Goal: Contribute content: Contribute content

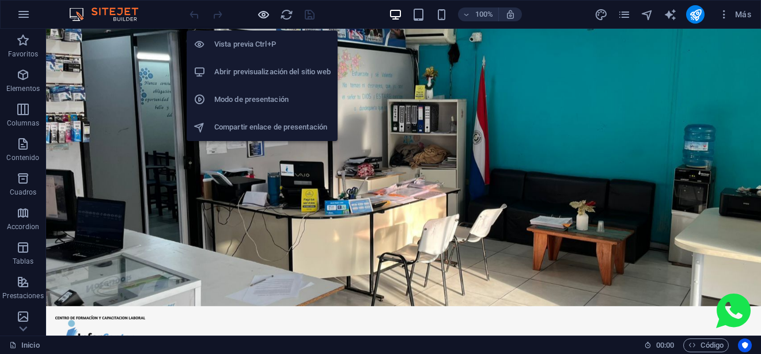
click at [261, 13] on icon "button" at bounding box center [263, 14] width 13 height 13
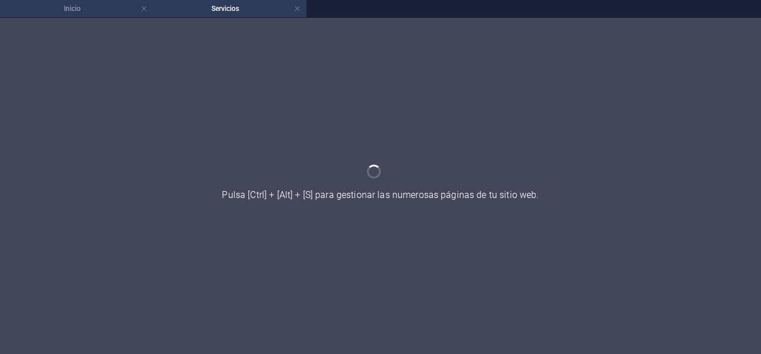
click at [91, 5] on h4 "Inicio" at bounding box center [76, 8] width 153 height 13
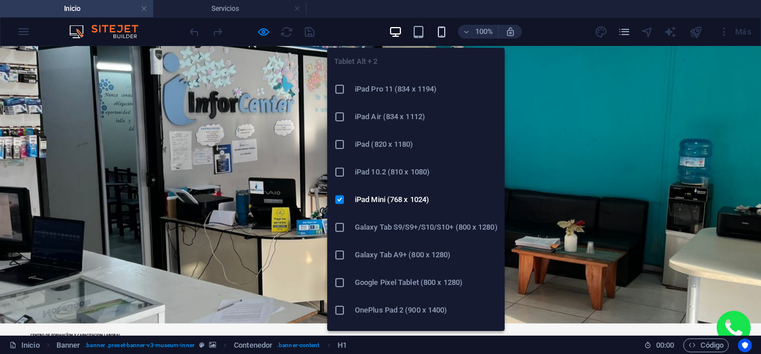
click at [443, 37] on icon "button" at bounding box center [441, 31] width 13 height 13
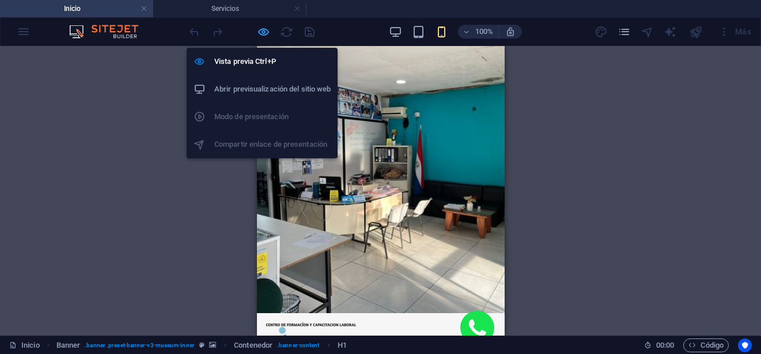
click at [261, 28] on icon "button" at bounding box center [263, 31] width 13 height 13
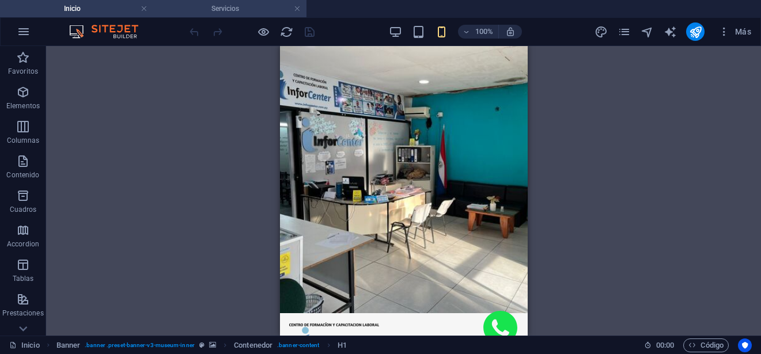
click at [195, 7] on h4 "Servicios" at bounding box center [229, 8] width 153 height 13
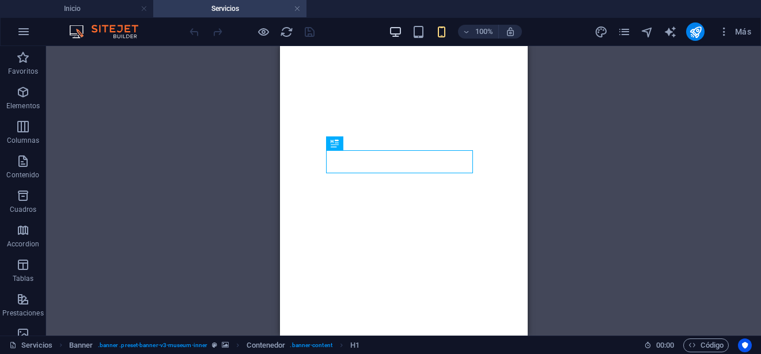
click at [389, 31] on icon "button" at bounding box center [395, 31] width 13 height 13
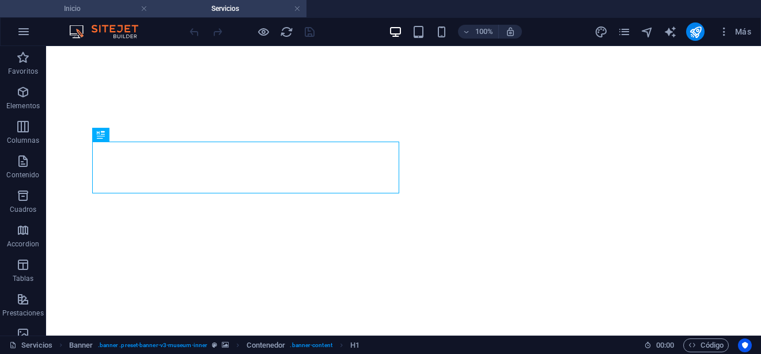
click at [85, 13] on h4 "Inicio" at bounding box center [76, 8] width 153 height 13
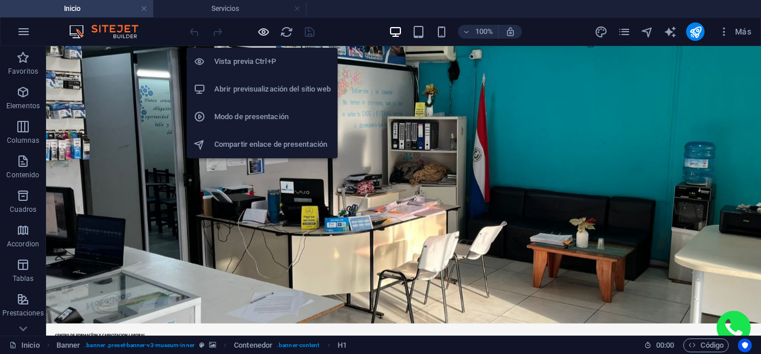
click at [265, 32] on icon "button" at bounding box center [263, 31] width 13 height 13
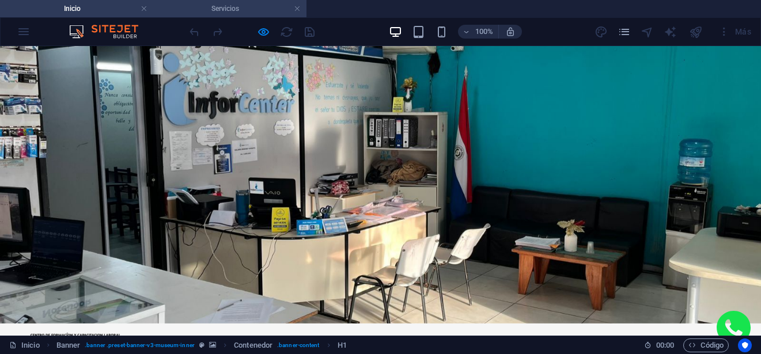
click at [218, 10] on h4 "Servicios" at bounding box center [229, 8] width 153 height 13
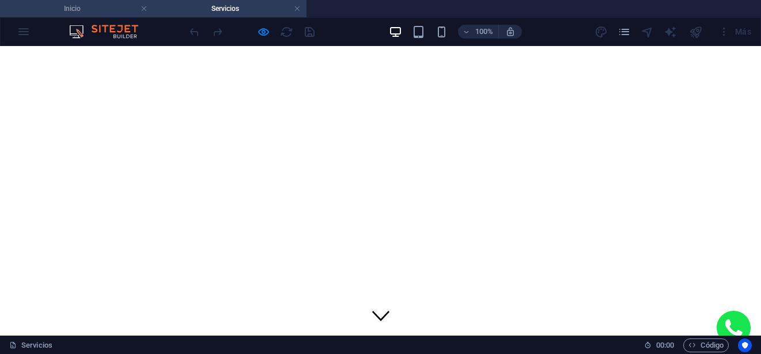
click at [89, 6] on h4 "Inicio" at bounding box center [76, 8] width 153 height 13
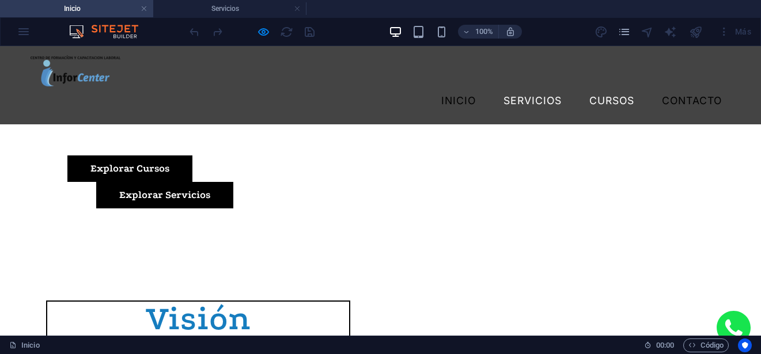
scroll to position [230, 0]
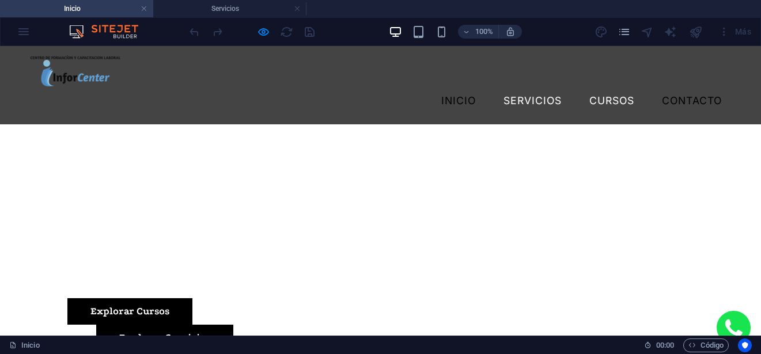
click at [661, 86] on link "Contacto" at bounding box center [691, 100] width 78 height 29
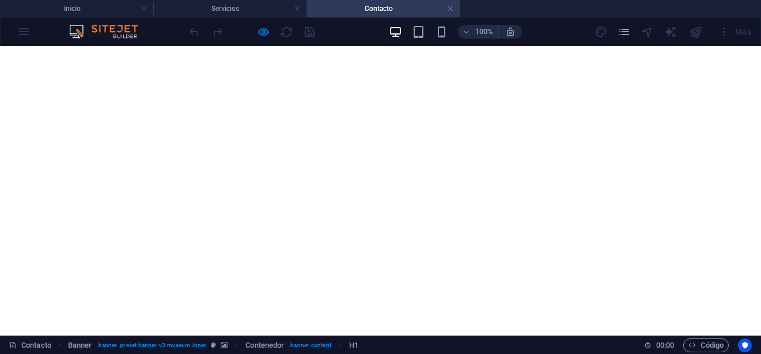
scroll to position [33, 0]
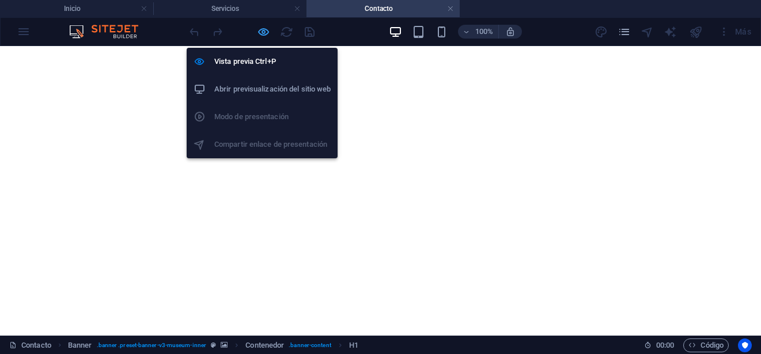
click at [261, 36] on icon "button" at bounding box center [263, 31] width 13 height 13
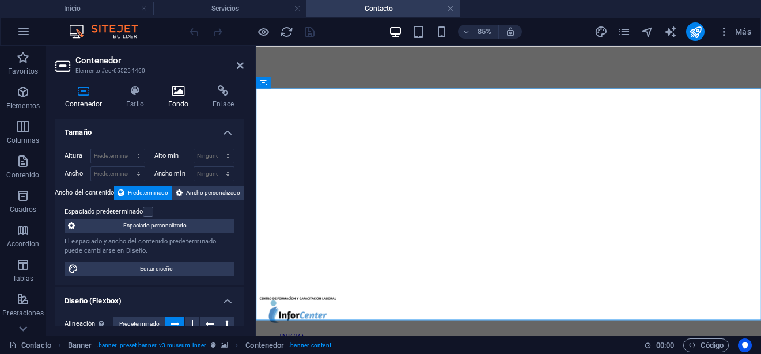
scroll to position [0, 0]
click at [176, 100] on h4 "Fondo" at bounding box center [180, 97] width 45 height 24
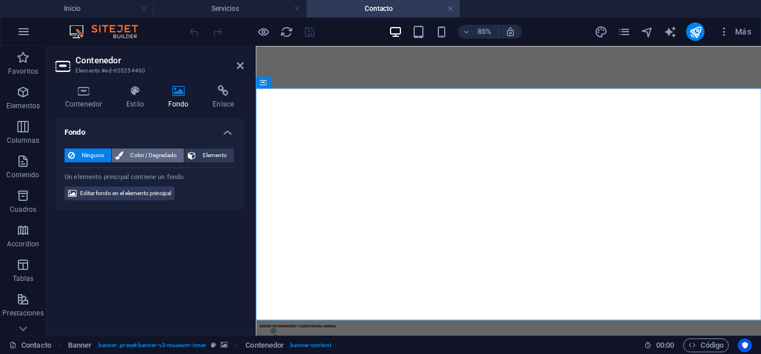
click at [162, 153] on span "Color / Degradado" at bounding box center [154, 156] width 54 height 14
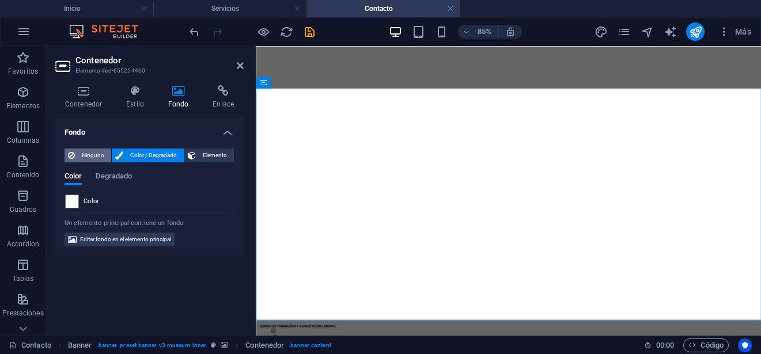
click at [74, 154] on icon at bounding box center [71, 156] width 7 height 14
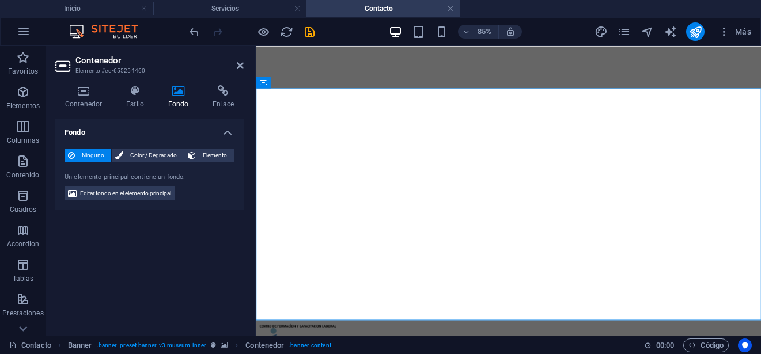
click at [145, 189] on span "Editar fondo en el elemento principal" at bounding box center [125, 194] width 91 height 14
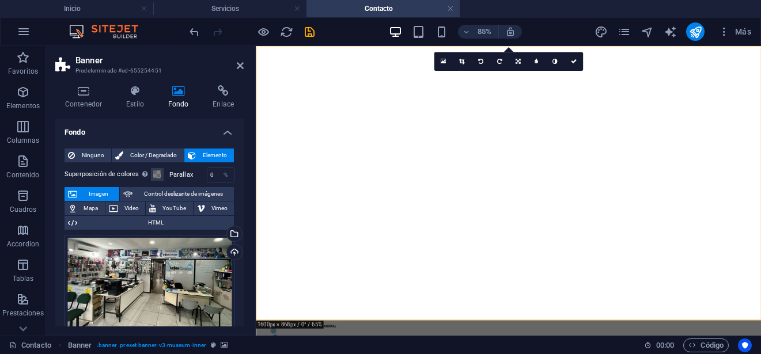
click at [179, 175] on label "Parallax" at bounding box center [187, 175] width 37 height 6
click at [157, 174] on span at bounding box center [157, 174] width 9 height 9
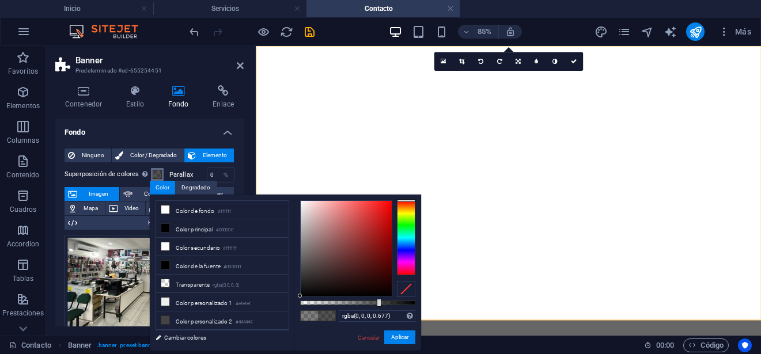
type input "rgba(0, 0, 0, 0.682)"
drag, startPoint x: 361, startPoint y: 303, endPoint x: 378, endPoint y: 306, distance: 18.2
click at [378, 306] on div at bounding box center [379, 303] width 5 height 8
click at [396, 337] on button "Aplicar" at bounding box center [399, 338] width 31 height 14
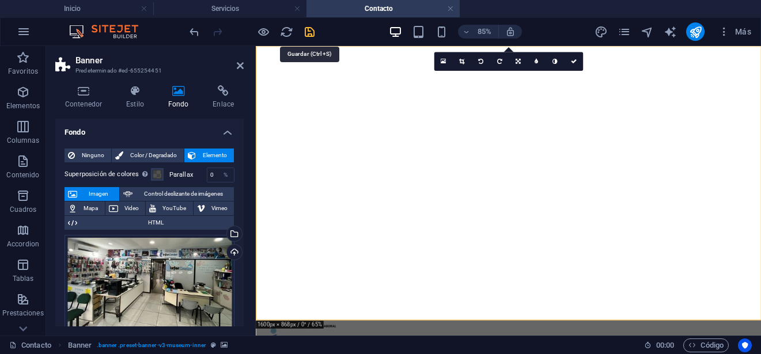
click at [313, 29] on icon "save" at bounding box center [309, 31] width 13 height 13
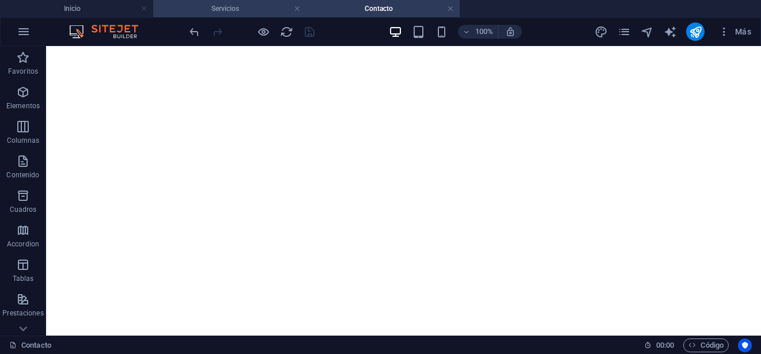
click at [249, 13] on h4 "Servicios" at bounding box center [229, 8] width 153 height 13
click at [400, 5] on h4 "Contacto" at bounding box center [382, 8] width 153 height 13
click at [261, 13] on h4 "Servicios" at bounding box center [229, 8] width 153 height 13
click at [386, 10] on h4 "Contacto" at bounding box center [382, 8] width 153 height 13
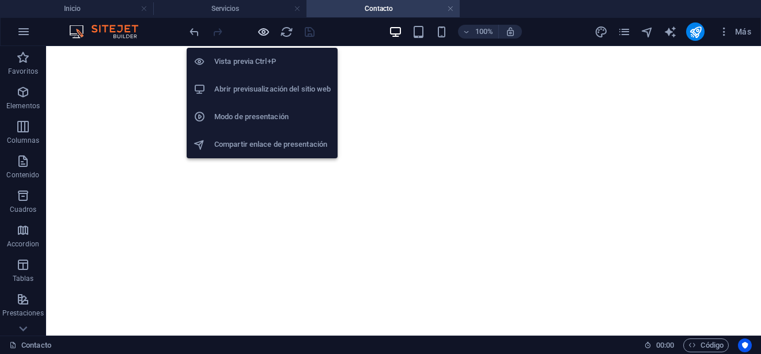
click at [265, 35] on icon "button" at bounding box center [263, 31] width 13 height 13
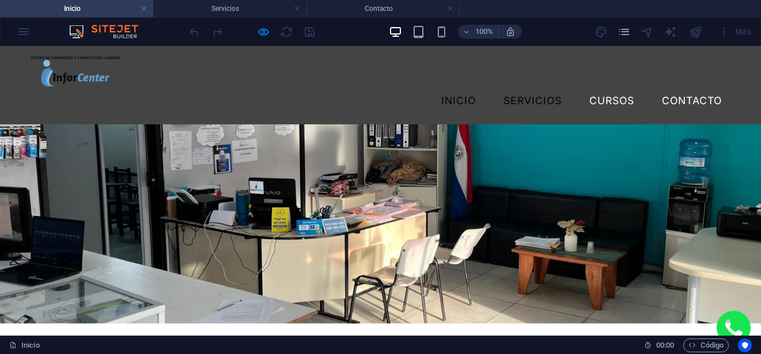
scroll to position [230, 0]
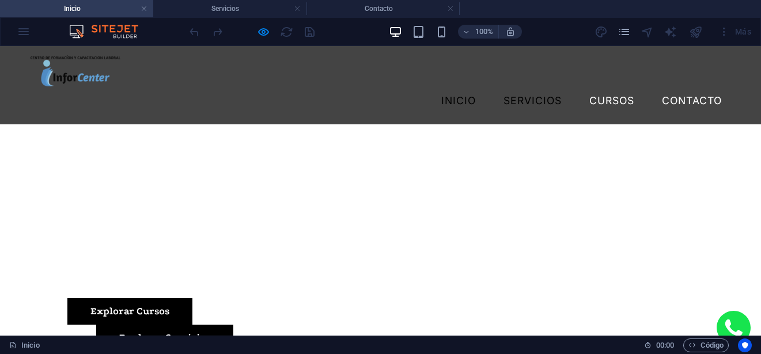
click at [524, 86] on link "Servicios" at bounding box center [532, 100] width 77 height 29
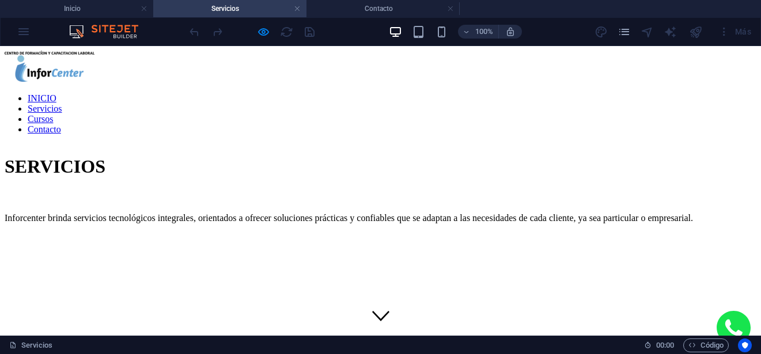
scroll to position [0, 0]
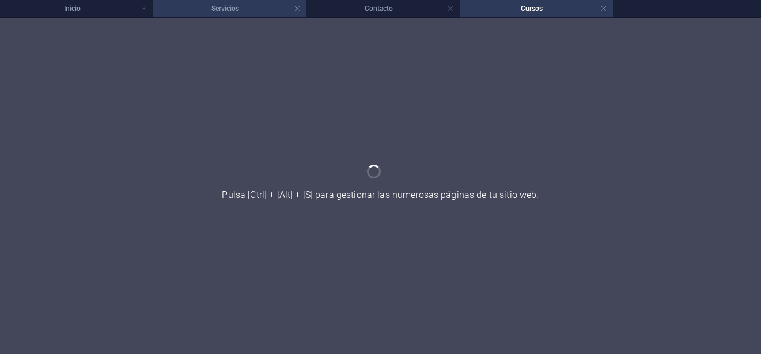
click at [219, 8] on h4 "Servicios" at bounding box center [229, 8] width 153 height 13
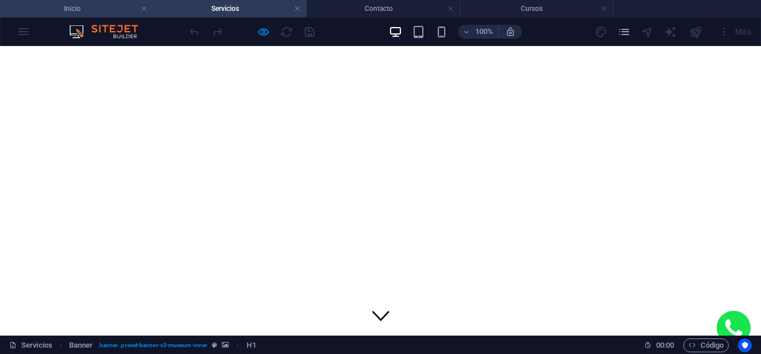
click at [79, 10] on h4 "Inicio" at bounding box center [76, 8] width 153 height 13
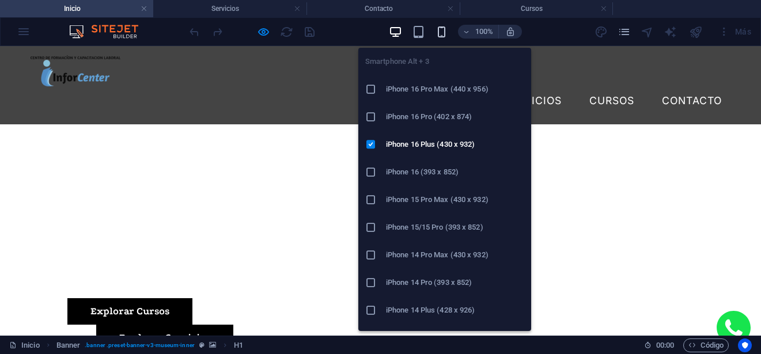
click at [435, 36] on span "button" at bounding box center [442, 31] width 14 height 13
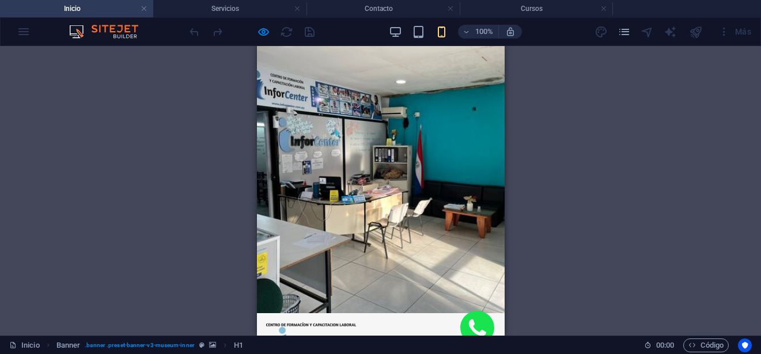
click at [283, 354] on div at bounding box center [273, 355] width 17 height 2
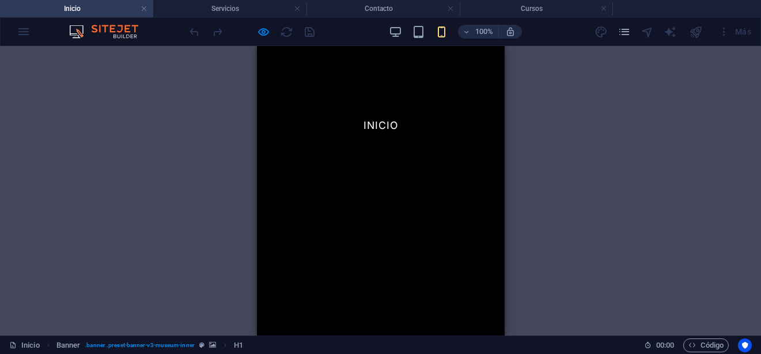
click at [280, 354] on div at bounding box center [273, 360] width 13 height 13
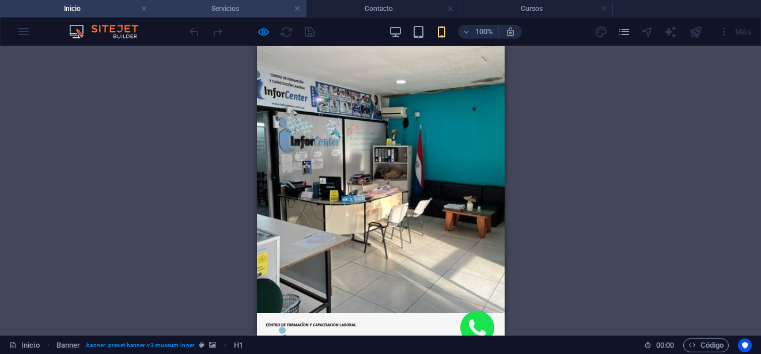
click at [245, 7] on h4 "Servicios" at bounding box center [229, 8] width 153 height 13
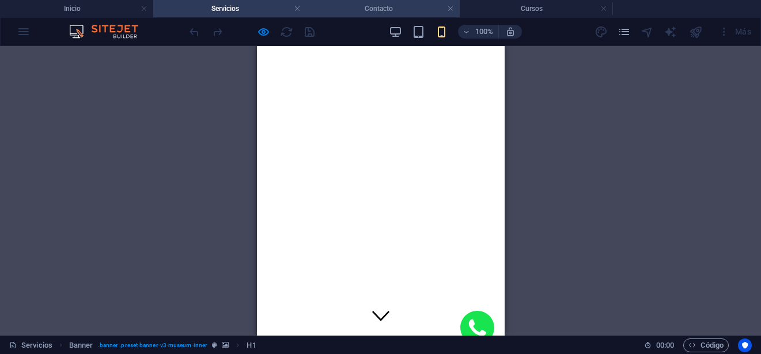
click at [382, 10] on h4 "Contacto" at bounding box center [382, 8] width 153 height 13
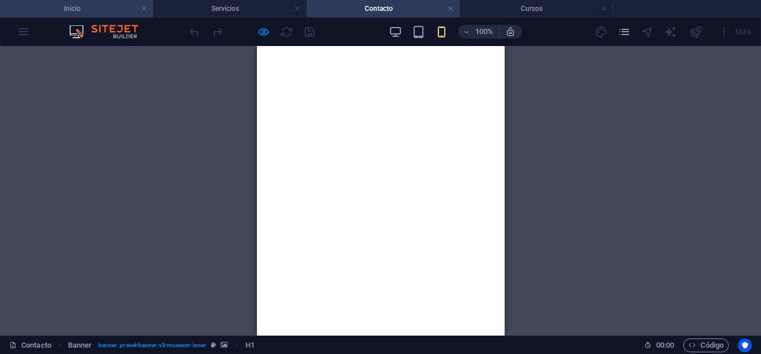
click at [100, 7] on h4 "Inicio" at bounding box center [76, 8] width 153 height 13
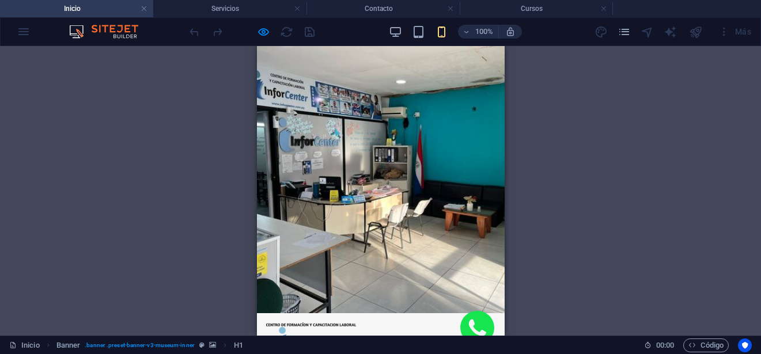
click at [283, 354] on div at bounding box center [273, 361] width 17 height 14
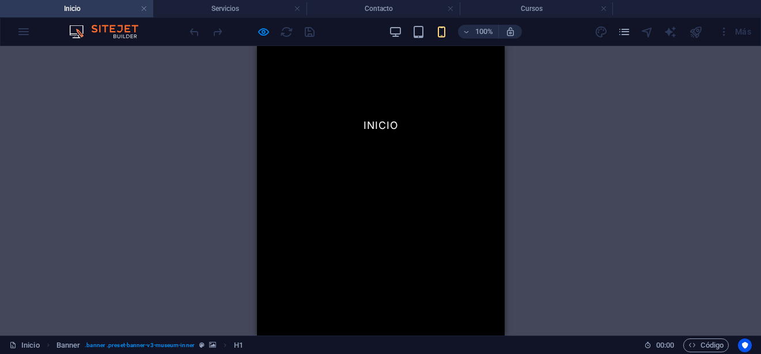
click at [280, 354] on div at bounding box center [273, 360] width 13 height 13
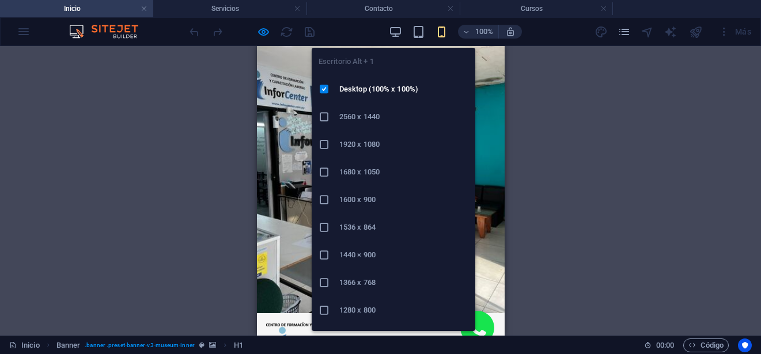
click at [397, 30] on icon "button" at bounding box center [395, 31] width 13 height 13
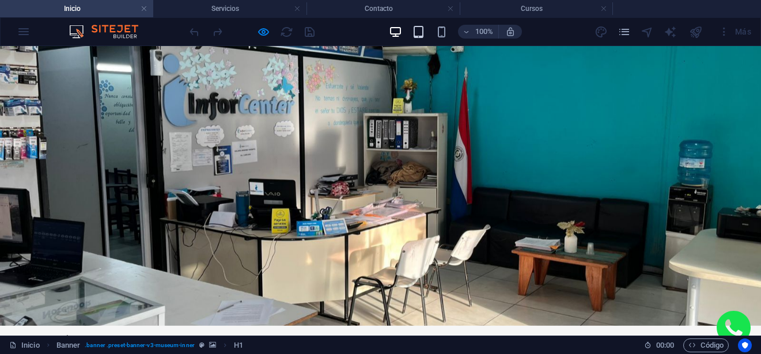
click at [418, 32] on icon "button" at bounding box center [418, 31] width 13 height 13
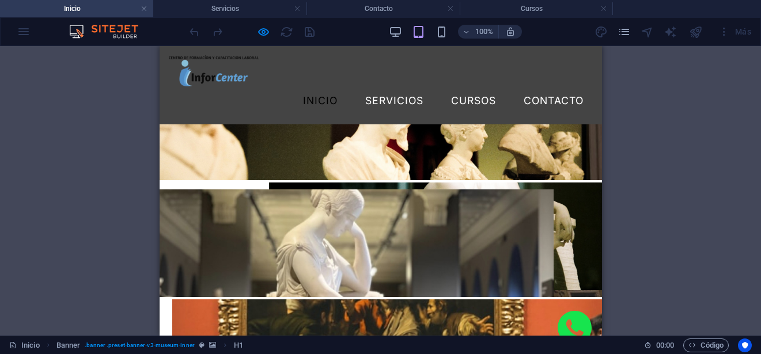
scroll to position [2815, 0]
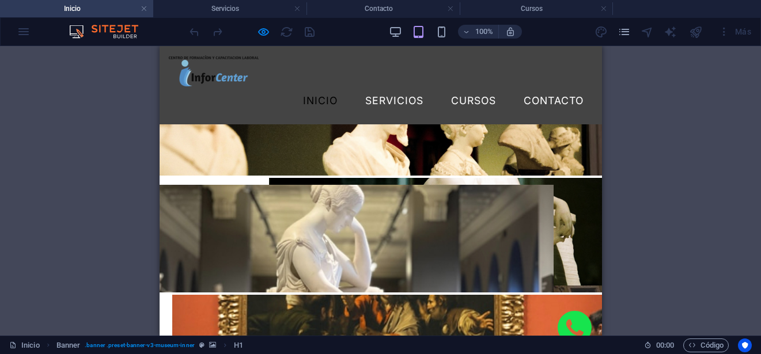
scroll to position [2642, 0]
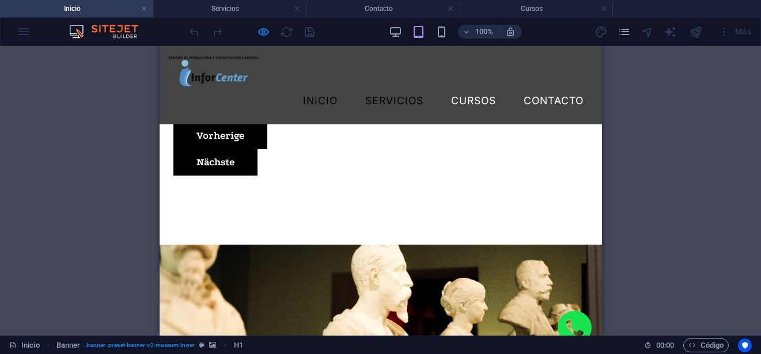
click at [388, 86] on link "Servicios" at bounding box center [393, 100] width 77 height 29
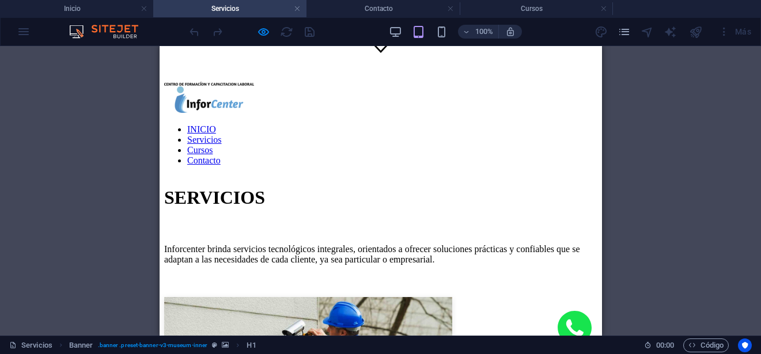
scroll to position [288, 0]
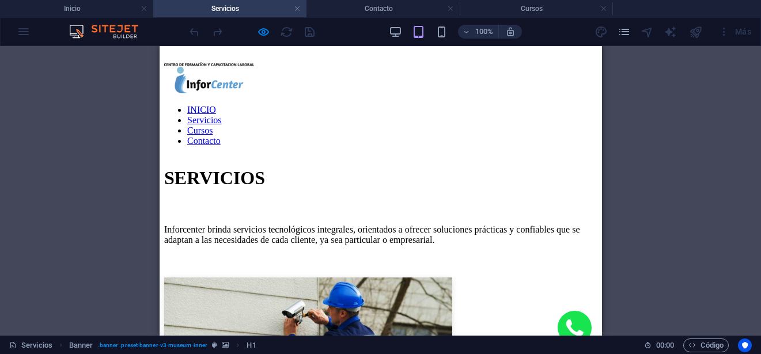
click at [212, 126] on link "Cursos" at bounding box center [199, 131] width 25 height 10
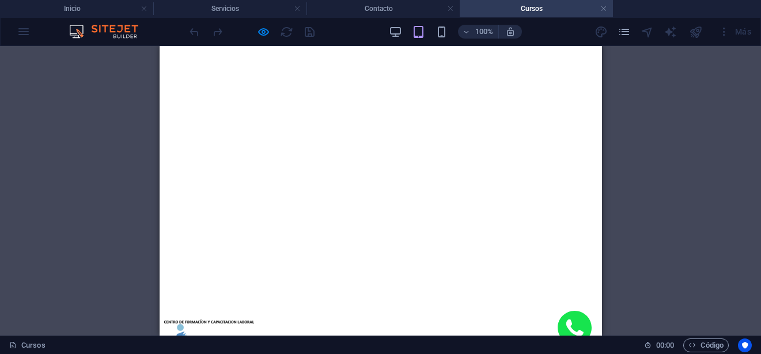
scroll to position [0, 0]
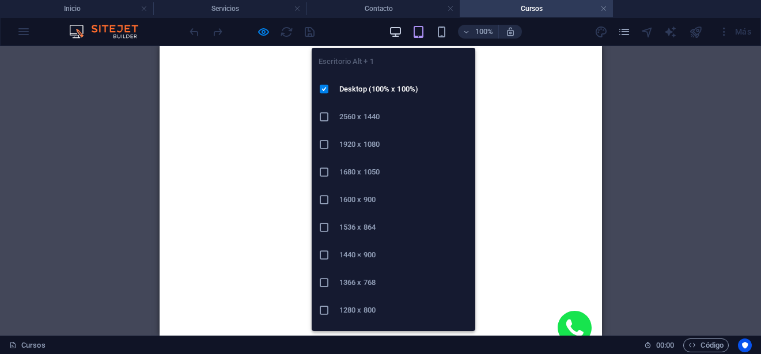
click at [392, 32] on icon "button" at bounding box center [395, 31] width 13 height 13
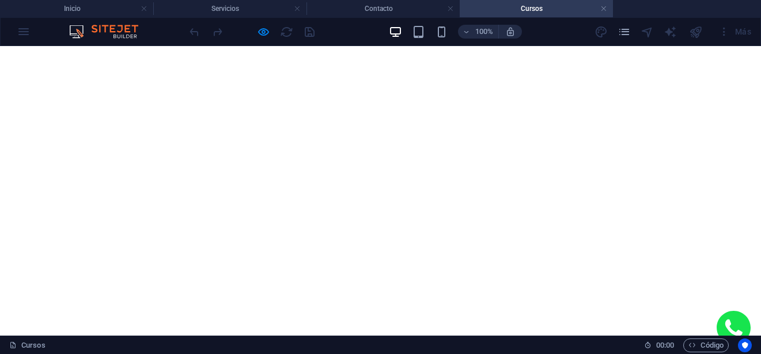
drag, startPoint x: 93, startPoint y: 9, endPoint x: 147, endPoint y: 37, distance: 61.0
click at [93, 9] on h4 "Inicio" at bounding box center [76, 8] width 153 height 13
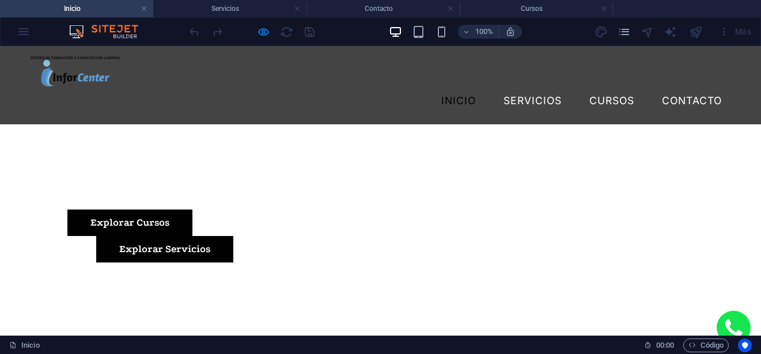
scroll to position [166, 0]
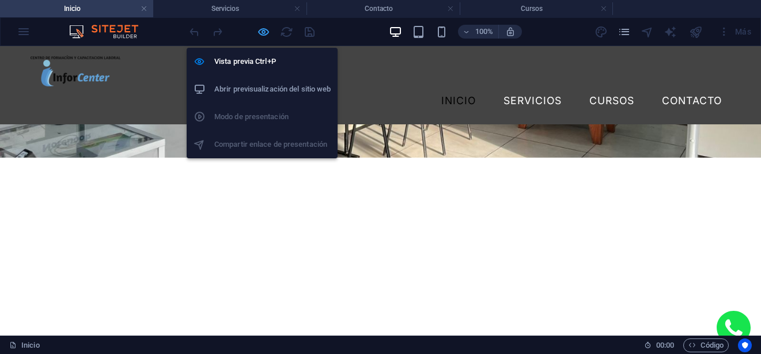
click at [264, 32] on icon "button" at bounding box center [263, 31] width 13 height 13
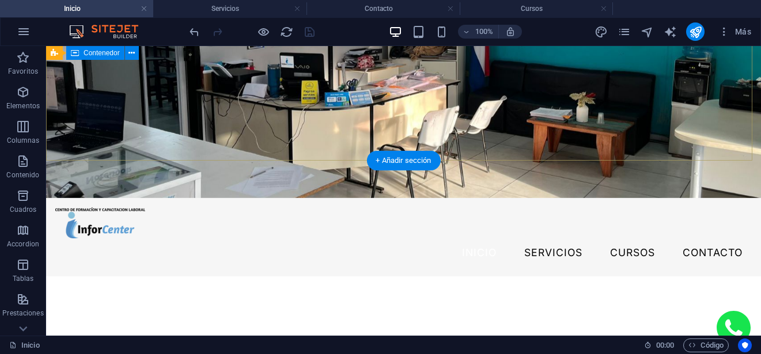
scroll to position [0, 0]
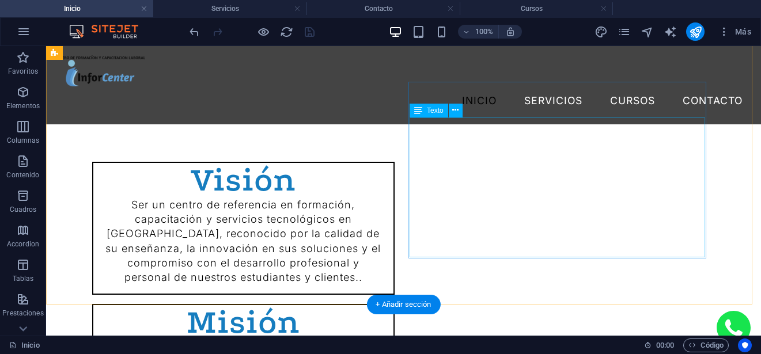
scroll to position [633, 0]
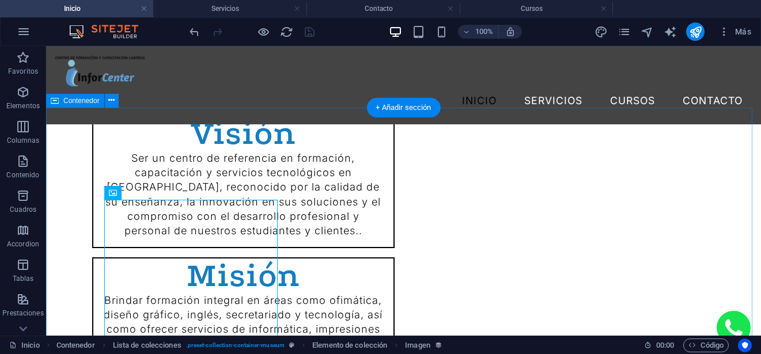
scroll to position [576, 0]
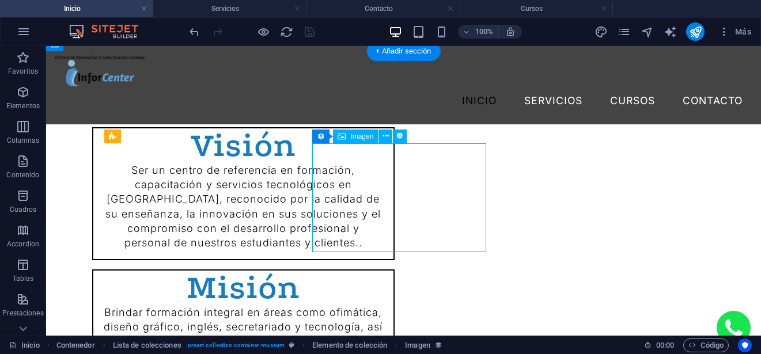
select select "px"
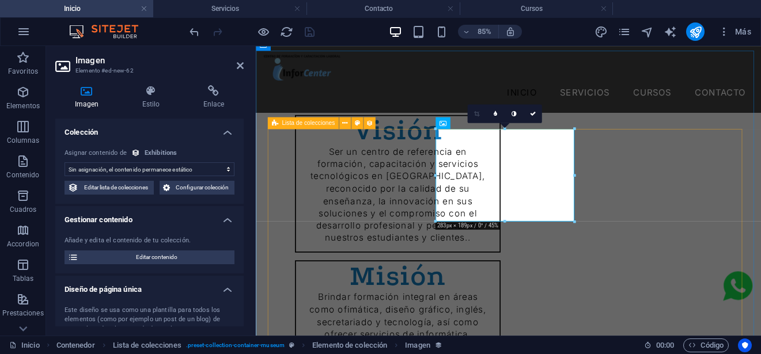
scroll to position [648, 0]
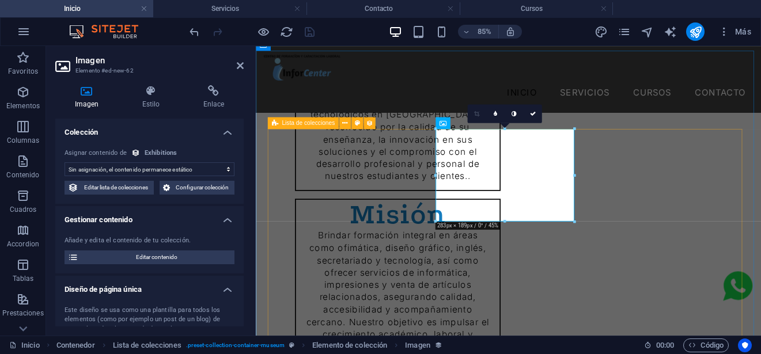
select select "exhibition-image"
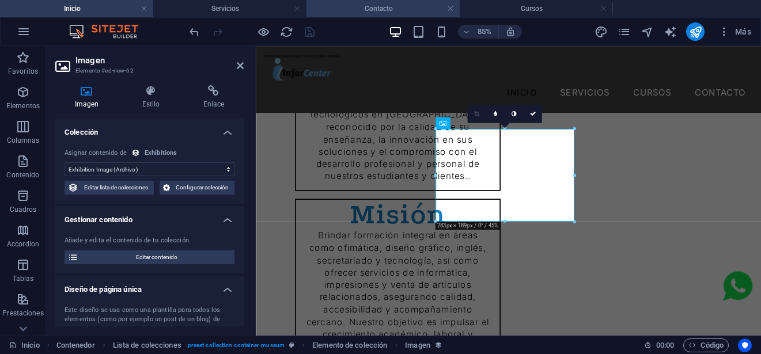
click at [403, 7] on h4 "Contacto" at bounding box center [382, 8] width 153 height 13
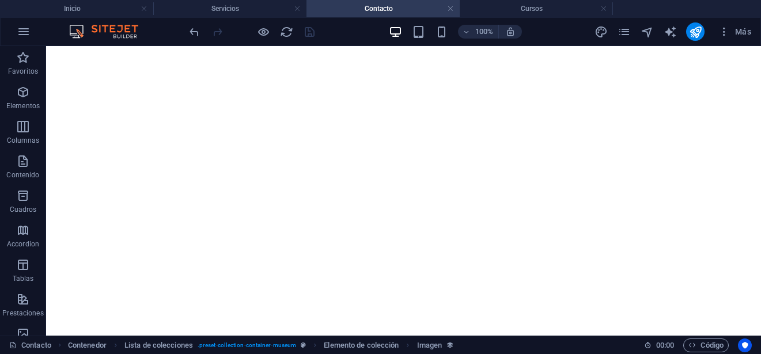
scroll to position [0, 0]
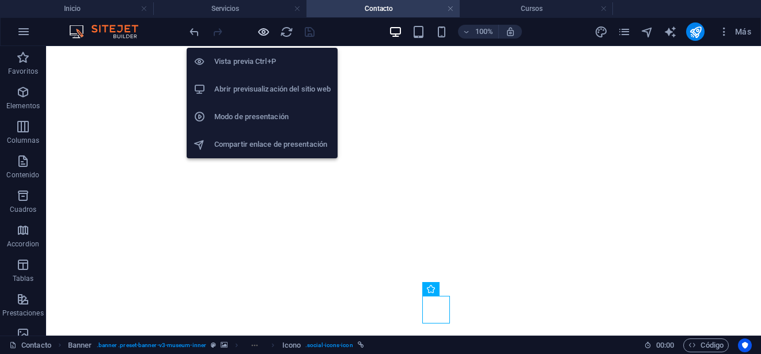
click at [257, 32] on icon "button" at bounding box center [263, 31] width 13 height 13
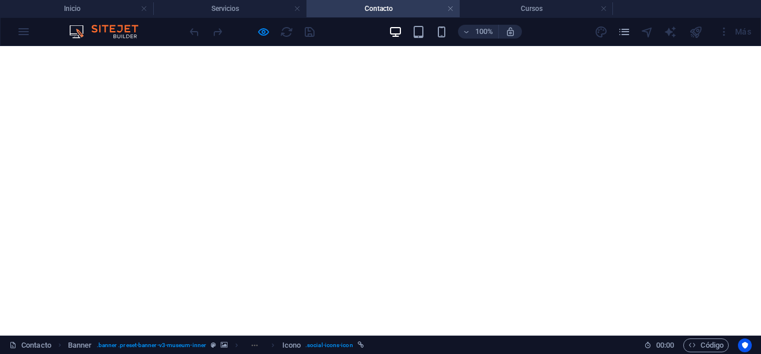
click at [504, 6] on h4 "Cursos" at bounding box center [536, 8] width 153 height 13
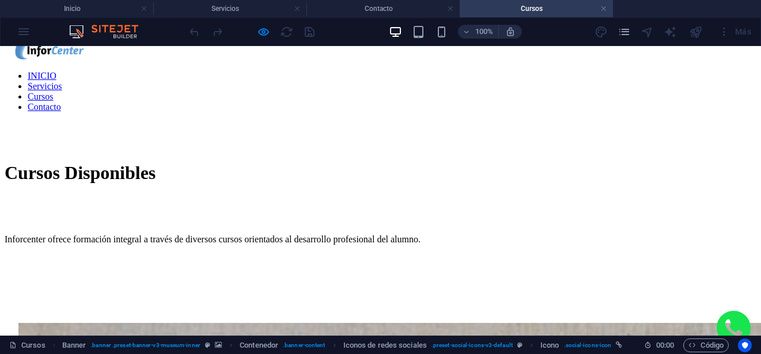
scroll to position [346, 0]
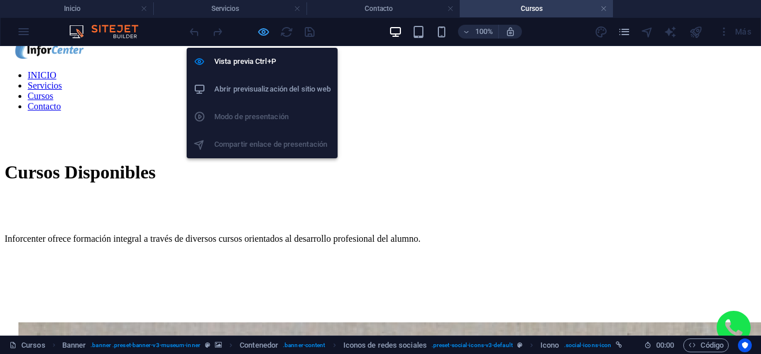
click at [264, 30] on icon "button" at bounding box center [263, 31] width 13 height 13
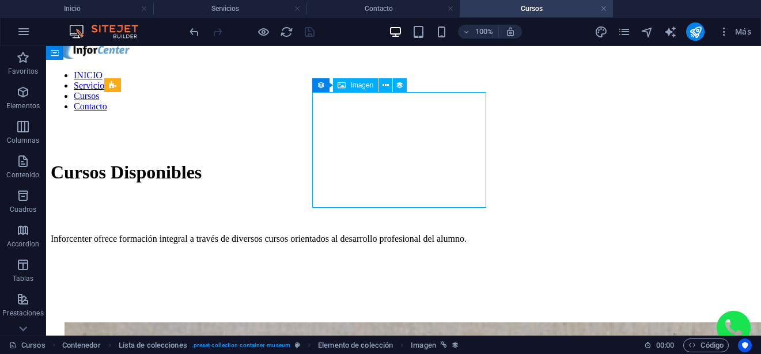
select select "exhibition-image"
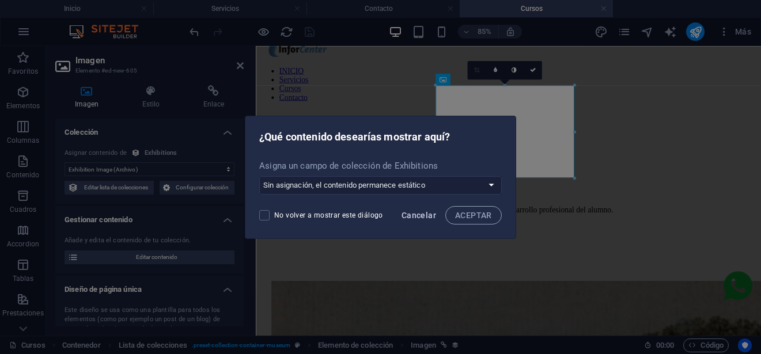
click at [422, 215] on span "Cancelar" at bounding box center [418, 215] width 35 height 9
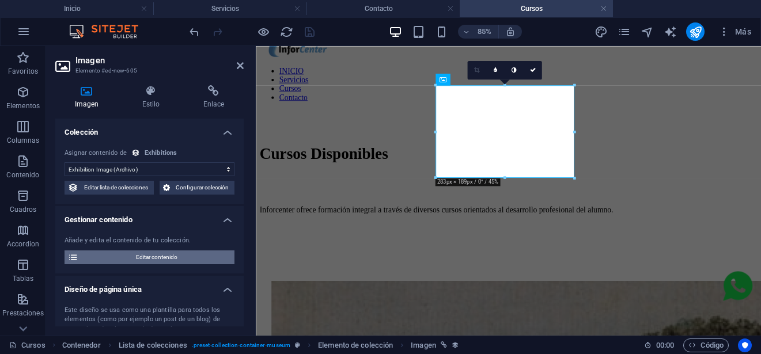
click at [166, 256] on span "Editar contenido" at bounding box center [156, 258] width 149 height 14
select select "createdAt_ASC"
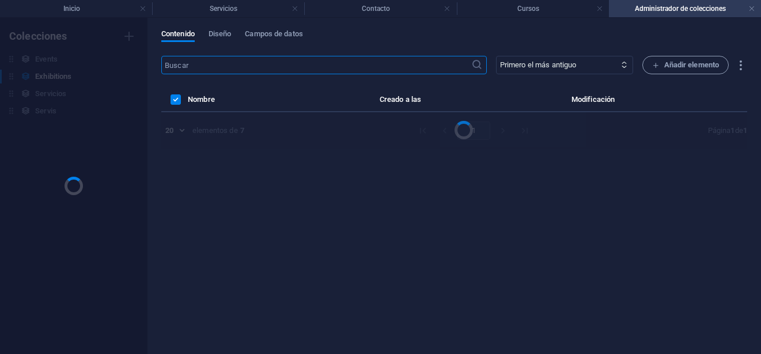
scroll to position [0, 0]
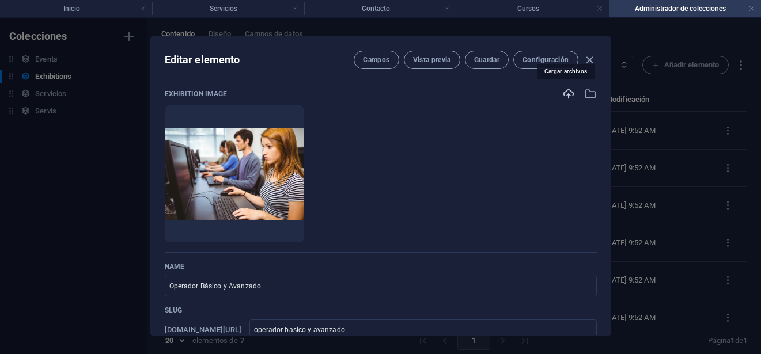
click at [564, 94] on icon "button" at bounding box center [568, 94] width 13 height 13
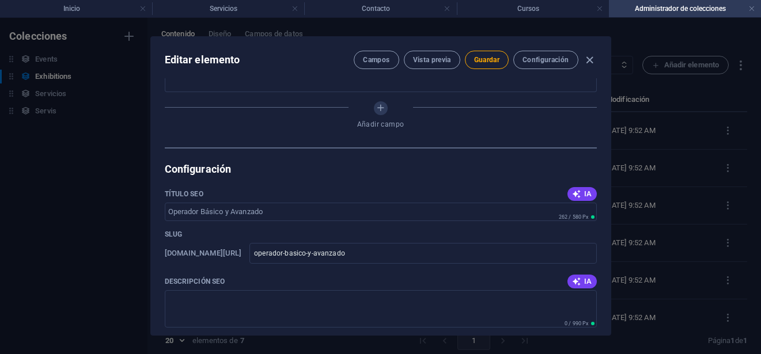
scroll to position [378, 0]
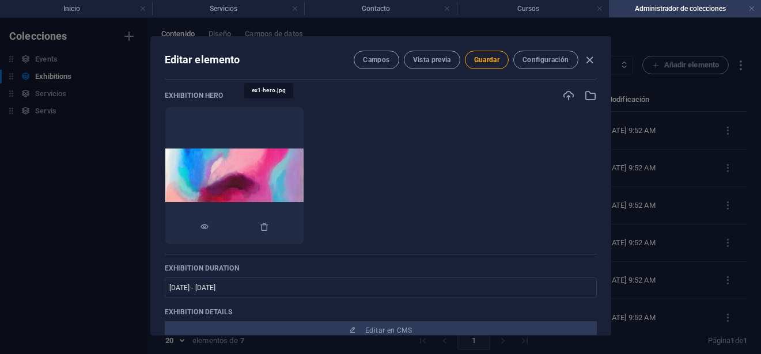
click at [303, 169] on img at bounding box center [234, 176] width 138 height 54
click at [562, 96] on icon "button" at bounding box center [568, 95] width 13 height 13
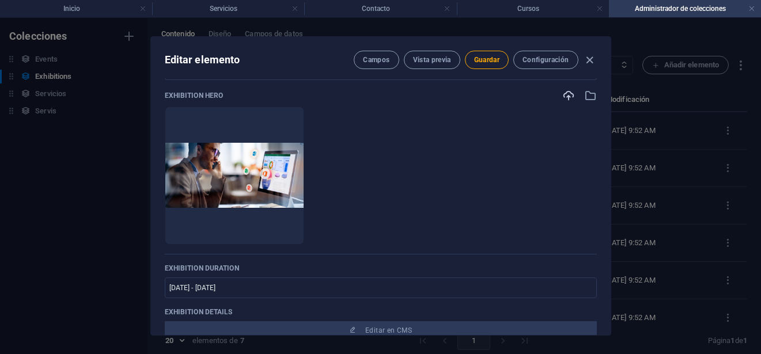
scroll to position [0, 0]
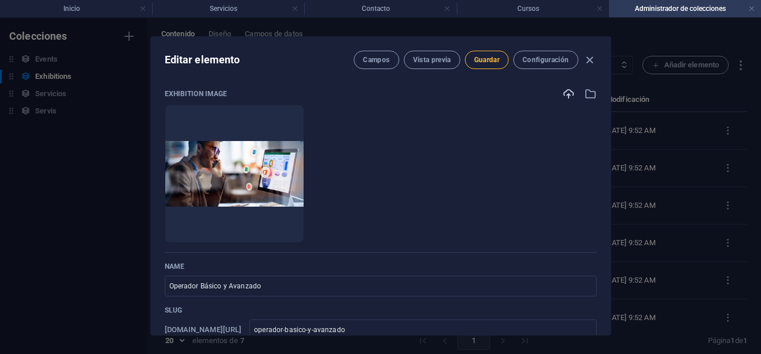
click at [492, 61] on span "Guardar" at bounding box center [486, 59] width 25 height 9
click at [388, 59] on button "Campos" at bounding box center [376, 60] width 45 height 18
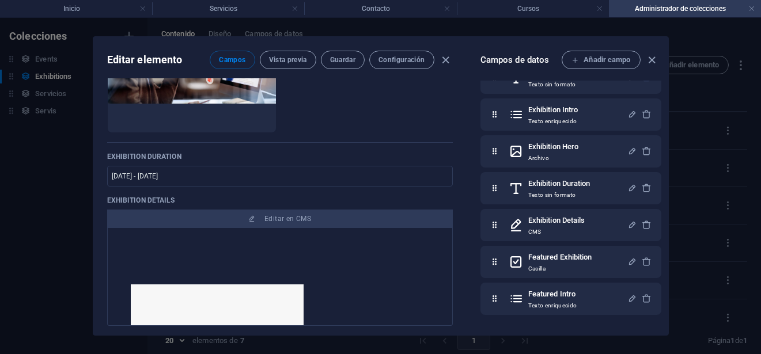
scroll to position [518, 0]
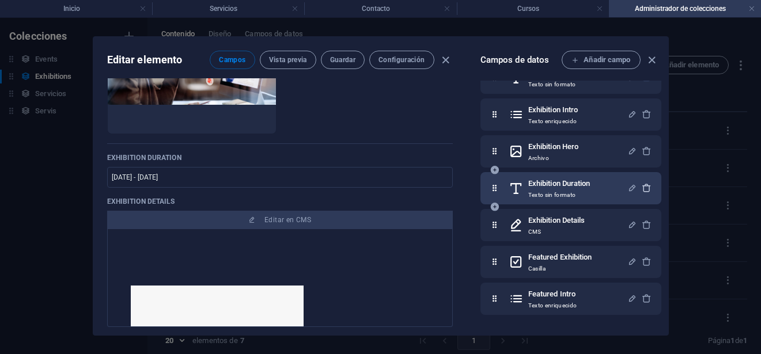
click at [646, 191] on icon "button" at bounding box center [647, 188] width 10 height 10
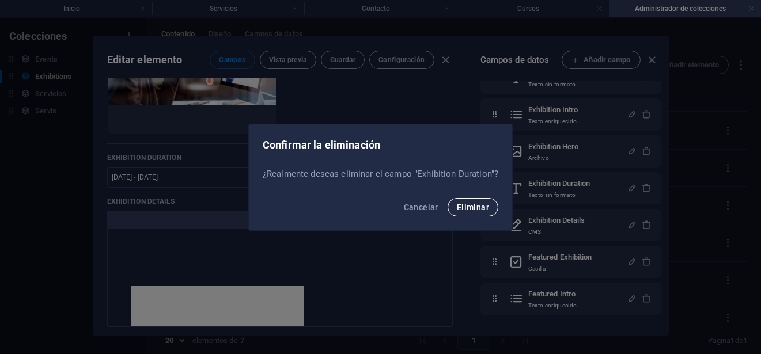
click at [487, 207] on span "Eliminar" at bounding box center [473, 207] width 32 height 9
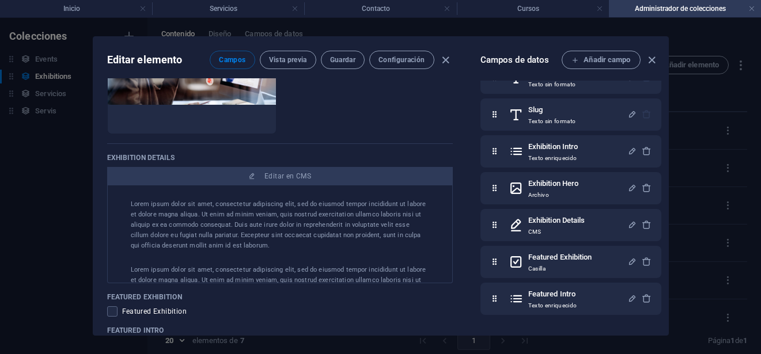
scroll to position [582, 0]
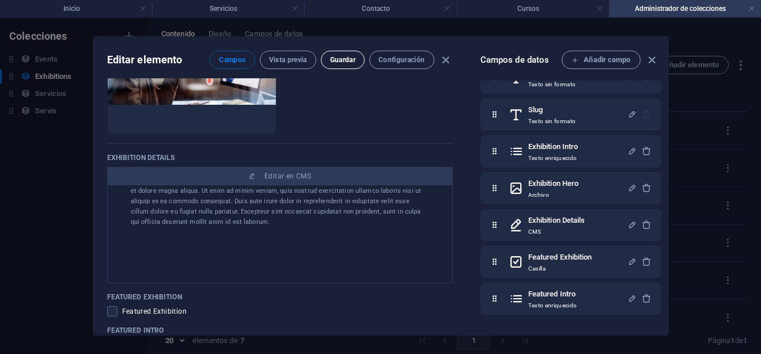
click at [333, 61] on span "Guardar" at bounding box center [342, 59] width 25 height 9
click at [654, 62] on icon "button" at bounding box center [651, 60] width 13 height 13
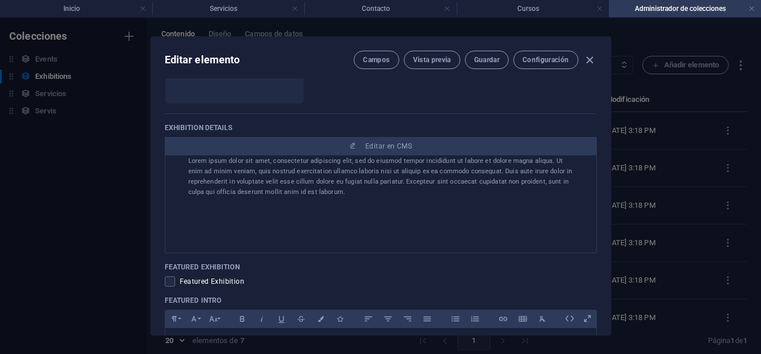
scroll to position [488, 0]
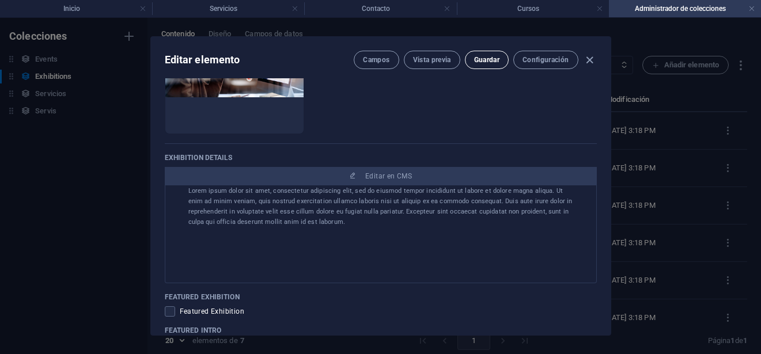
click at [495, 58] on span "Guardar" at bounding box center [486, 59] width 25 height 9
click at [592, 58] on icon "button" at bounding box center [589, 60] width 13 height 13
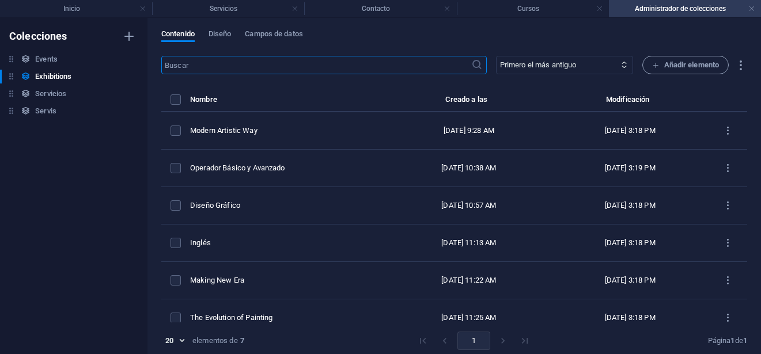
type input "operador-basico-y-avanzado"
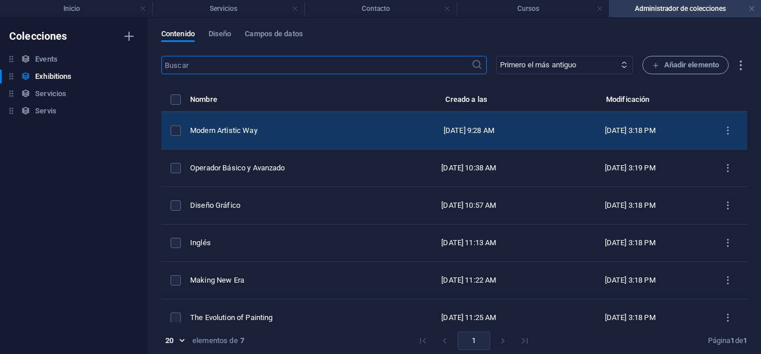
click at [378, 131] on td "Modern Artistic Way" at bounding box center [288, 130] width 196 height 37
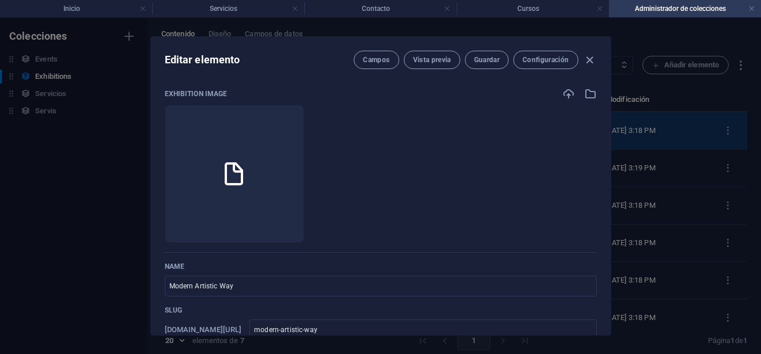
click at [378, 131] on ul "Arrastra archivos aquí para cargarlos de inmediato" at bounding box center [381, 174] width 432 height 138
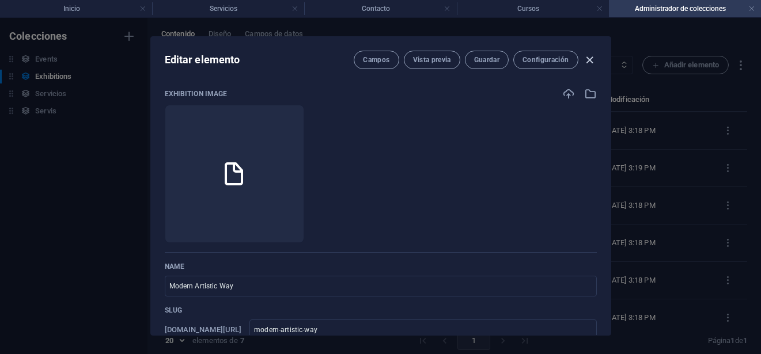
click at [592, 60] on icon "button" at bounding box center [589, 60] width 13 height 13
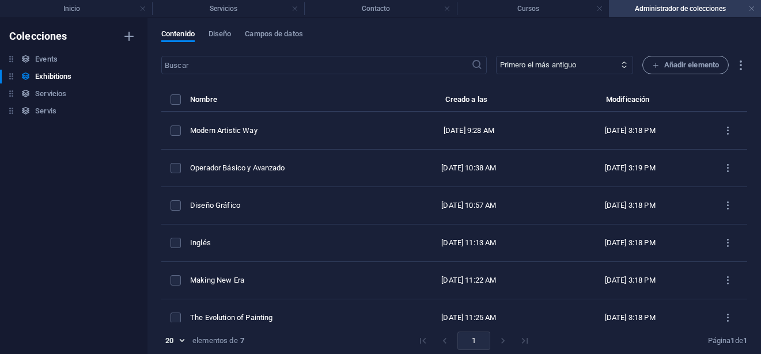
checkbox input "false"
type input "modern-artistic-way"
click at [624, 63] on icon at bounding box center [623, 64] width 7 height 7
click at [602, 68] on select "Primero el más reciente Primero el más antiguo Última modificación Name (ascend…" at bounding box center [564, 65] width 137 height 18
select select "updatedAt_DESC"
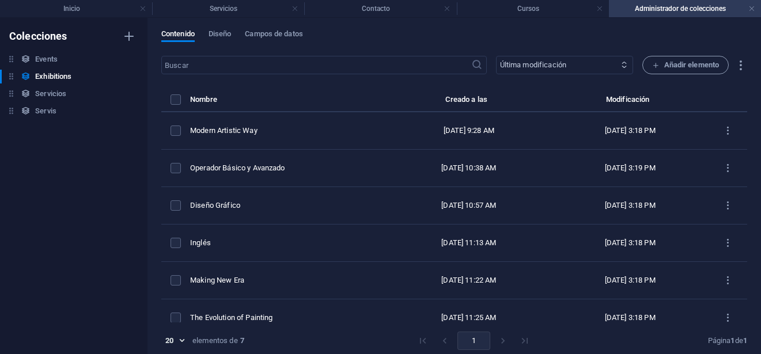
click at [496, 56] on select "Primero el más reciente Primero el más antiguo Última modificación Name (ascend…" at bounding box center [564, 65] width 137 height 18
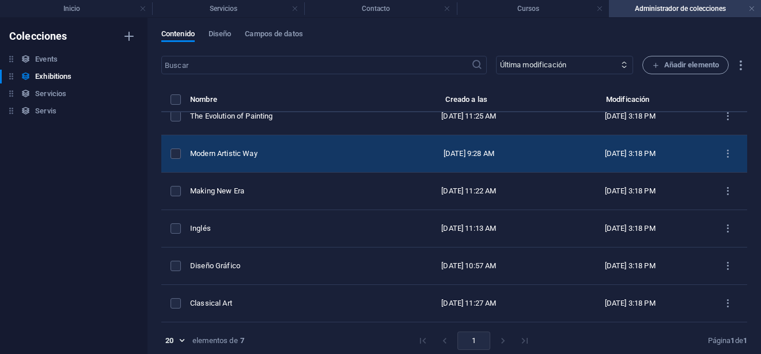
scroll to position [5, 0]
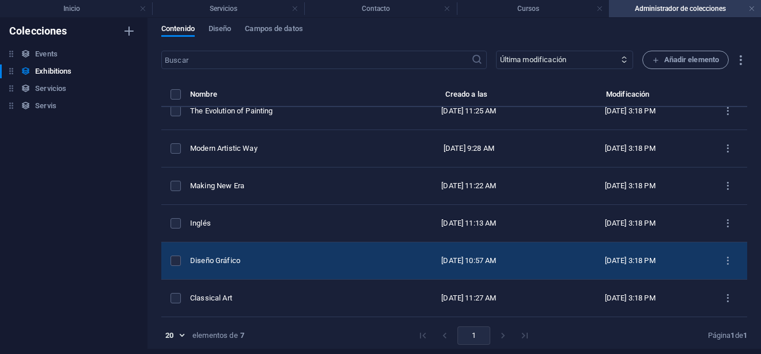
click at [349, 266] on td "Diseño Gráfico" at bounding box center [288, 260] width 196 height 37
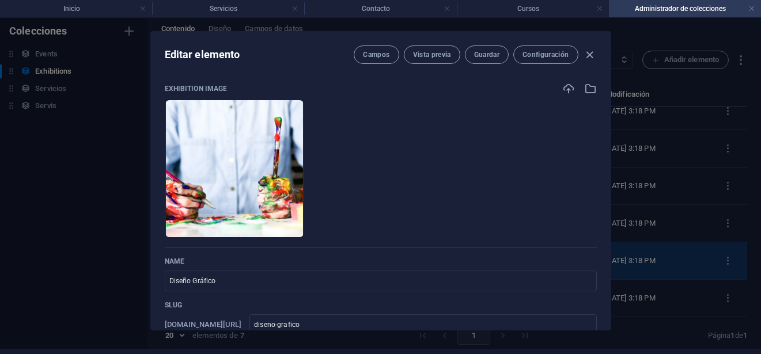
scroll to position [0, 0]
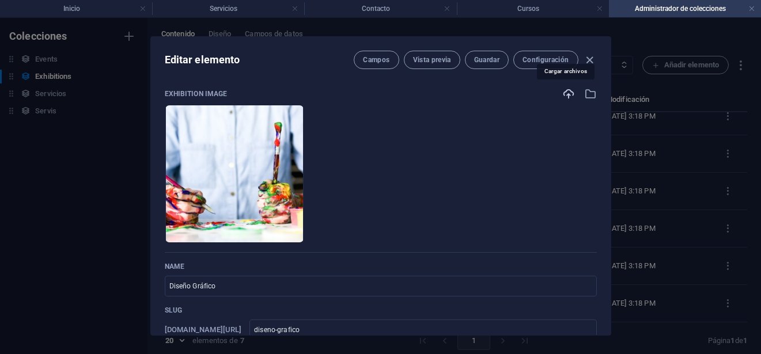
click at [566, 93] on icon "button" at bounding box center [568, 94] width 13 height 13
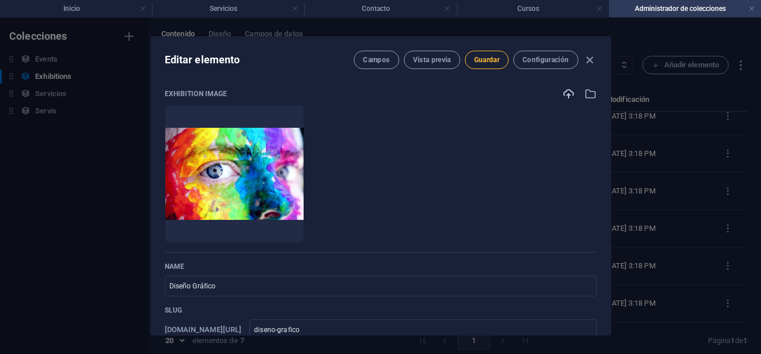
click at [488, 61] on span "Guardar" at bounding box center [486, 59] width 25 height 9
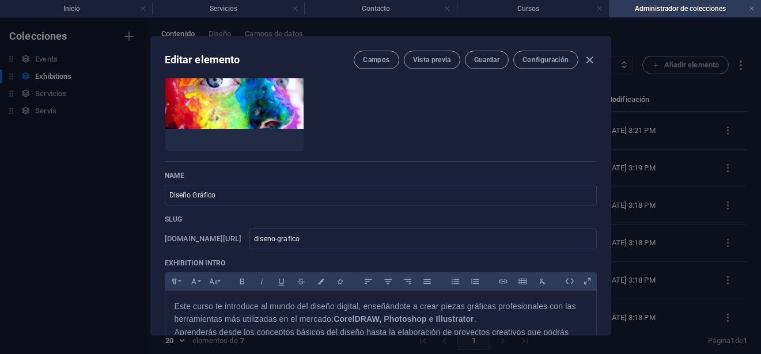
scroll to position [115, 0]
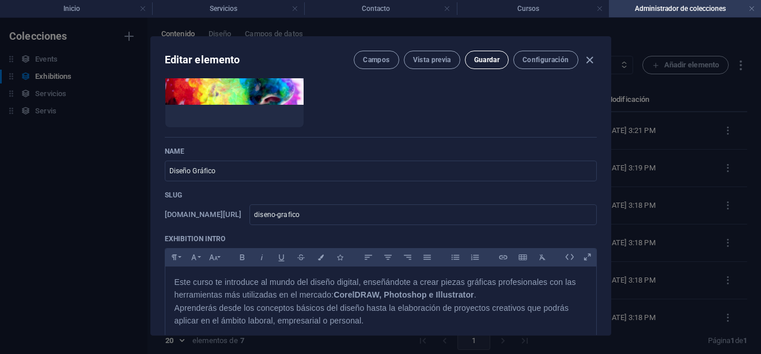
click at [477, 57] on span "Guardar" at bounding box center [486, 59] width 25 height 9
click at [591, 63] on icon "button" at bounding box center [589, 60] width 13 height 13
type input "diseno-grafico"
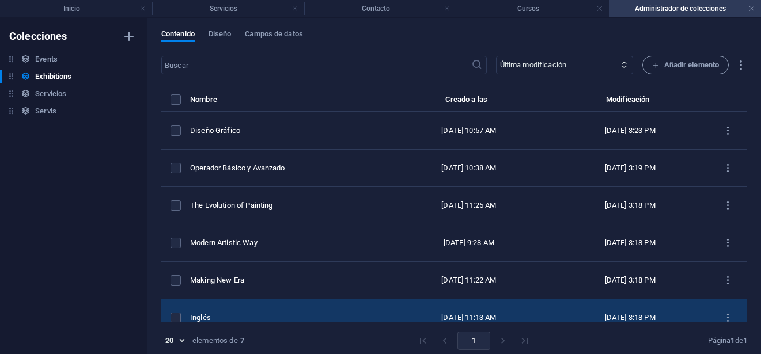
click at [344, 315] on div "Inglés" at bounding box center [283, 318] width 187 height 10
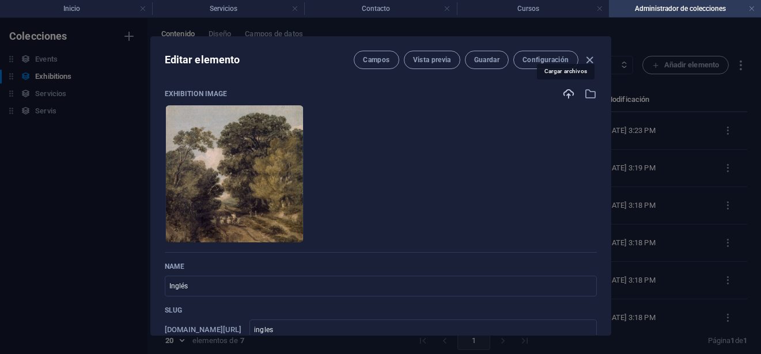
click at [562, 94] on icon "button" at bounding box center [568, 94] width 13 height 13
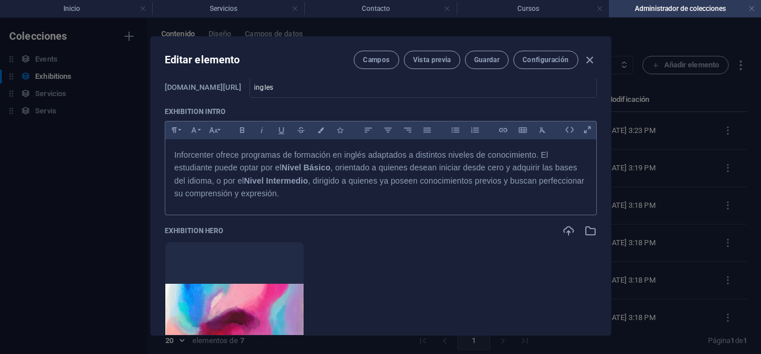
scroll to position [346, 0]
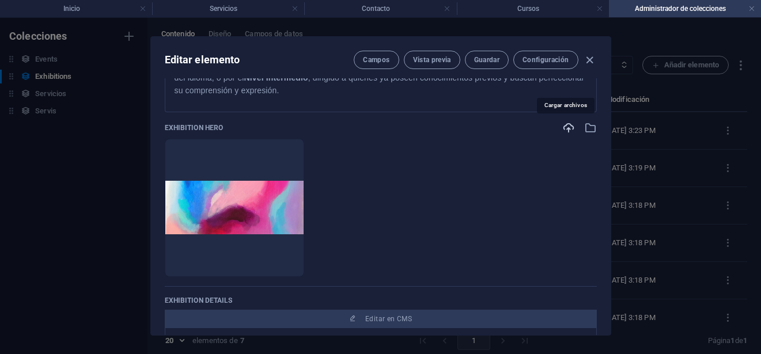
click at [567, 132] on icon "button" at bounding box center [568, 128] width 13 height 13
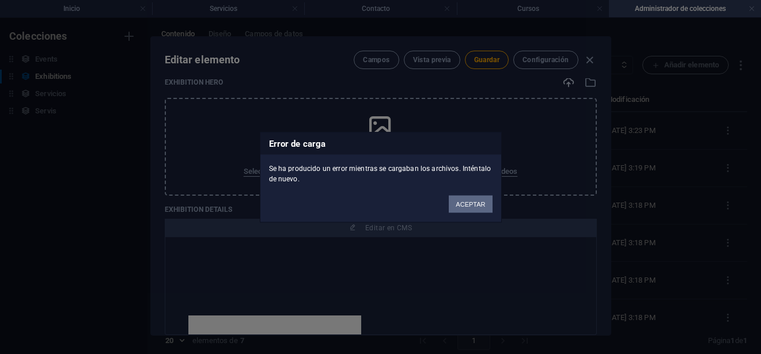
scroll to position [300, 0]
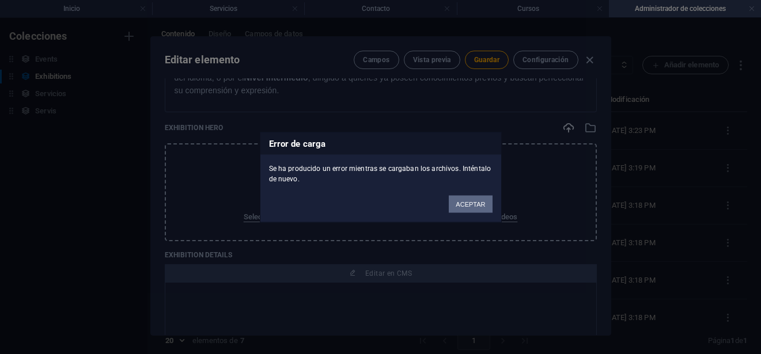
click at [465, 202] on button "ACEPTAR" at bounding box center [470, 203] width 43 height 17
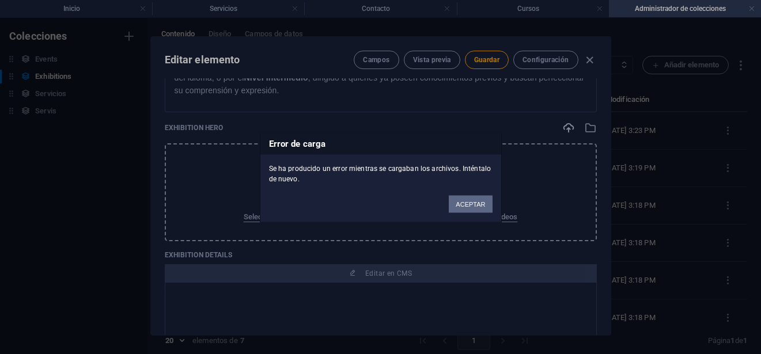
click at [474, 204] on button "ACEPTAR" at bounding box center [470, 203] width 43 height 17
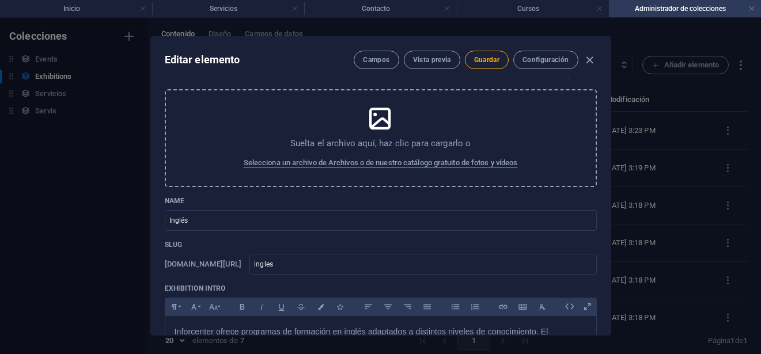
scroll to position [0, 0]
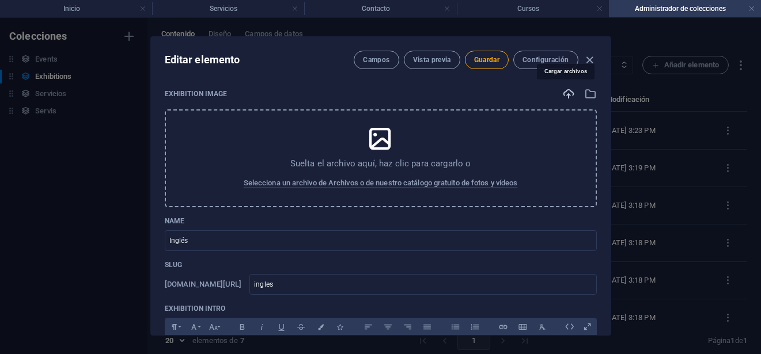
click at [566, 96] on icon "button" at bounding box center [568, 94] width 13 height 13
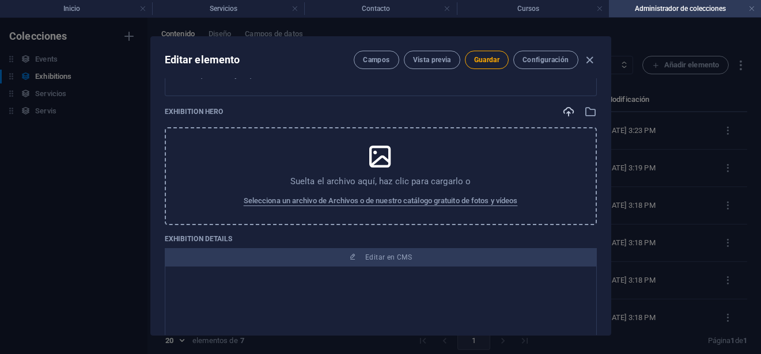
scroll to position [288, 0]
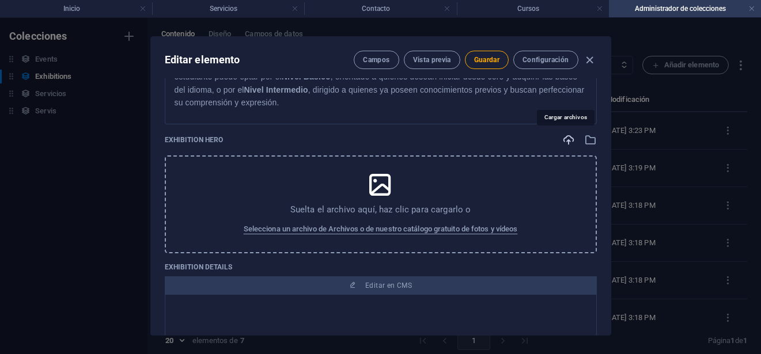
click at [567, 138] on icon "button" at bounding box center [568, 140] width 13 height 13
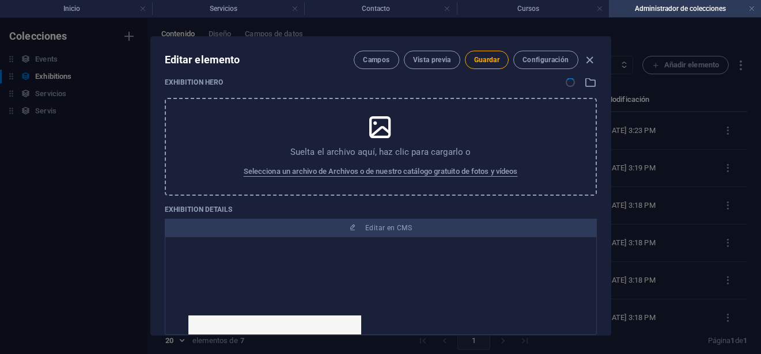
scroll to position [0, 0]
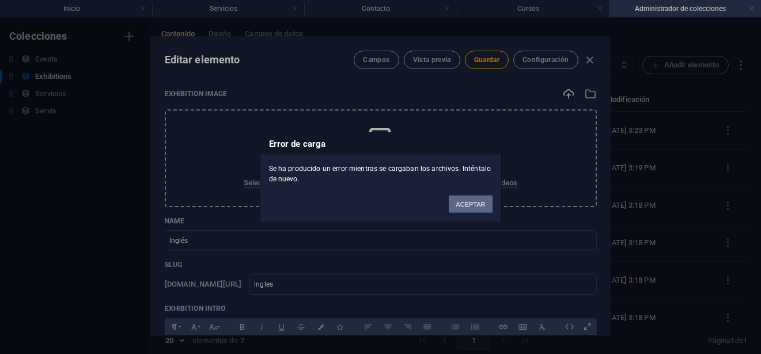
click at [465, 200] on button "ACEPTAR" at bounding box center [470, 203] width 43 height 17
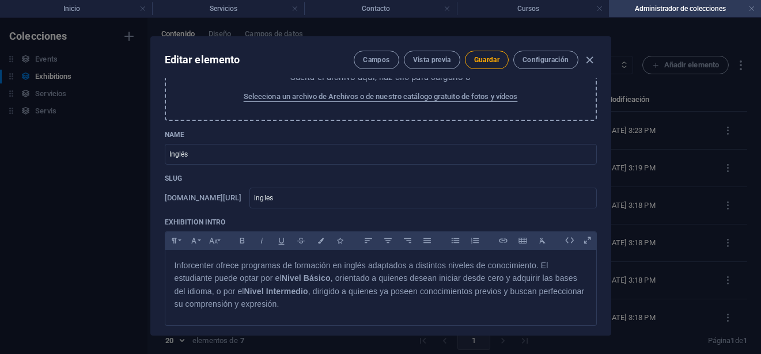
scroll to position [173, 0]
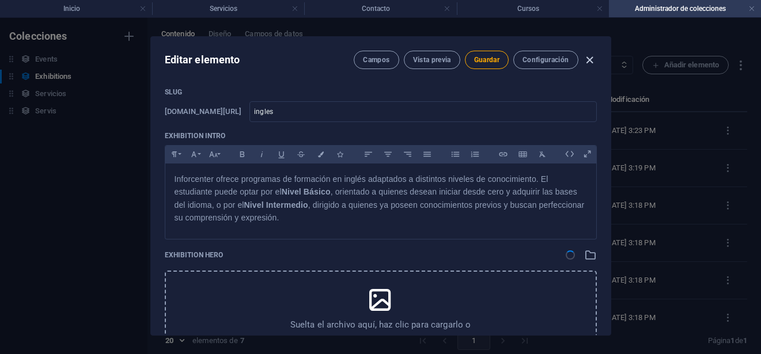
click at [587, 57] on icon "button" at bounding box center [589, 60] width 13 height 13
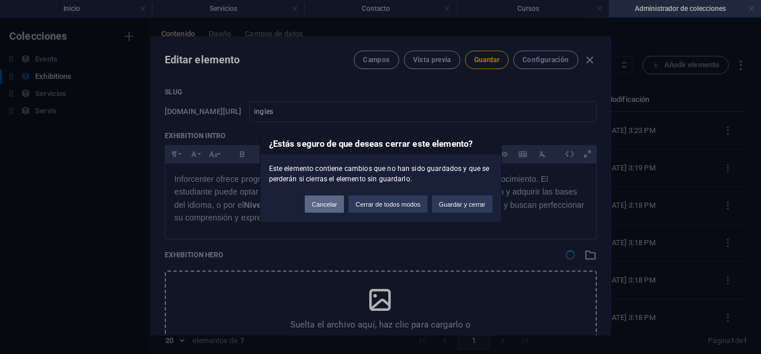
click at [321, 205] on button "Cancelar" at bounding box center [324, 203] width 39 height 17
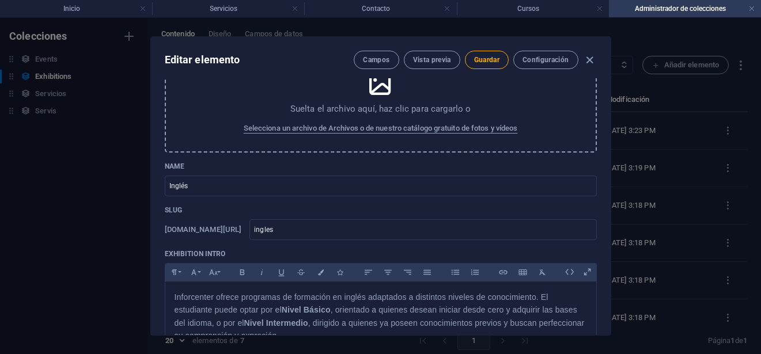
scroll to position [0, 0]
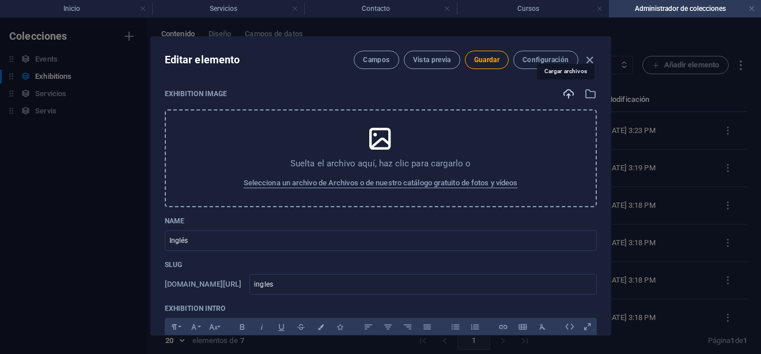
click at [563, 94] on icon "button" at bounding box center [568, 94] width 13 height 13
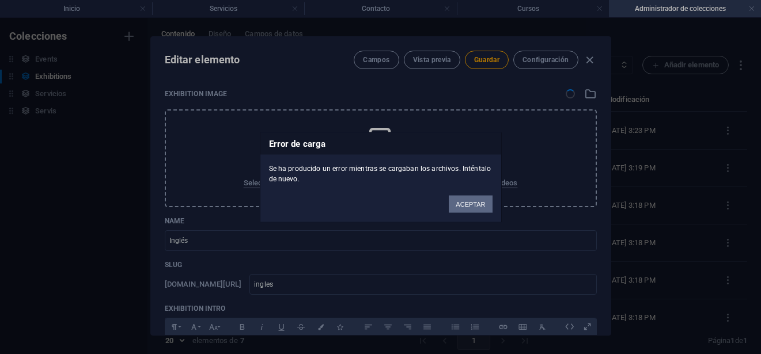
click at [476, 203] on button "ACEPTAR" at bounding box center [470, 203] width 43 height 17
click at [468, 203] on button "ACEPTAR" at bounding box center [470, 203] width 43 height 17
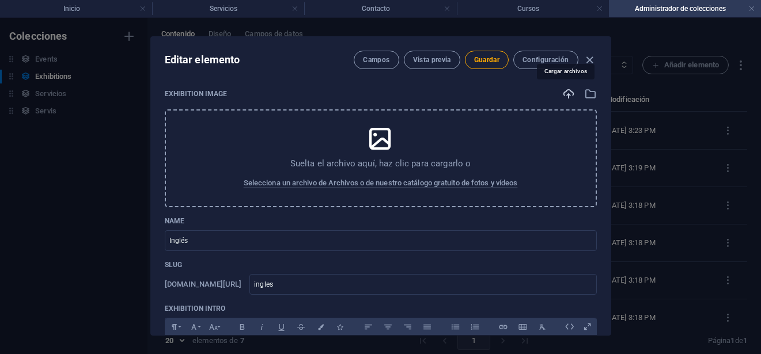
click at [564, 90] on icon "button" at bounding box center [568, 94] width 13 height 13
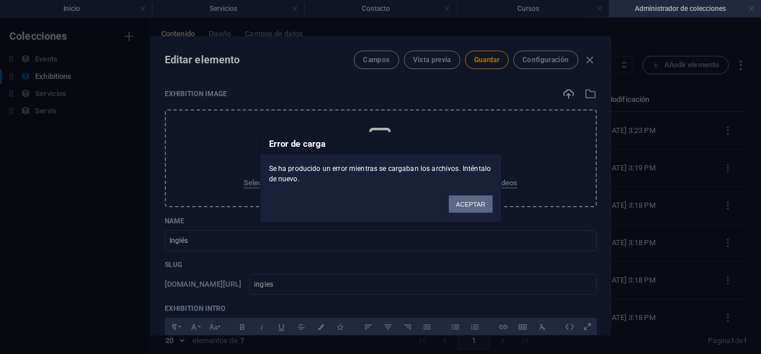
click at [464, 209] on button "ACEPTAR" at bounding box center [470, 203] width 43 height 17
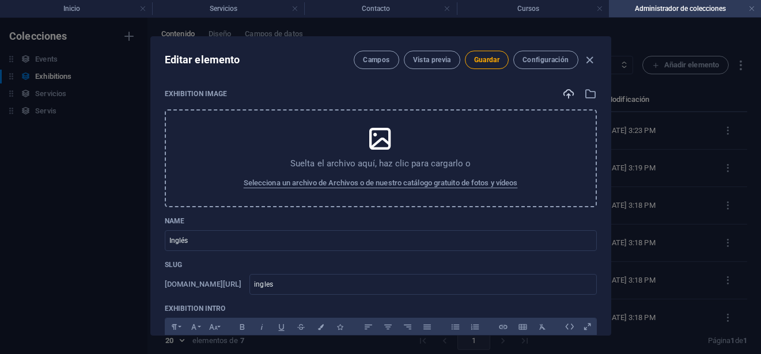
click at [562, 87] on div "Exhibition Image Suelta el archivo aquí, haz clic para cargarlo o Selecciona un…" at bounding box center [381, 206] width 460 height 257
click at [567, 94] on icon "button" at bounding box center [568, 94] width 13 height 13
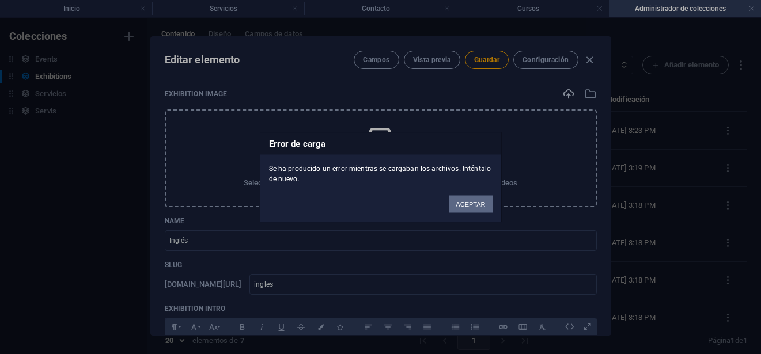
click at [469, 204] on button "ACEPTAR" at bounding box center [470, 203] width 43 height 17
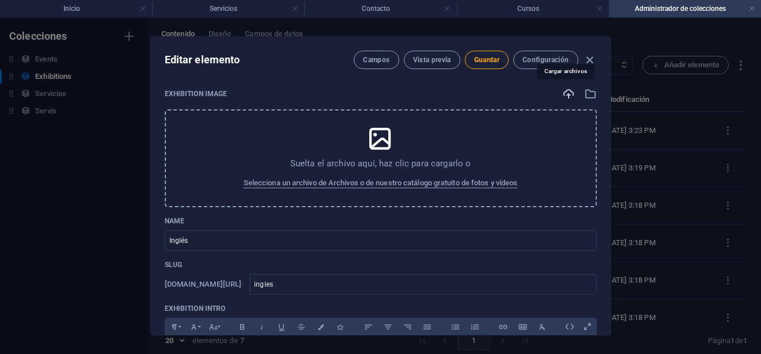
click at [564, 93] on icon "button" at bounding box center [568, 94] width 13 height 13
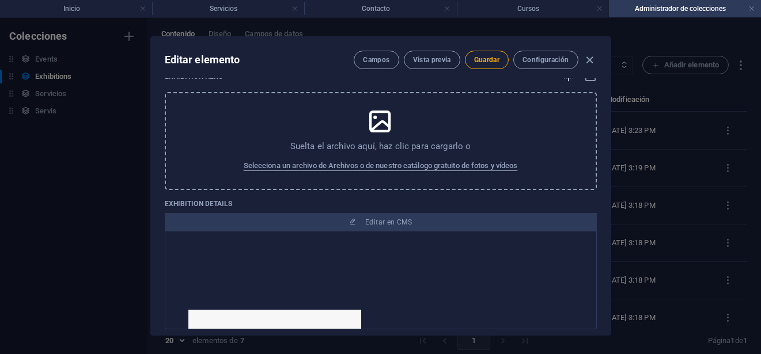
scroll to position [288, 0]
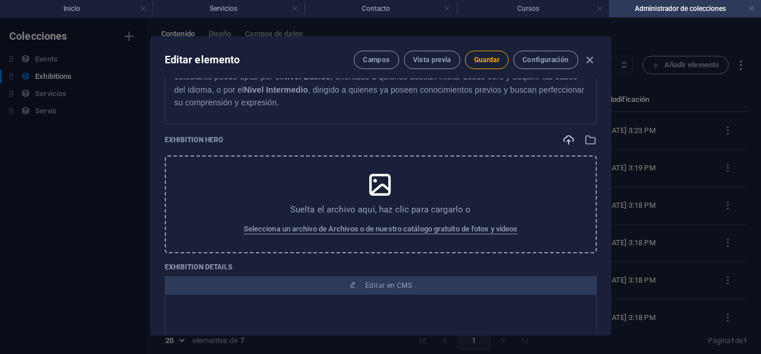
click at [568, 139] on icon "button" at bounding box center [568, 140] width 13 height 13
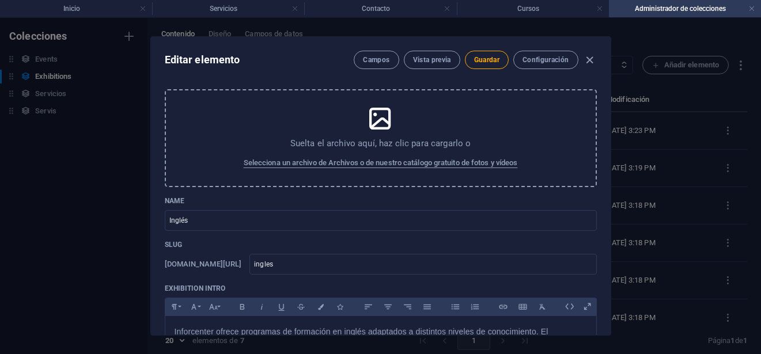
scroll to position [0, 0]
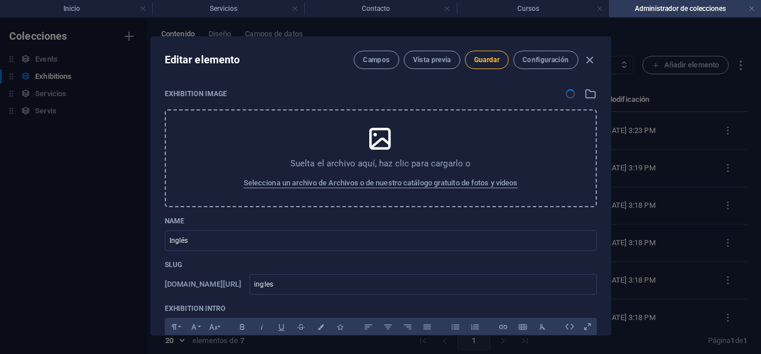
click at [487, 62] on span "Guardar" at bounding box center [486, 59] width 25 height 9
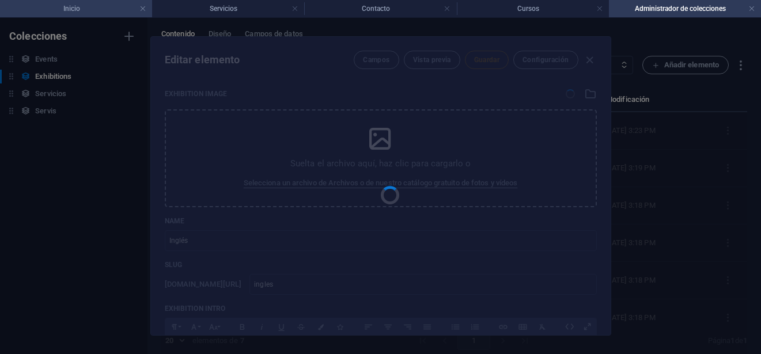
click at [75, 1] on li "Inicio" at bounding box center [76, 8] width 152 height 17
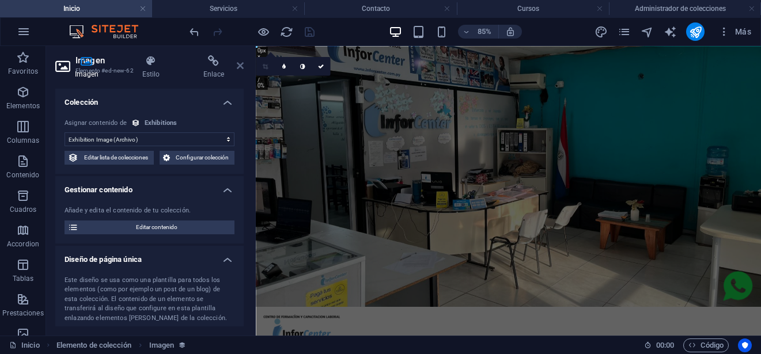
click at [238, 62] on icon at bounding box center [240, 65] width 7 height 9
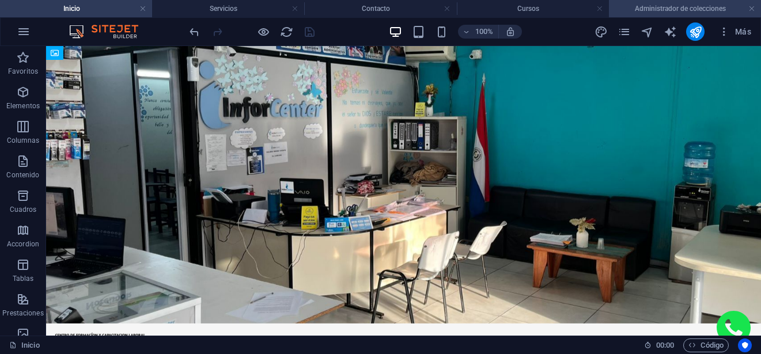
click at [646, 12] on h4 "Administrador de colecciones" at bounding box center [685, 8] width 152 height 13
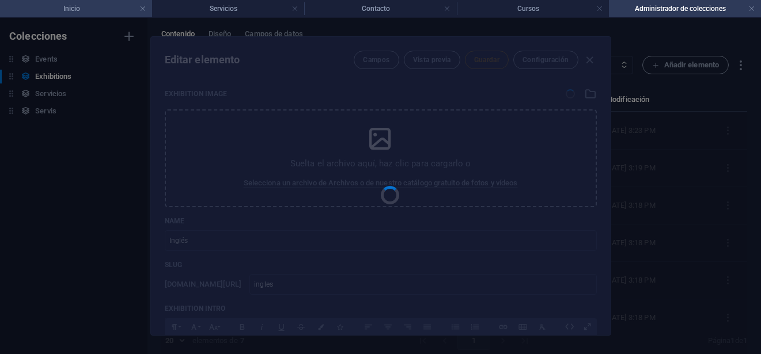
click at [88, 10] on h4 "Inicio" at bounding box center [76, 8] width 152 height 13
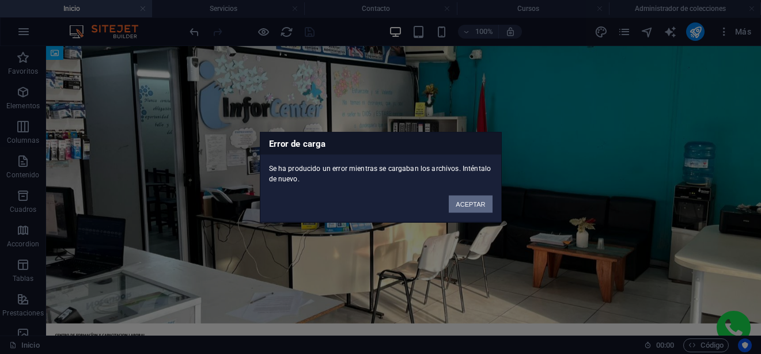
click at [470, 208] on button "ACEPTAR" at bounding box center [470, 203] width 43 height 17
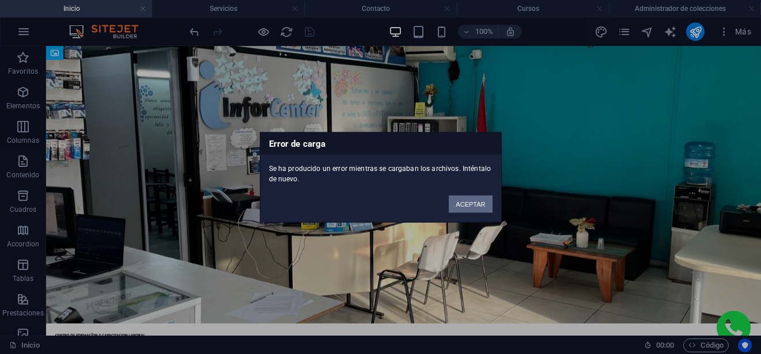
click at [471, 203] on button "ACEPTAR" at bounding box center [470, 203] width 43 height 17
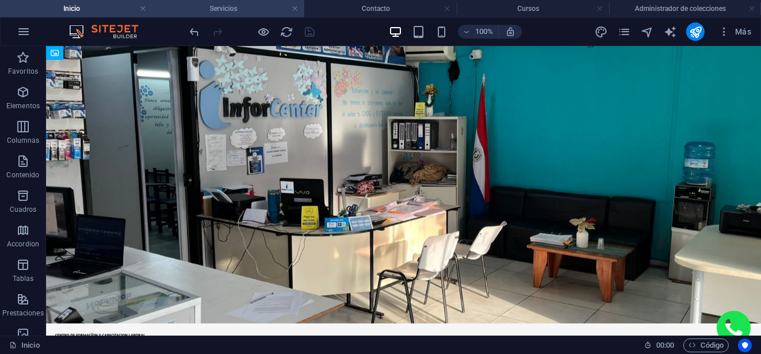
click at [217, 12] on h4 "Servicios" at bounding box center [228, 8] width 152 height 13
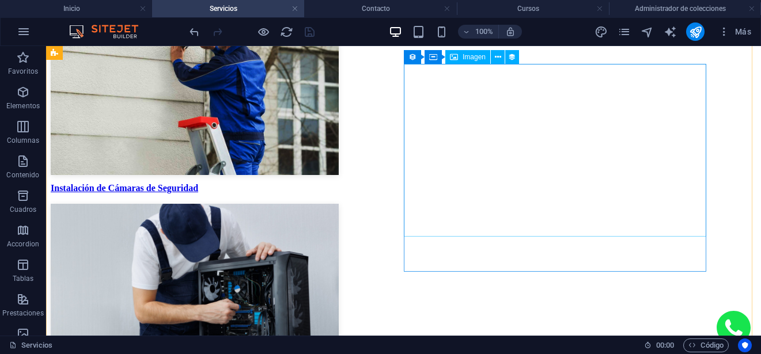
scroll to position [288, 0]
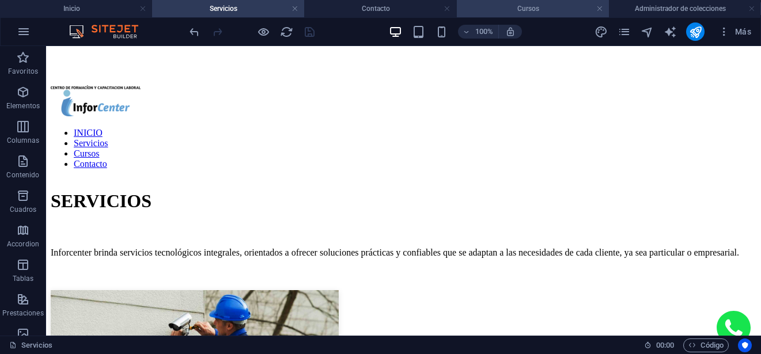
click at [559, 10] on h4 "Cursos" at bounding box center [533, 8] width 152 height 13
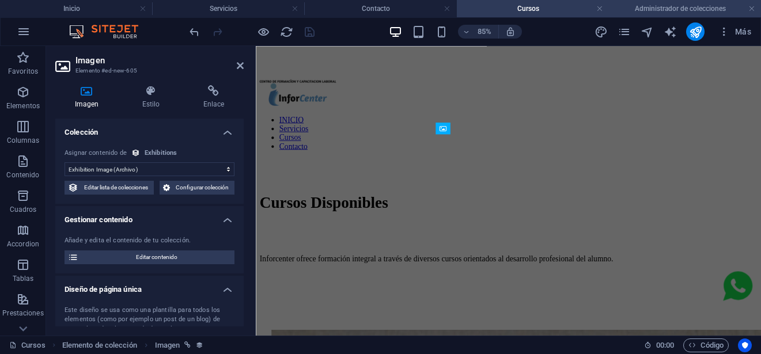
click at [662, 8] on h4 "Administrador de colecciones" at bounding box center [685, 8] width 152 height 13
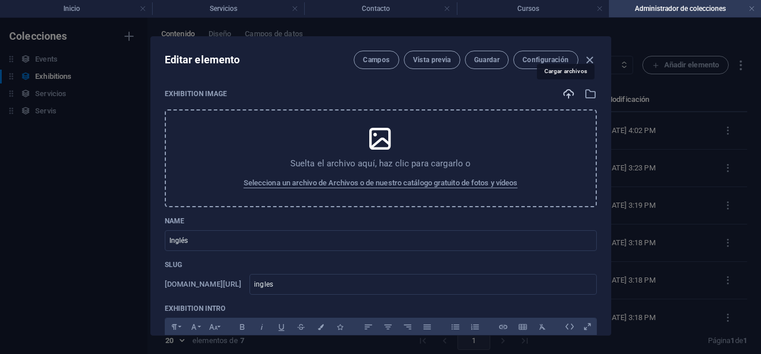
click at [564, 98] on icon "button" at bounding box center [568, 94] width 13 height 13
click at [562, 90] on icon "button" at bounding box center [568, 94] width 13 height 13
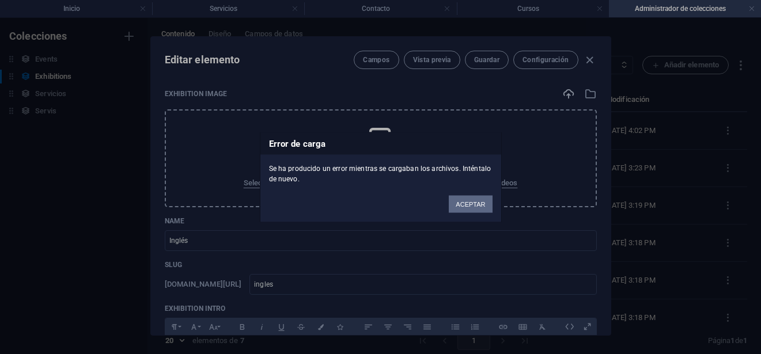
click at [481, 199] on button "ACEPTAR" at bounding box center [470, 203] width 43 height 17
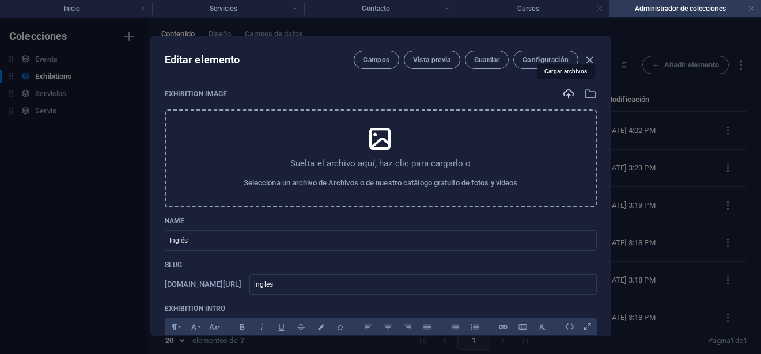
click at [563, 94] on icon "button" at bounding box center [568, 94] width 13 height 13
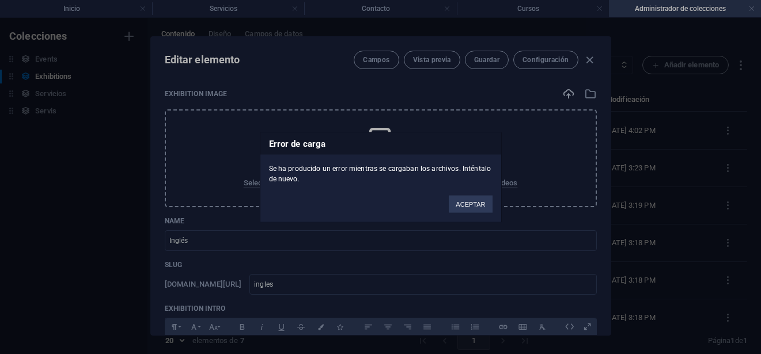
click at [469, 195] on div "ACEPTAR" at bounding box center [470, 198] width 60 height 29
click at [482, 203] on button "ACEPTAR" at bounding box center [470, 203] width 43 height 17
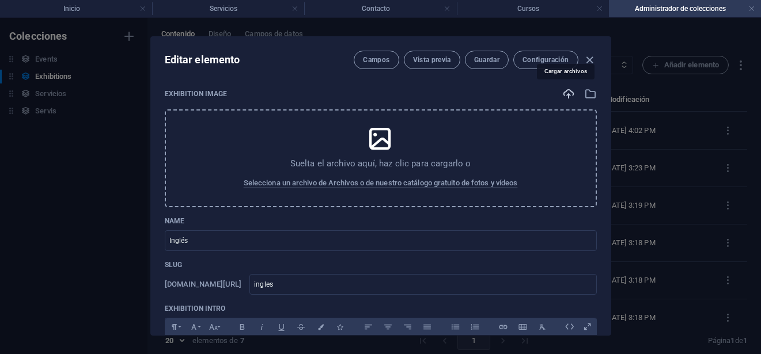
click at [562, 92] on icon "button" at bounding box center [568, 94] width 13 height 13
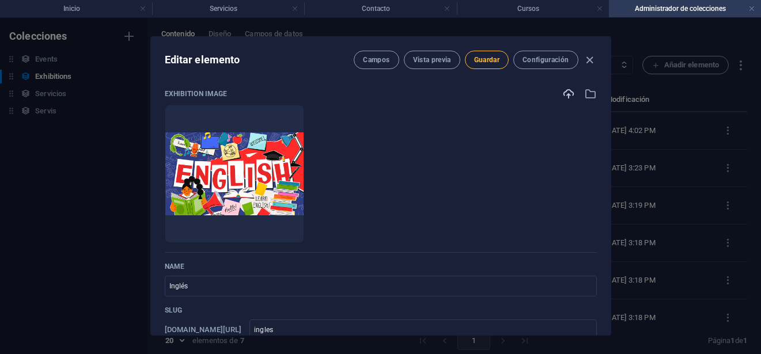
click at [493, 60] on span "Guardar" at bounding box center [486, 59] width 25 height 9
click at [590, 63] on icon "button" at bounding box center [589, 60] width 13 height 13
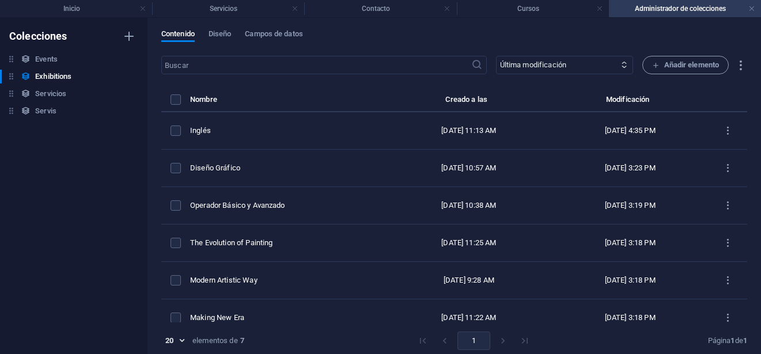
type input "ingles"
click at [59, 7] on h4 "Inicio" at bounding box center [76, 8] width 152 height 13
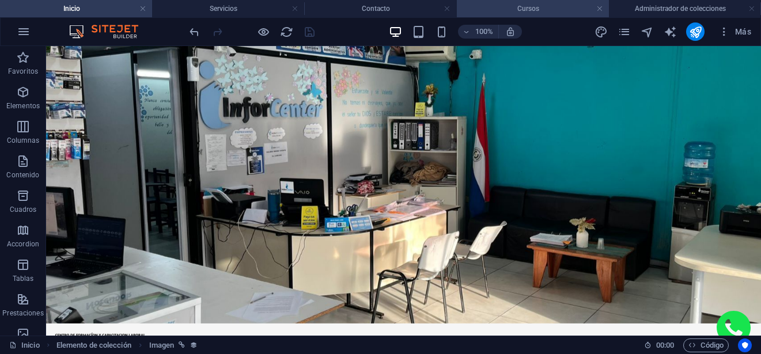
click at [492, 1] on li "Cursos" at bounding box center [533, 8] width 152 height 17
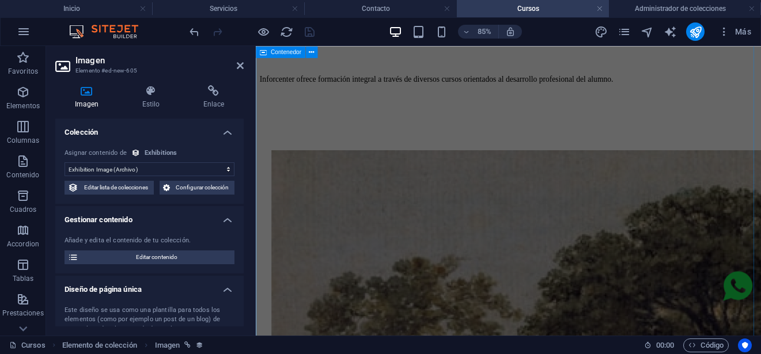
scroll to position [518, 0]
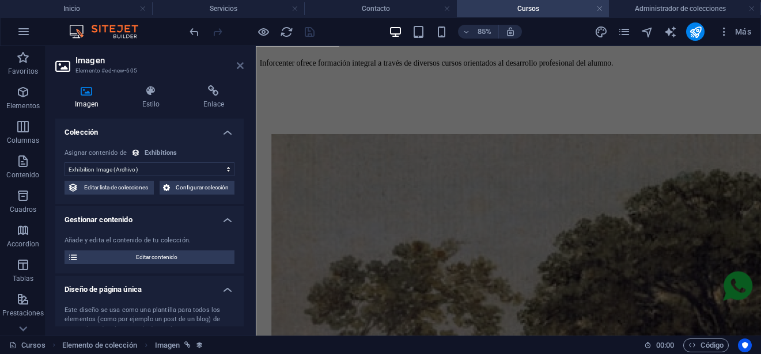
click at [241, 66] on icon at bounding box center [240, 65] width 7 height 9
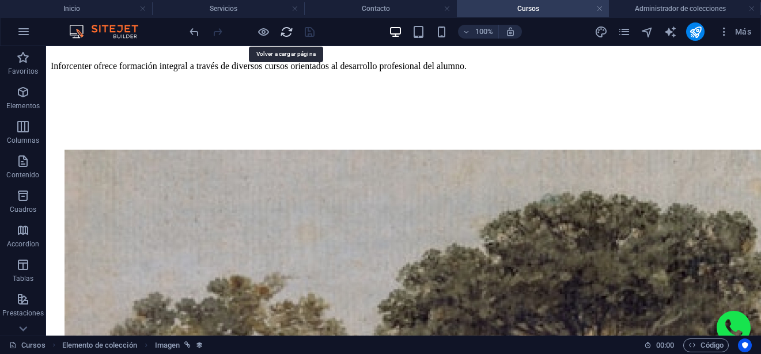
click at [286, 35] on icon "reload" at bounding box center [286, 31] width 13 height 13
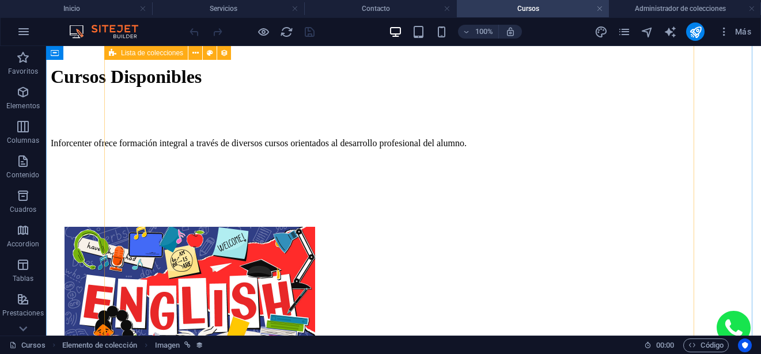
scroll to position [461, 0]
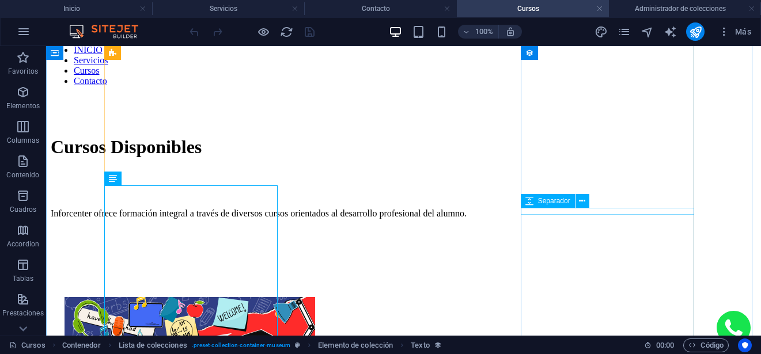
scroll to position [346, 0]
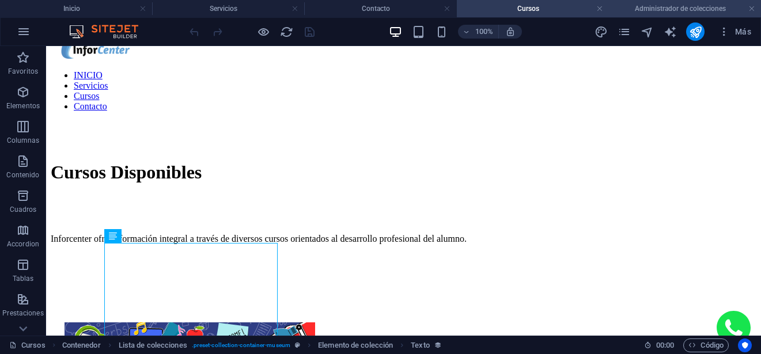
click at [663, 10] on h4 "Administrador de colecciones" at bounding box center [685, 8] width 152 height 13
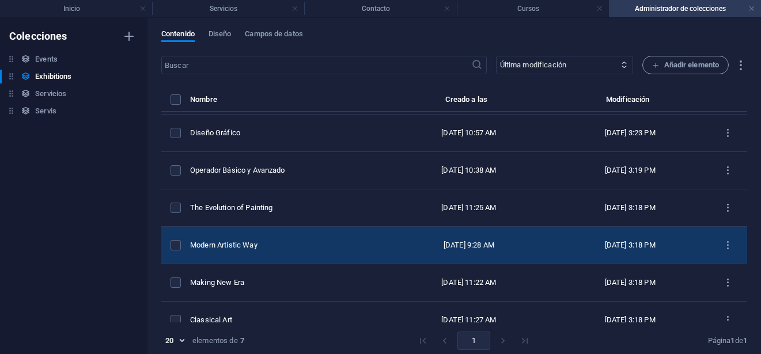
scroll to position [52, 0]
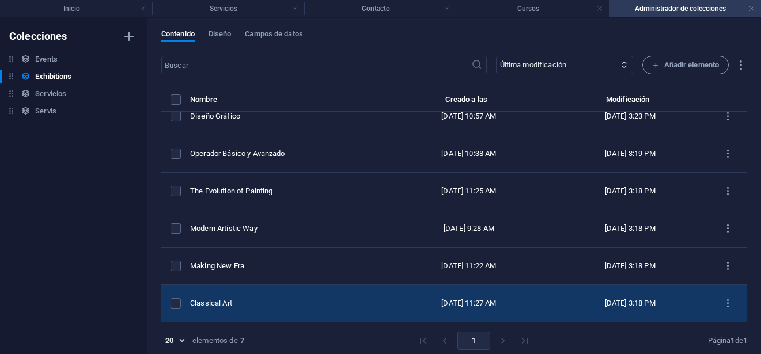
click at [344, 306] on div "Classical Art" at bounding box center [283, 303] width 187 height 10
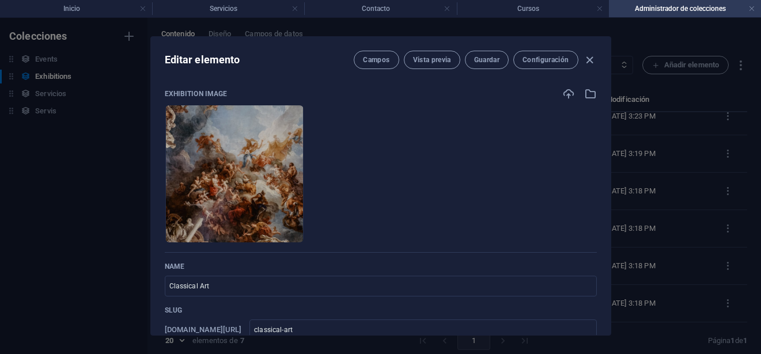
scroll to position [58, 0]
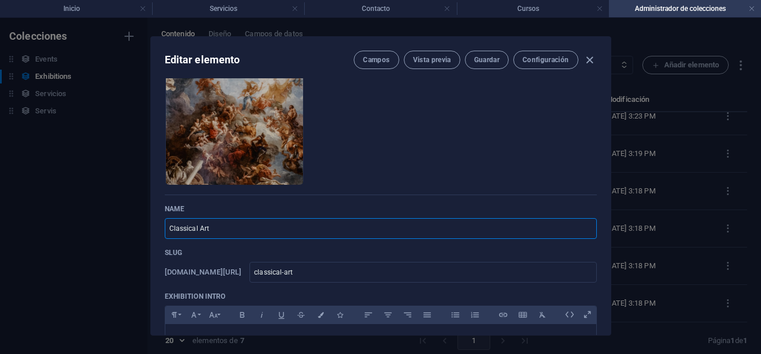
drag, startPoint x: 257, startPoint y: 235, endPoint x: 71, endPoint y: 224, distance: 186.9
click at [70, 224] on div "Editar elemento Campos Vista previa Guardar Configuración Exhibition Image Arra…" at bounding box center [380, 186] width 761 height 336
type input "T"
type input "t"
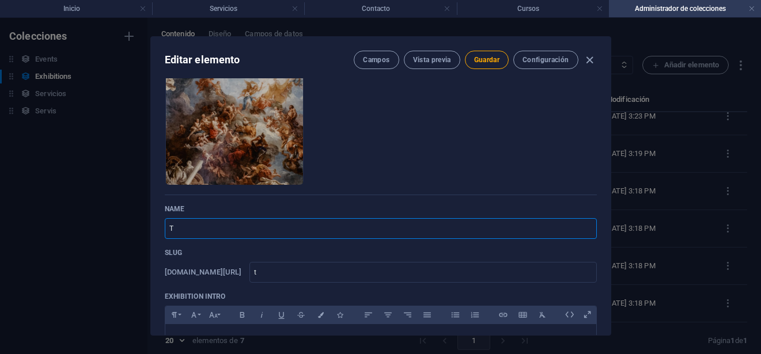
type input "Te"
type input "te"
type input "Tec"
type input "tec"
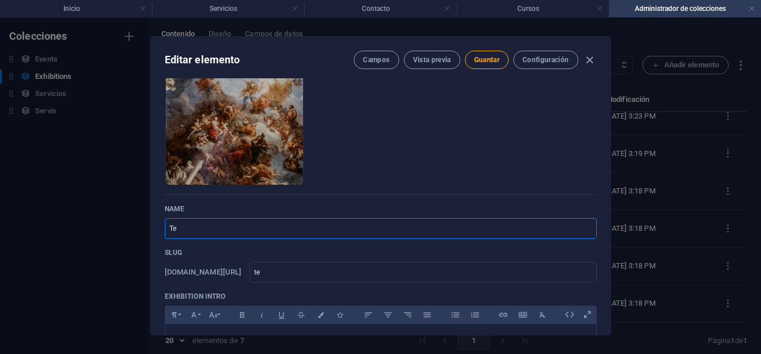
type input "tec"
type input "Tecn"
type input "tecn"
type input "Tecni"
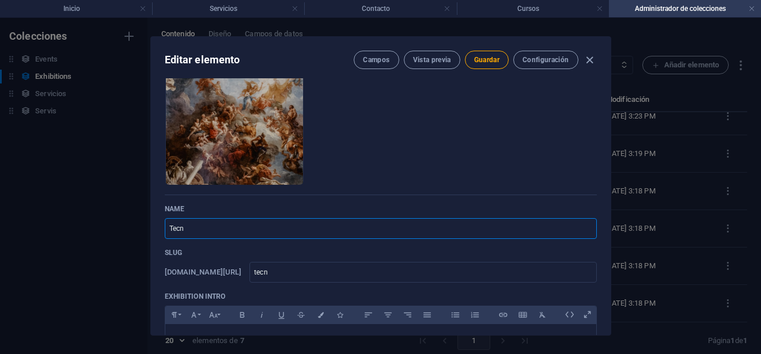
type input "tecni"
type input "Tecnic"
type input "tecnic"
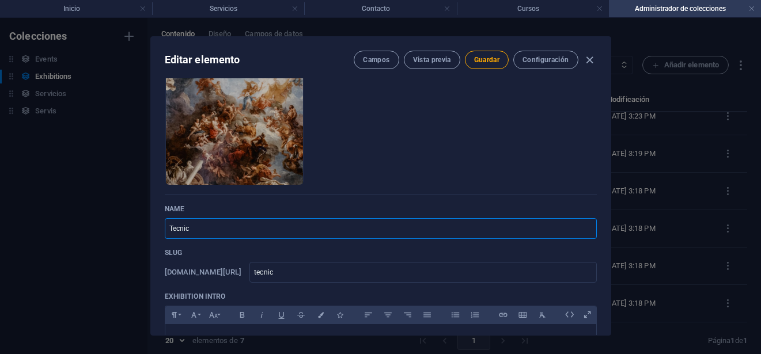
type input "Tecnico"
type input "tecnico"
type input "Tecnic"
type input "tecnic"
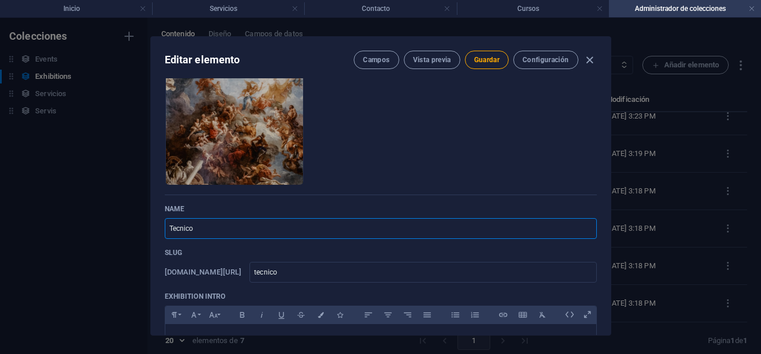
type input "tecnic"
type input "Tecni"
type input "tecni"
type input "Tecn"
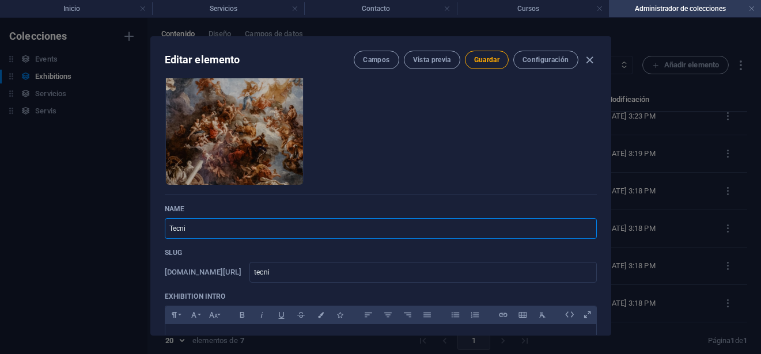
type input "tecn"
type input "Tec"
type input "tec"
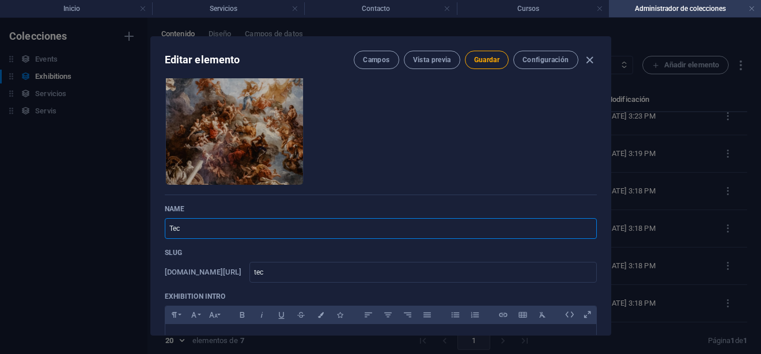
type input "Te"
type input "te"
type input "T"
type input "t"
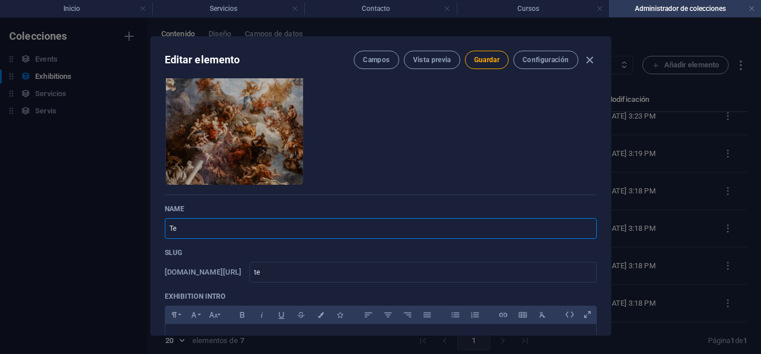
type input "t"
type input "Té"
type input "te"
type input "Téc"
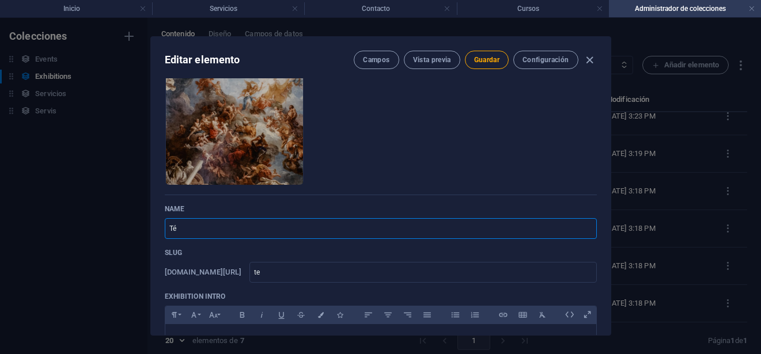
type input "tec"
type input "Técn"
type input "tecn"
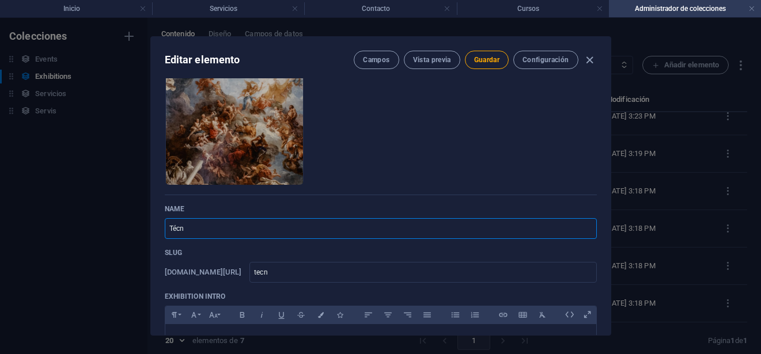
type input "Técni"
type input "tecni"
type input "Técnic"
type input "tecnic"
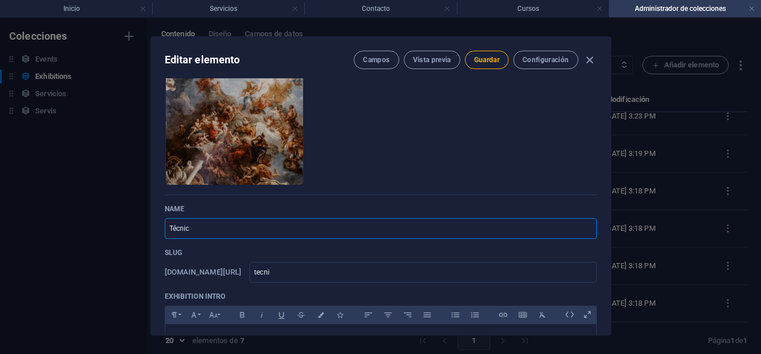
type input "tecnic"
type input "Técnico"
type input "tecnico"
type input "Técnico e"
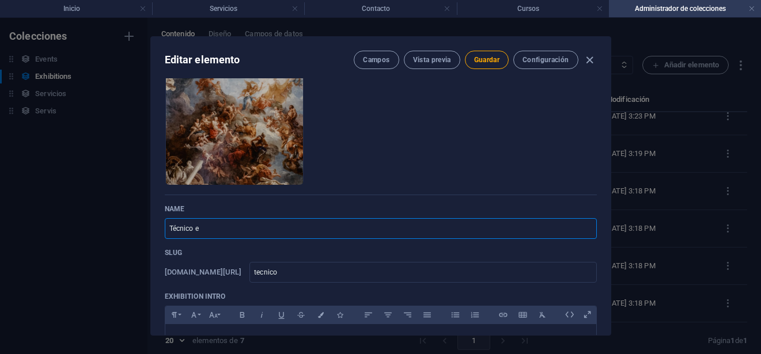
type input "tecnico-e"
type input "Técnico en"
type input "tecnico-en"
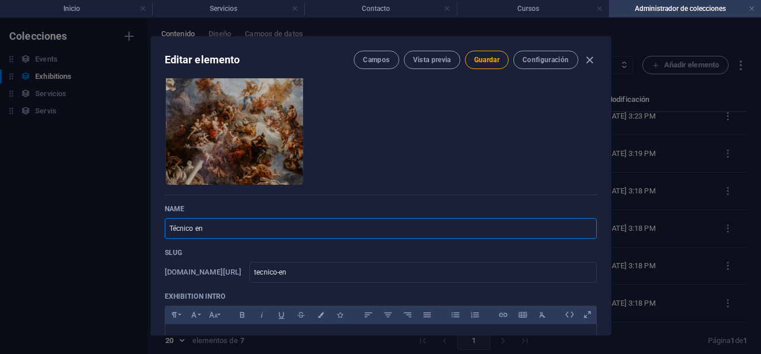
type input "Técnico en P"
type input "tecnico-en-p"
type input "Técnico en PC"
type input "tecnico-en-pc"
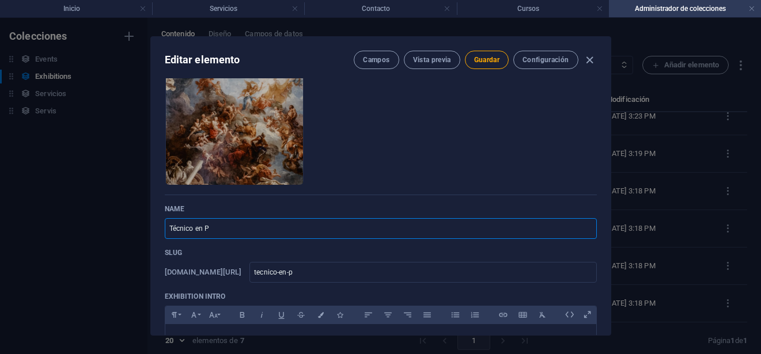
type input "tecnico-en-pc"
type input "Técnico en P"
type input "tecnico-en-p"
type input "Técnico en Pc"
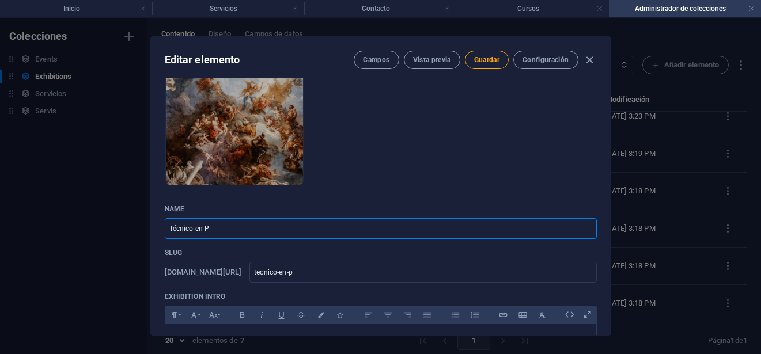
type input "tecnico-en-pc"
type input "Técnico en Pc y"
type input "tecnico-en-pc-y"
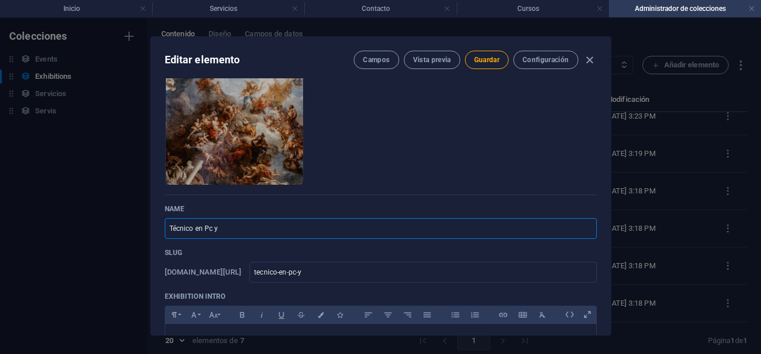
type input "Técnico en Pc y R"
type input "tecnico-en-pc-y-r"
type input "Técnico en Pc y Re"
type input "tecnico-en-pc-y-re"
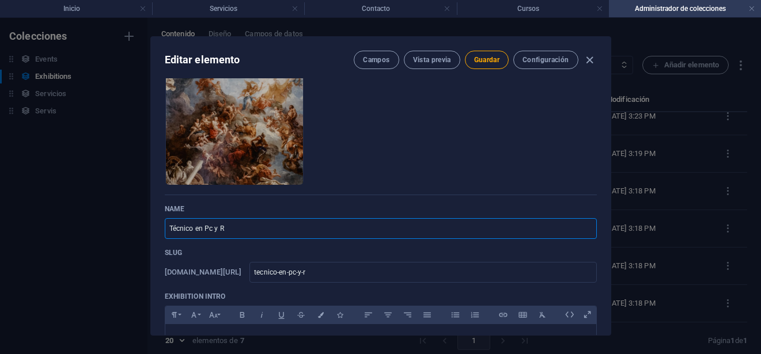
type input "tecnico-en-pc-y-re"
type input "Técnico en Pc y Red"
type input "tecnico-en-pc-y-red"
type input "Técnico en Pc y Rede"
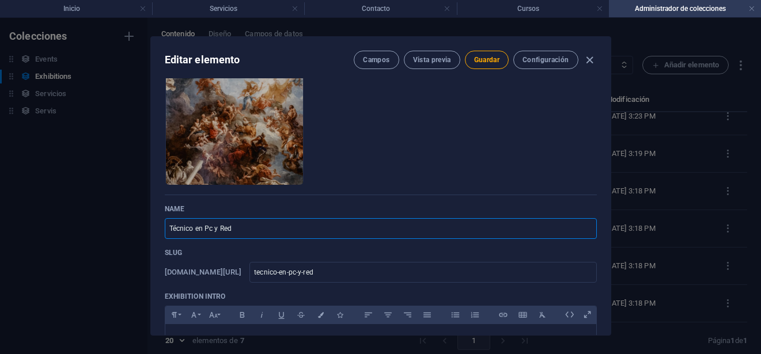
type input "tecnico-en-pc-y-rede"
type input "Técnico en Pc y Redes"
type input "tecnico-en-pc-y-redes"
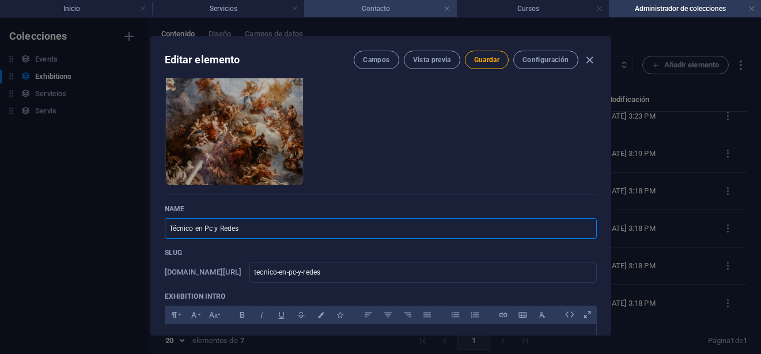
type input "Técnico en Pc y Redes"
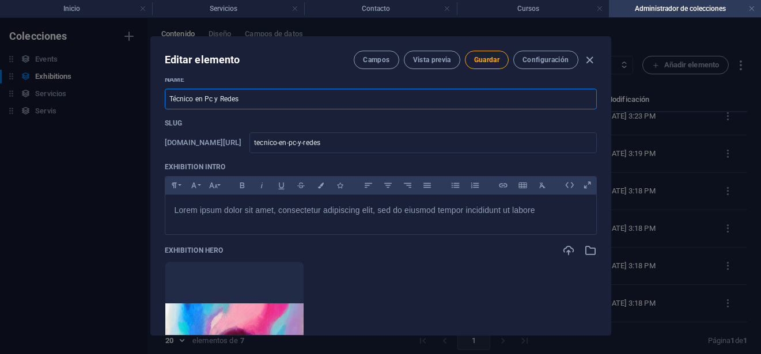
scroll to position [230, 0]
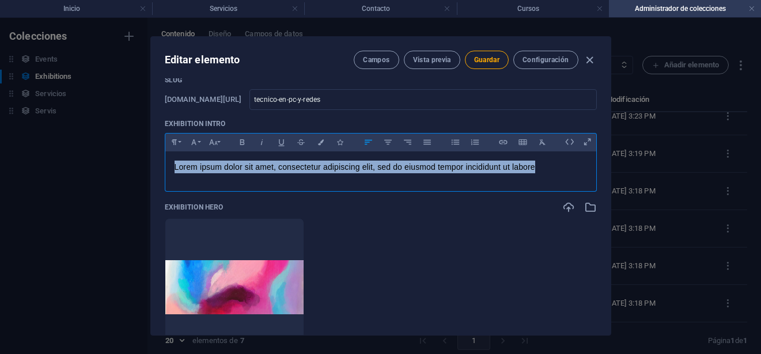
drag, startPoint x: 545, startPoint y: 172, endPoint x: 145, endPoint y: 166, distance: 400.3
click at [147, 165] on div "Editar elemento Campos Vista previa Guardar Configuración Exhibition Image Arra…" at bounding box center [380, 186] width 761 height 336
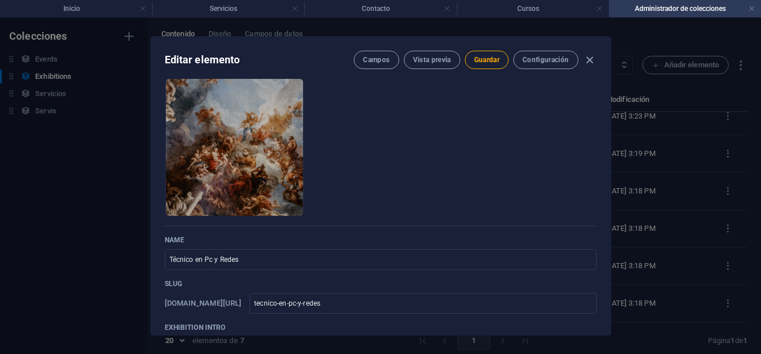
scroll to position [0, 0]
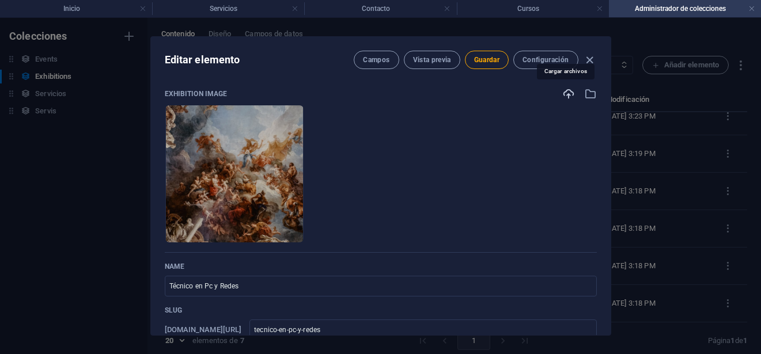
click at [562, 94] on icon "button" at bounding box center [568, 94] width 13 height 13
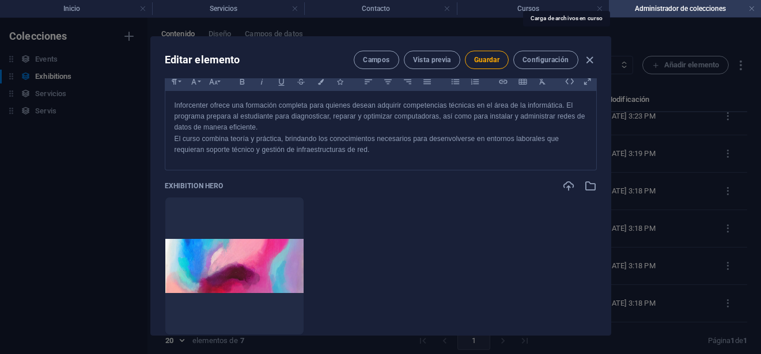
scroll to position [346, 0]
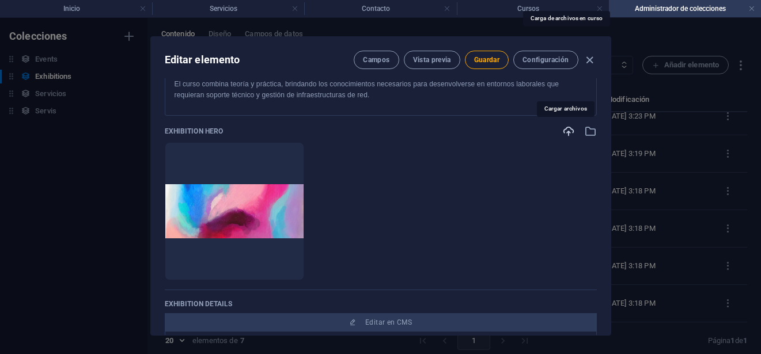
click at [566, 131] on icon "button" at bounding box center [568, 131] width 13 height 13
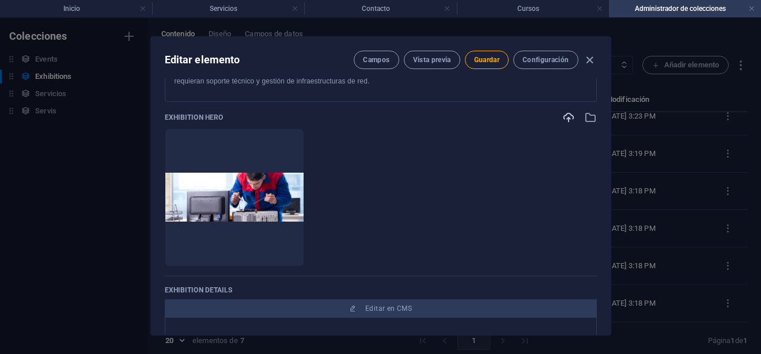
scroll to position [288, 0]
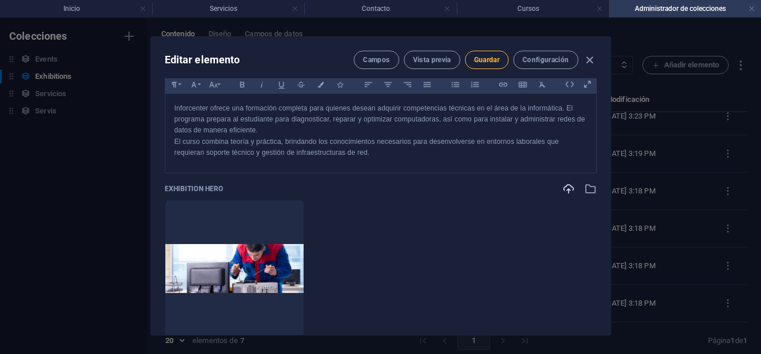
click at [488, 54] on button "Guardar" at bounding box center [487, 60] width 44 height 18
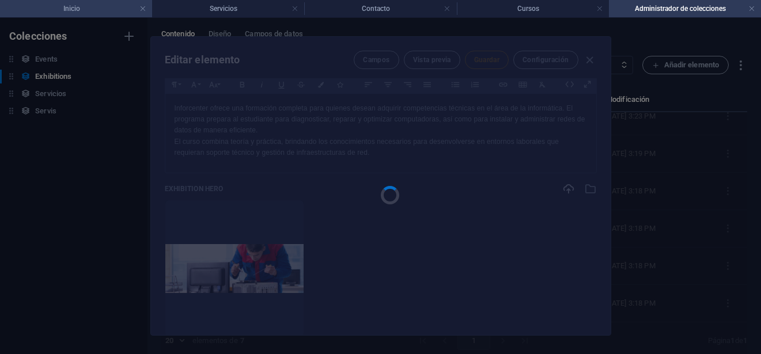
type input "tecnico-en-pc-y-redes"
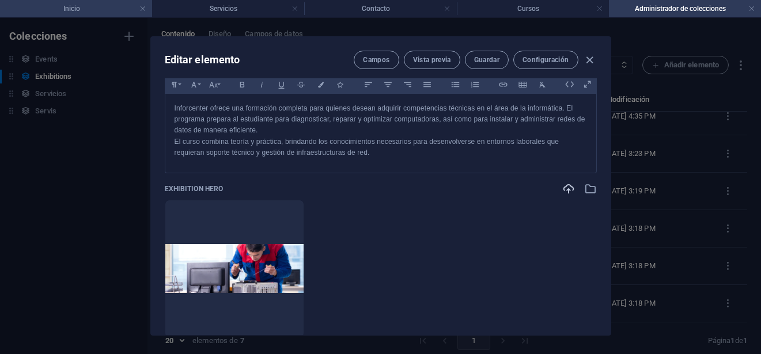
click at [70, 10] on h4 "Inicio" at bounding box center [76, 8] width 152 height 13
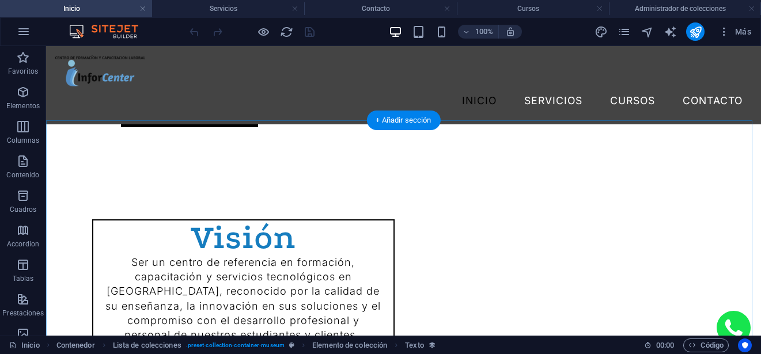
scroll to position [576, 0]
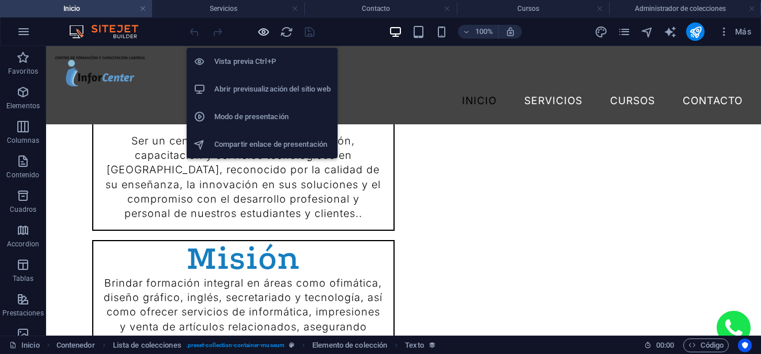
click at [269, 31] on icon "button" at bounding box center [263, 31] width 13 height 13
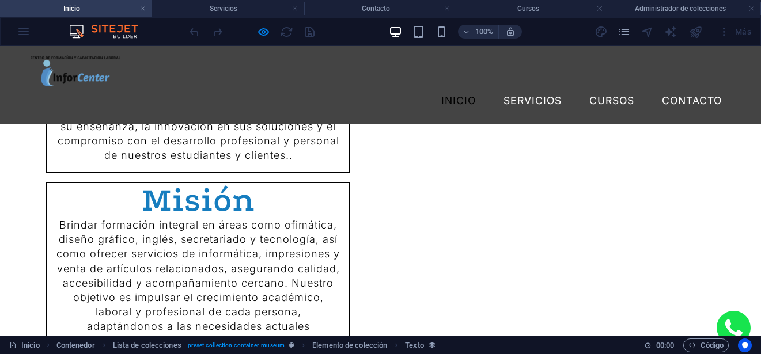
scroll to position [633, 0]
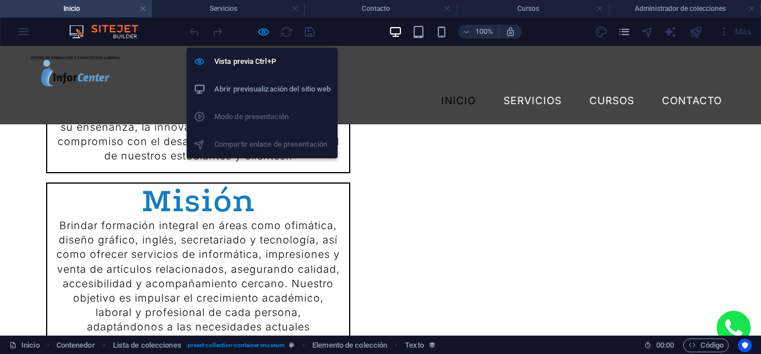
click at [267, 85] on h6 "Abrir previsualización del sitio web" at bounding box center [272, 89] width 116 height 14
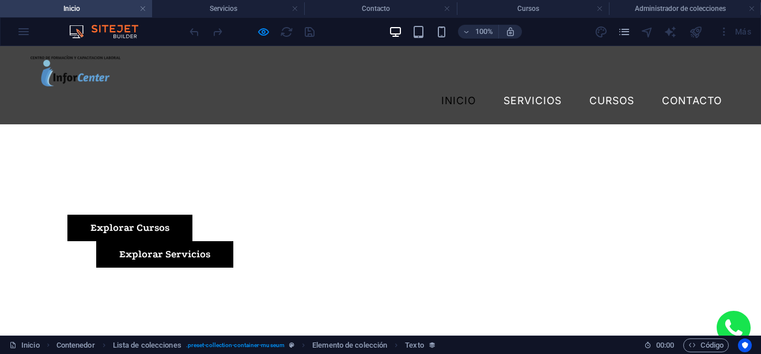
scroll to position [58, 0]
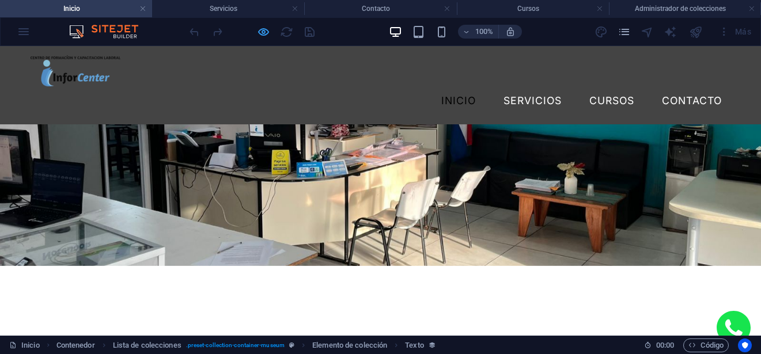
click at [264, 33] on icon "button" at bounding box center [263, 31] width 13 height 13
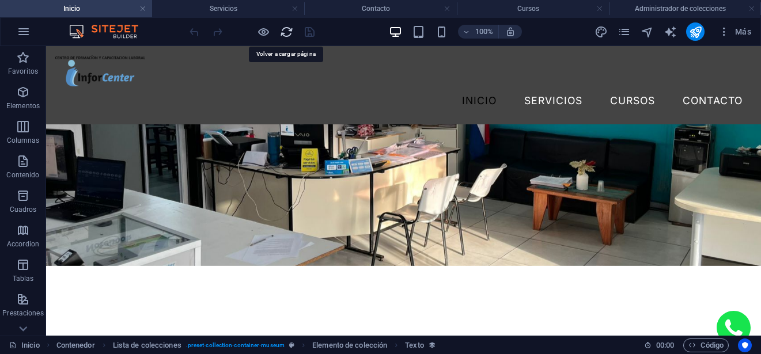
click at [288, 33] on icon "reload" at bounding box center [286, 31] width 13 height 13
click at [286, 31] on icon "reload" at bounding box center [286, 31] width 13 height 13
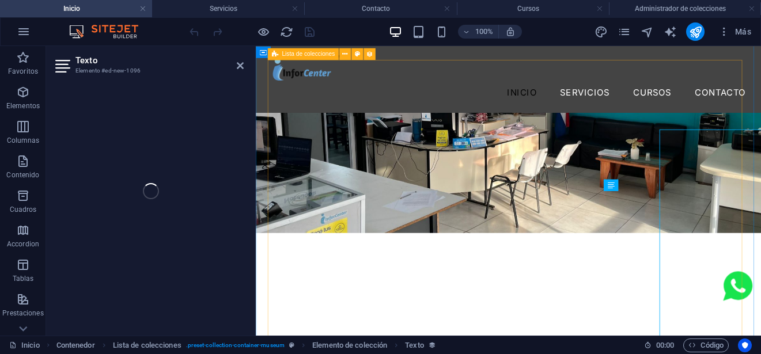
select select "exhibition-intro"
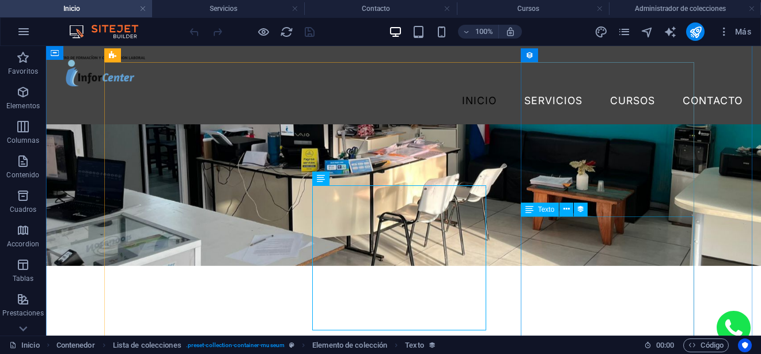
select select "exhibition-intro"
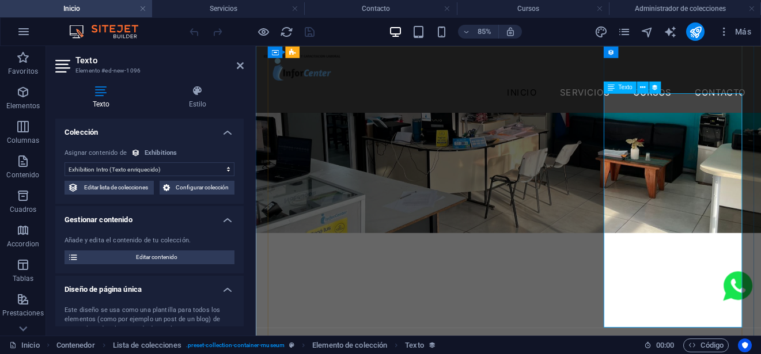
click at [623, 85] on span "Texto" at bounding box center [625, 87] width 14 height 6
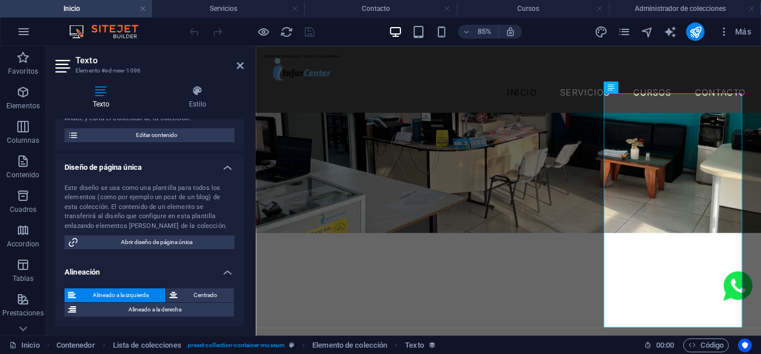
scroll to position [65, 0]
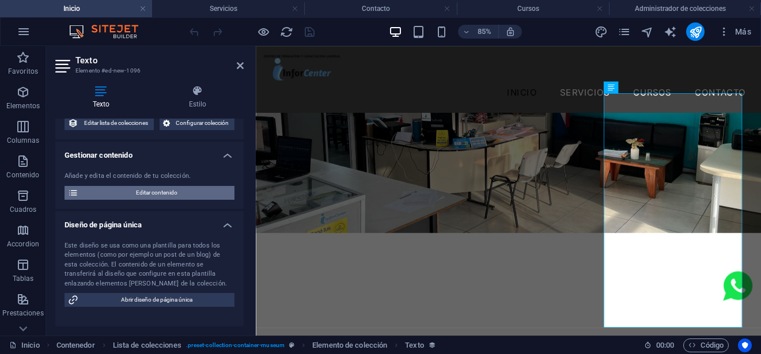
click at [153, 197] on span "Editar contenido" at bounding box center [156, 193] width 149 height 14
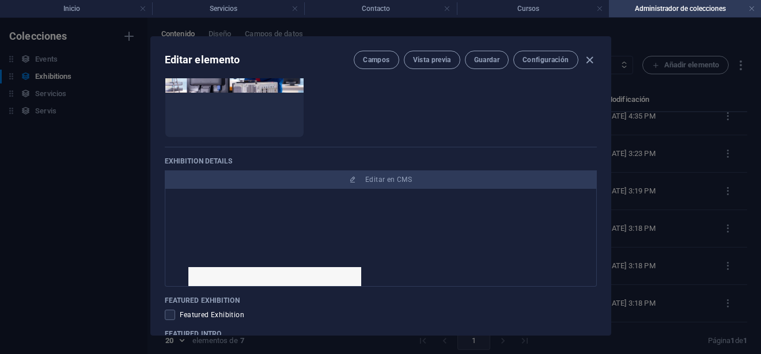
scroll to position [218, 0]
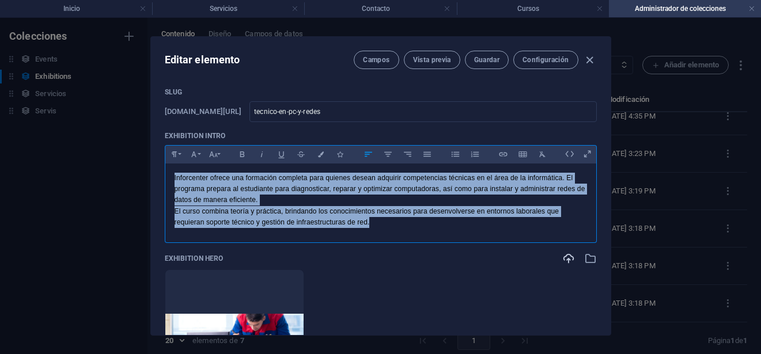
drag, startPoint x: 388, startPoint y: 222, endPoint x: 154, endPoint y: 164, distance: 241.1
click at [154, 164] on div "Exhibition Image Arrastra archivos aquí para cargarlos de inmediato Name Técnic…" at bounding box center [381, 206] width 460 height 257
click at [217, 160] on button "Font Size" at bounding box center [213, 154] width 18 height 15
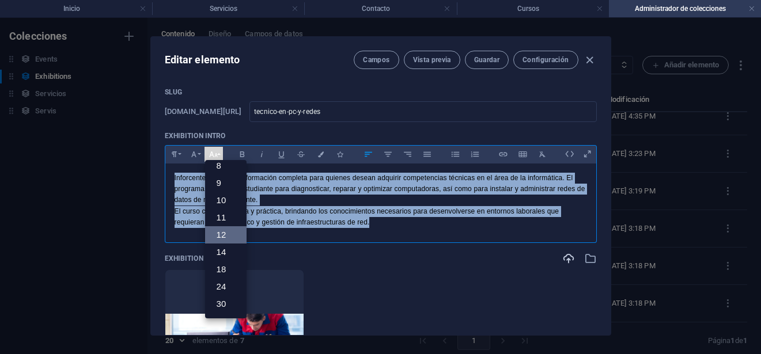
scroll to position [0, 0]
click at [413, 226] on p "El curso combina teoría y práctica, brindando los conocimientos necesarios para…" at bounding box center [380, 217] width 412 height 22
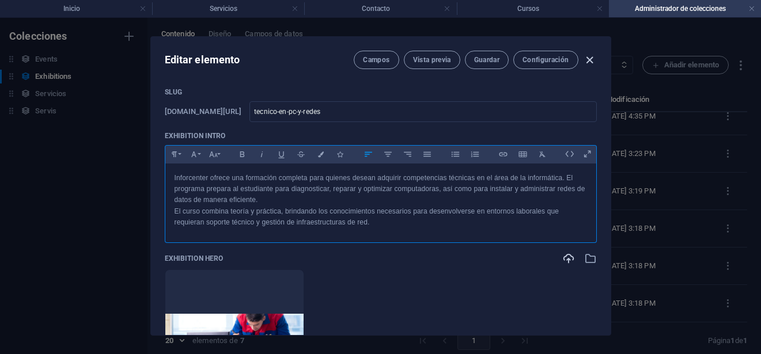
click at [592, 62] on icon "button" at bounding box center [589, 60] width 13 height 13
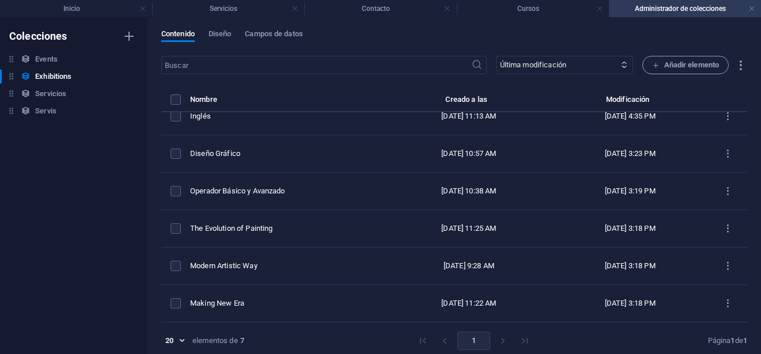
type input "tecnico-en-pc-y-redes"
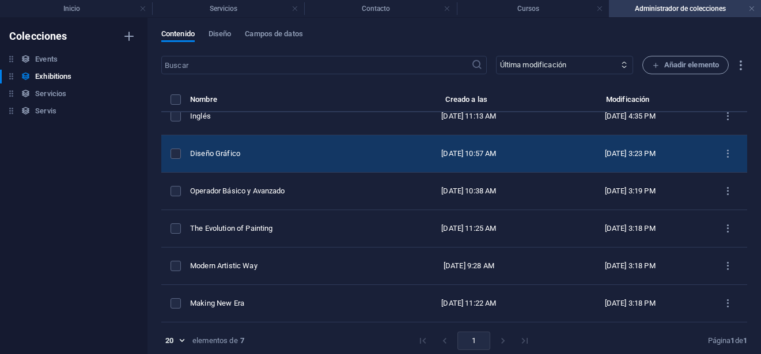
click at [352, 157] on div "Diseño Gráfico" at bounding box center [283, 154] width 187 height 10
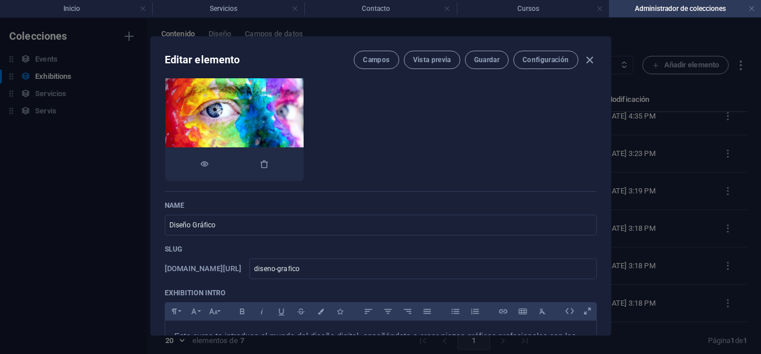
scroll to position [115, 0]
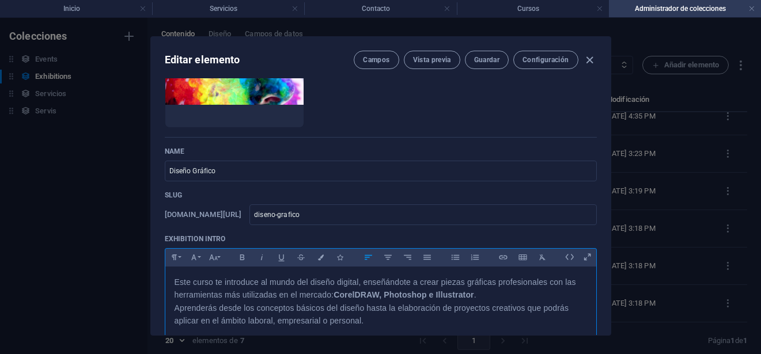
click at [338, 282] on span "Este curso te introduce al mundo del diseño digital, enseñándote a crear piezas…" at bounding box center [374, 302] width 401 height 48
click at [213, 261] on icon "button" at bounding box center [213, 258] width 10 height 14
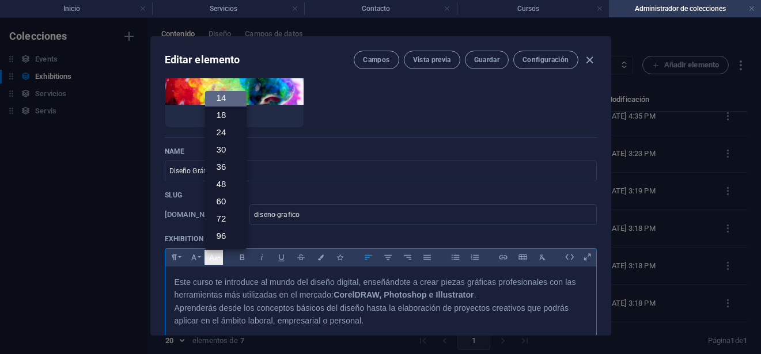
scroll to position [93, 0]
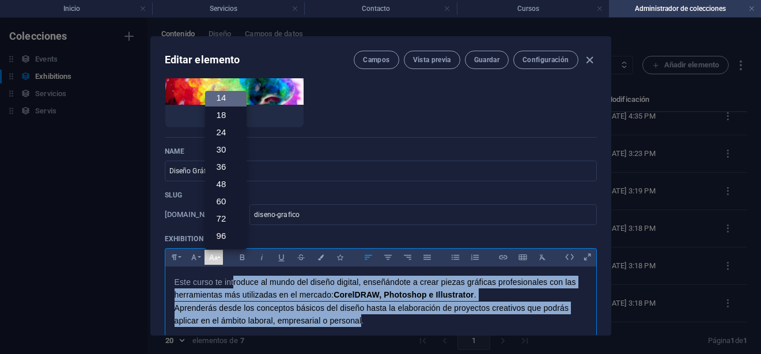
drag, startPoint x: 359, startPoint y: 324, endPoint x: 232, endPoint y: 287, distance: 133.1
click at [232, 287] on p "Este curso te introduce al mundo del diseño digital, enseñándote a crear piezas…" at bounding box center [380, 302] width 412 height 52
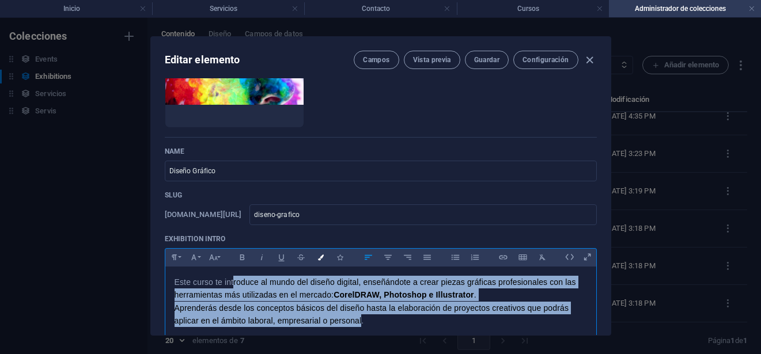
scroll to position [173, 0]
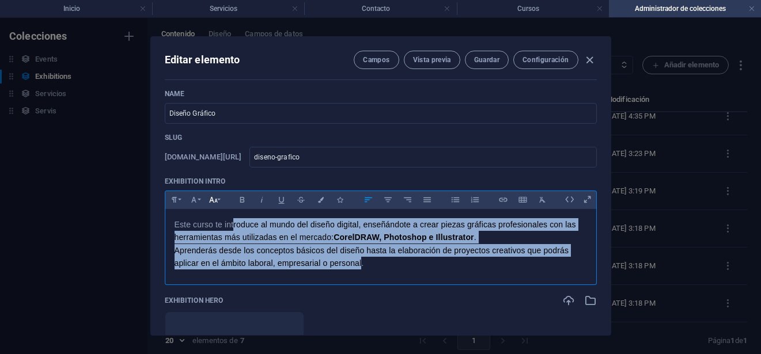
click at [213, 203] on icon "button" at bounding box center [213, 200] width 10 height 14
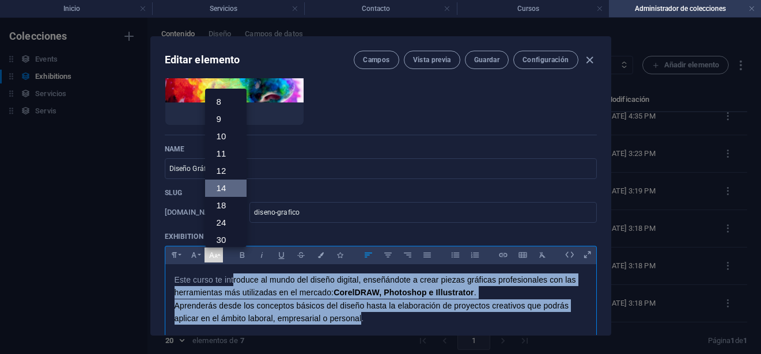
scroll to position [115, 0]
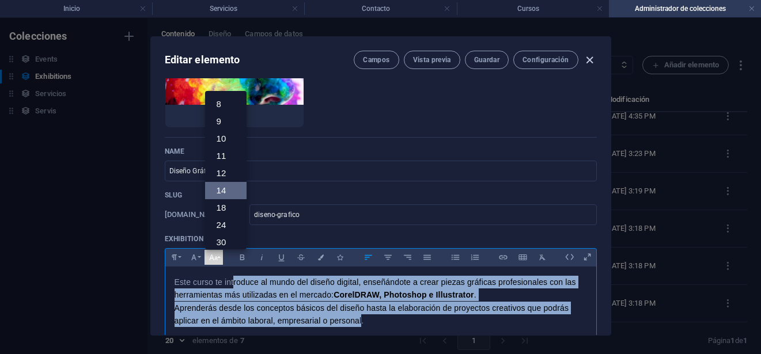
click at [590, 62] on icon "button" at bounding box center [589, 60] width 13 height 13
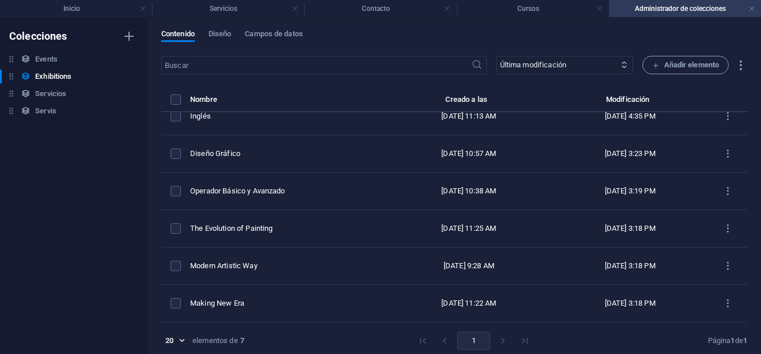
type input "diseno-grafico"
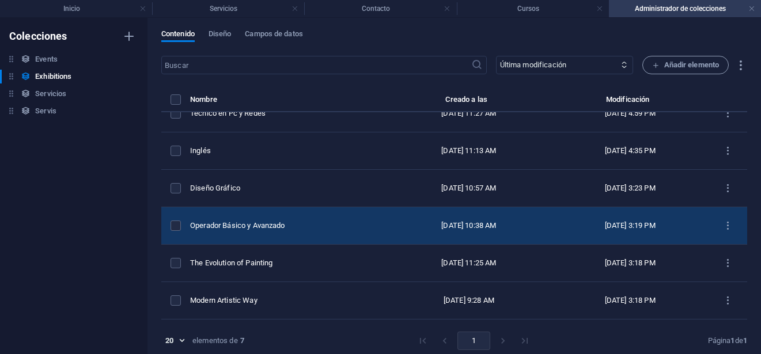
scroll to position [0, 0]
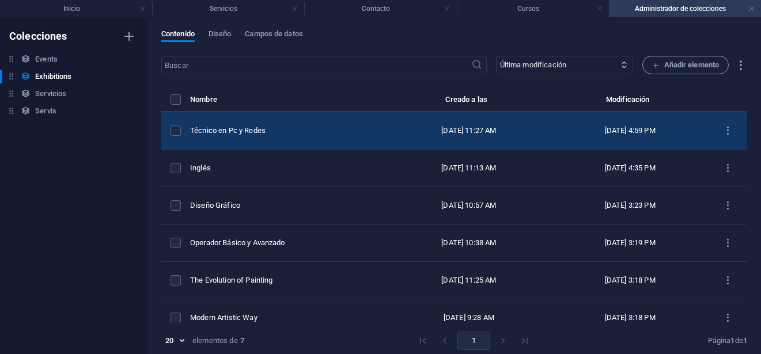
click at [331, 133] on div "Técnico en Pc y Redes" at bounding box center [283, 131] width 187 height 10
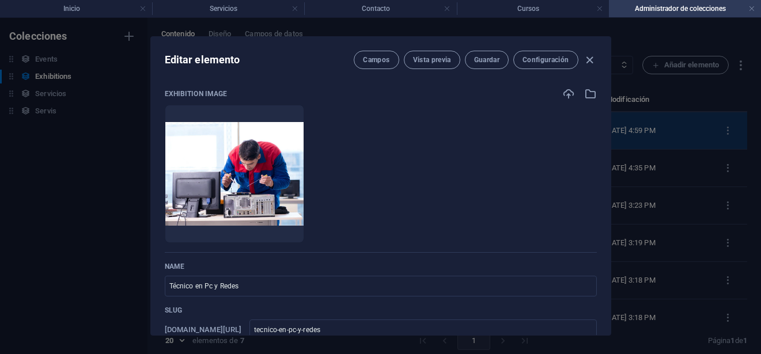
click at [304, 133] on li at bounding box center [234, 174] width 139 height 138
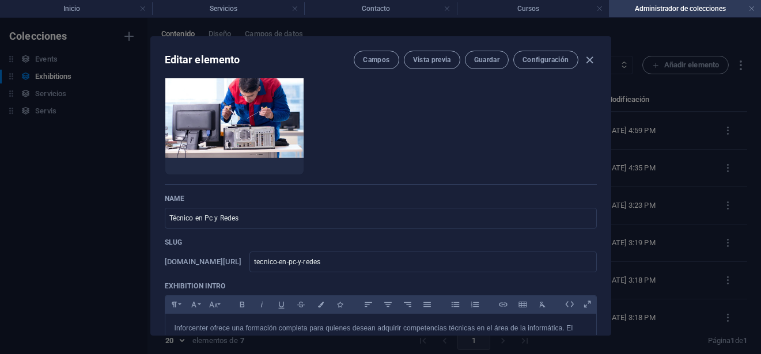
scroll to position [173, 0]
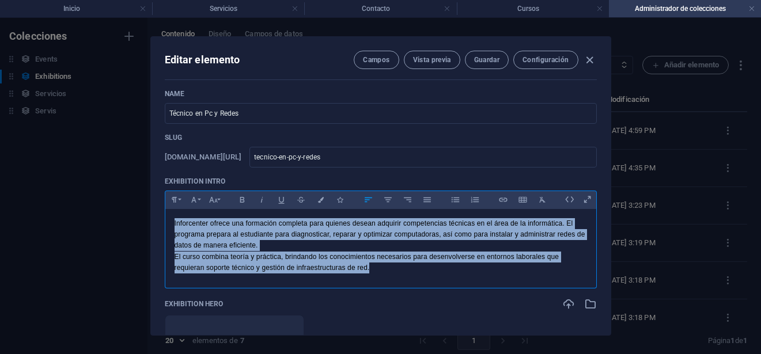
drag, startPoint x: 374, startPoint y: 272, endPoint x: 130, endPoint y: 211, distance: 251.7
click at [130, 211] on div "Editar elemento Campos Vista previa Guardar Configuración Exhibition Image Arra…" at bounding box center [380, 186] width 761 height 336
click at [217, 201] on button "Font Size" at bounding box center [213, 199] width 18 height 15
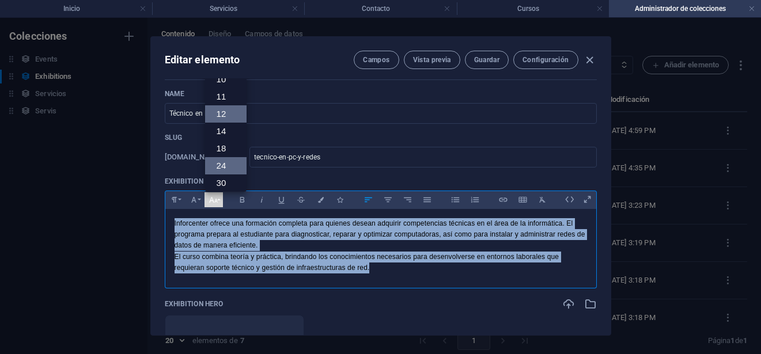
scroll to position [0, 0]
click at [225, 132] on link "14" at bounding box center [225, 132] width 41 height 17
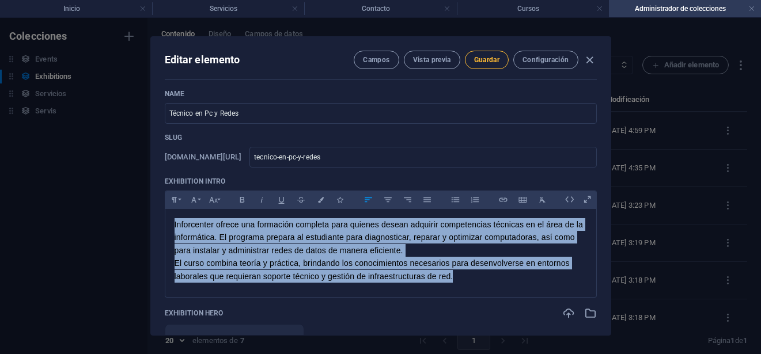
click at [474, 63] on span "Guardar" at bounding box center [486, 59] width 25 height 9
click at [583, 59] on icon "button" at bounding box center [589, 60] width 13 height 13
type input "tecnico-en-pc-y-redes"
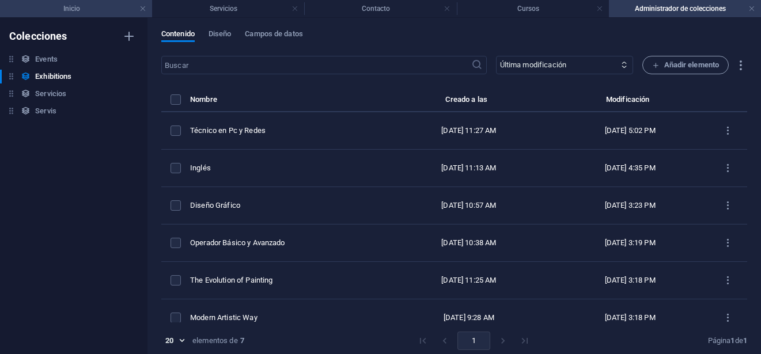
click at [75, 5] on h4 "Inicio" at bounding box center [76, 8] width 152 height 13
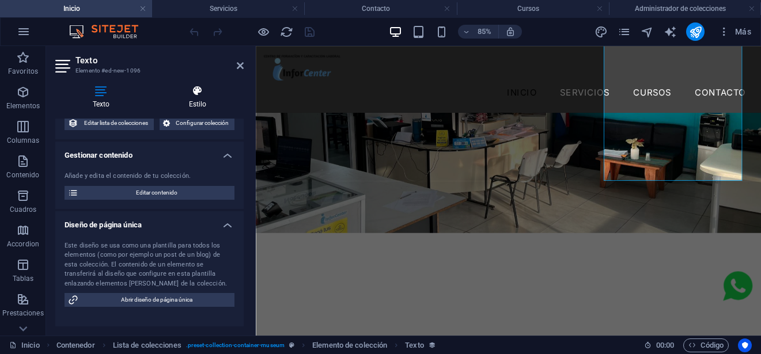
click at [190, 108] on h4 "Estilo" at bounding box center [197, 97] width 92 height 24
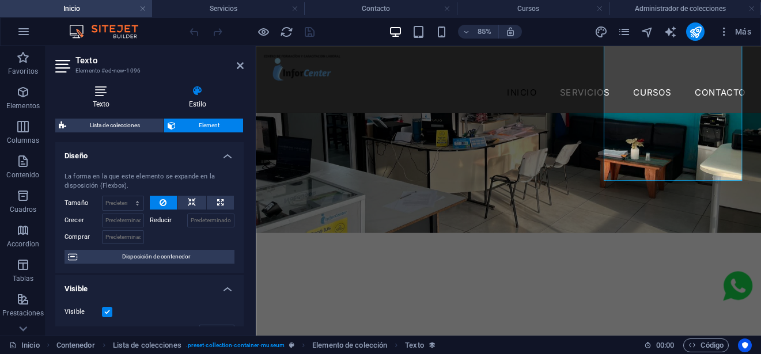
click at [109, 92] on icon at bounding box center [101, 91] width 92 height 12
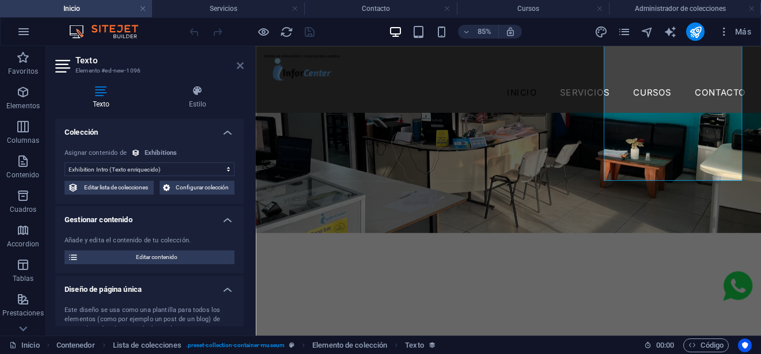
click at [237, 68] on icon at bounding box center [240, 65] width 7 height 9
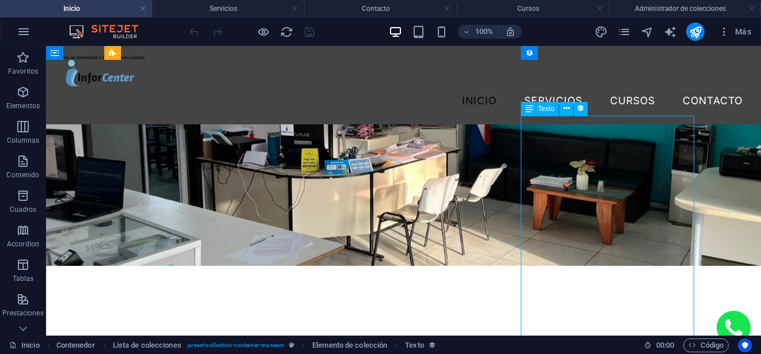
select select "exhibition-intro"
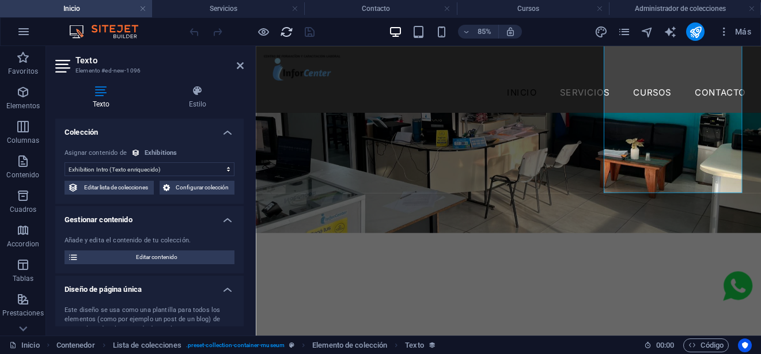
click at [281, 33] on icon "reload" at bounding box center [286, 31] width 13 height 13
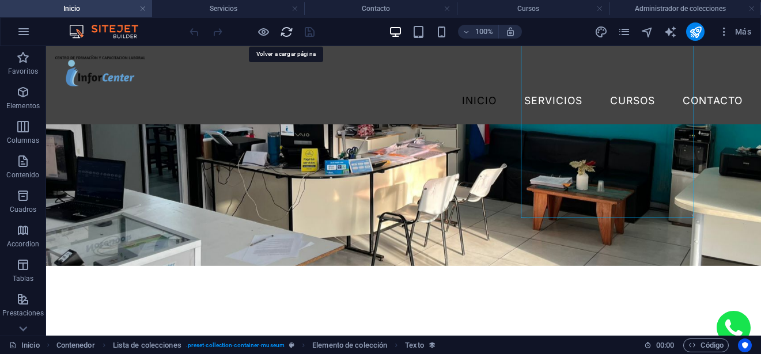
click at [285, 31] on icon "reload" at bounding box center [286, 31] width 13 height 13
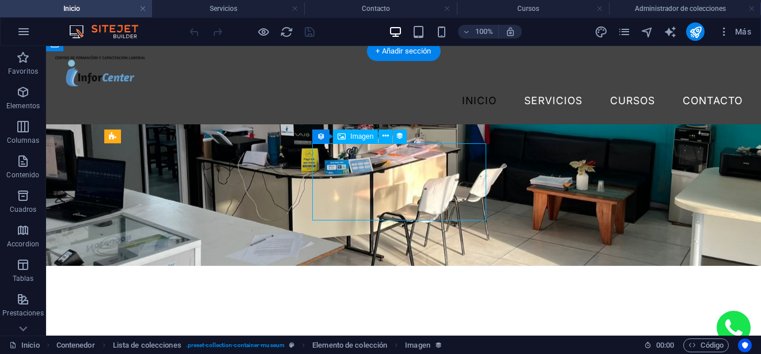
select select "exhibition-image"
select select "px"
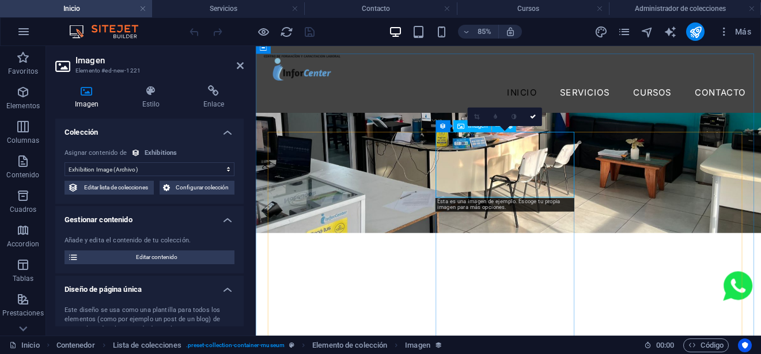
drag, startPoint x: 481, startPoint y: 184, endPoint x: 477, endPoint y: 169, distance: 15.7
click at [477, 126] on div "0" at bounding box center [505, 116] width 74 height 18
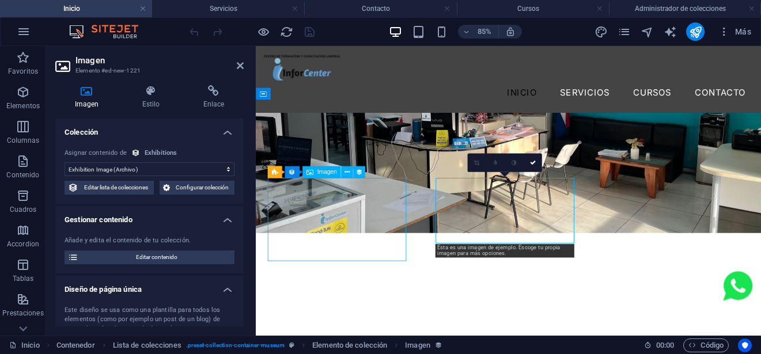
select select "exhibition-image"
select select "px"
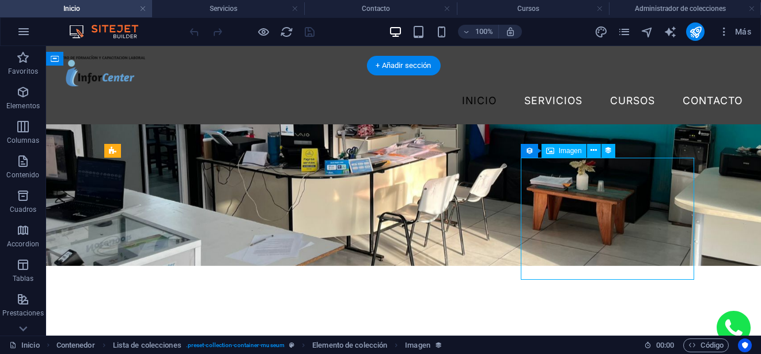
select select "exhibition-image"
select select "px"
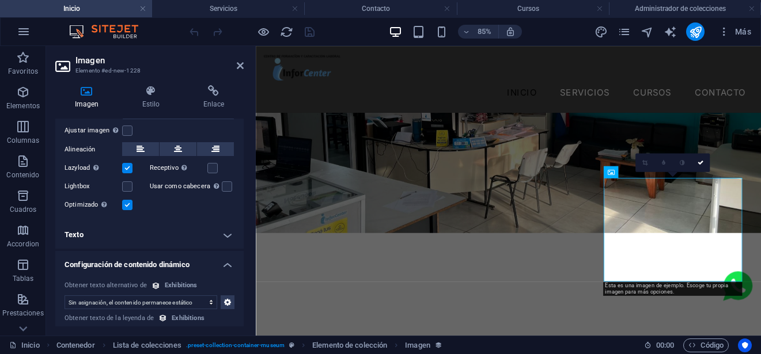
scroll to position [337, 0]
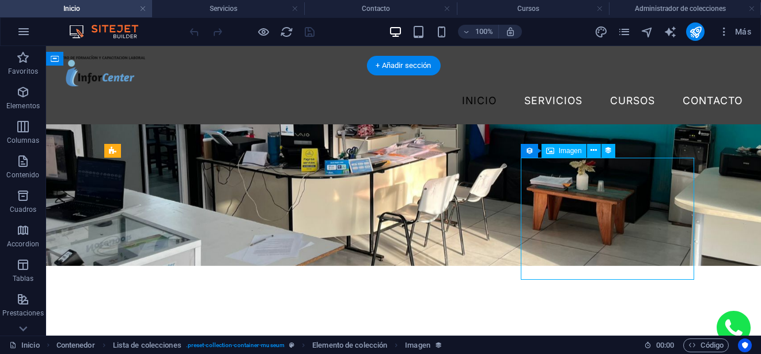
select select "exhibition-image"
select select "px"
click at [591, 153] on icon at bounding box center [593, 151] width 6 height 12
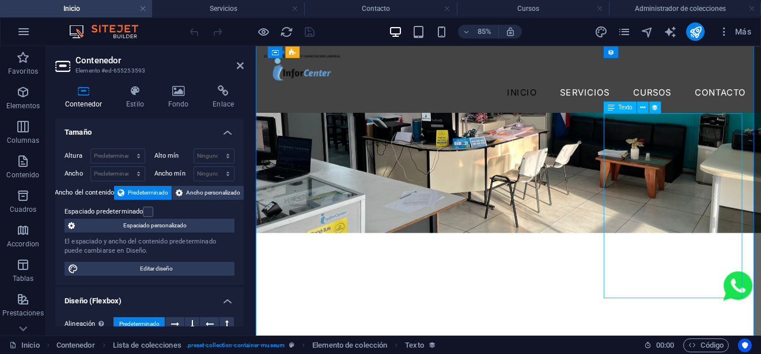
select select "exhibition-intro"
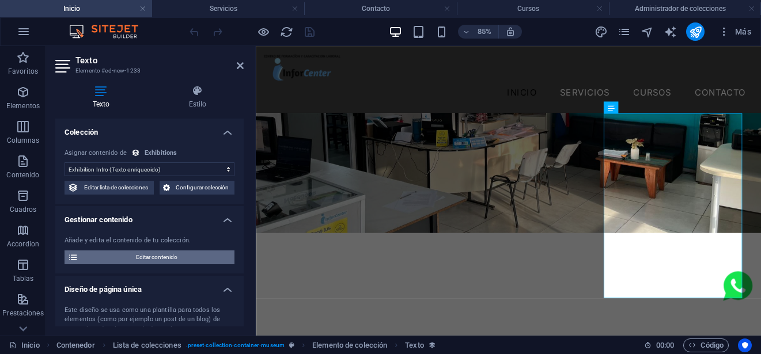
click at [174, 255] on span "Editar contenido" at bounding box center [156, 258] width 149 height 14
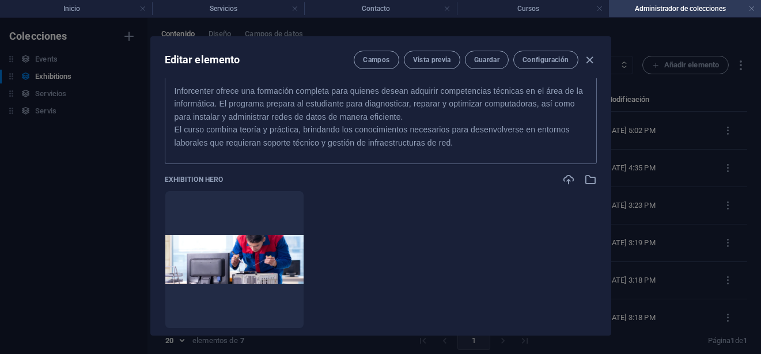
scroll to position [288, 0]
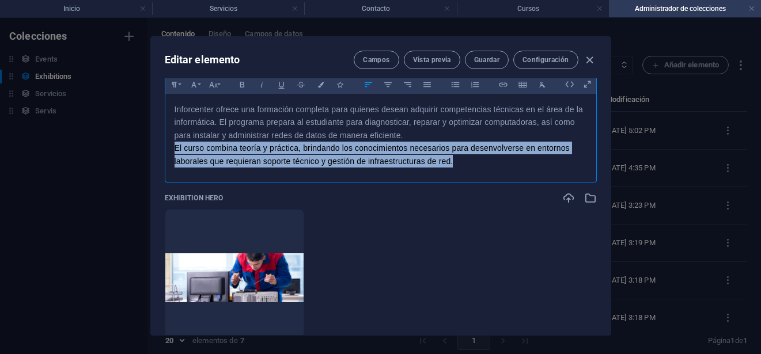
drag, startPoint x: 422, startPoint y: 166, endPoint x: 172, endPoint y: 147, distance: 251.2
click at [172, 147] on div "Inforcenter ofrece una formación completa para quienes desean adquirir competen…" at bounding box center [380, 135] width 431 height 83
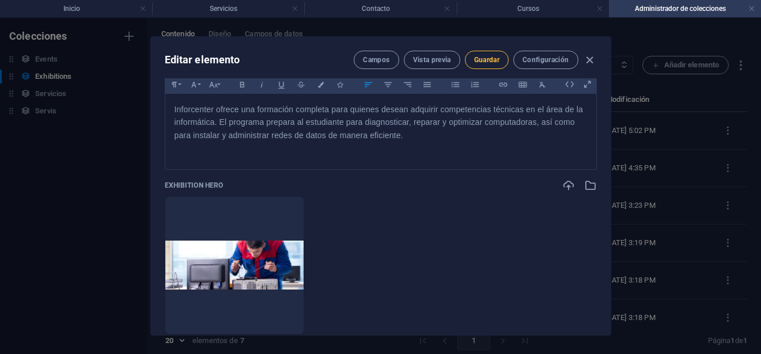
click at [492, 65] on button "Guardar" at bounding box center [487, 60] width 44 height 18
click at [88, 13] on h4 "Inicio" at bounding box center [76, 8] width 152 height 13
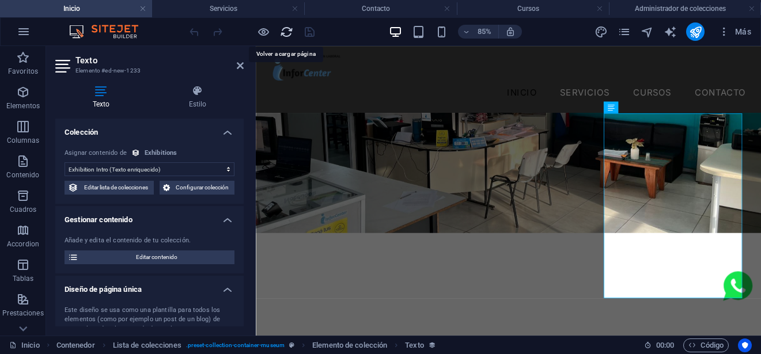
click at [284, 33] on icon "reload" at bounding box center [286, 31] width 13 height 13
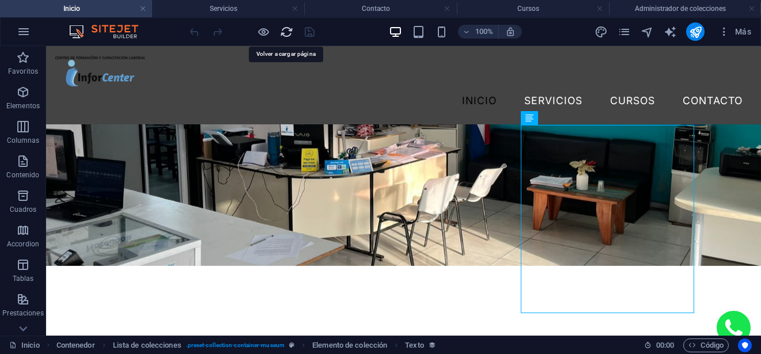
click at [281, 30] on icon "reload" at bounding box center [286, 31] width 13 height 13
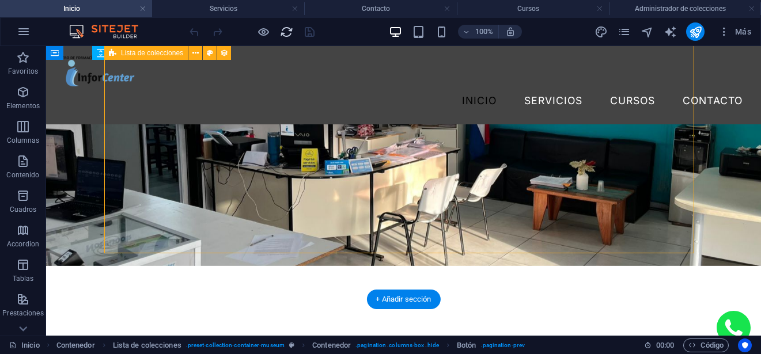
select select "67f6ac75f7c6fe564562808a"
select select
select select "columns.featured-exhibition"
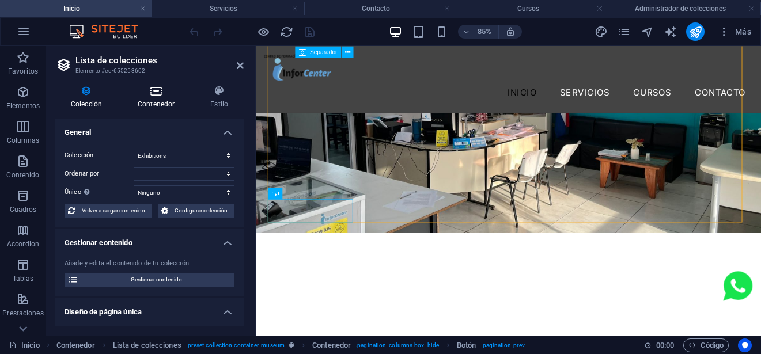
click at [177, 99] on h4 "Contenedor" at bounding box center [158, 97] width 73 height 24
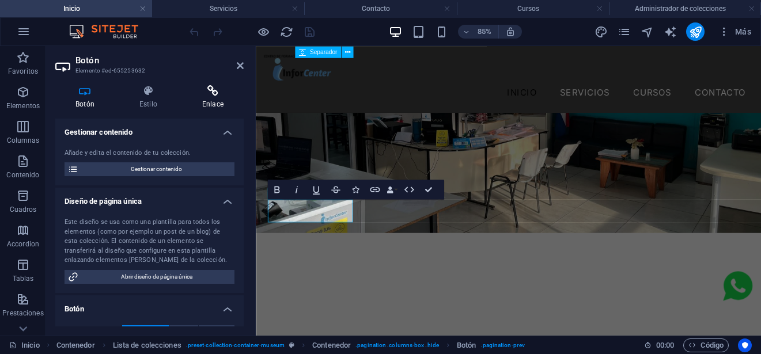
click at [212, 97] on h4 "Enlace" at bounding box center [213, 97] width 62 height 24
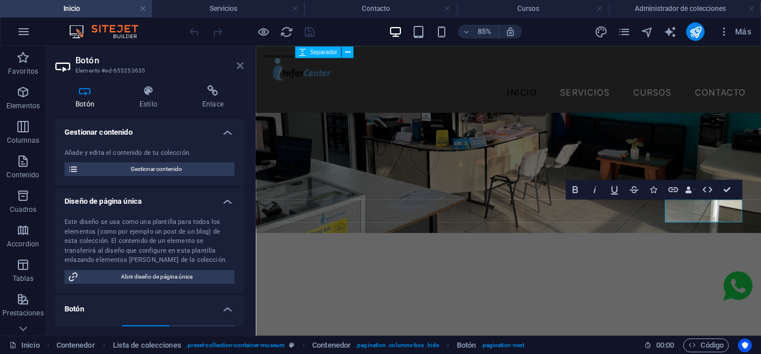
click at [238, 68] on icon at bounding box center [240, 65] width 7 height 9
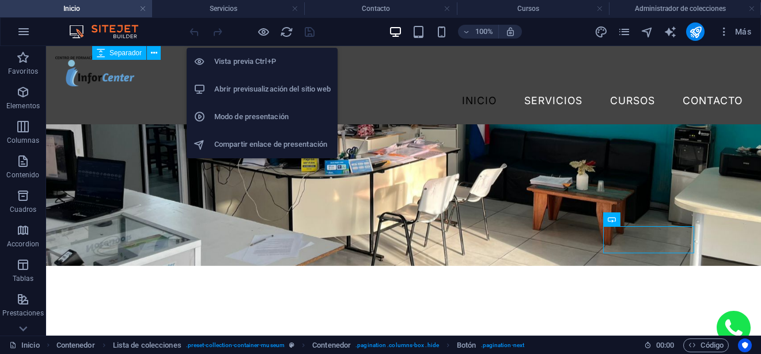
click at [263, 33] on icon "button" at bounding box center [263, 31] width 13 height 13
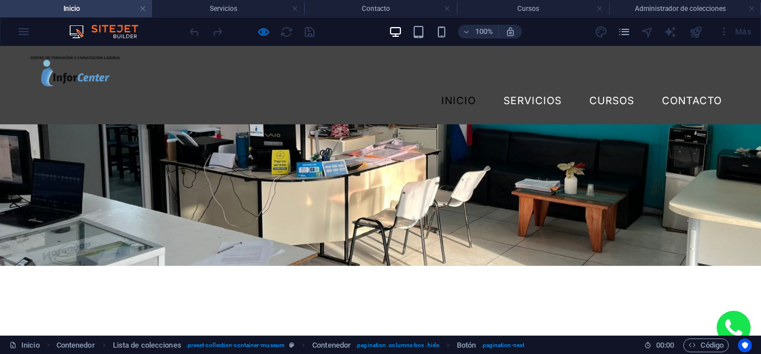
click at [254, 37] on div at bounding box center [251, 31] width 129 height 18
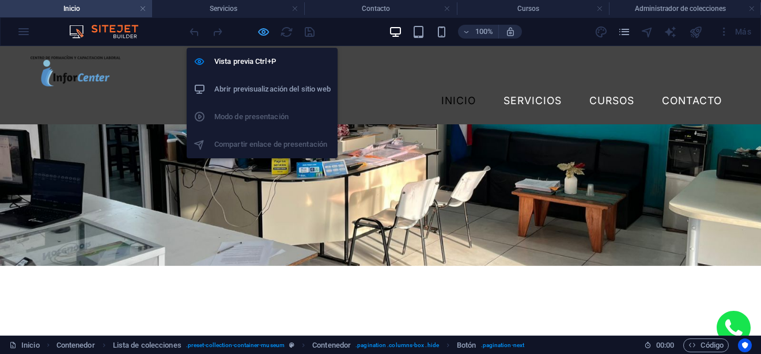
click at [259, 32] on icon "button" at bounding box center [263, 31] width 13 height 13
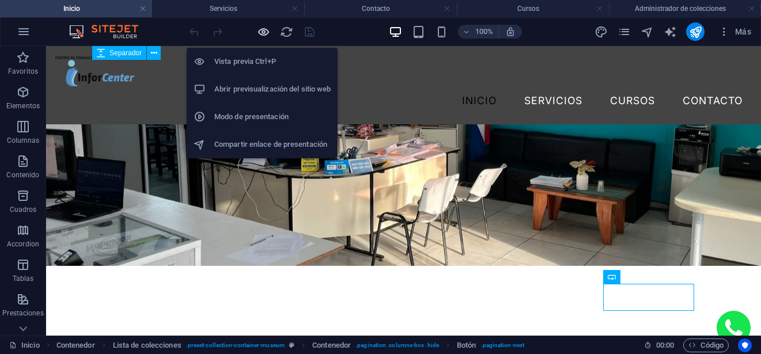
click at [269, 32] on icon "button" at bounding box center [263, 31] width 13 height 13
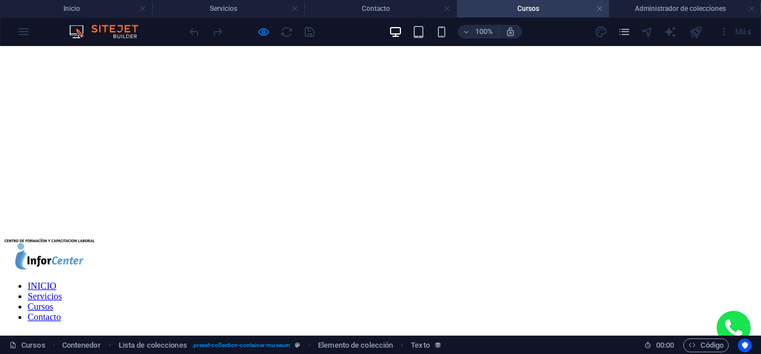
scroll to position [0, 0]
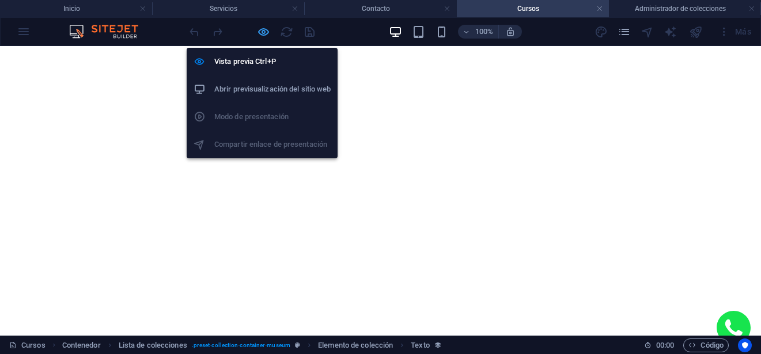
click at [259, 36] on icon "button" at bounding box center [263, 31] width 13 height 13
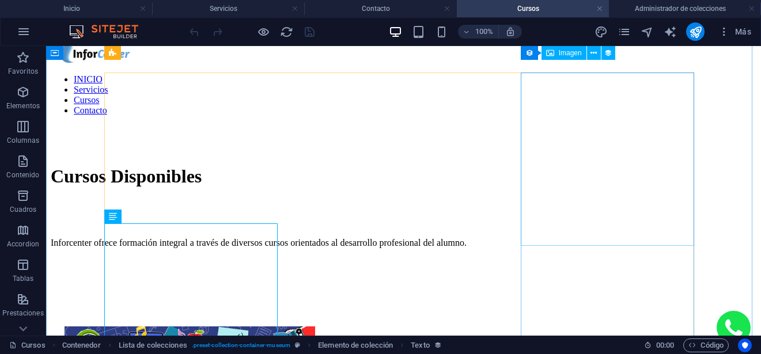
scroll to position [305, 0]
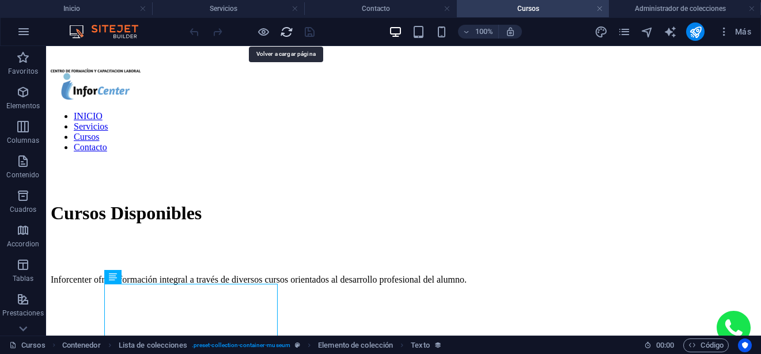
click at [287, 36] on icon "reload" at bounding box center [286, 31] width 13 height 13
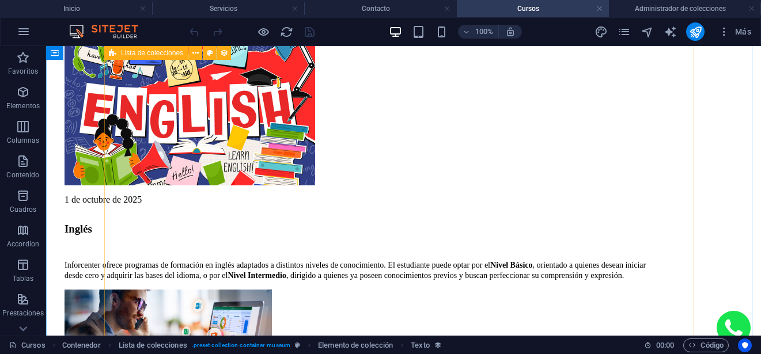
scroll to position [633, 0]
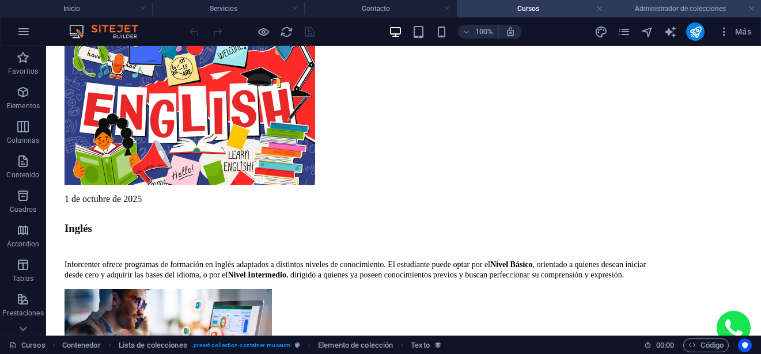
click at [676, 6] on h4 "Administrador de colecciones" at bounding box center [685, 8] width 152 height 13
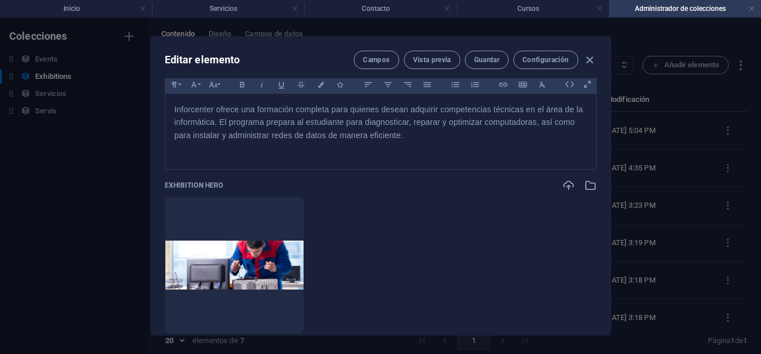
scroll to position [0, 0]
click at [587, 60] on icon "button" at bounding box center [589, 60] width 13 height 13
type input "tecnico-en-pc-y-redes"
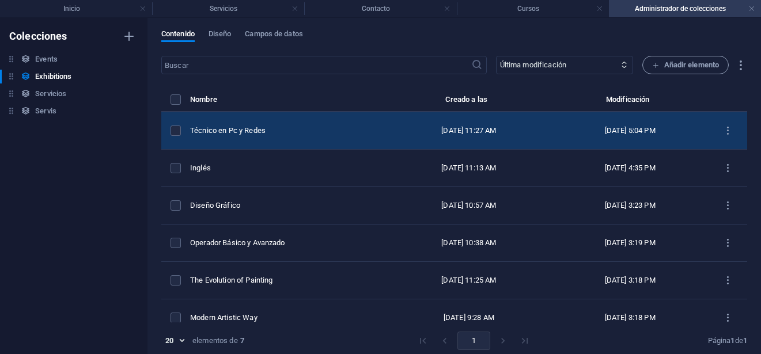
scroll to position [242, 0]
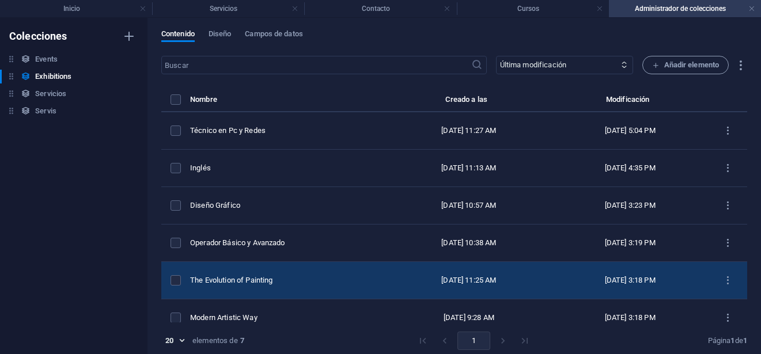
click at [342, 276] on div "The Evolution of Painting" at bounding box center [283, 280] width 187 height 10
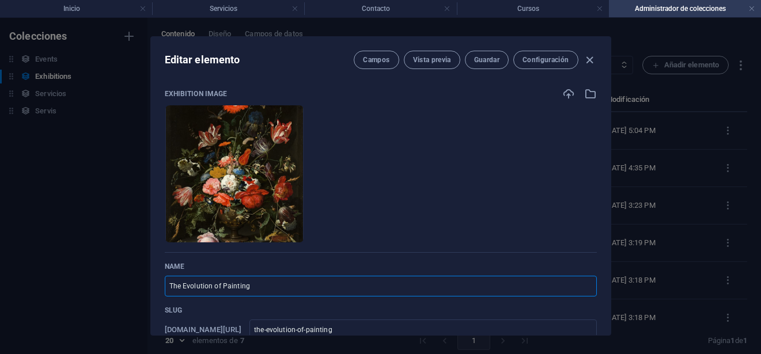
type input "The Evolution of"
type input "the-evolution-of"
type input "The Evolutio"
type input "the-evolutio"
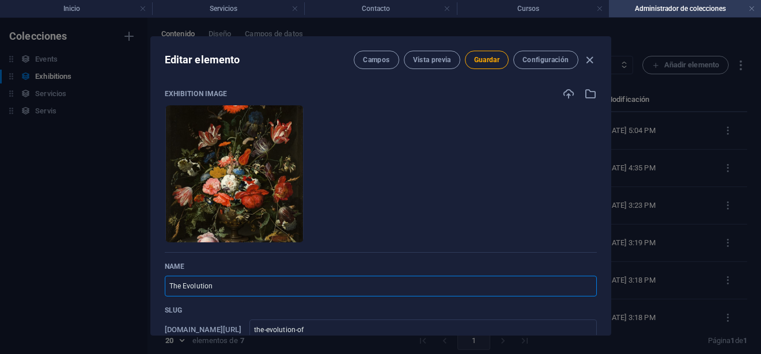
type input "the-evolutio"
type input "The"
type input "the"
type input "Th"
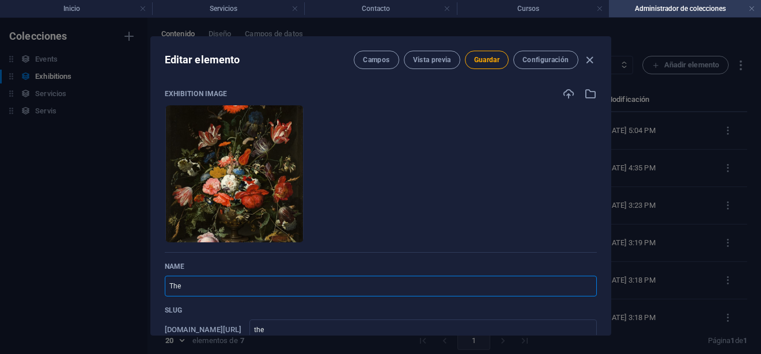
type input "th"
type input "T"
type input "S"
type input "s"
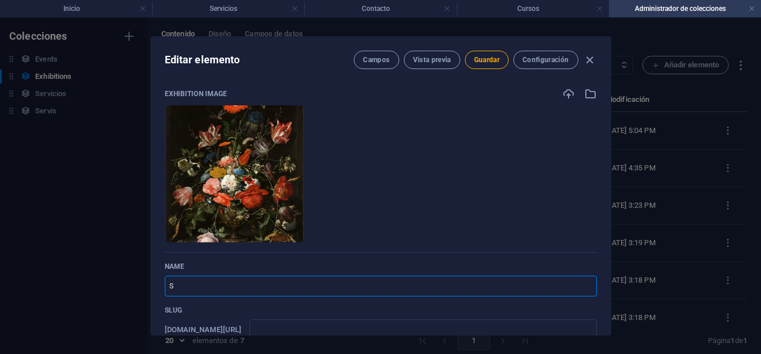
type input "s"
type input "Se"
type input "se"
type input "Sec"
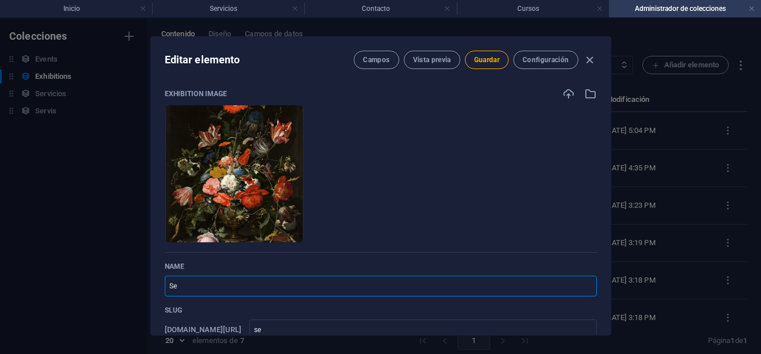
type input "sec"
type input "Secr"
type input "secr"
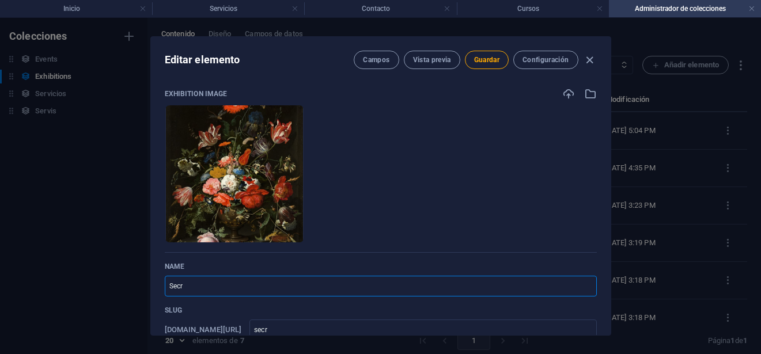
type input "Secre"
type input "secre"
type input "Secret"
type input "secret"
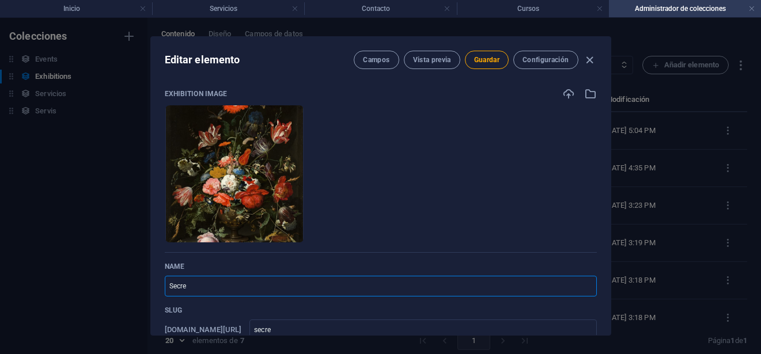
type input "secret"
type input "Secreta"
type input "secreta"
type input "Secretar"
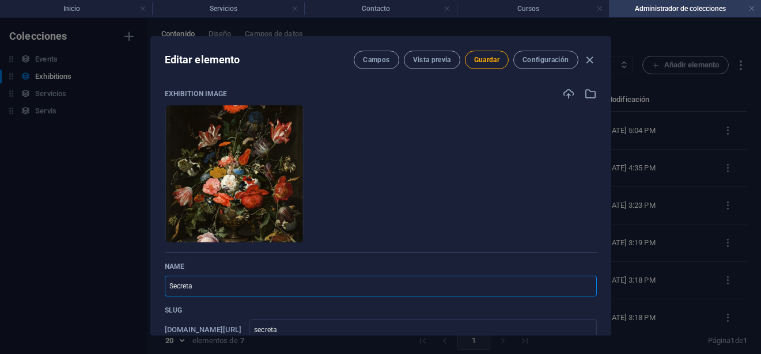
type input "secretar"
type input "Secretari"
type input "secretari"
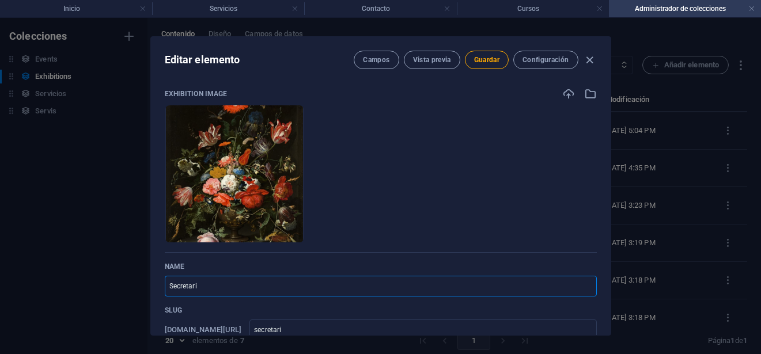
type input "Secretaria"
type input "secretaria"
type input "Secretariad"
type input "secretariad"
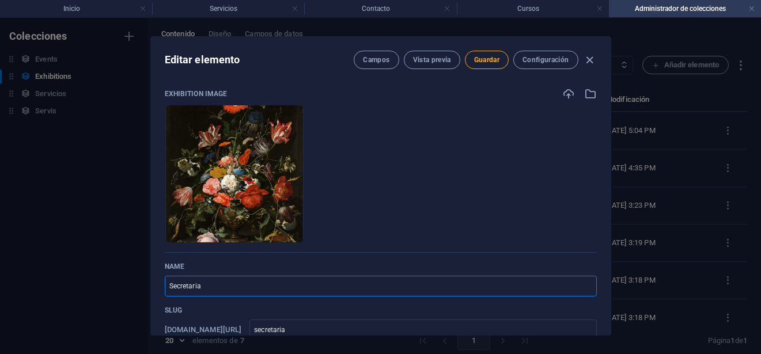
type input "secretariad"
type input "Secretariado"
type input "secretariado"
type input "Secretariado E"
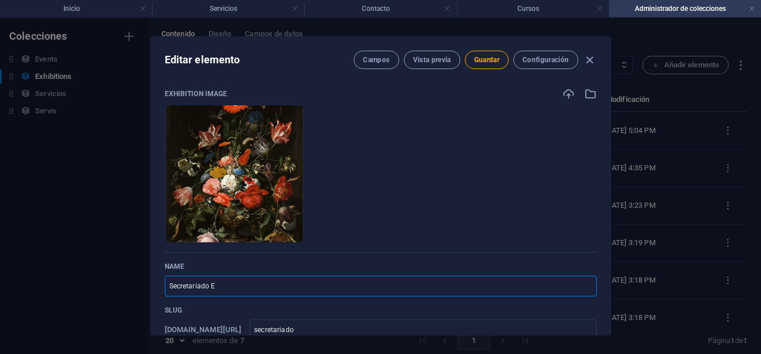
type input "secretariado-e"
type input "Secretariado Ej"
type input "secretariado-ej"
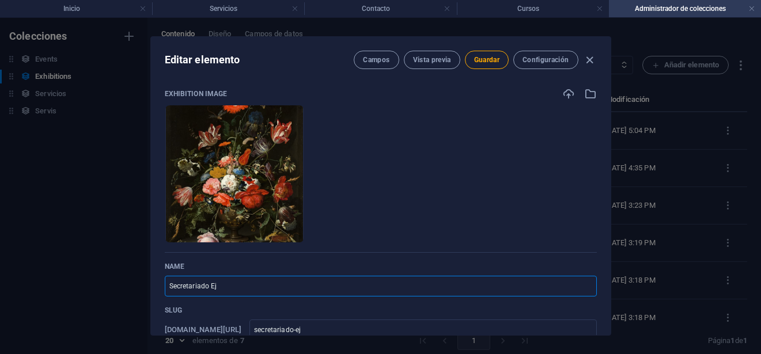
type input "Secretariado Eje"
type input "secretariado-eje"
type input "Secretariado Ejec"
type input "secretariado-ejec"
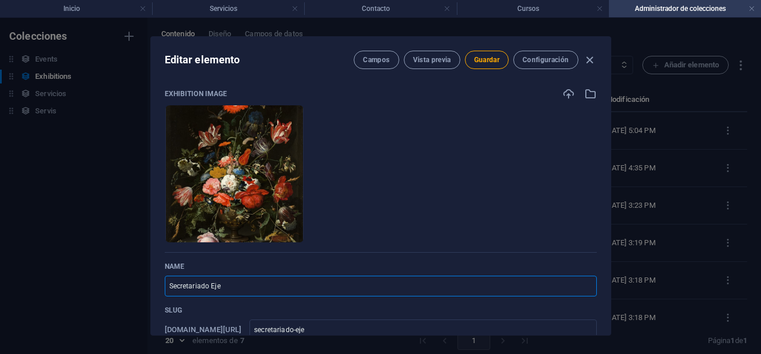
type input "secretariado-ejec"
type input "Secretariado Ejecu"
type input "secretariado-ejecu"
type input "Secretariado Ejecut"
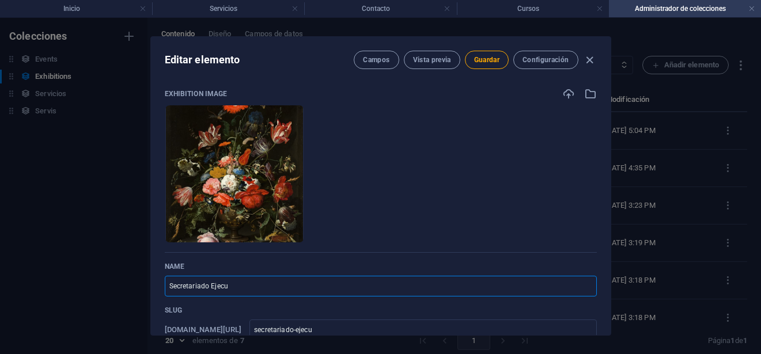
type input "secretariado-ejecut"
type input "Secretariado Ejecuti"
type input "secretariado-ejecuti"
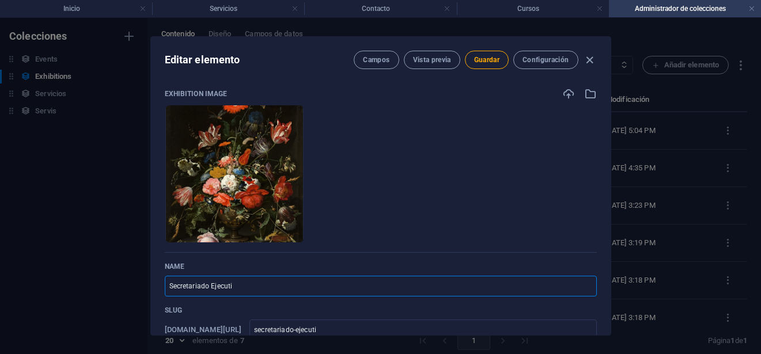
type input "Secretariado Ejecutib"
type input "secretariado-ejecutib"
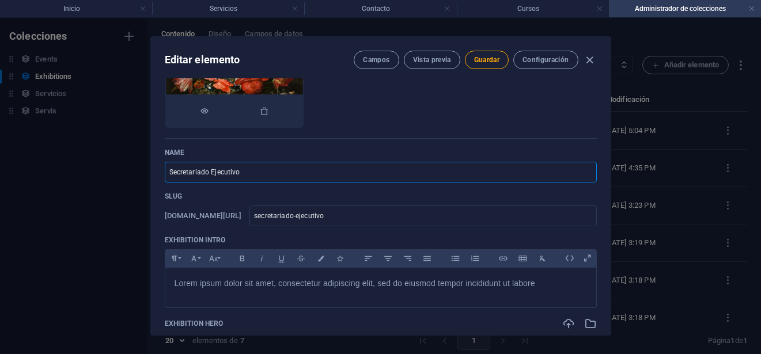
scroll to position [115, 0]
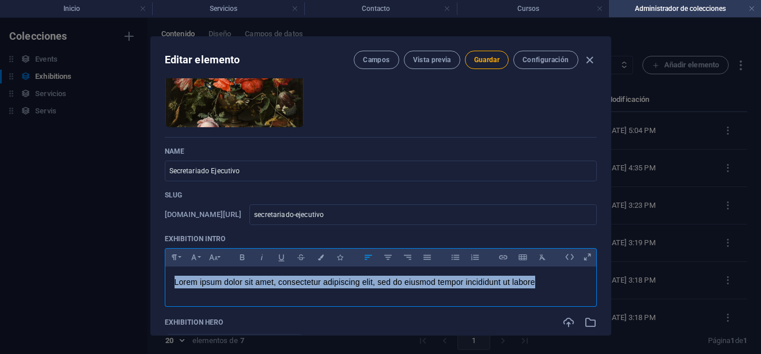
drag, startPoint x: 407, startPoint y: 286, endPoint x: 95, endPoint y: 294, distance: 312.2
click at [95, 294] on div "Editar elemento Campos Vista previa Guardar Configuración Exhibition Image Arra…" at bounding box center [380, 186] width 761 height 336
copy span "Lorem ipsum dolor sit amet, consectetur adipiscing elit, sed do eiusmod tempor …"
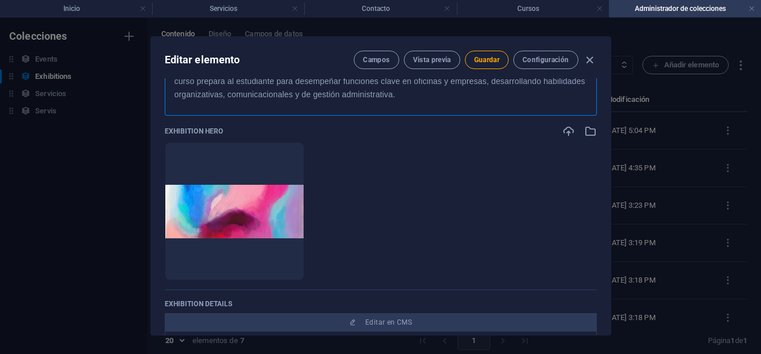
scroll to position [346, 0]
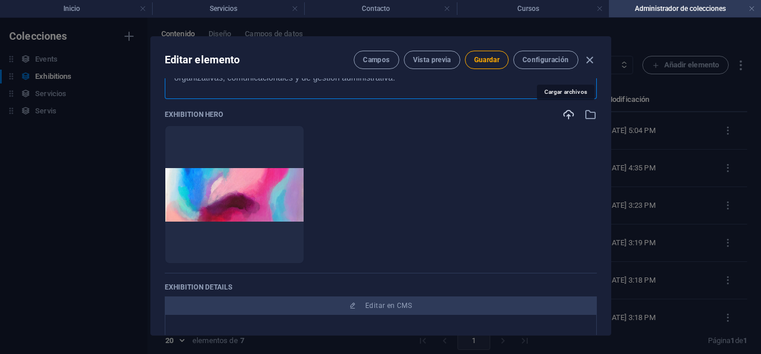
click at [565, 116] on icon "button" at bounding box center [568, 114] width 13 height 13
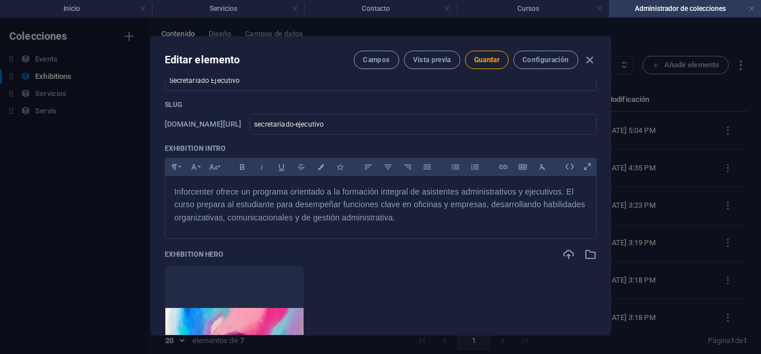
scroll to position [0, 0]
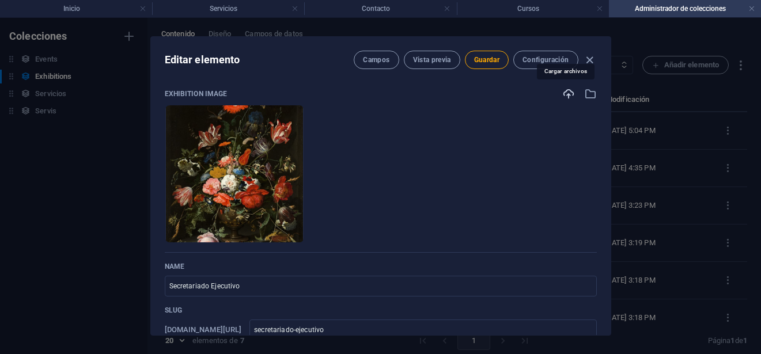
click at [570, 95] on icon "button" at bounding box center [568, 94] width 13 height 13
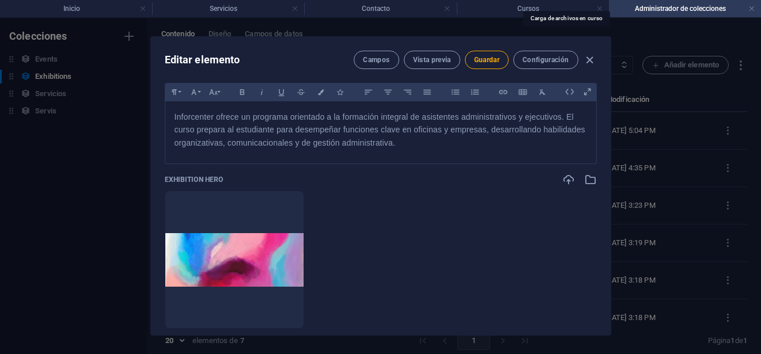
scroll to position [288, 0]
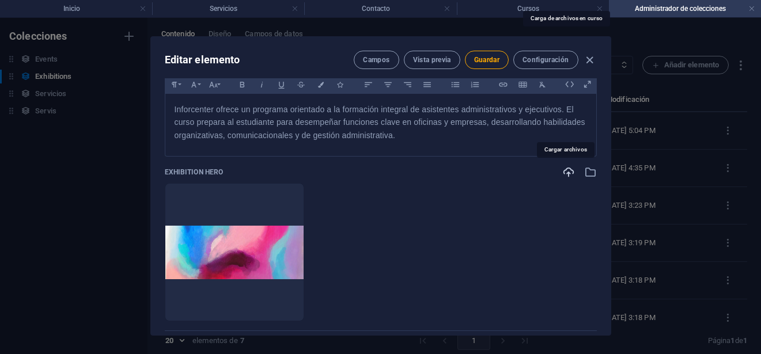
click at [566, 170] on icon "button" at bounding box center [568, 172] width 13 height 13
click at [567, 174] on icon "button" at bounding box center [568, 172] width 13 height 13
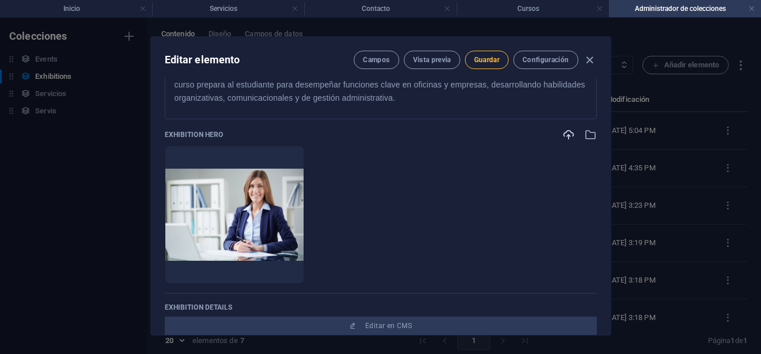
scroll to position [346, 0]
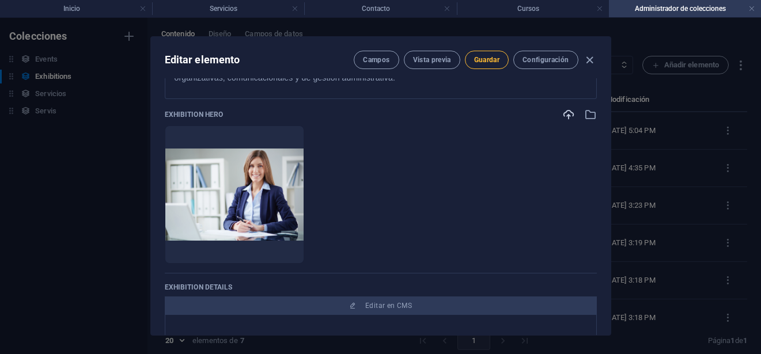
click at [478, 56] on span "Guardar" at bounding box center [486, 59] width 25 height 9
click at [37, 14] on h4 "Inicio" at bounding box center [76, 8] width 152 height 13
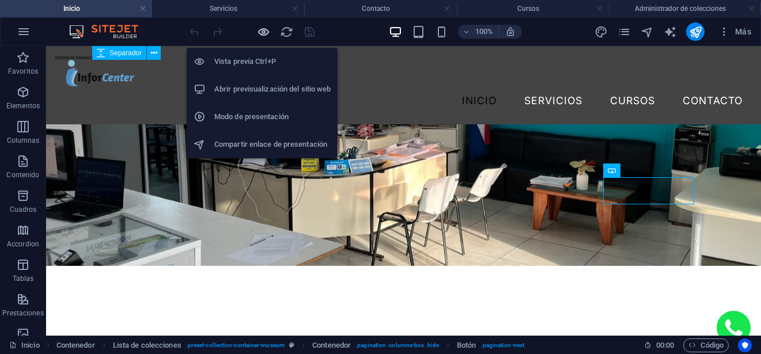
click at [264, 32] on icon "button" at bounding box center [263, 31] width 13 height 13
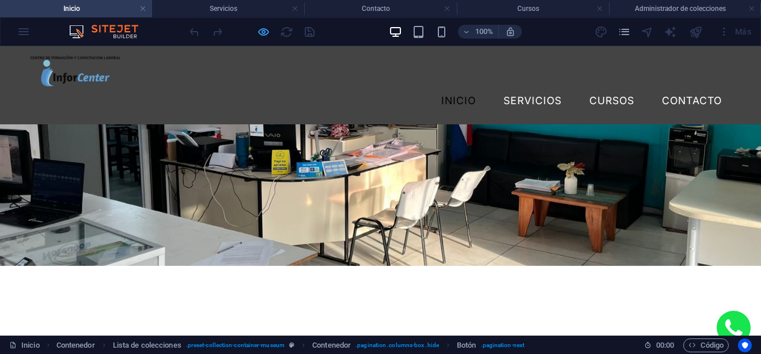
click at [262, 30] on icon "button" at bounding box center [263, 31] width 13 height 13
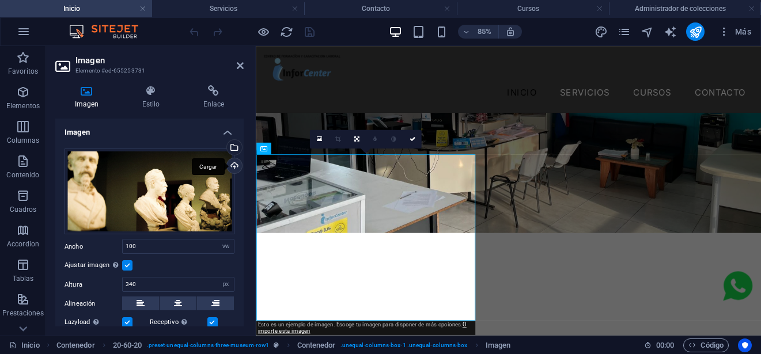
click at [229, 163] on div "Cargar" at bounding box center [233, 166] width 17 height 17
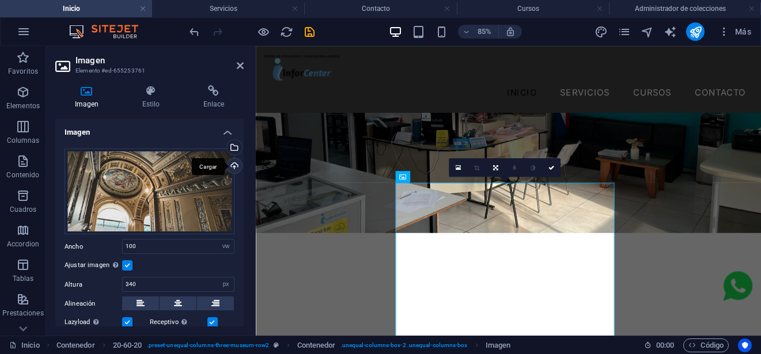
click at [235, 168] on div "Cargar" at bounding box center [233, 166] width 17 height 17
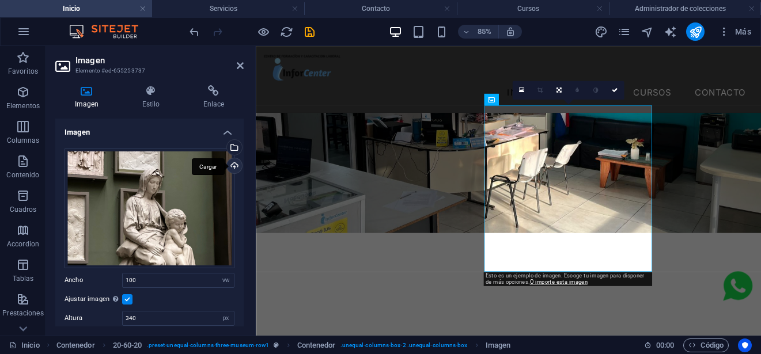
click at [229, 165] on div "Cargar" at bounding box center [233, 166] width 17 height 17
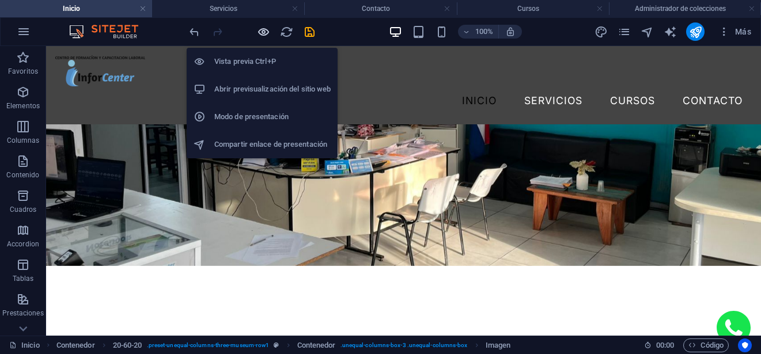
click at [263, 37] on icon "button" at bounding box center [263, 31] width 13 height 13
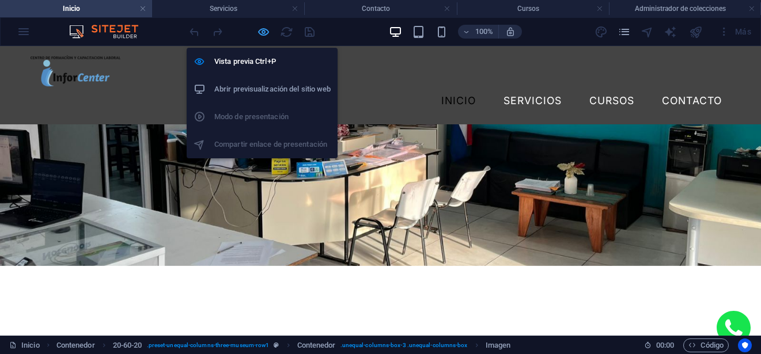
click at [265, 32] on icon "button" at bounding box center [263, 31] width 13 height 13
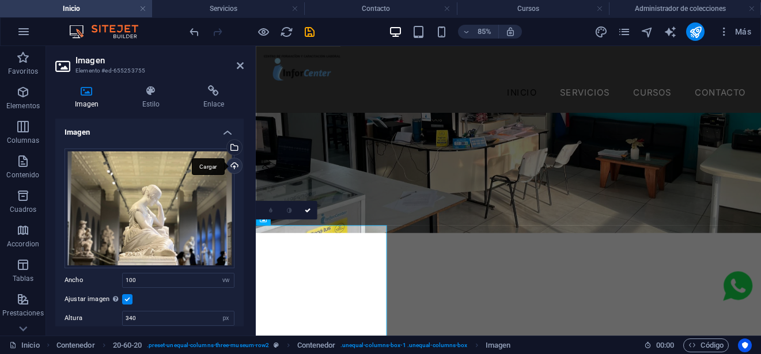
click at [227, 162] on div "Cargar" at bounding box center [233, 166] width 17 height 17
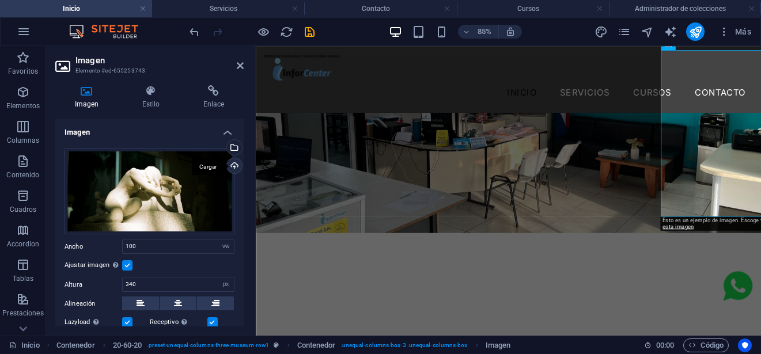
click at [230, 162] on div "Cargar" at bounding box center [233, 166] width 17 height 17
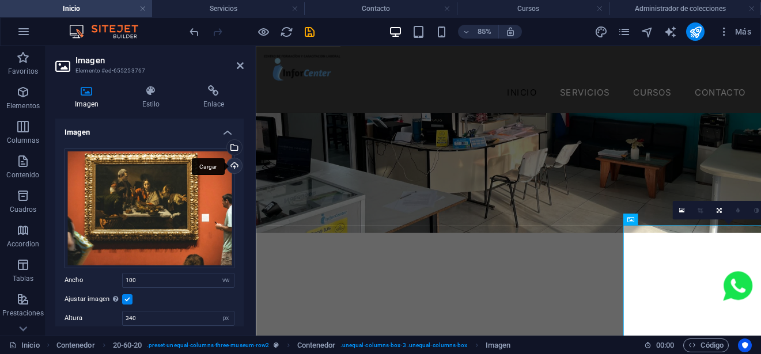
click at [230, 166] on div "Cargar" at bounding box center [233, 166] width 17 height 17
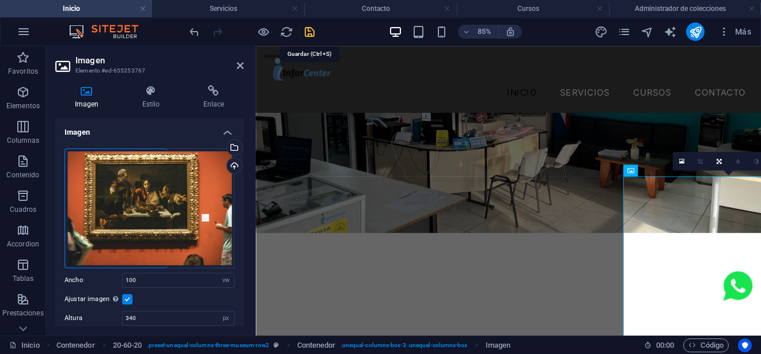
click at [305, 35] on icon "save" at bounding box center [309, 31] width 13 height 13
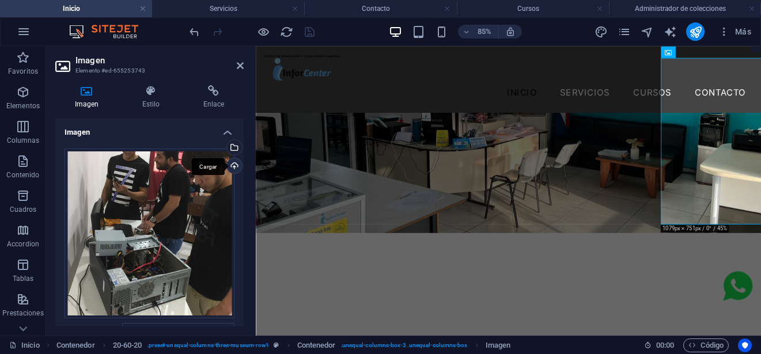
click at [232, 164] on div "Cargar" at bounding box center [233, 166] width 17 height 17
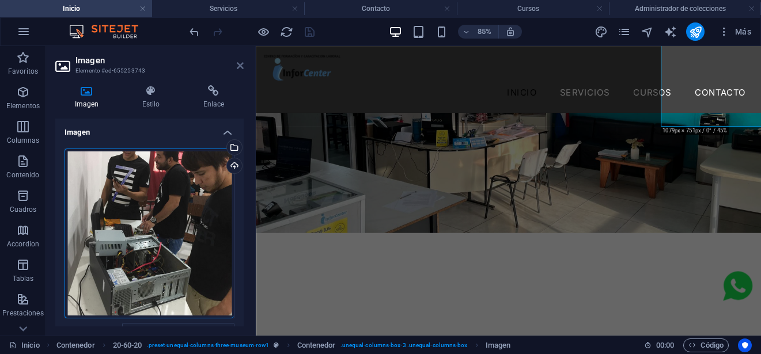
click at [238, 65] on icon at bounding box center [240, 65] width 7 height 9
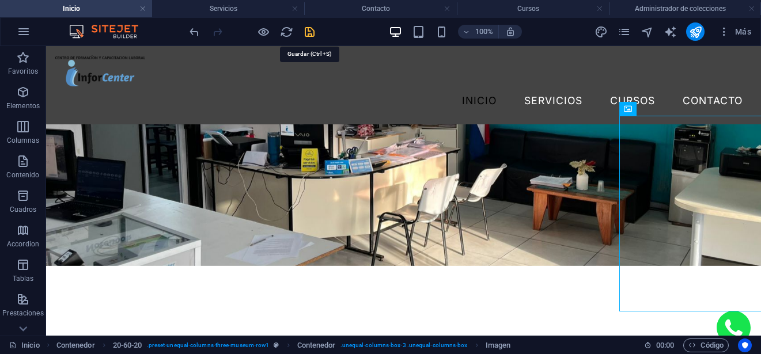
click at [308, 35] on icon "save" at bounding box center [309, 31] width 13 height 13
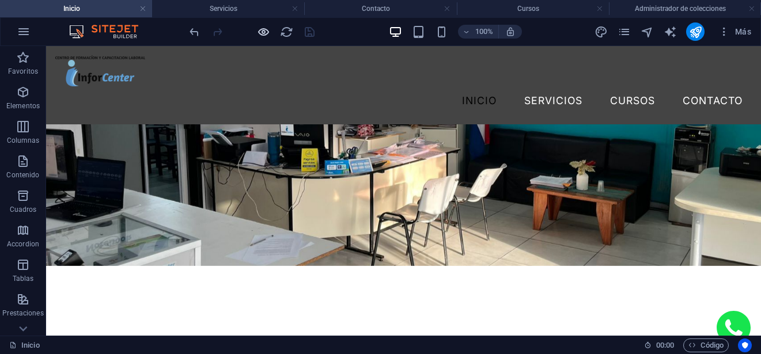
click at [267, 36] on icon "button" at bounding box center [263, 31] width 13 height 13
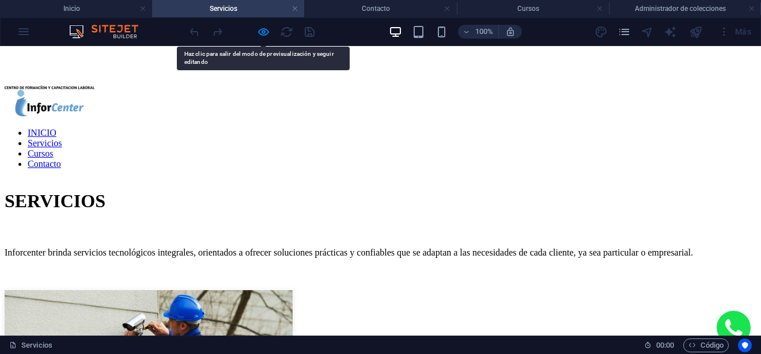
scroll to position [230, 0]
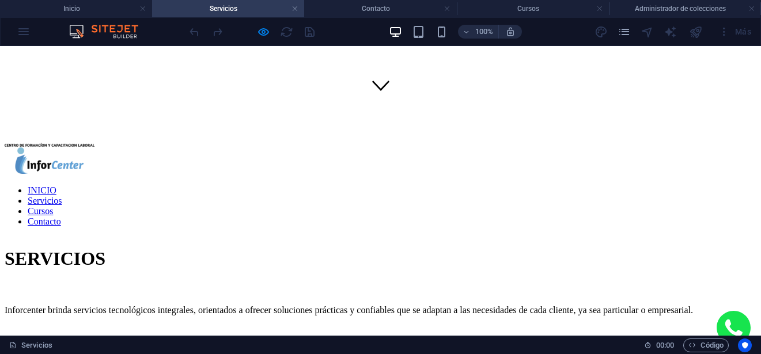
click at [53, 206] on link "Cursos" at bounding box center [40, 211] width 25 height 10
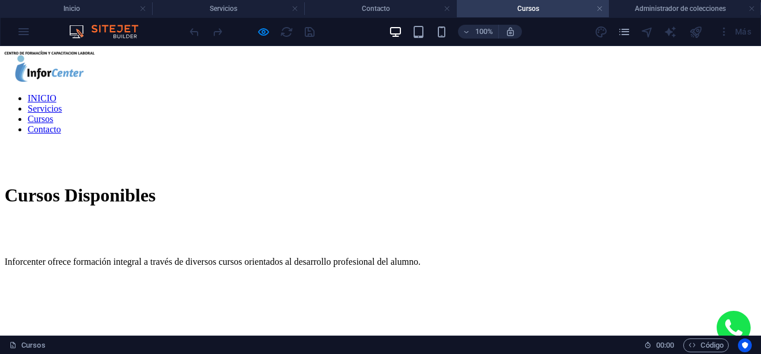
scroll to position [633, 0]
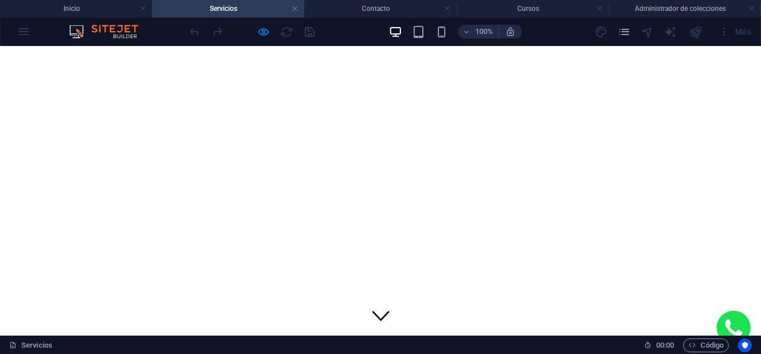
scroll to position [0, 0]
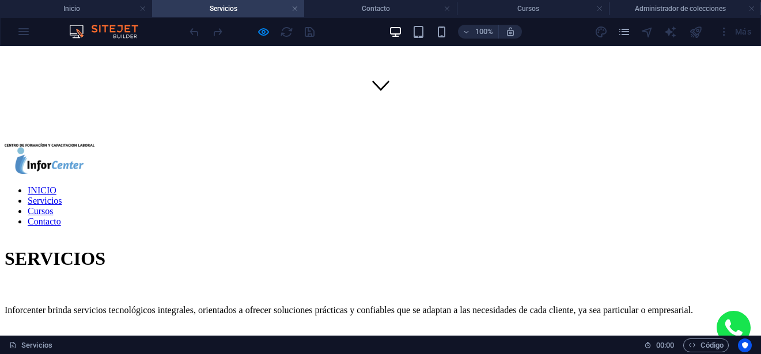
click at [285, 35] on div at bounding box center [251, 31] width 129 height 18
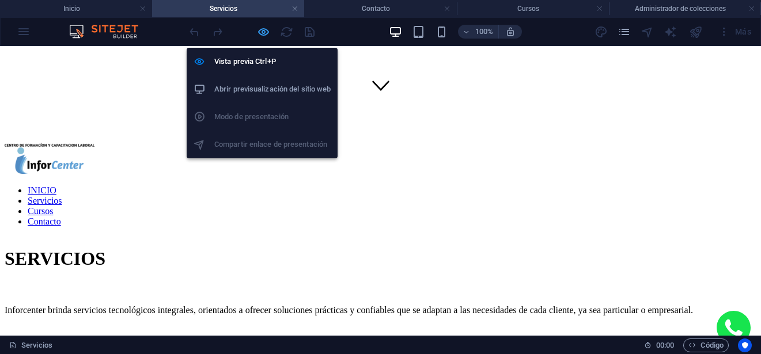
click at [260, 32] on icon "button" at bounding box center [263, 31] width 13 height 13
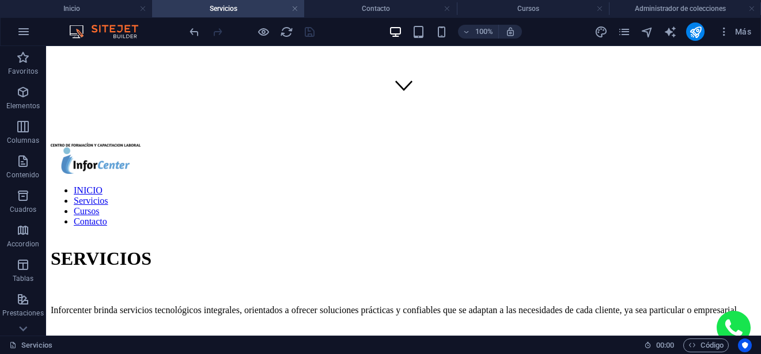
click at [278, 35] on div at bounding box center [251, 31] width 129 height 18
click at [286, 33] on icon "reload" at bounding box center [286, 31] width 13 height 13
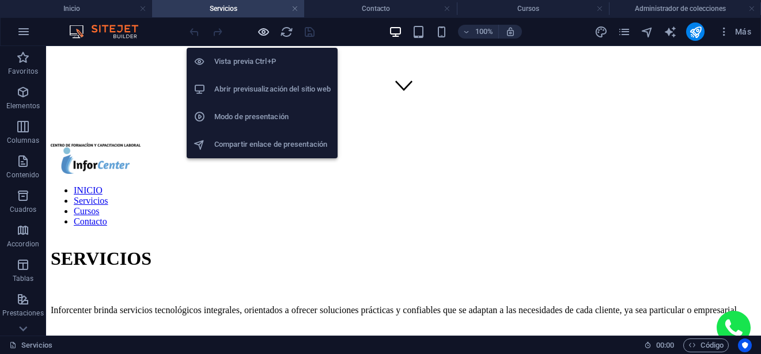
click at [261, 33] on icon "button" at bounding box center [263, 31] width 13 height 13
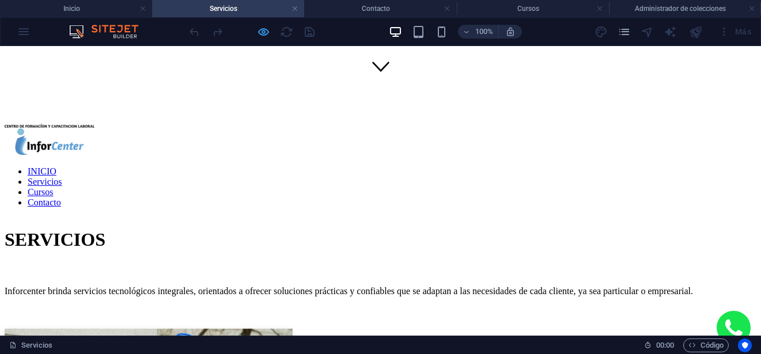
scroll to position [230, 0]
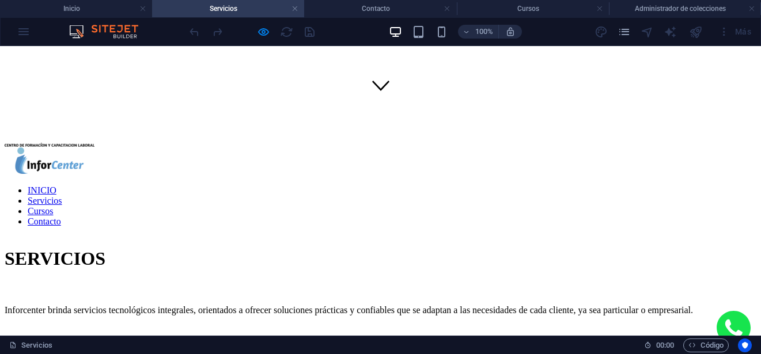
click at [53, 206] on link "Cursos" at bounding box center [40, 211] width 25 height 10
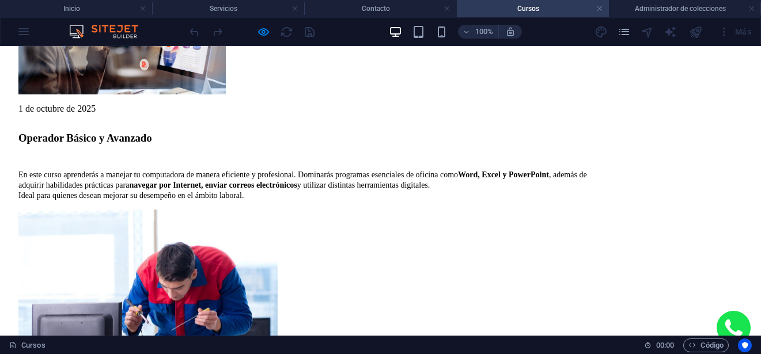
scroll to position [921, 0]
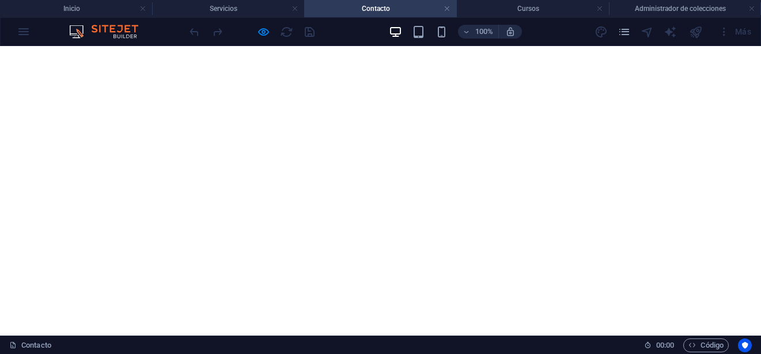
scroll to position [0, 0]
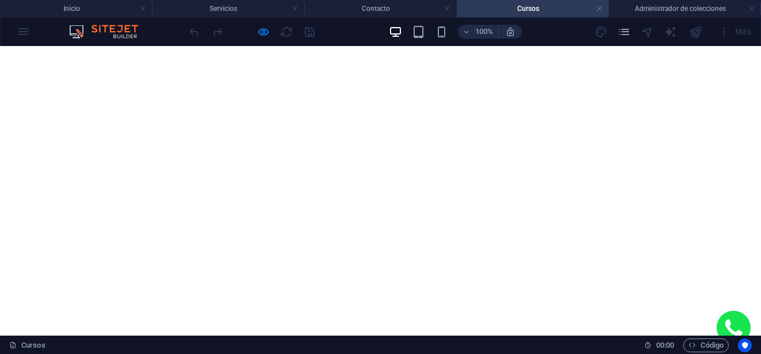
scroll to position [921, 0]
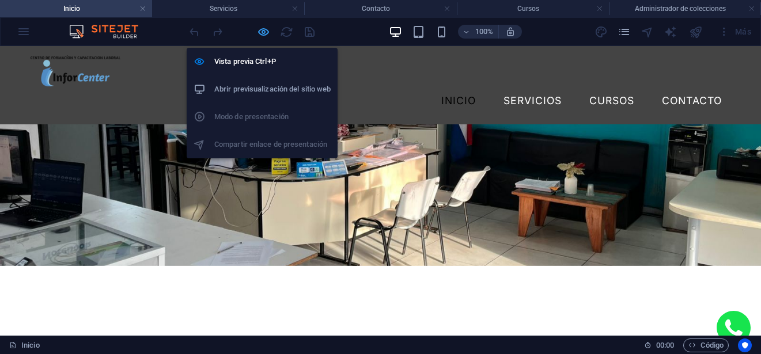
click at [268, 35] on icon "button" at bounding box center [263, 31] width 13 height 13
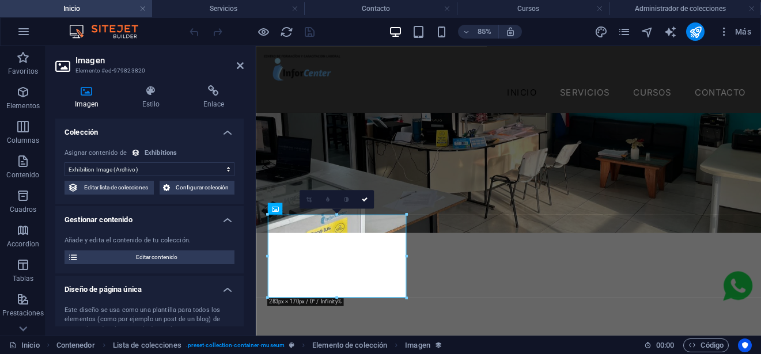
click at [194, 169] on select "Sin asignación, el contenido permanece estático Creado a las (Fecha) Actualizad…" at bounding box center [150, 169] width 170 height 14
click at [239, 65] on icon at bounding box center [240, 65] width 7 height 9
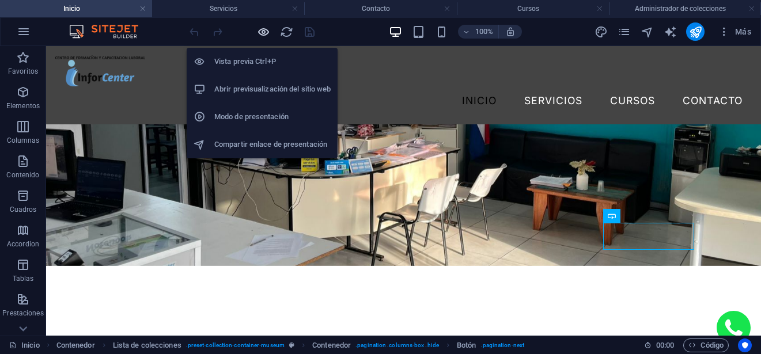
click at [264, 29] on icon "button" at bounding box center [263, 31] width 13 height 13
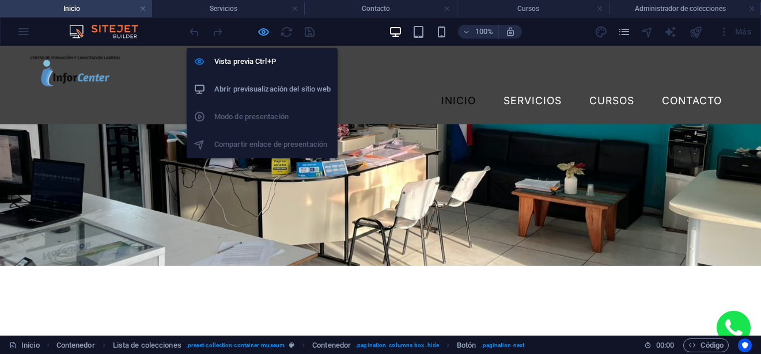
click at [268, 35] on icon "button" at bounding box center [263, 31] width 13 height 13
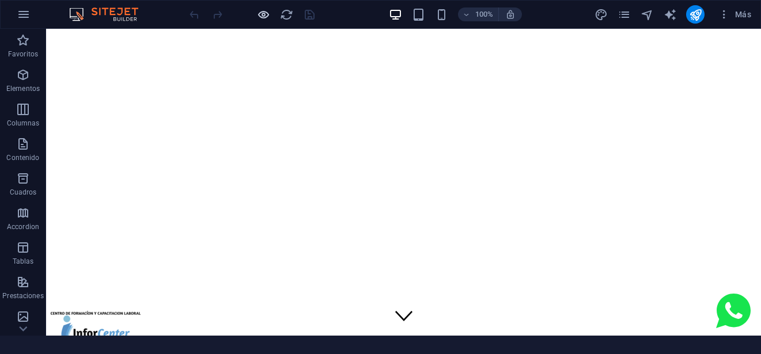
click at [261, 16] on icon "button" at bounding box center [263, 14] width 13 height 13
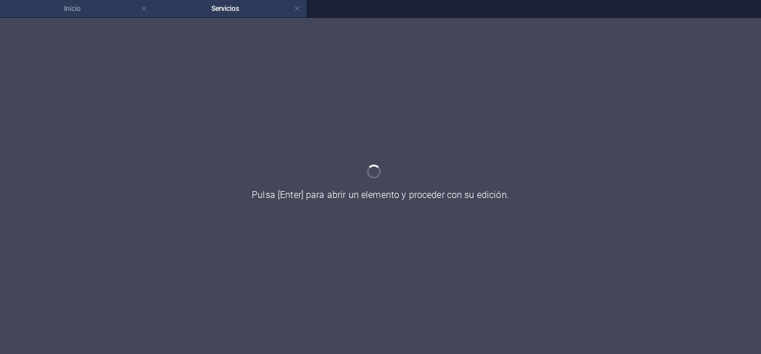
click at [99, 12] on h4 "Inicio" at bounding box center [76, 8] width 153 height 13
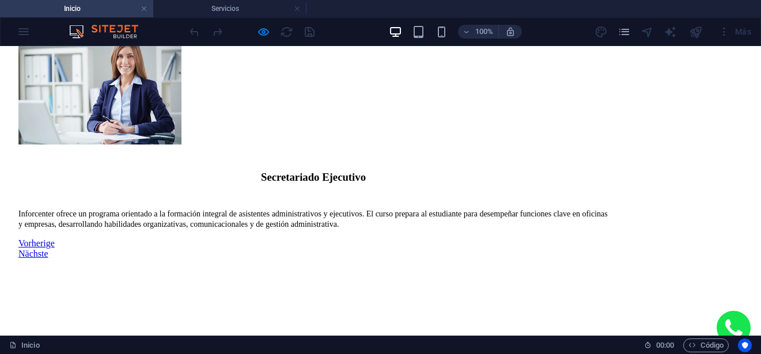
scroll to position [1843, 0]
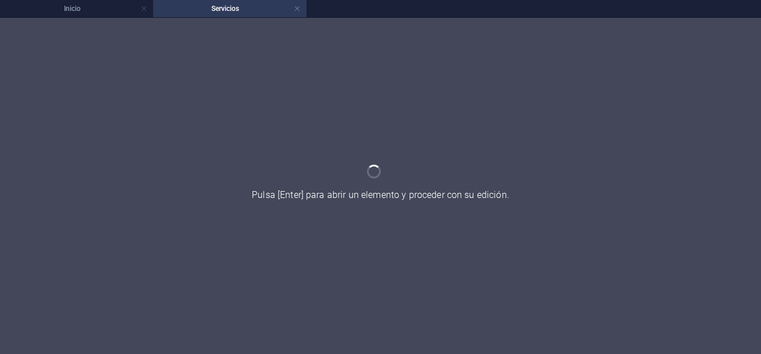
scroll to position [0, 0]
click at [103, 9] on h4 "Inicio" at bounding box center [76, 8] width 153 height 13
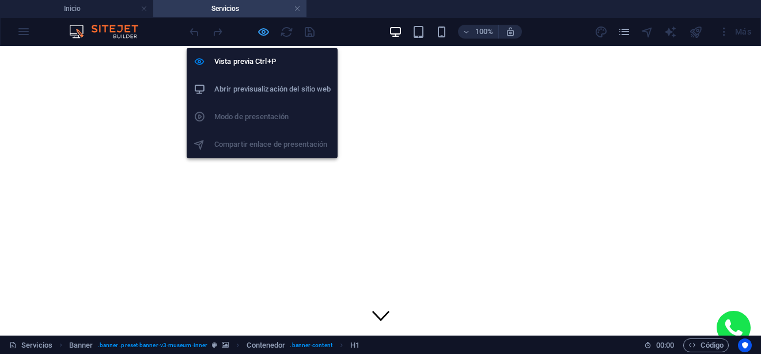
click at [264, 31] on icon "button" at bounding box center [263, 31] width 13 height 13
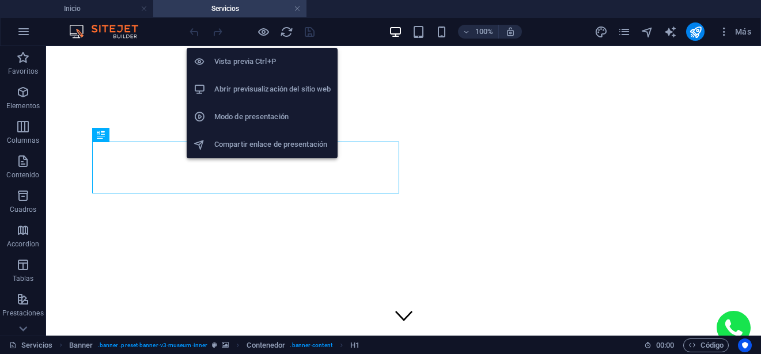
drag, startPoint x: 265, startPoint y: 34, endPoint x: 316, endPoint y: 55, distance: 54.8
click at [265, 33] on icon "button" at bounding box center [263, 31] width 13 height 13
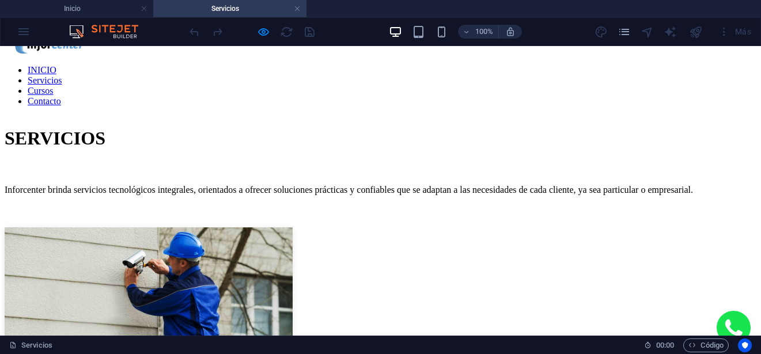
scroll to position [403, 0]
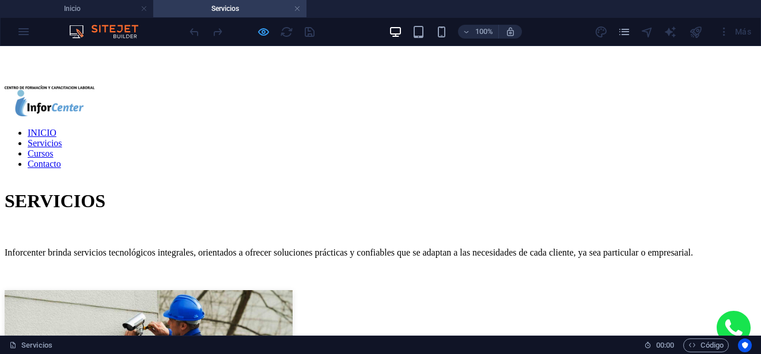
click at [265, 36] on icon "button" at bounding box center [263, 31] width 13 height 13
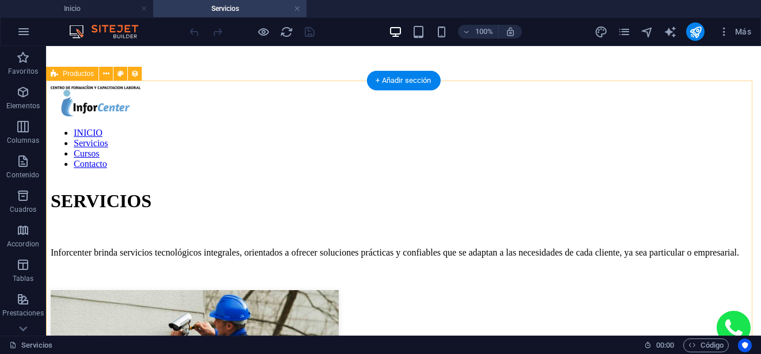
select select "68dbefed9c9aea7c9b082bd4"
select select "createdAt_DESC"
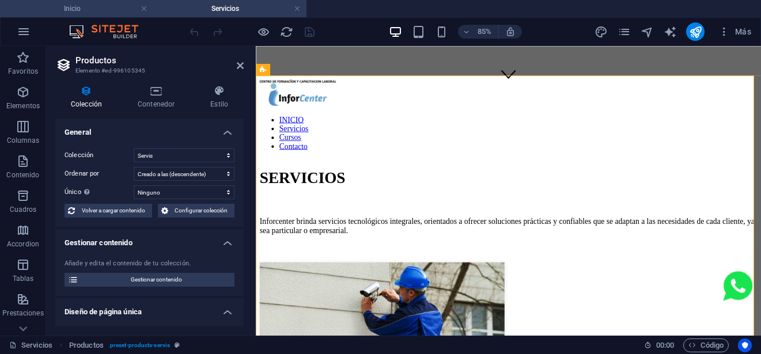
click at [110, 9] on h4 "Inicio" at bounding box center [76, 8] width 153 height 13
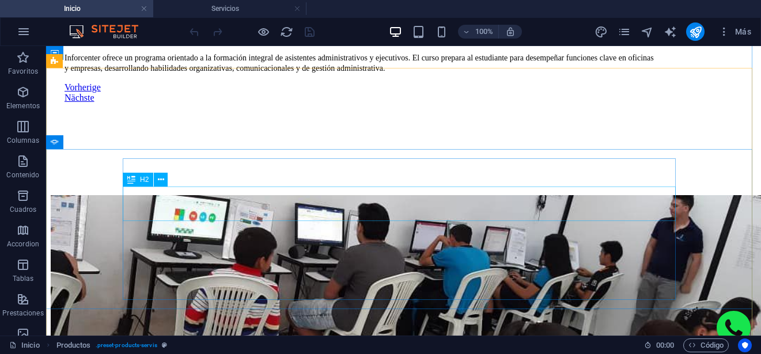
scroll to position [2131, 0]
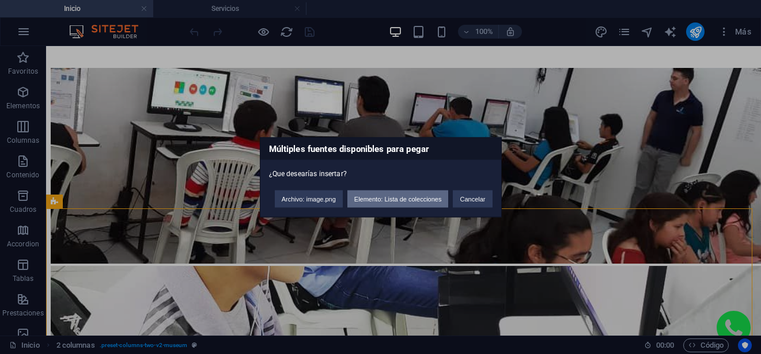
click at [416, 202] on button "Elemento: Lista de colecciones" at bounding box center [397, 198] width 101 height 17
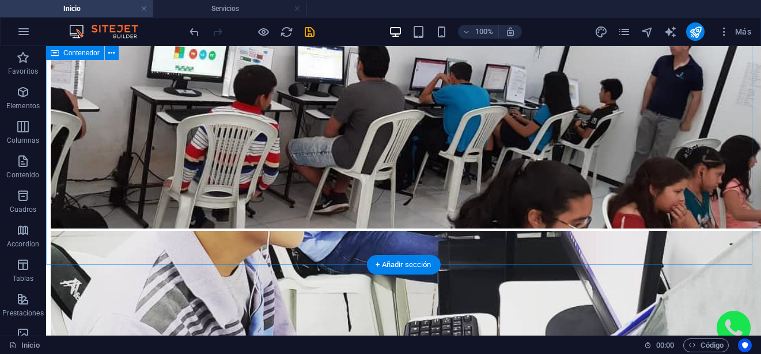
scroll to position [2074, 0]
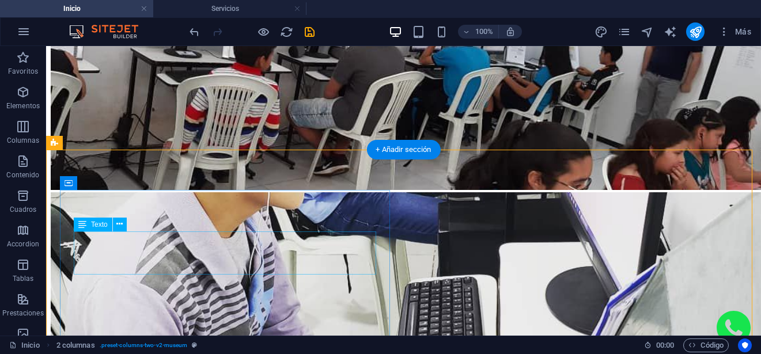
scroll to position [2190, 0]
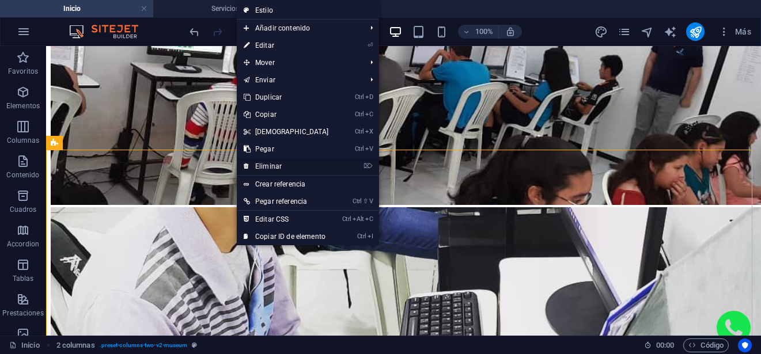
click at [274, 162] on link "⌦ Eliminar" at bounding box center [286, 166] width 99 height 17
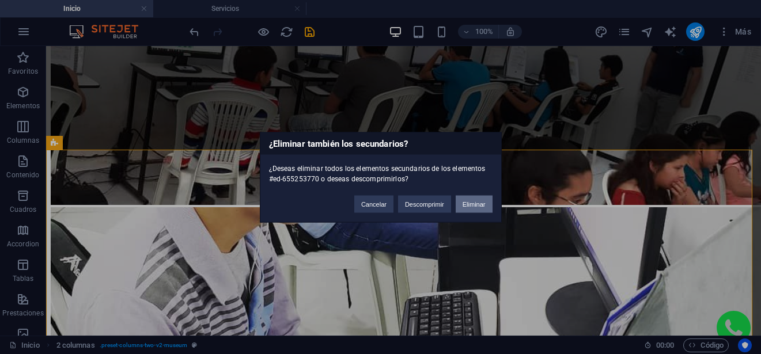
click at [476, 207] on button "Eliminar" at bounding box center [474, 203] width 37 height 17
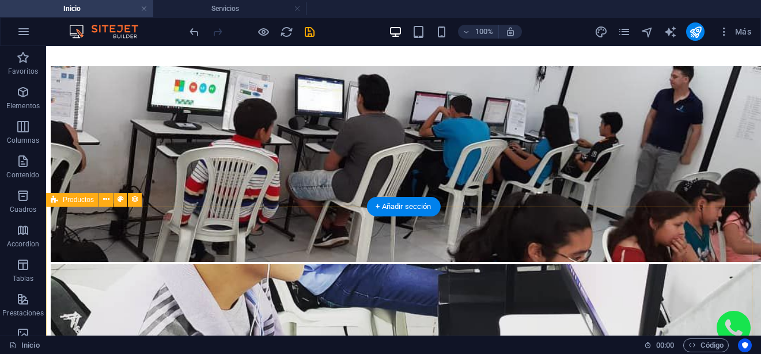
scroll to position [2132, 0]
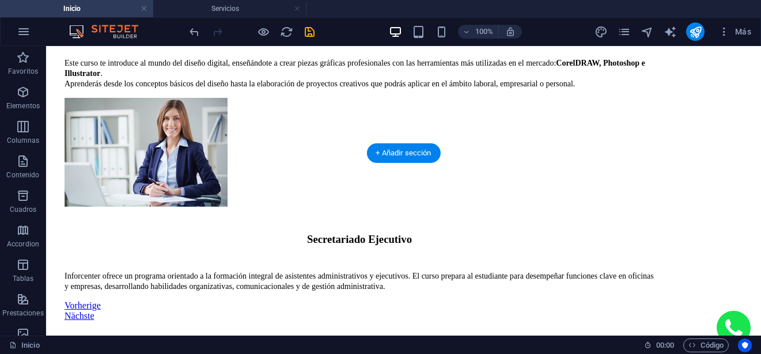
scroll to position [1900, 0]
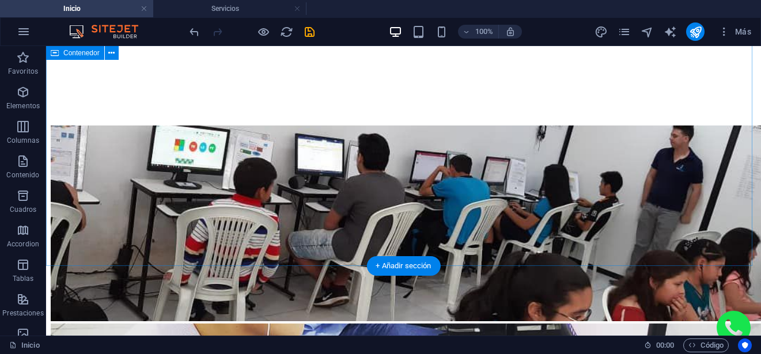
scroll to position [1958, 0]
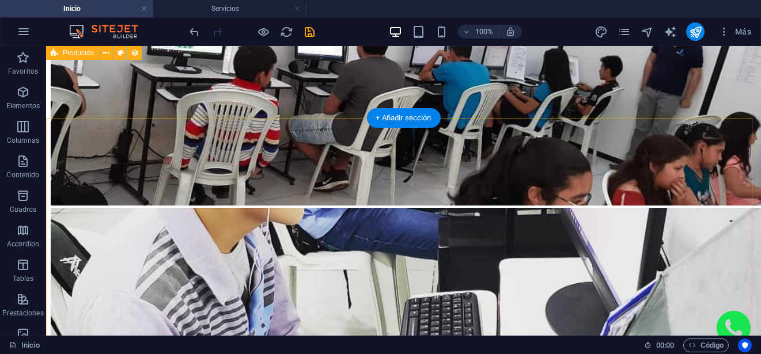
scroll to position [2188, 0]
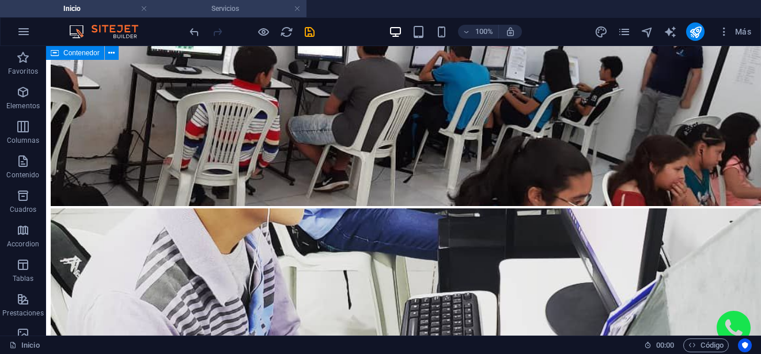
click at [229, 14] on h4 "Servicios" at bounding box center [229, 8] width 153 height 13
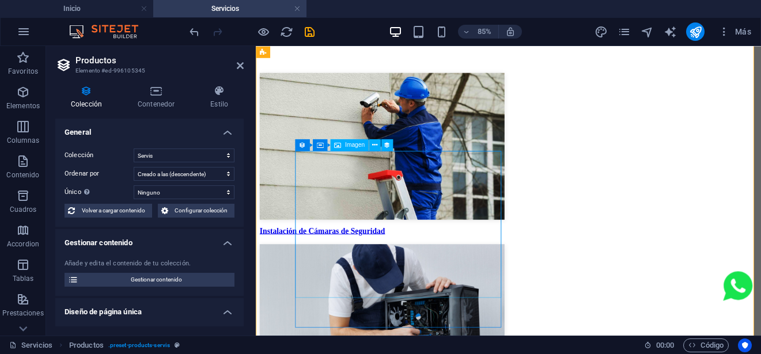
scroll to position [576, 0]
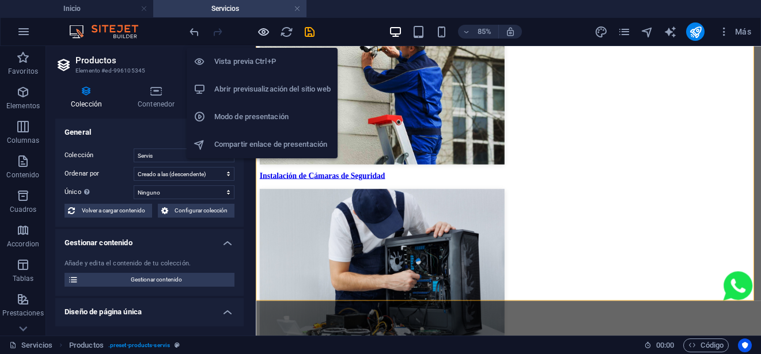
click at [260, 35] on icon "button" at bounding box center [263, 31] width 13 height 13
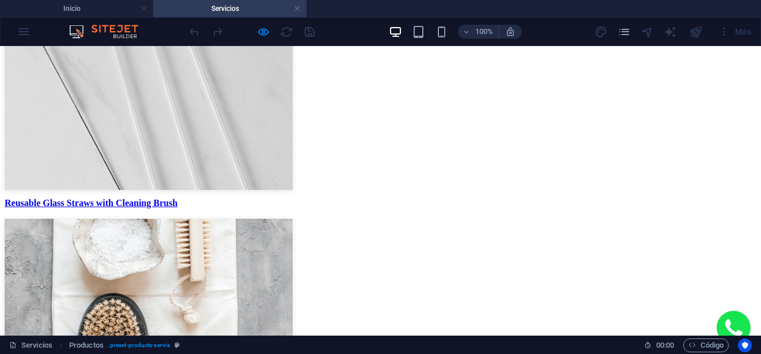
scroll to position [633, 0]
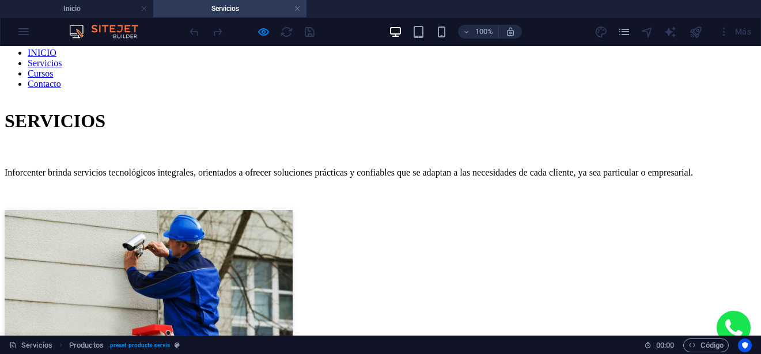
scroll to position [576, 0]
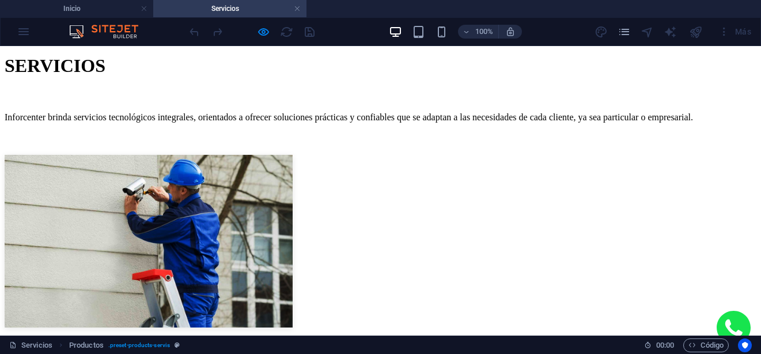
scroll to position [403, 0]
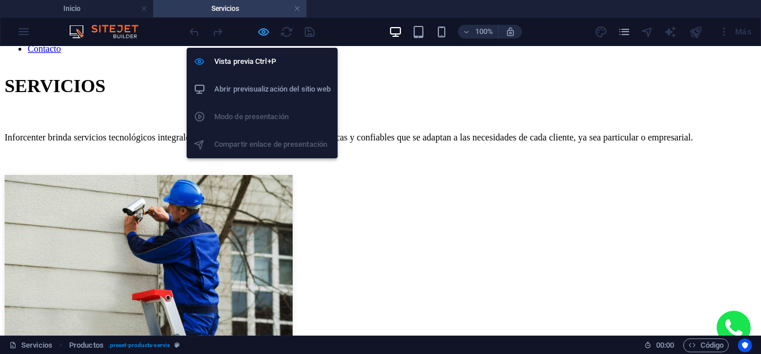
drag, startPoint x: 267, startPoint y: 35, endPoint x: 131, endPoint y: 116, distance: 158.8
click at [267, 35] on icon "button" at bounding box center [263, 31] width 13 height 13
select select "68dbefed9c9aea7c9b082bd4"
select select "createdAt_DESC"
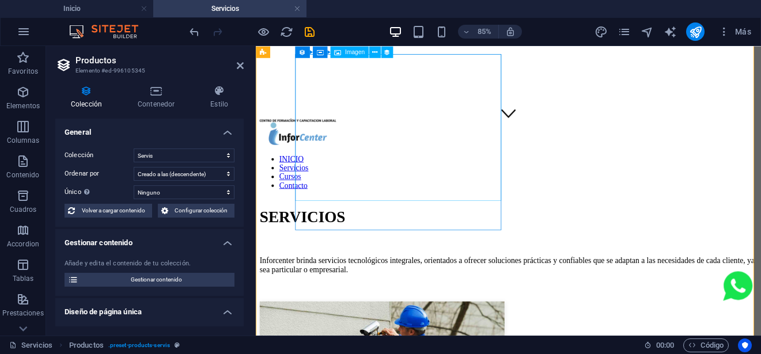
scroll to position [230, 0]
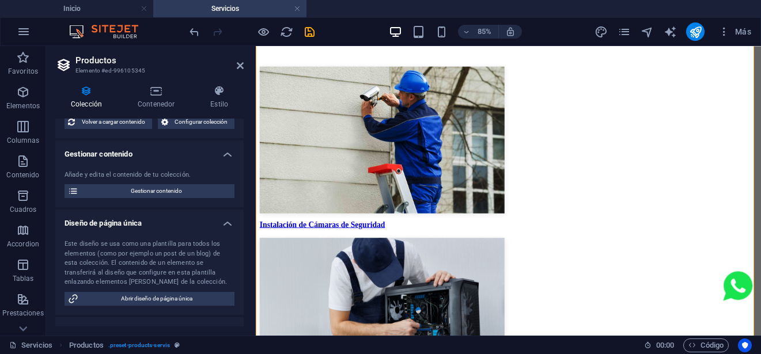
scroll to position [115, 0]
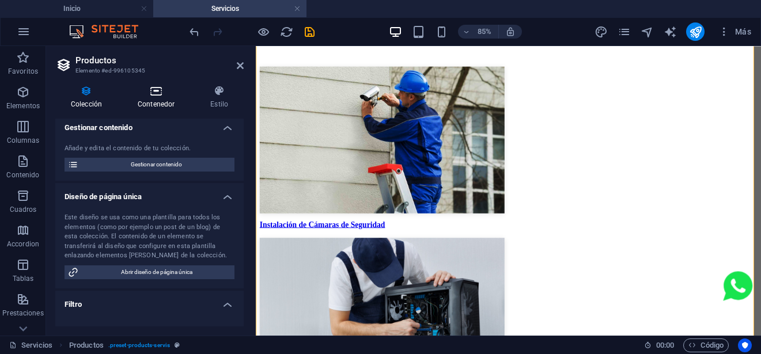
click at [142, 108] on h4 "Contenedor" at bounding box center [158, 97] width 73 height 24
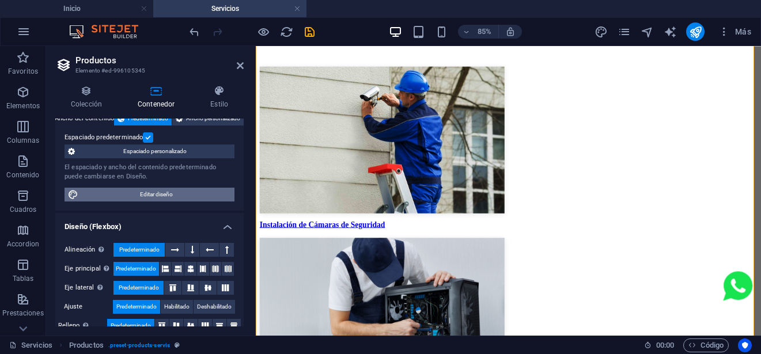
scroll to position [90, 0]
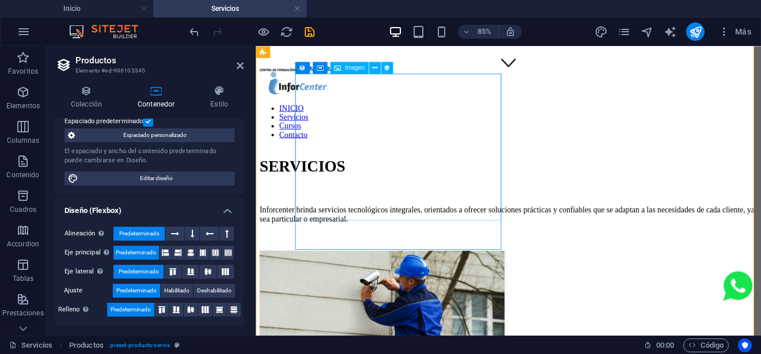
scroll to position [230, 0]
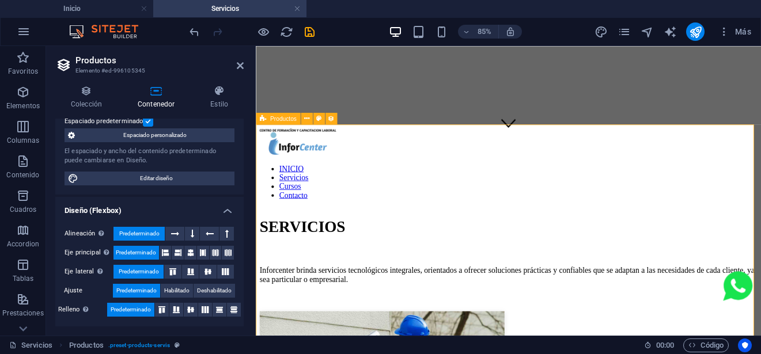
click at [292, 119] on span "Productos" at bounding box center [283, 119] width 26 height 6
click at [318, 119] on icon at bounding box center [318, 118] width 5 height 10
click at [306, 123] on icon at bounding box center [306, 118] width 5 height 10
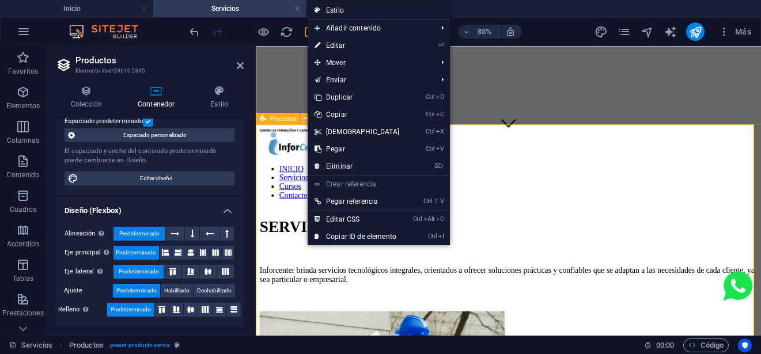
click at [306, 123] on icon at bounding box center [306, 118] width 5 height 10
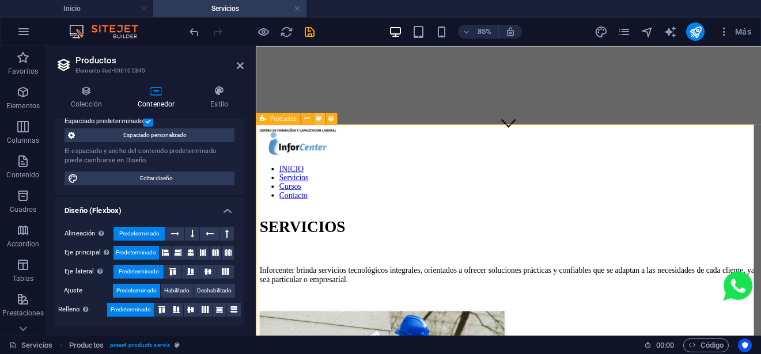
click at [322, 122] on button at bounding box center [319, 119] width 12 height 12
click at [89, 95] on icon at bounding box center [86, 91] width 62 height 12
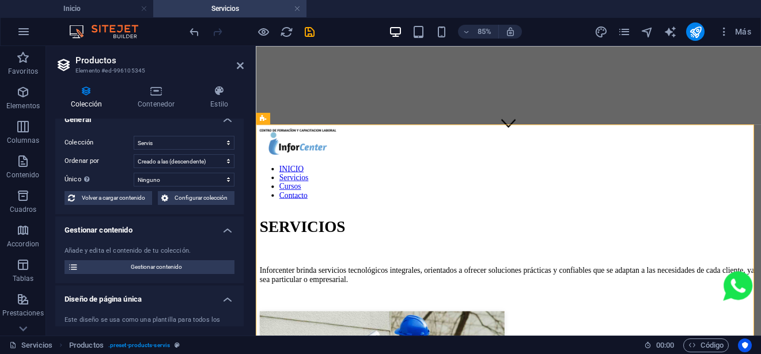
scroll to position [0, 0]
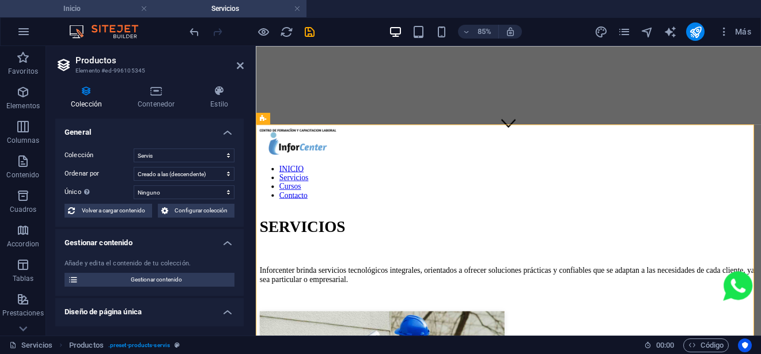
click at [110, 12] on h4 "Inicio" at bounding box center [76, 8] width 153 height 13
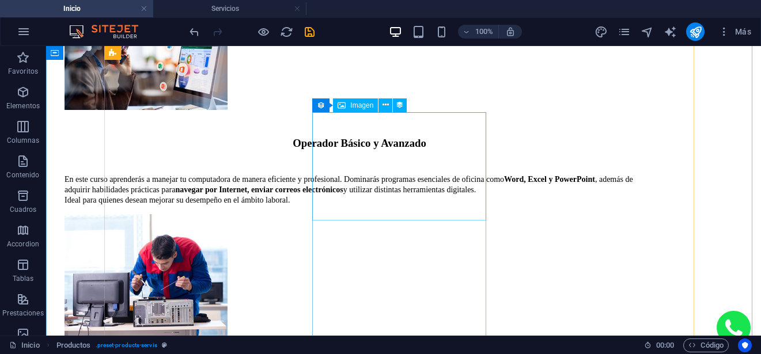
scroll to position [1094, 0]
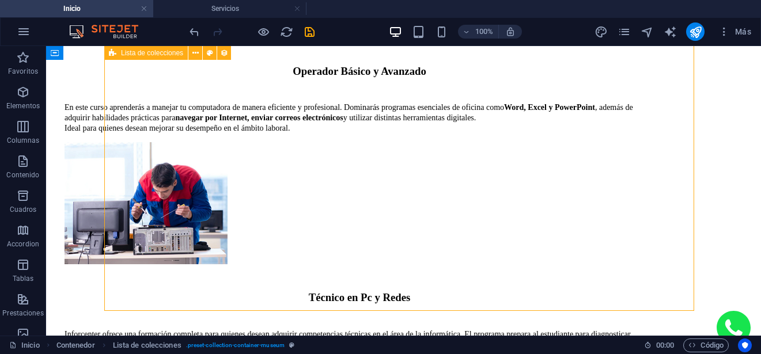
scroll to position [1167, 0]
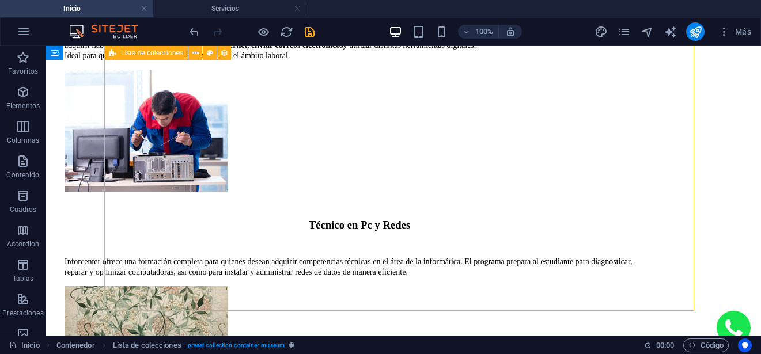
select select "67f6ac75f7c6fe564562808a"
select select
select select "columns.featured-exhibition"
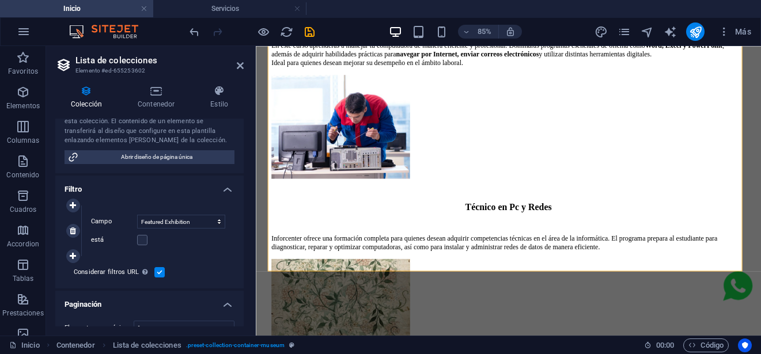
scroll to position [346, 0]
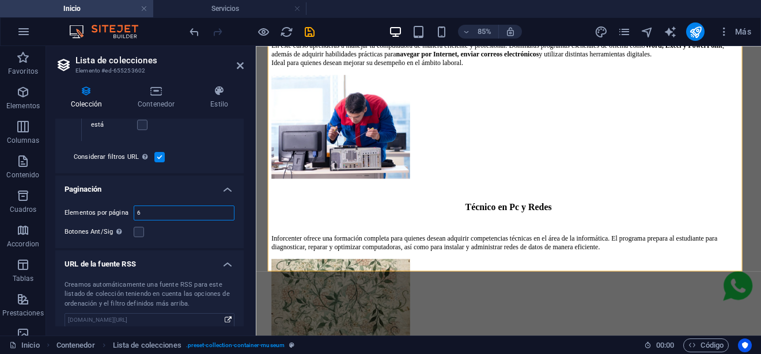
click at [150, 214] on input "6" at bounding box center [184, 213] width 100 height 14
type input "9"
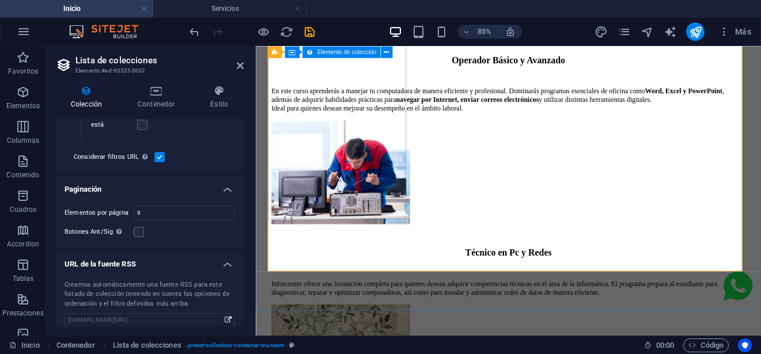
select select "67f6ac75f7c6fe564562808a"
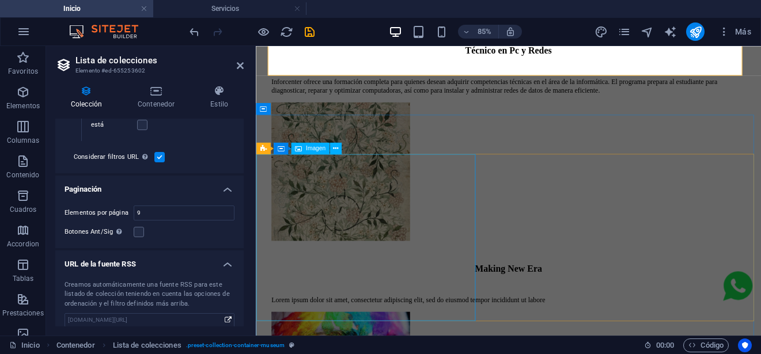
scroll to position [1397, 0]
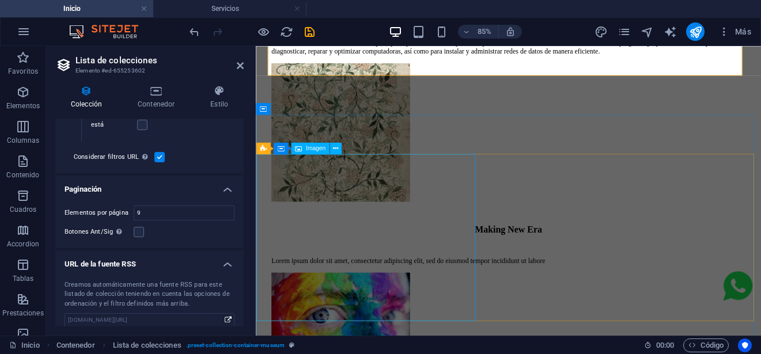
select select
select select "columns.featured-exhibition"
click at [238, 69] on icon at bounding box center [240, 65] width 7 height 9
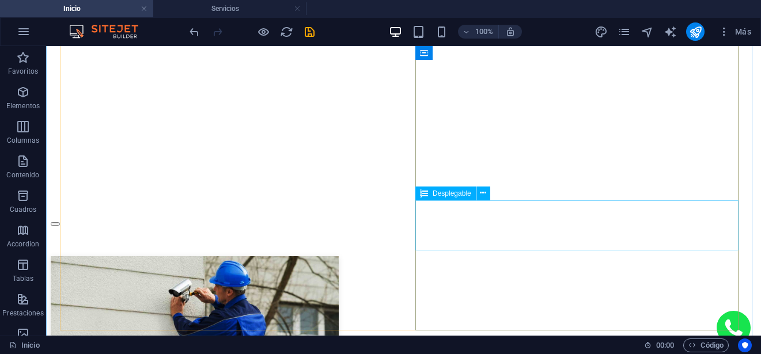
scroll to position [2995, 0]
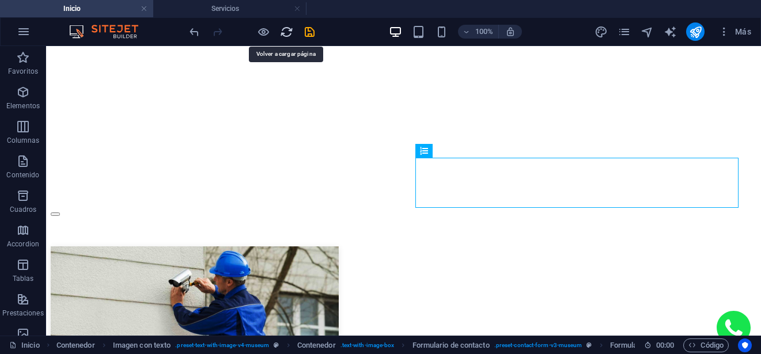
click at [286, 29] on icon "reload" at bounding box center [286, 31] width 13 height 13
click at [314, 36] on icon "save" at bounding box center [309, 31] width 13 height 13
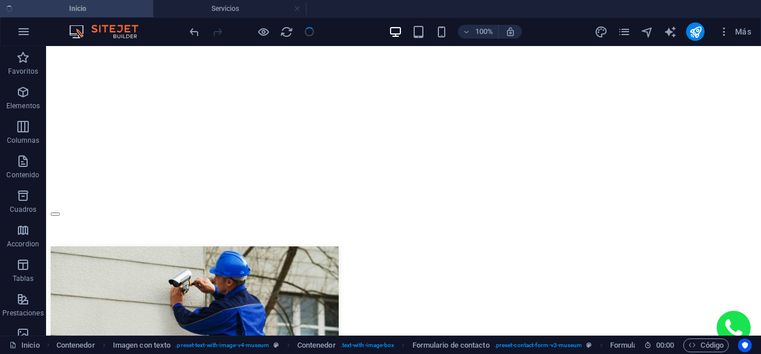
select select
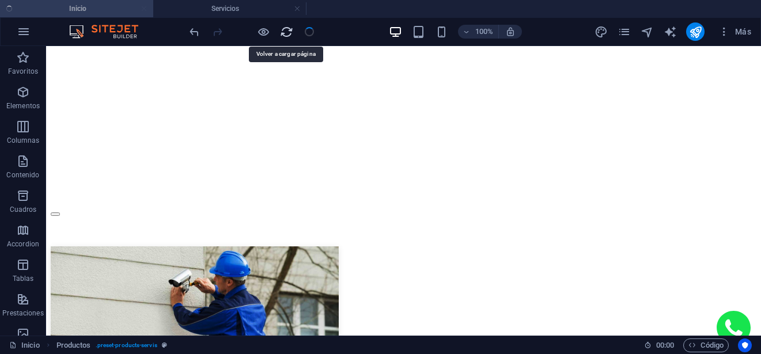
click at [284, 32] on icon "reload" at bounding box center [286, 31] width 13 height 13
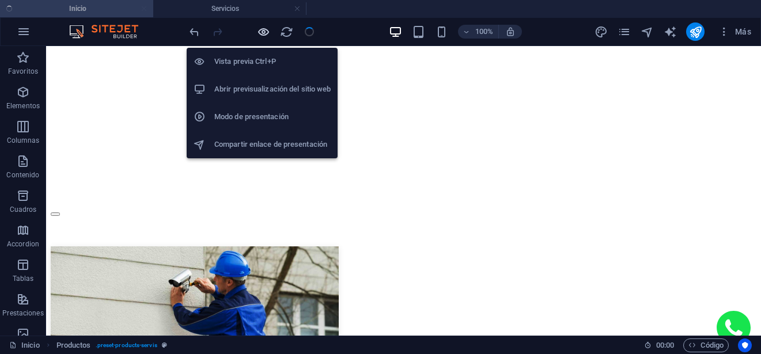
click at [257, 29] on icon "button" at bounding box center [263, 31] width 13 height 13
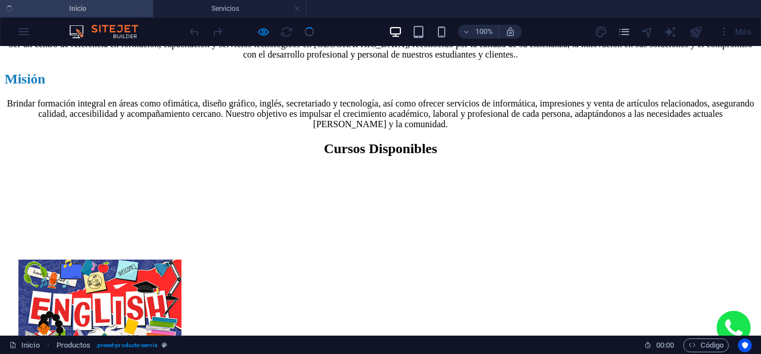
scroll to position [570, 0]
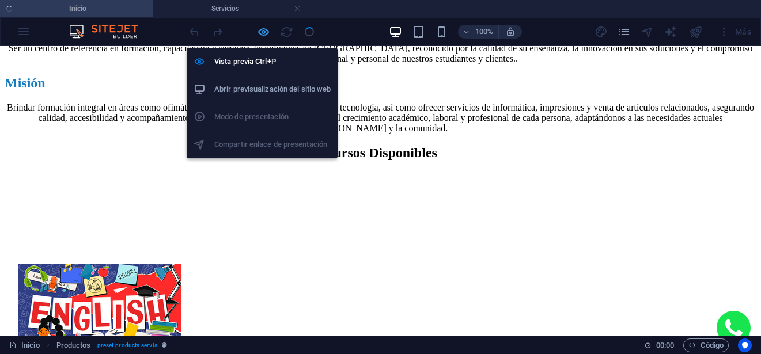
click at [264, 31] on icon "button" at bounding box center [263, 31] width 13 height 13
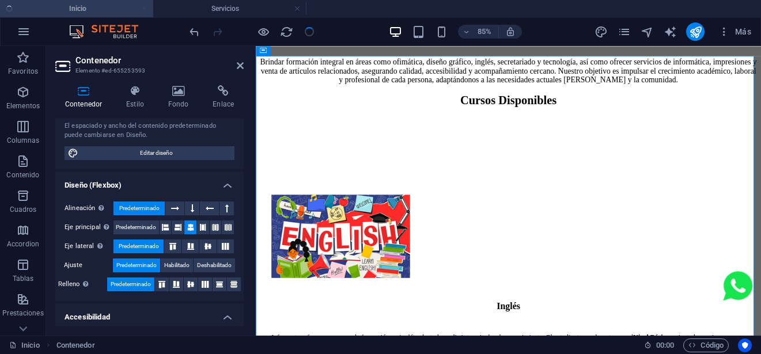
scroll to position [252, 0]
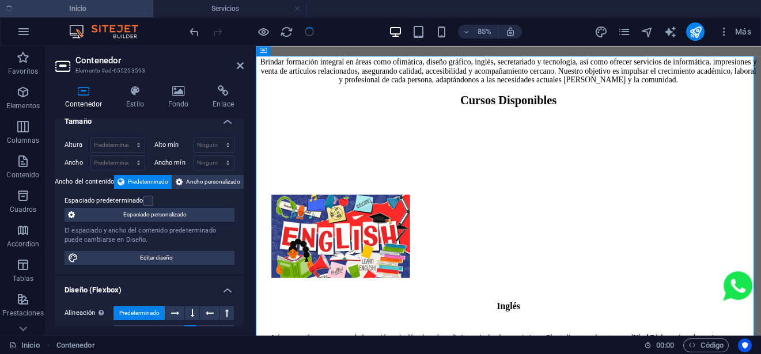
scroll to position [0, 0]
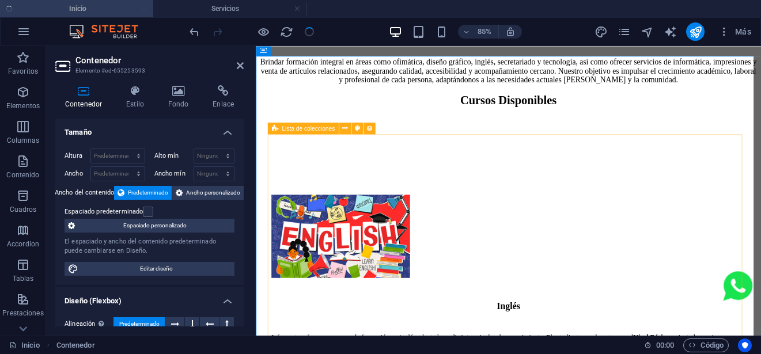
click at [289, 129] on span "Lista de colecciones" at bounding box center [308, 129] width 53 height 6
select select "67f6ac75f7c6fe564562808a"
select select
select select "columns.featured-exhibition"
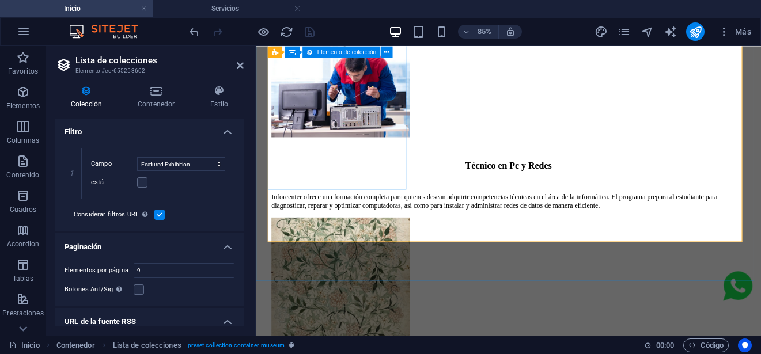
scroll to position [1218, 0]
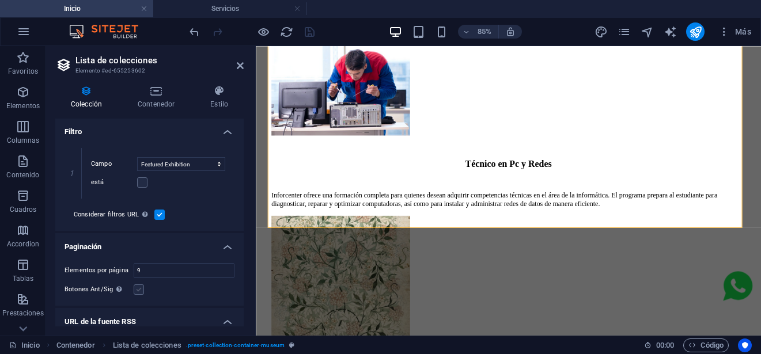
click at [139, 287] on label at bounding box center [139, 289] width 10 height 10
click at [0, 0] on input "Botones Ant/Sig Aunque se haya seleccionado, la paginación no se mostrará cuand…" at bounding box center [0, 0] width 0 height 0
select select "67f6ac75f7c6fe564562808a"
click at [238, 67] on icon at bounding box center [240, 65] width 7 height 9
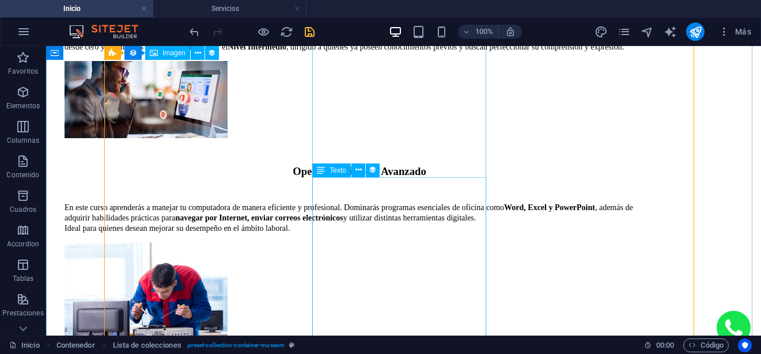
scroll to position [1088, 0]
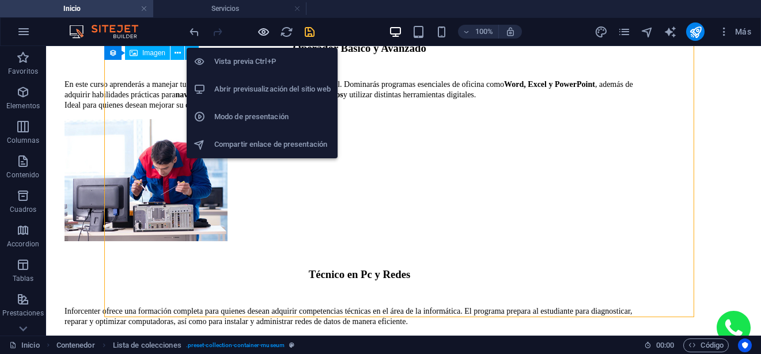
click at [266, 35] on icon "button" at bounding box center [263, 31] width 13 height 13
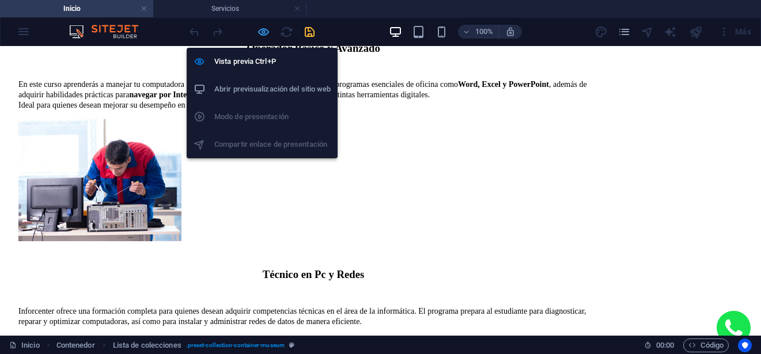
click at [259, 35] on icon "button" at bounding box center [263, 31] width 13 height 13
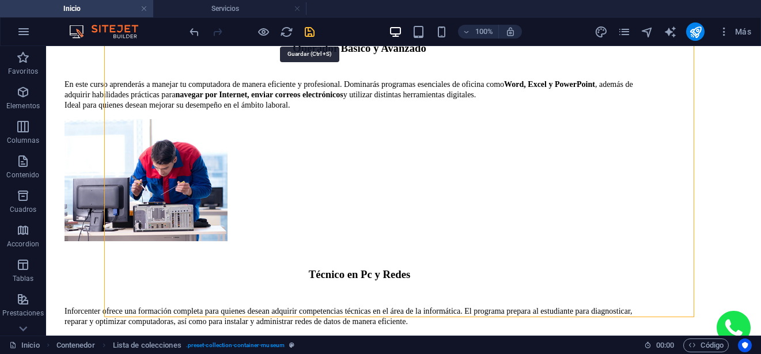
click at [308, 34] on icon "save" at bounding box center [309, 31] width 13 height 13
select select
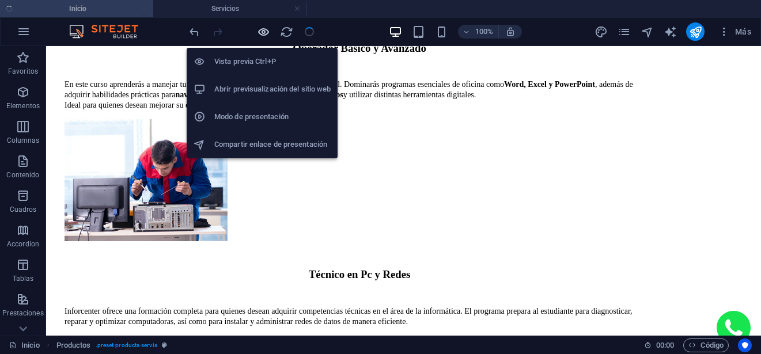
click at [264, 36] on icon "button" at bounding box center [263, 31] width 13 height 13
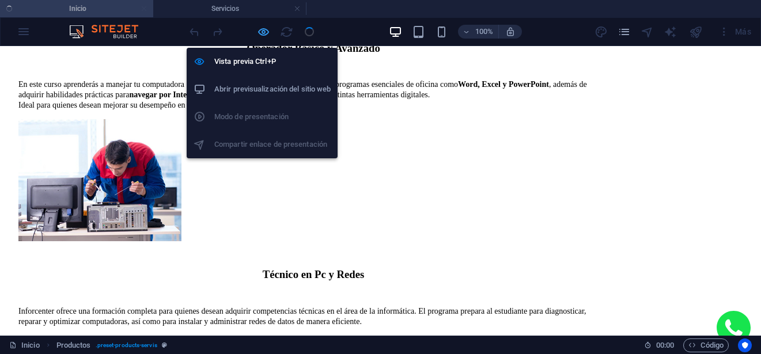
click at [264, 36] on icon "button" at bounding box center [263, 31] width 13 height 13
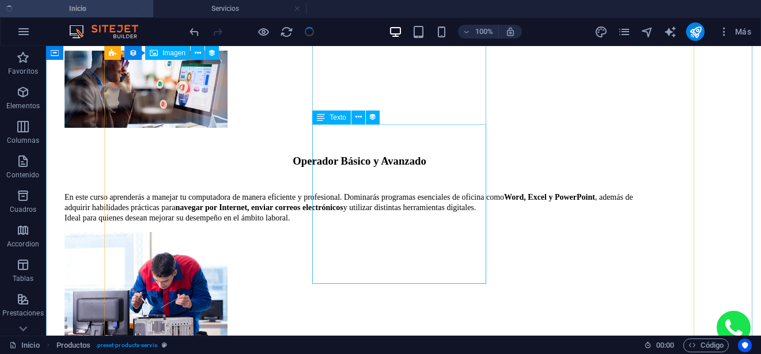
scroll to position [1203, 0]
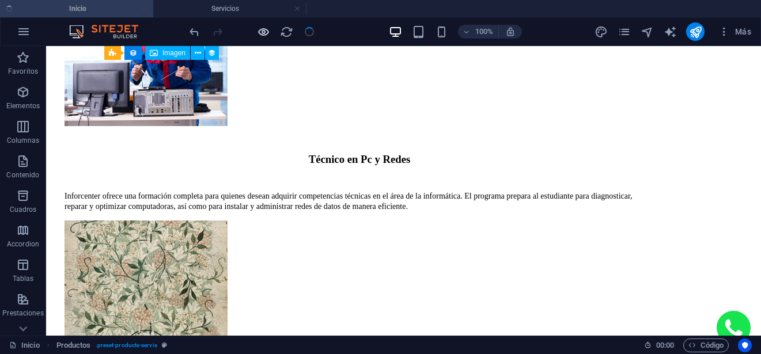
click at [261, 30] on icon "button" at bounding box center [263, 31] width 13 height 13
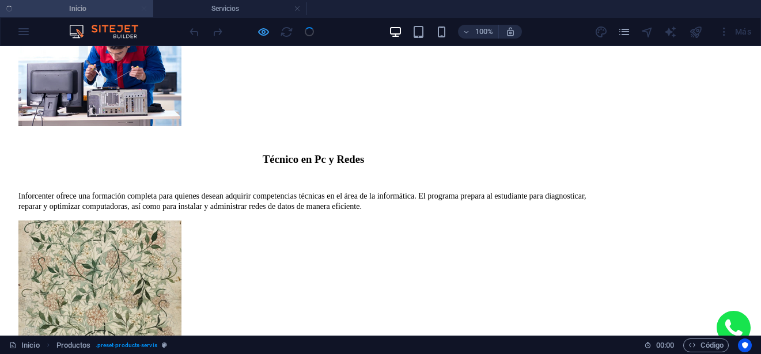
click at [264, 35] on icon "button" at bounding box center [263, 31] width 13 height 13
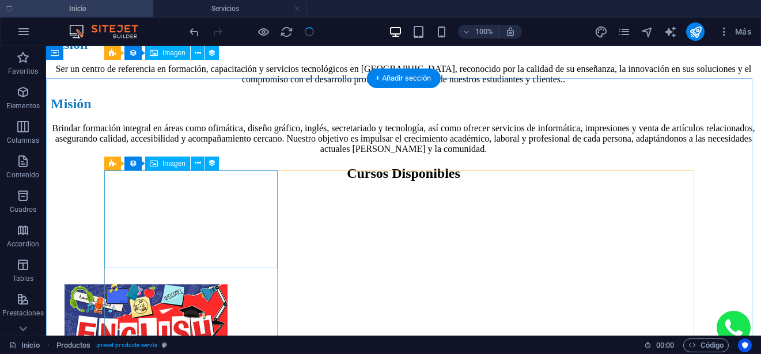
scroll to position [454, 0]
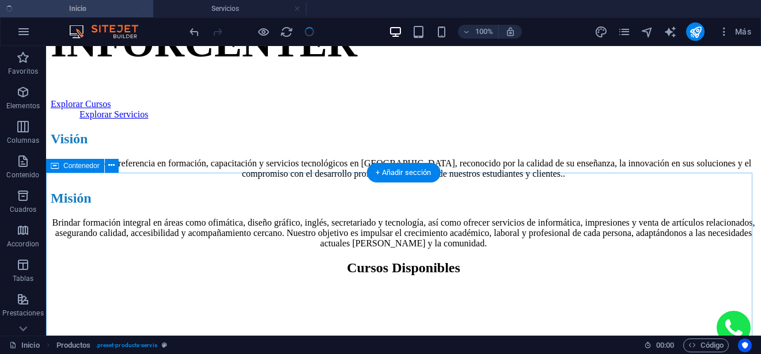
click at [86, 166] on span "Contenedor" at bounding box center [81, 165] width 36 height 7
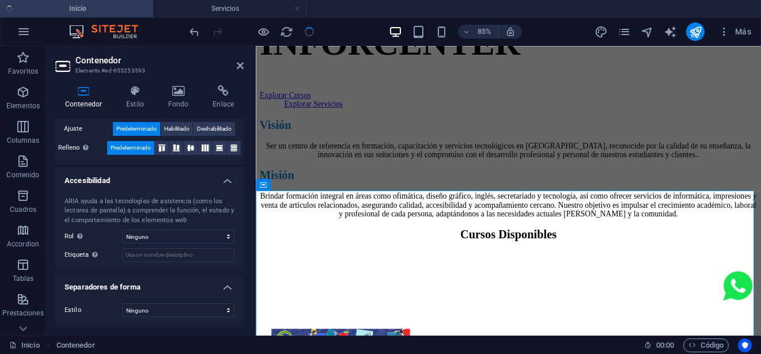
scroll to position [22, 0]
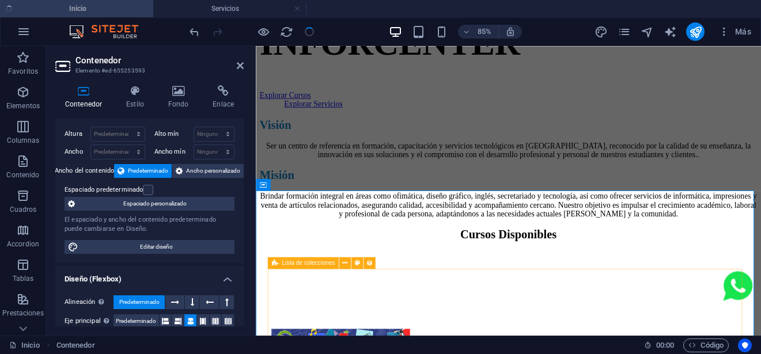
click at [279, 264] on div "Lista de colecciones" at bounding box center [302, 263] width 71 height 12
select select "67f6ac75f7c6fe564562808a"
select select
select select "columns.featured-exhibition"
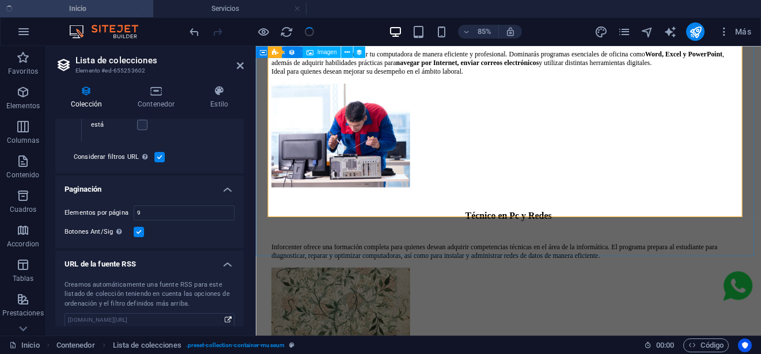
scroll to position [1232, 0]
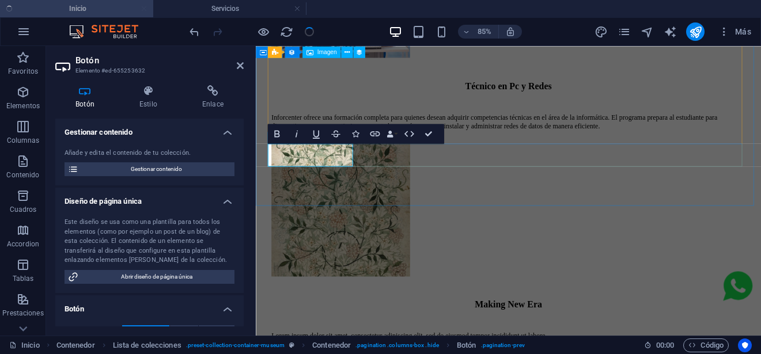
scroll to position [1290, 0]
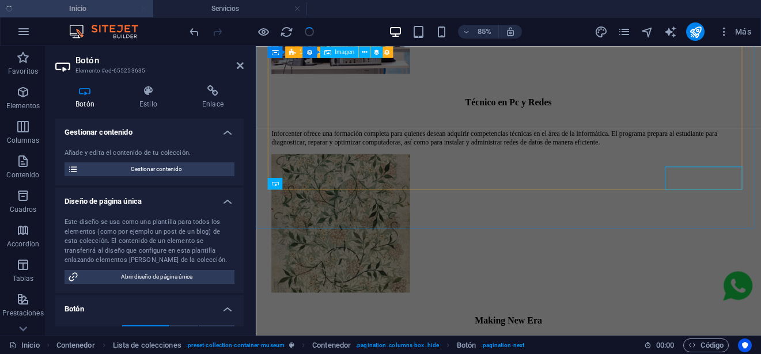
scroll to position [1263, 0]
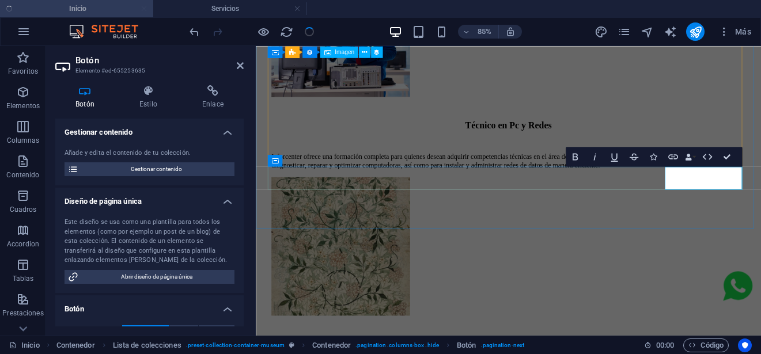
drag, startPoint x: 684, startPoint y: 110, endPoint x: 730, endPoint y: 156, distance: 65.2
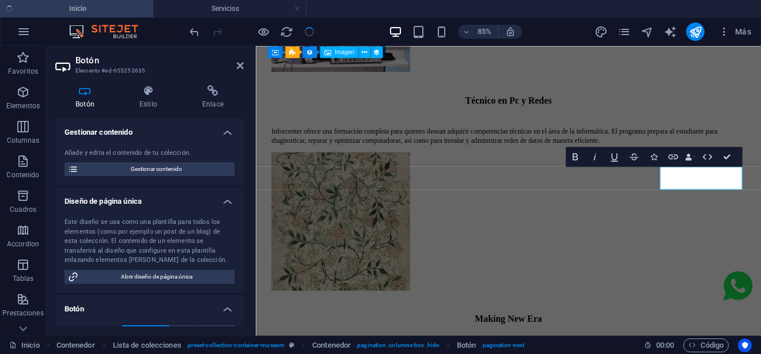
scroll to position [1190, 0]
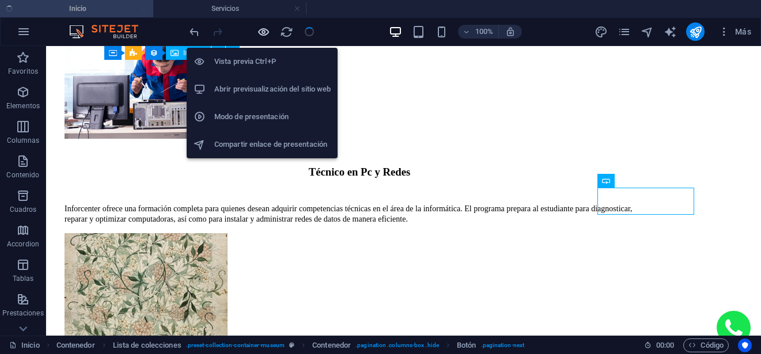
click at [265, 36] on icon "button" at bounding box center [263, 31] width 13 height 13
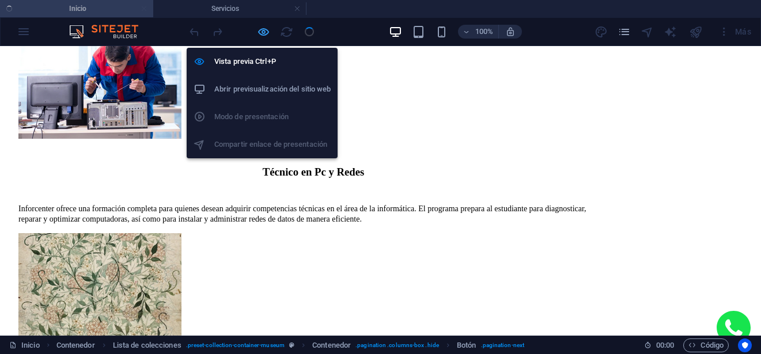
click at [264, 32] on icon "button" at bounding box center [263, 31] width 13 height 13
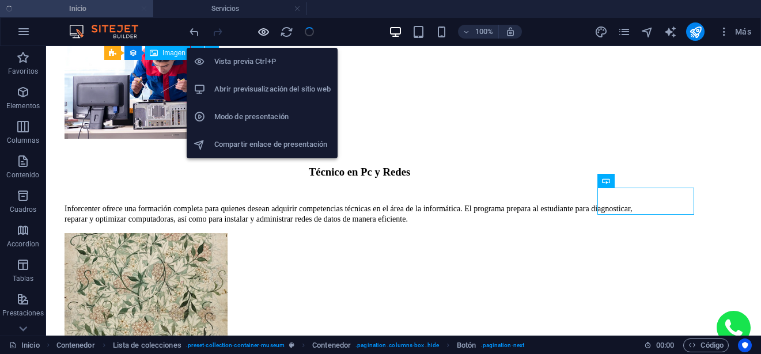
click at [265, 33] on icon "button" at bounding box center [263, 31] width 13 height 13
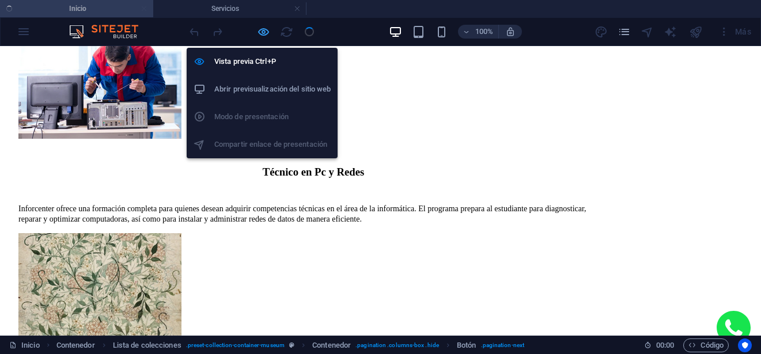
click at [265, 33] on icon "button" at bounding box center [263, 31] width 13 height 13
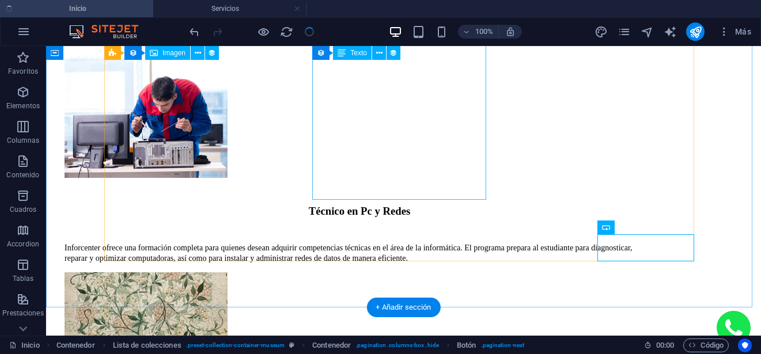
scroll to position [1133, 0]
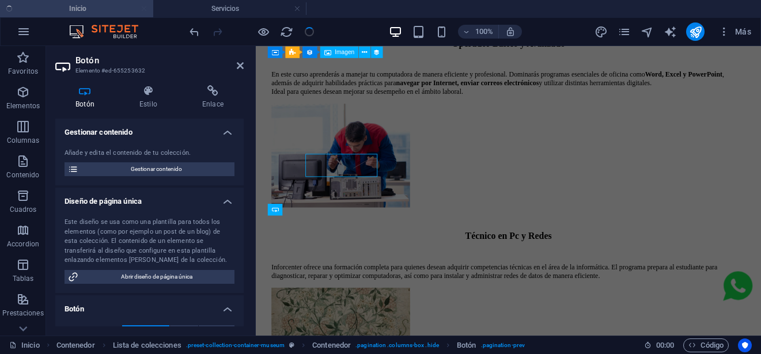
scroll to position [1205, 0]
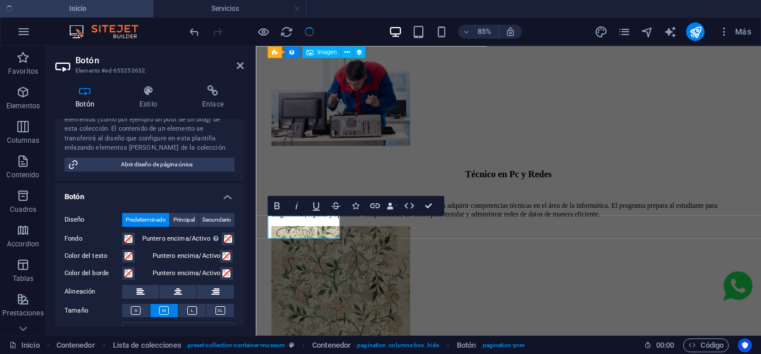
scroll to position [3, 0]
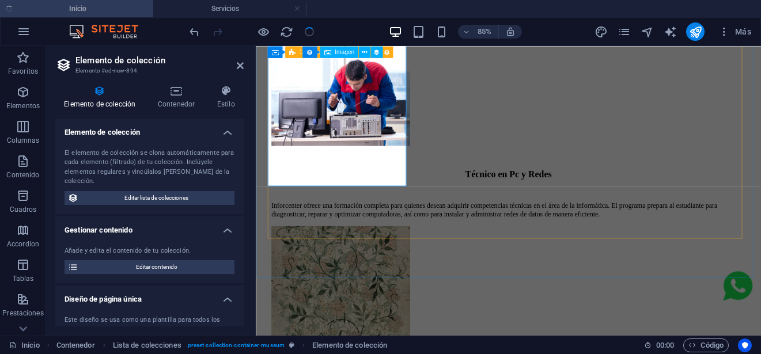
click at [315, 223] on div "Inglés Inforcenter ofrece programas de formación en inglés adaptados a distinto…" at bounding box center [552, 299] width 557 height 1284
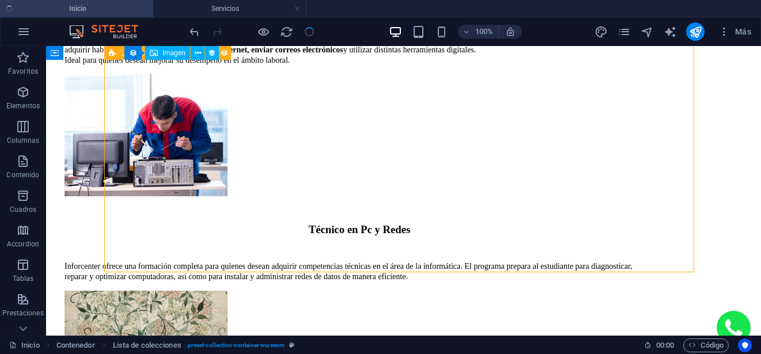
click at [299, 202] on div "Inglés Inforcenter ofrece programas de formación en inglés adaptados a distinto…" at bounding box center [360, 337] width 590 height 1273
click at [298, 225] on div "Inglés Inforcenter ofrece programas de formación en inglés adaptados a distinto…" at bounding box center [360, 337] width 590 height 1273
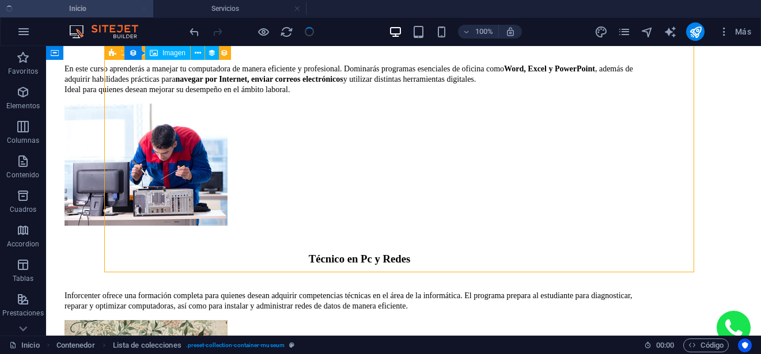
scroll to position [1205, 0]
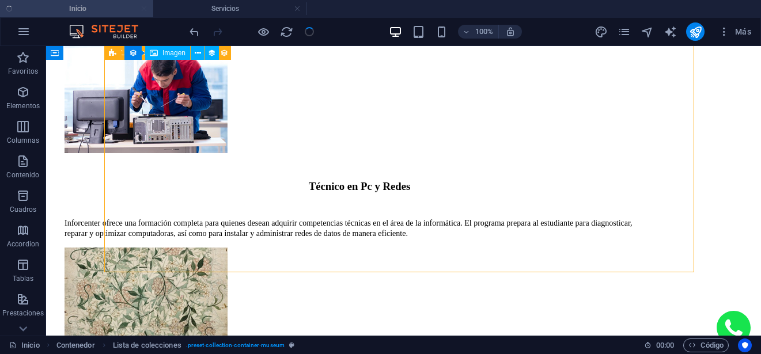
select select "67f6ac75f7c6fe564562808a"
select select
select select "columns.featured-exhibition"
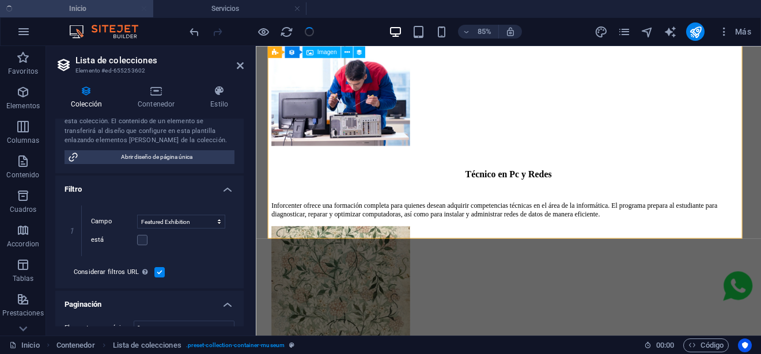
scroll to position [288, 0]
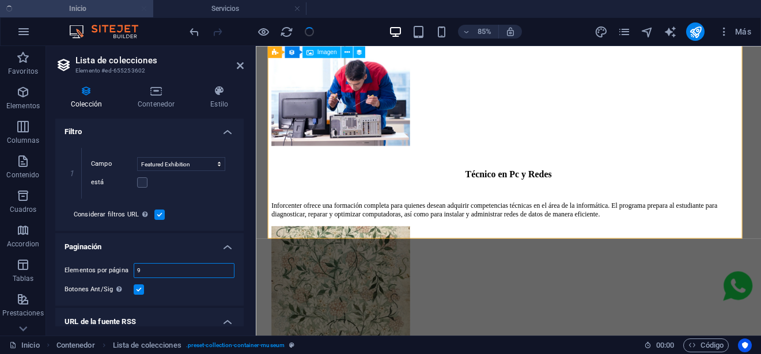
click at [161, 274] on input "9" at bounding box center [184, 271] width 100 height 14
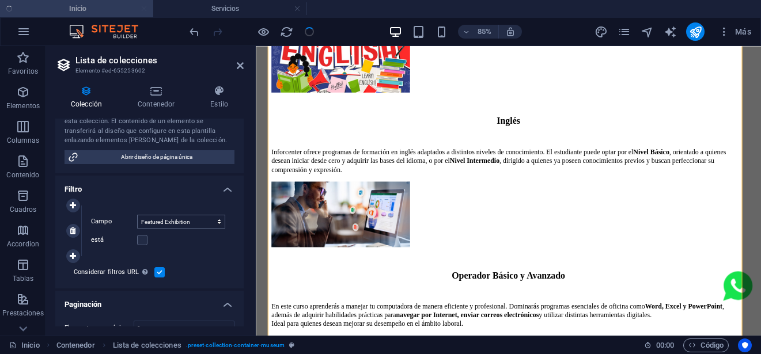
scroll to position [346, 0]
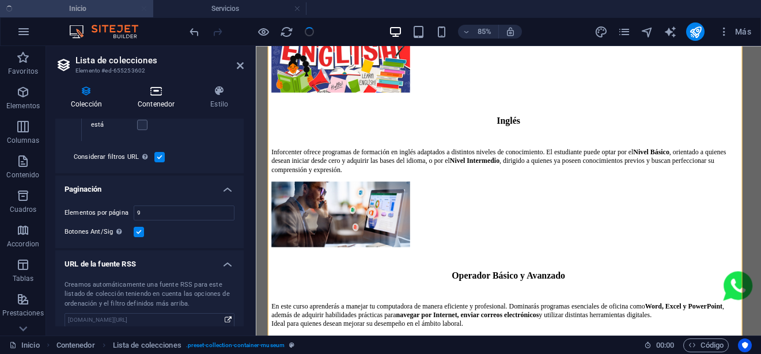
click at [175, 90] on icon at bounding box center [156, 91] width 68 height 12
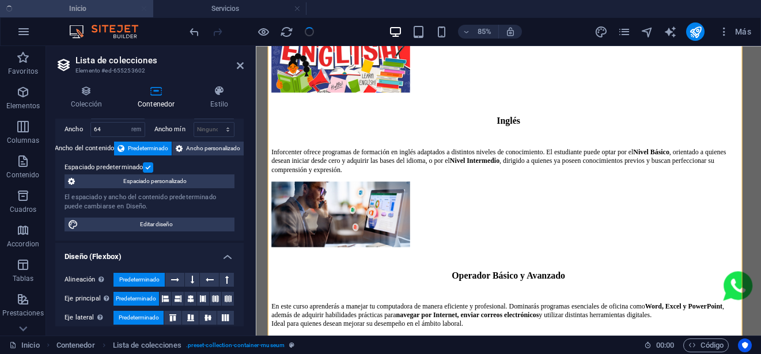
scroll to position [0, 0]
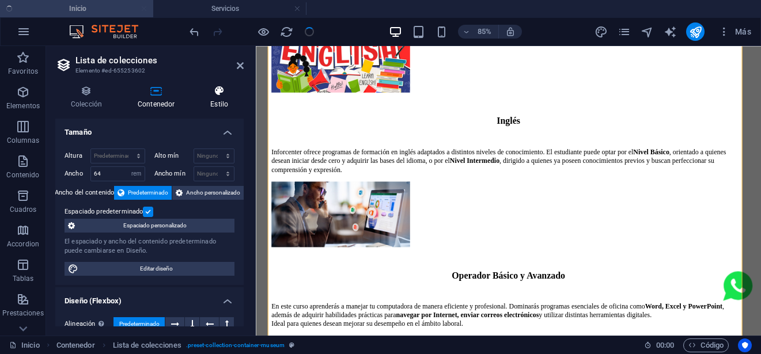
click at [213, 97] on h4 "Estilo" at bounding box center [219, 97] width 49 height 24
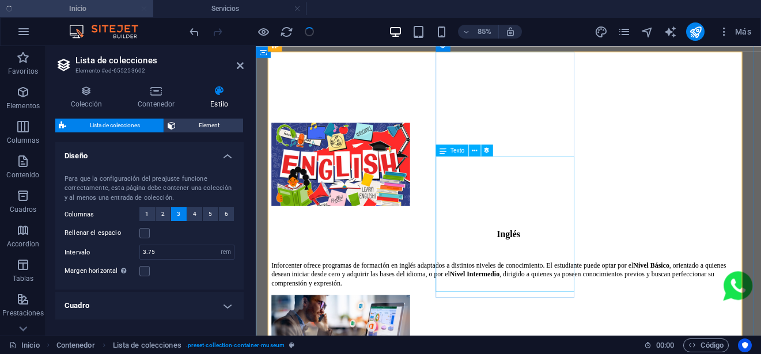
scroll to position [745, 0]
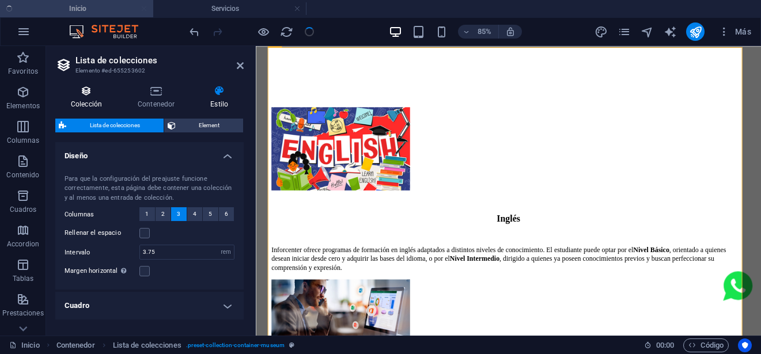
click at [100, 105] on h4 "Colección" at bounding box center [88, 97] width 67 height 24
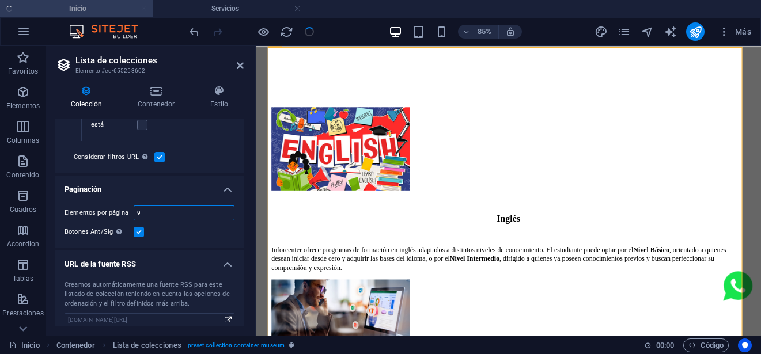
click at [167, 214] on input "9" at bounding box center [184, 213] width 100 height 14
click at [140, 229] on label at bounding box center [139, 232] width 10 height 10
click at [0, 0] on input "Botones Ant/Sig Aunque se haya seleccionado, la paginación no se mostrará cuand…" at bounding box center [0, 0] width 0 height 0
select select "67f6ac75f7c6fe564562808a"
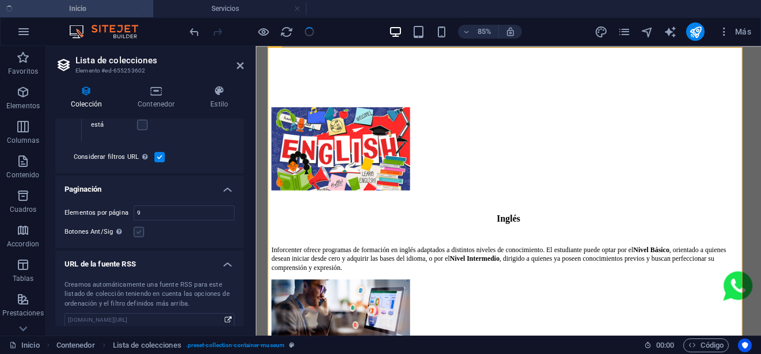
select select
select select "columns.featured-exhibition"
click at [140, 229] on label at bounding box center [139, 232] width 10 height 10
click at [0, 0] on input "Botones Ant/Sig Aunque se haya seleccionado, la paginación no se mostrará cuand…" at bounding box center [0, 0] width 0 height 0
select select "67f6ac75f7c6fe564562808a"
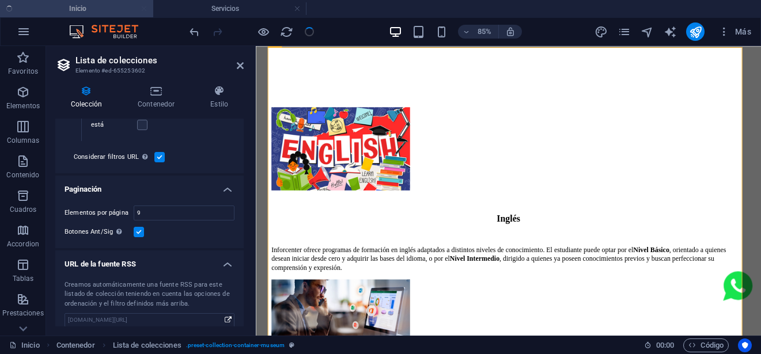
select select
select select "columns.featured-exhibition"
click at [140, 229] on label at bounding box center [139, 232] width 10 height 10
click at [0, 0] on input "Botones Ant/Sig Aunque se haya seleccionado, la paginación no se mostrará cuand…" at bounding box center [0, 0] width 0 height 0
select select "67f6ac75f7c6fe564562808a"
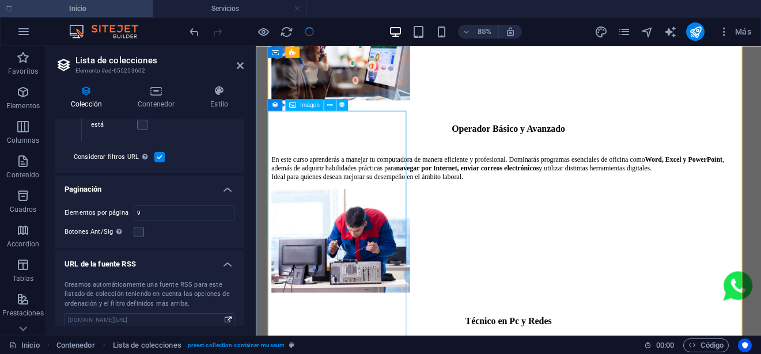
select select
select select "columns.featured-exhibition"
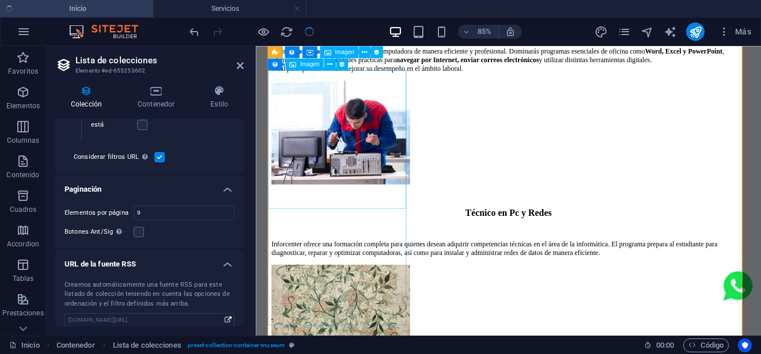
scroll to position [1205, 0]
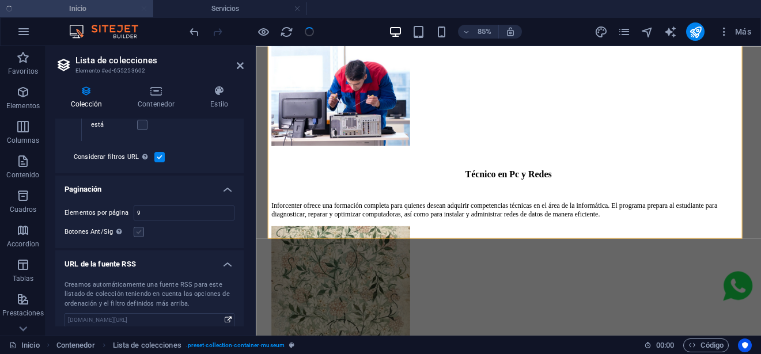
click at [141, 227] on label at bounding box center [139, 232] width 10 height 10
click at [0, 0] on input "Botones Ant/Sig Aunque se haya seleccionado, la paginación no se mostrará cuand…" at bounding box center [0, 0] width 0 height 0
select select "67f6ac75f7c6fe564562808a"
select select
select select "columns.featured-exhibition"
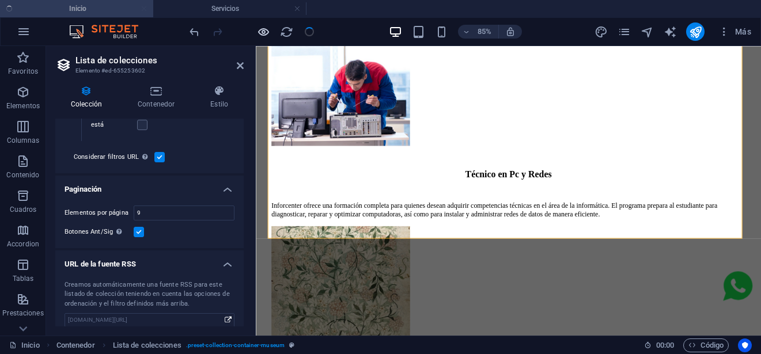
click at [269, 31] on icon "button" at bounding box center [263, 31] width 13 height 13
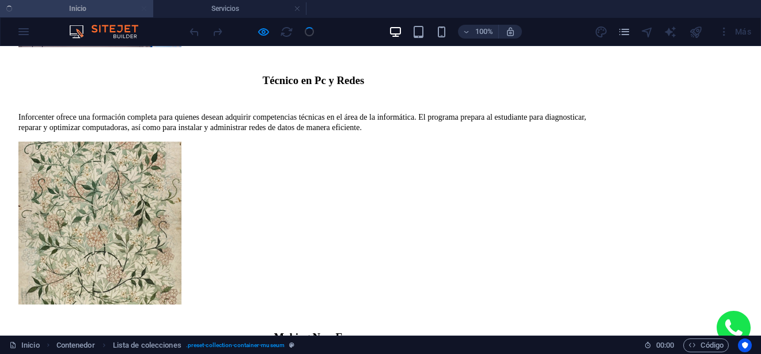
scroll to position [1133, 0]
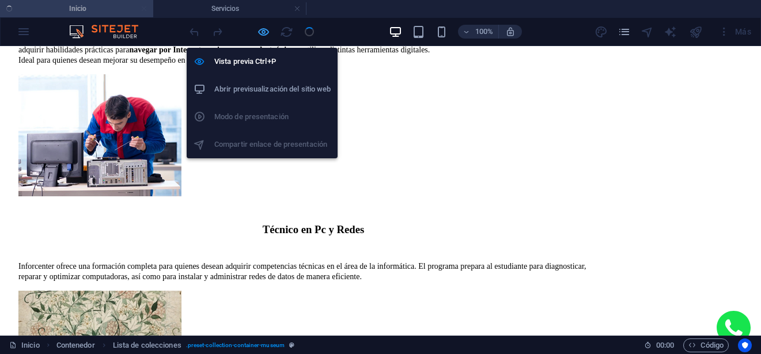
click at [269, 33] on icon "button" at bounding box center [263, 31] width 13 height 13
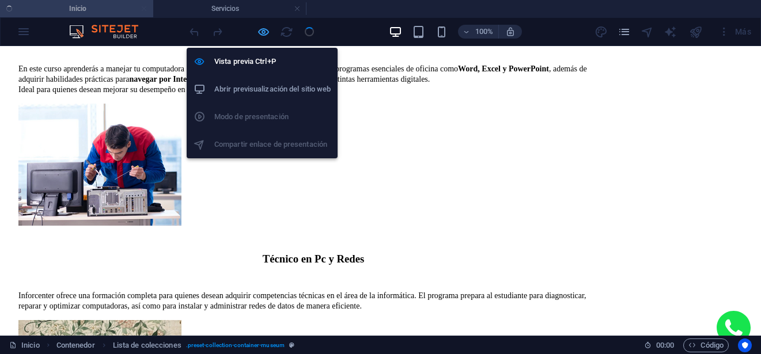
scroll to position [1173, 0]
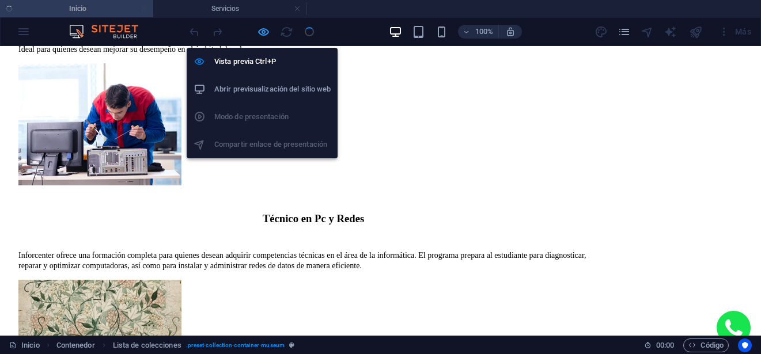
select select "67f6ac75f7c6fe564562808a"
select select
select select "columns.featured-exhibition"
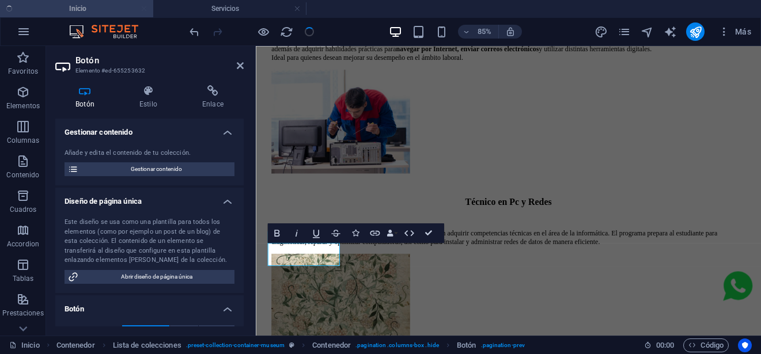
click at [270, 35] on div at bounding box center [251, 31] width 129 height 18
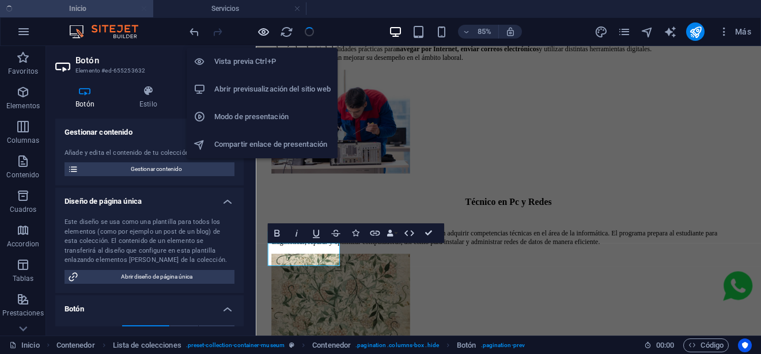
click at [264, 33] on icon "button" at bounding box center [263, 31] width 13 height 13
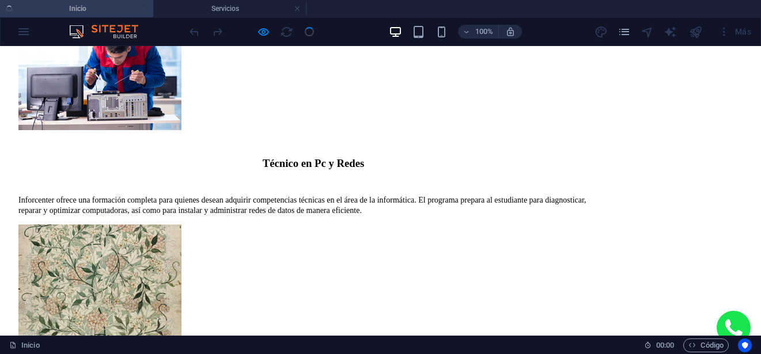
scroll to position [1216, 0]
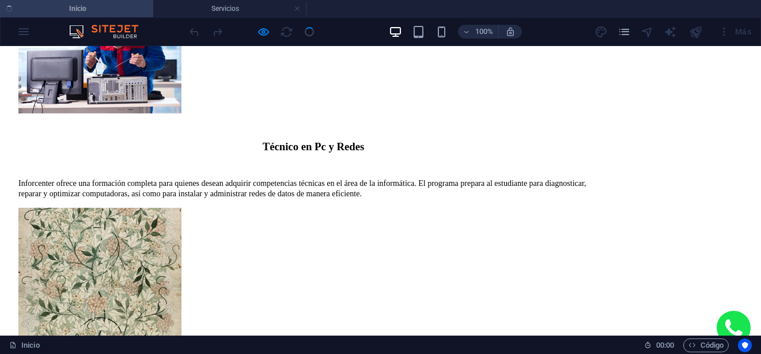
click at [568, 135] on div "Inglés Inforcenter ofrece programas de formación en inglés adaptados a distinto…" at bounding box center [381, 231] width 752 height 1412
drag, startPoint x: 594, startPoint y: 175, endPoint x: 641, endPoint y: 177, distance: 46.7
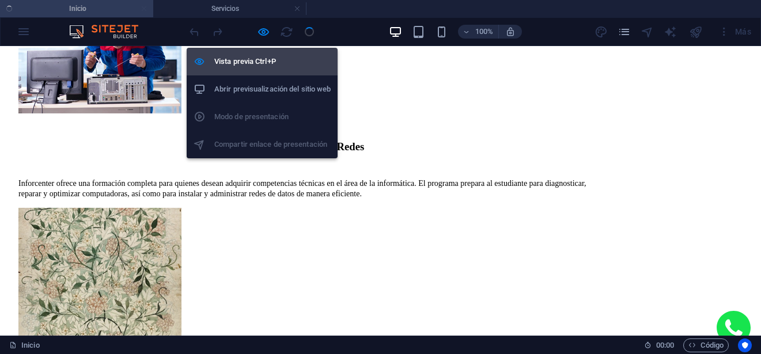
drag, startPoint x: 260, startPoint y: 36, endPoint x: 290, endPoint y: 66, distance: 42.8
click at [260, 35] on icon "button" at bounding box center [263, 31] width 13 height 13
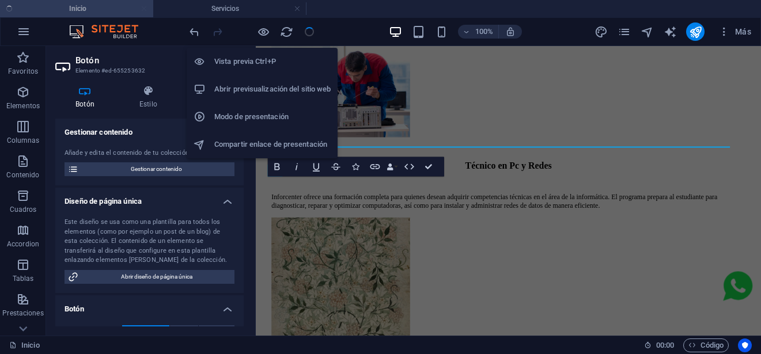
scroll to position [1251, 0]
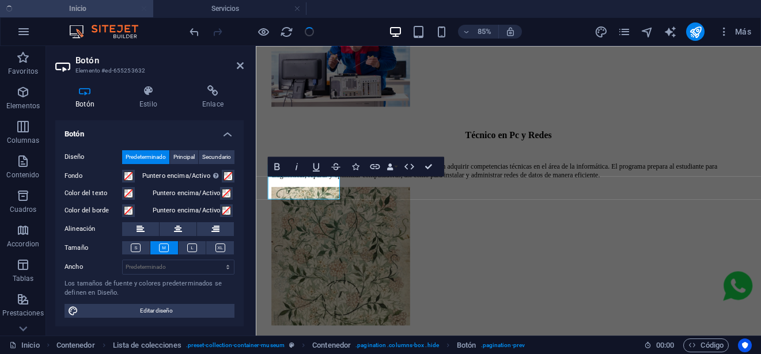
scroll to position [176, 0]
click at [187, 160] on span "Principal" at bounding box center [183, 157] width 21 height 14
click at [141, 157] on span "Predeterminado" at bounding box center [146, 157] width 40 height 14
click at [126, 177] on span at bounding box center [128, 175] width 9 height 9
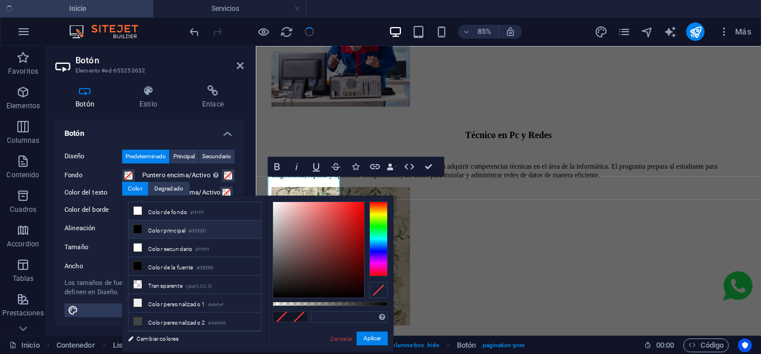
click at [138, 227] on icon at bounding box center [138, 229] width 8 height 8
type input "#000000"
click at [373, 337] on button "Aplicar" at bounding box center [371, 339] width 31 height 14
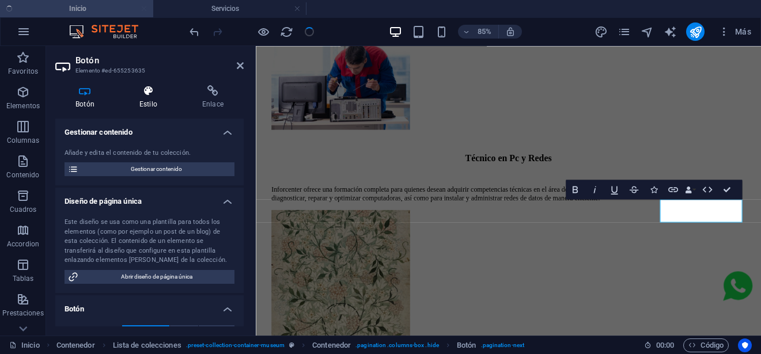
click at [169, 97] on h4 "Estilo" at bounding box center [150, 97] width 63 height 24
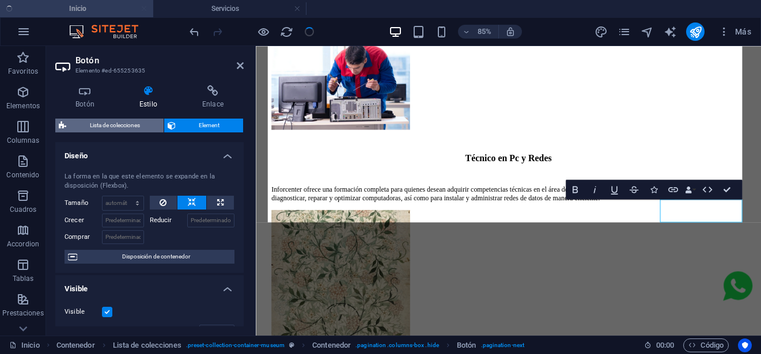
click at [138, 124] on span "Lista de colecciones" at bounding box center [115, 126] width 90 height 14
select select "rem"
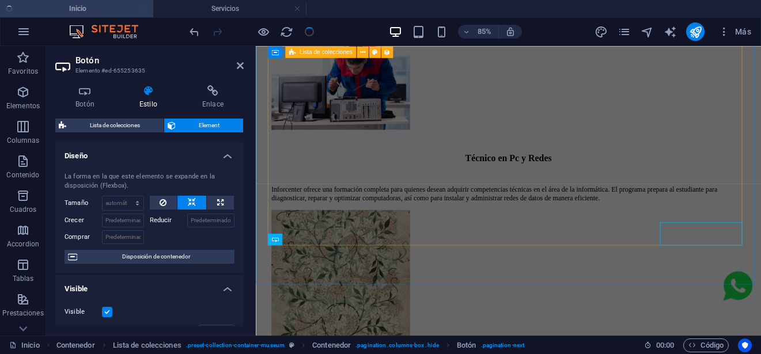
scroll to position [1197, 0]
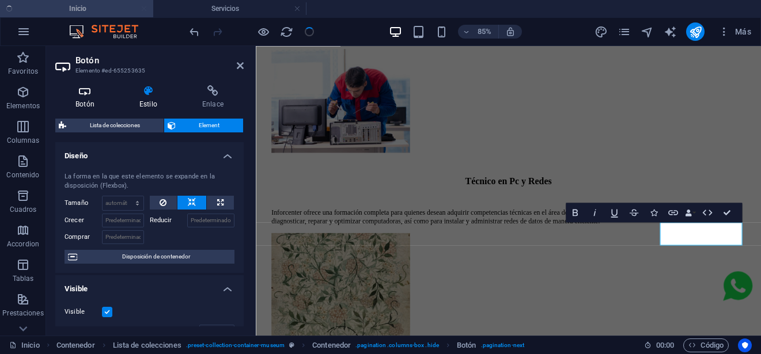
click at [100, 101] on h4 "Botón" at bounding box center [87, 97] width 64 height 24
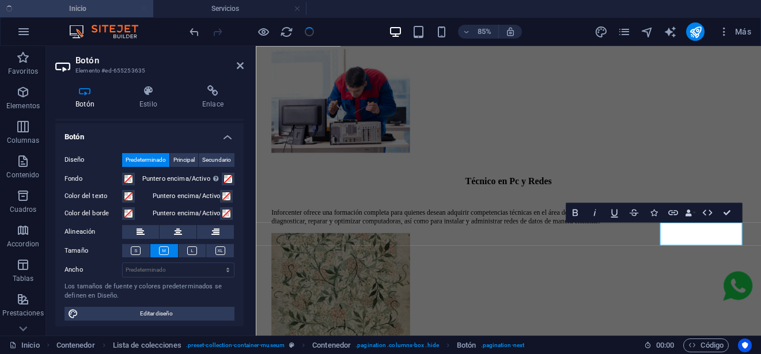
scroll to position [173, 0]
click at [128, 176] on span at bounding box center [128, 178] width 9 height 9
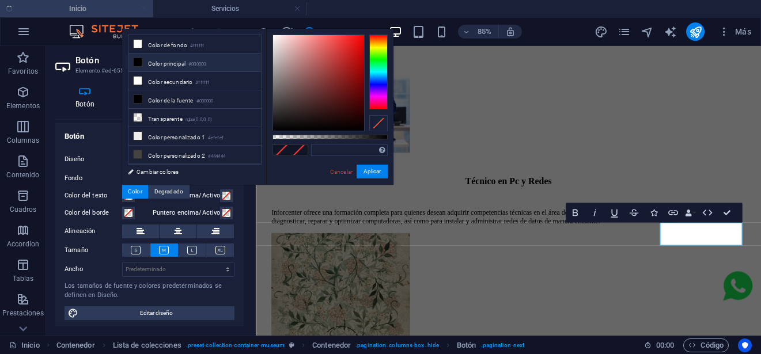
click at [134, 63] on icon at bounding box center [138, 62] width 8 height 8
type input "#000000"
click at [367, 168] on button "Aplicar" at bounding box center [371, 172] width 31 height 14
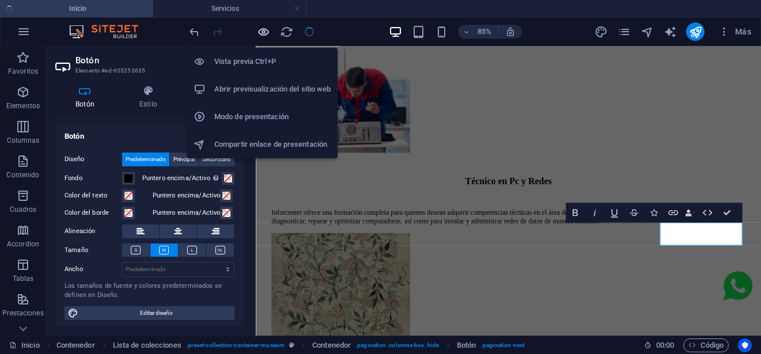
click at [264, 34] on icon "button" at bounding box center [263, 31] width 13 height 13
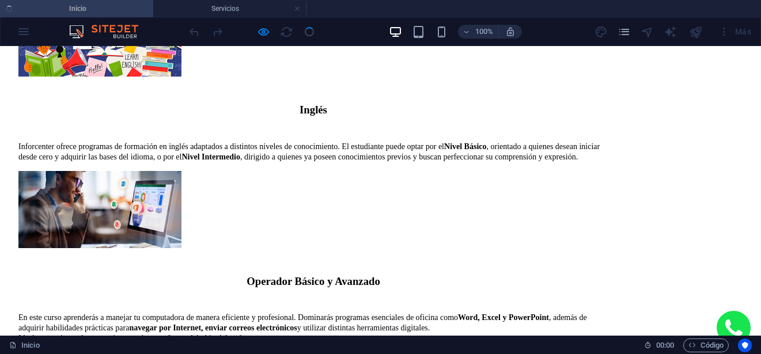
scroll to position [952, 0]
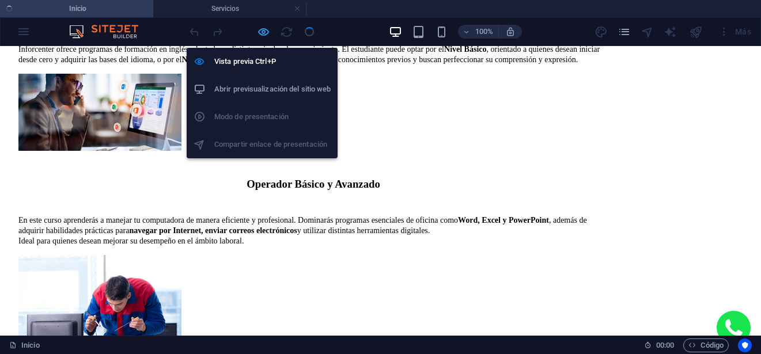
click at [259, 31] on icon "button" at bounding box center [263, 31] width 13 height 13
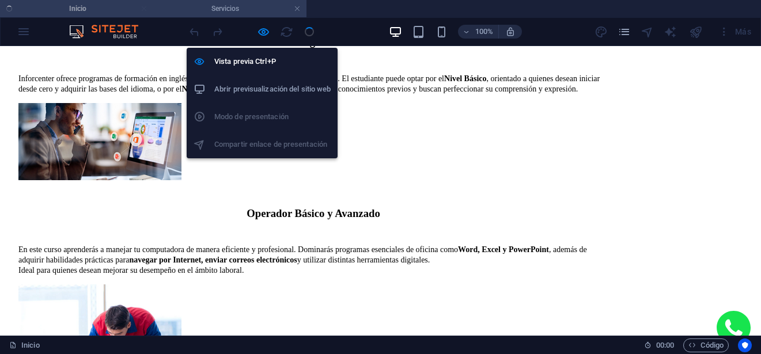
select select "68dbefed9c9aea7c9b082bd4"
select select "createdAt_DESC"
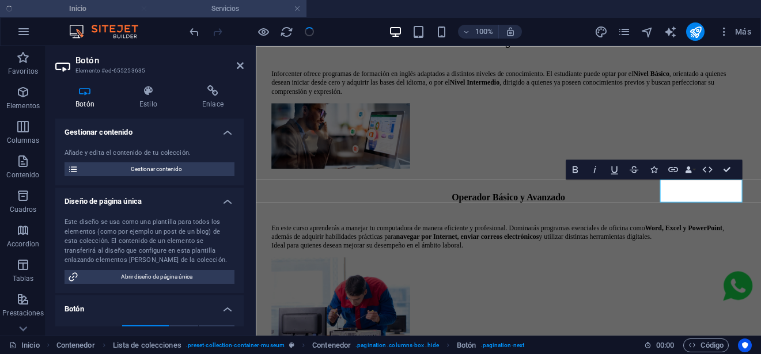
scroll to position [1248, 0]
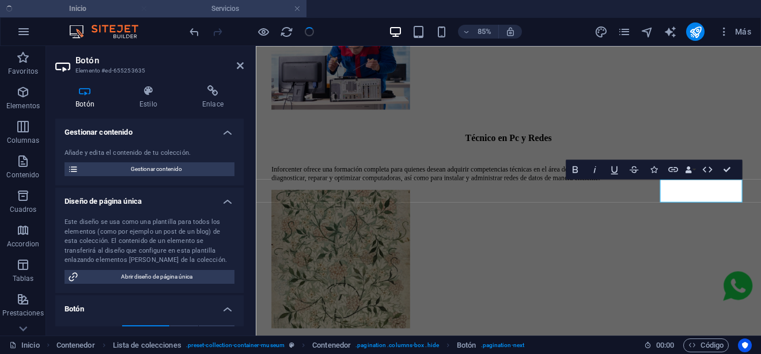
click at [248, 6] on h4 "Servicios" at bounding box center [229, 8] width 153 height 13
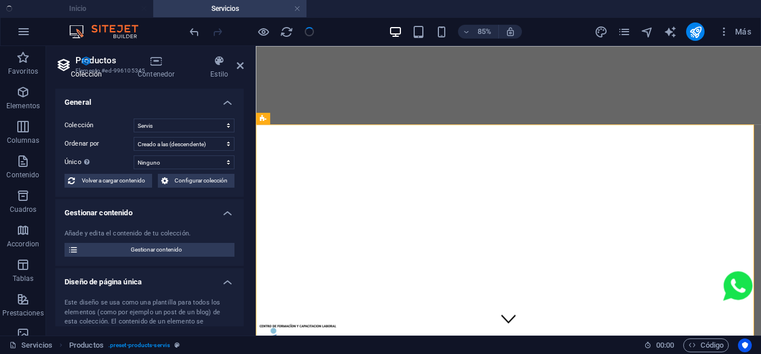
scroll to position [230, 0]
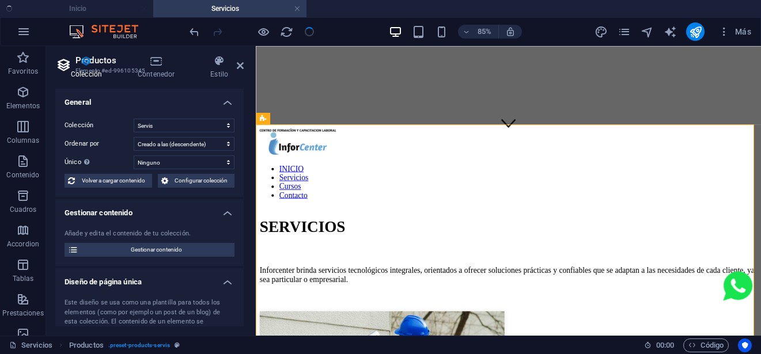
click at [120, 12] on ul "Inicio Servicios" at bounding box center [380, 8] width 761 height 17
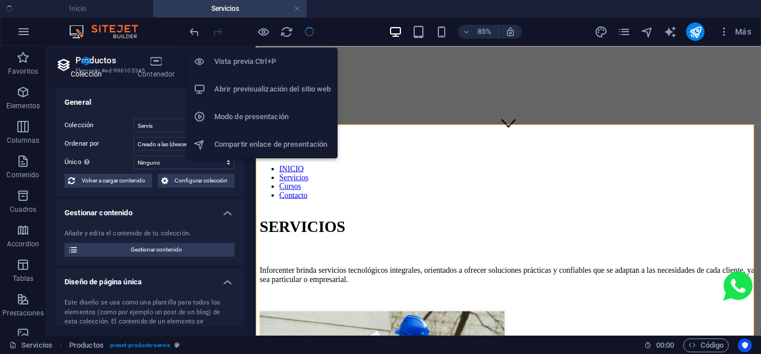
click at [260, 35] on icon "button" at bounding box center [263, 31] width 13 height 13
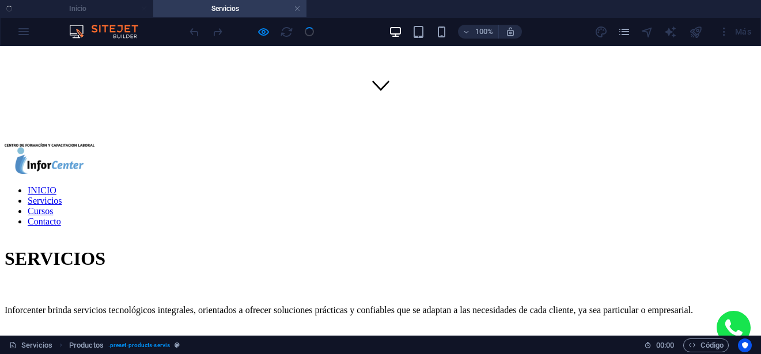
click at [109, 12] on ul "Inicio Servicios" at bounding box center [380, 8] width 761 height 17
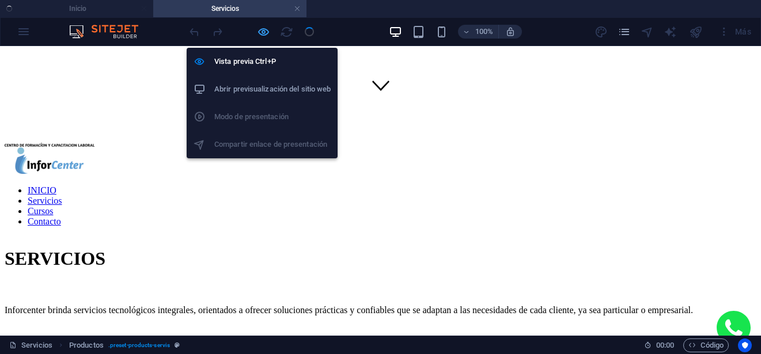
click at [257, 31] on icon "button" at bounding box center [263, 31] width 13 height 13
select select "68dbefed9c9aea7c9b082bd4"
select select "createdAt_DESC"
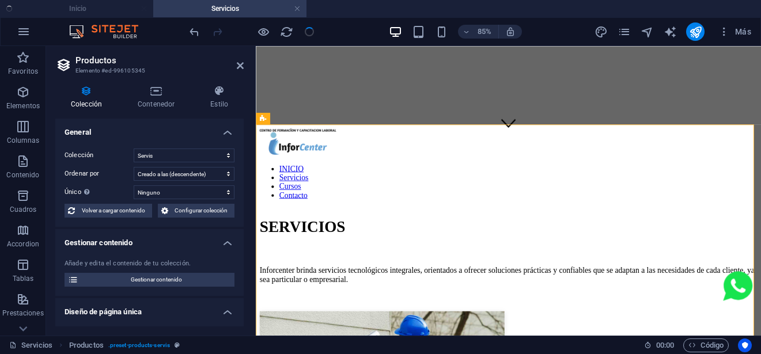
click at [110, 10] on ul "Inicio Servicios" at bounding box center [380, 8] width 761 height 17
click at [101, 7] on ul "Inicio Servicios" at bounding box center [380, 8] width 761 height 17
click at [240, 62] on icon at bounding box center [240, 65] width 7 height 9
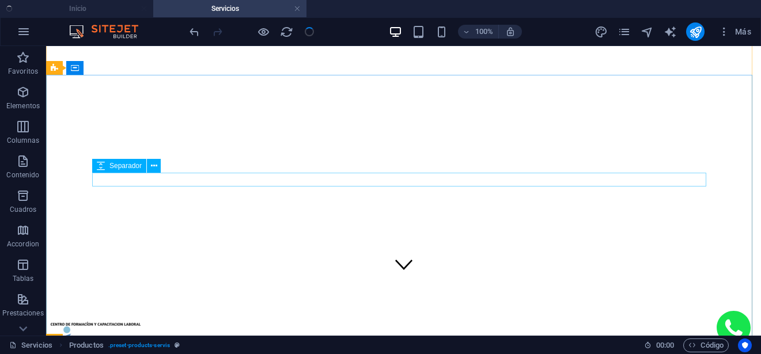
scroll to position [0, 0]
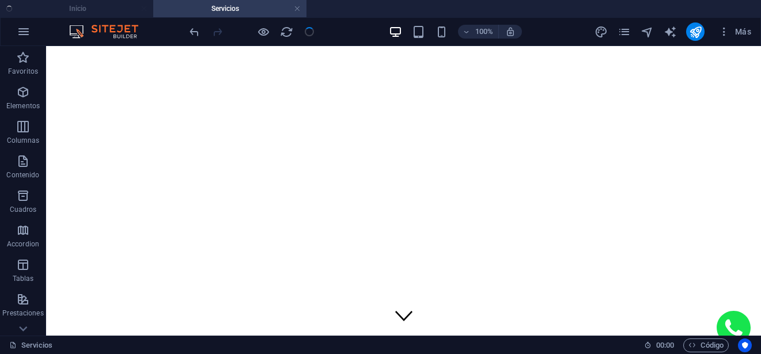
click at [102, 6] on ul "Inicio Servicios" at bounding box center [380, 8] width 761 height 17
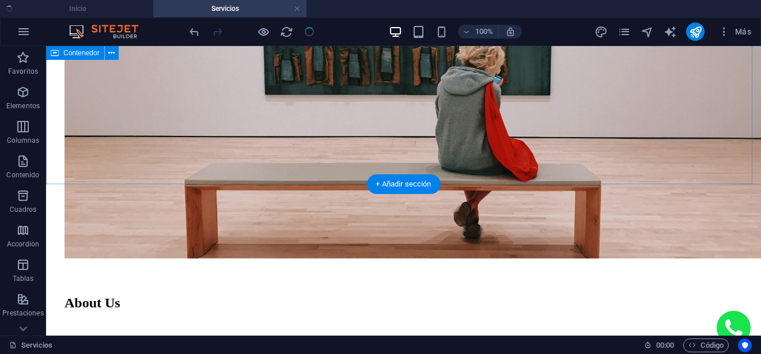
scroll to position [1613, 0]
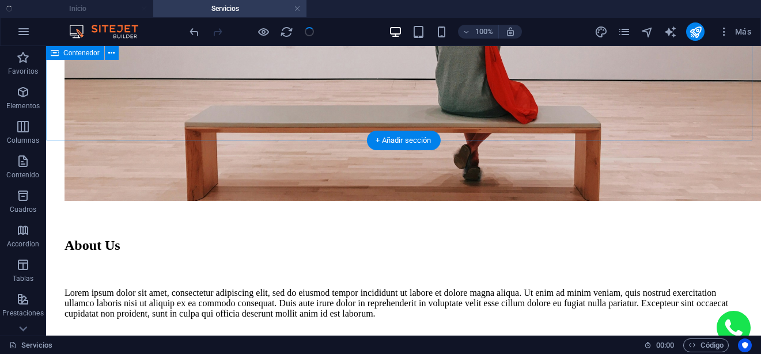
click at [280, 120] on div "About Us Lorem ipsum dolor sit amet, consectetur adipiscing elit, sed do eiusmo…" at bounding box center [403, 243] width 705 height 900
click at [290, 111] on div "About Us Lorem ipsum dolor sit amet, consectetur adipiscing elit, sed do eiusmo…" at bounding box center [403, 243] width 705 height 900
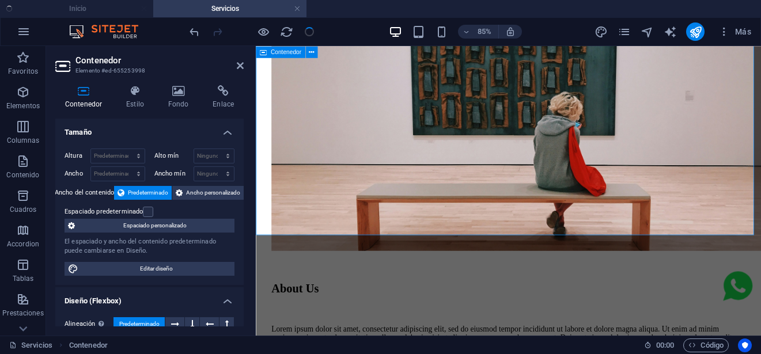
scroll to position [1522, 0]
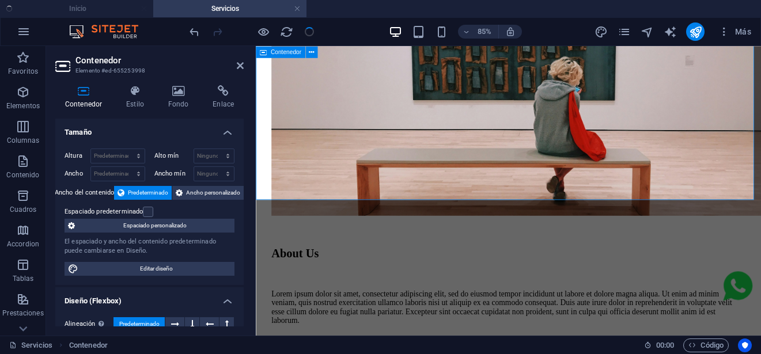
click at [383, 208] on div "About Us Lorem ipsum dolor sit amet, consectetur adipiscing elit, sed do eiusmo…" at bounding box center [552, 331] width 585 height 874
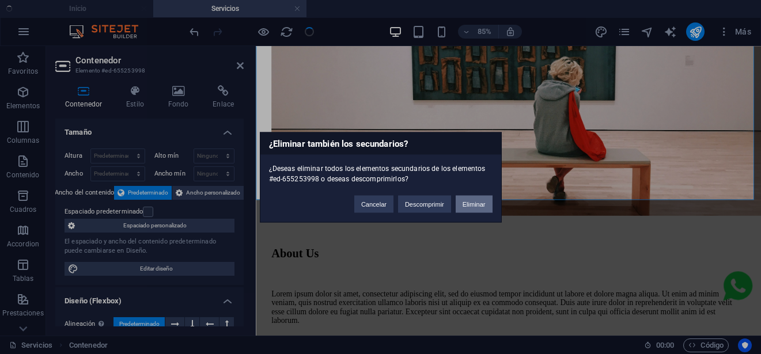
click at [456, 203] on button "Eliminar" at bounding box center [474, 203] width 37 height 17
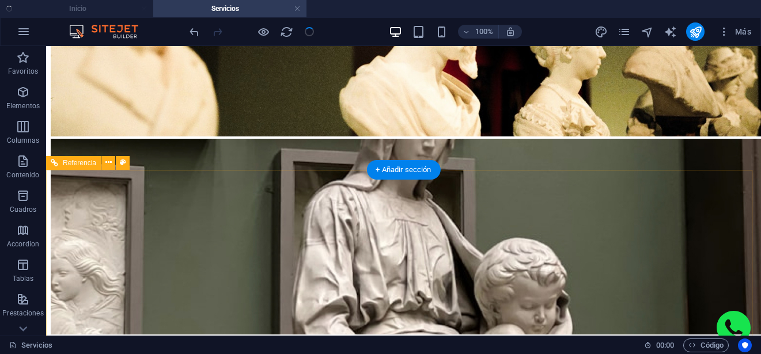
scroll to position [1697, 0]
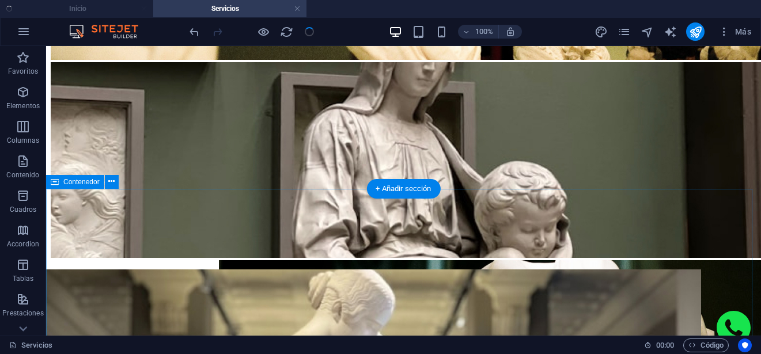
scroll to position [1645, 0]
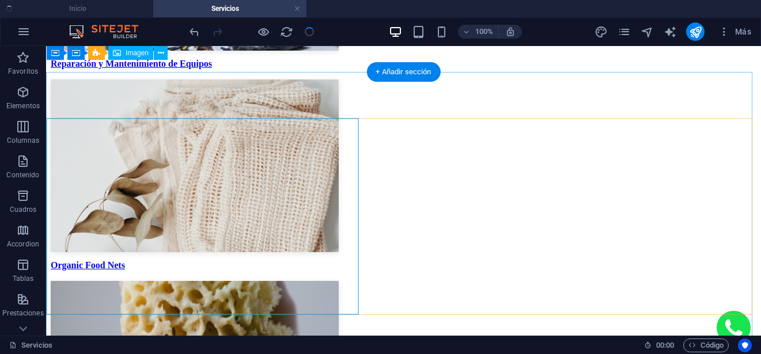
scroll to position [849, 0]
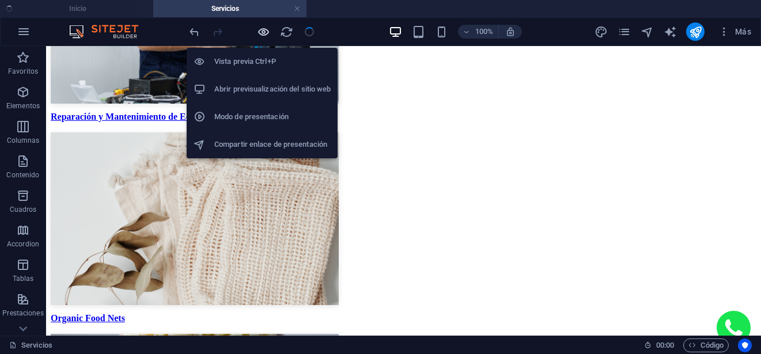
click at [265, 32] on icon "button" at bounding box center [263, 31] width 13 height 13
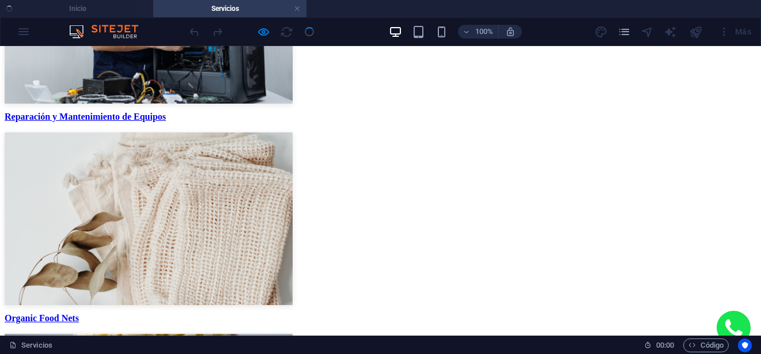
click at [109, 17] on header "100% Más" at bounding box center [380, 31] width 761 height 29
click at [112, 13] on ul "Inicio Servicios" at bounding box center [380, 8] width 761 height 17
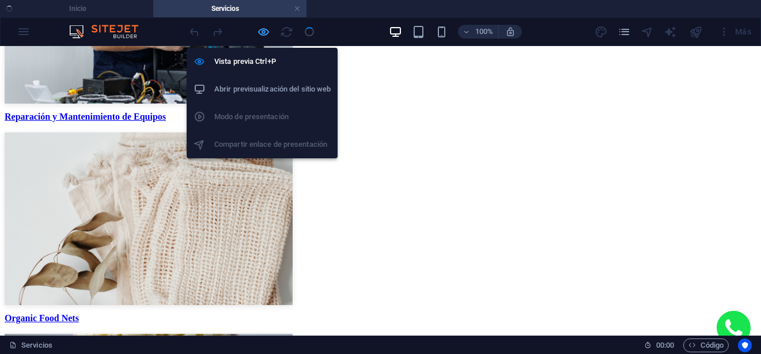
click at [268, 31] on icon "button" at bounding box center [263, 31] width 13 height 13
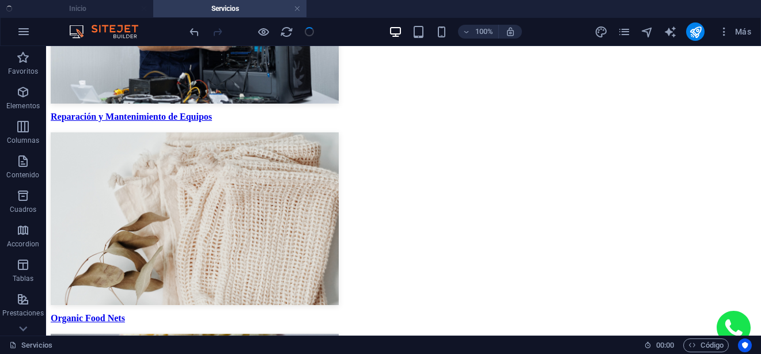
click at [100, 12] on ul "Inicio Servicios" at bounding box center [380, 8] width 761 height 17
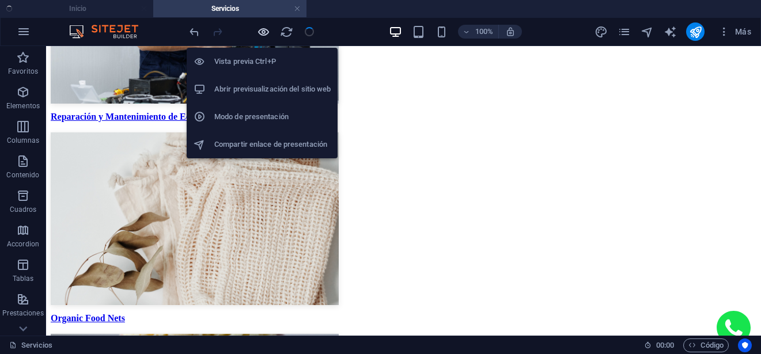
click at [268, 33] on icon "button" at bounding box center [263, 31] width 13 height 13
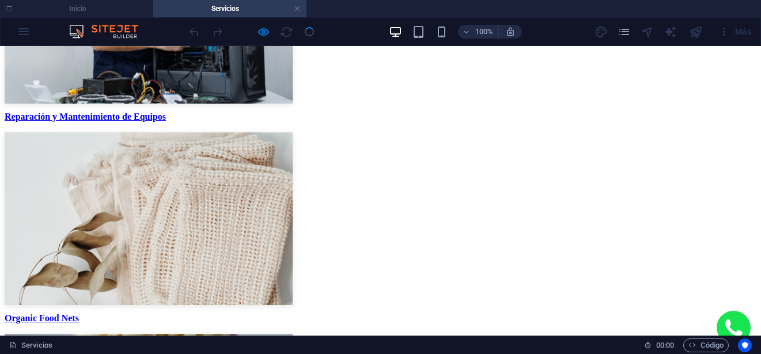
click at [113, 10] on ul "Inicio Servicios" at bounding box center [380, 8] width 761 height 17
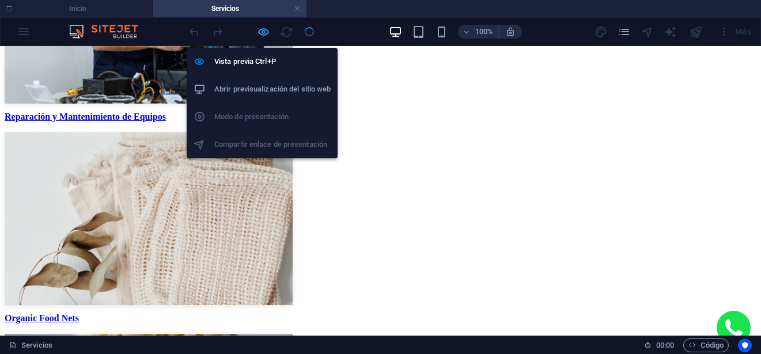
click at [266, 35] on icon "button" at bounding box center [263, 31] width 13 height 13
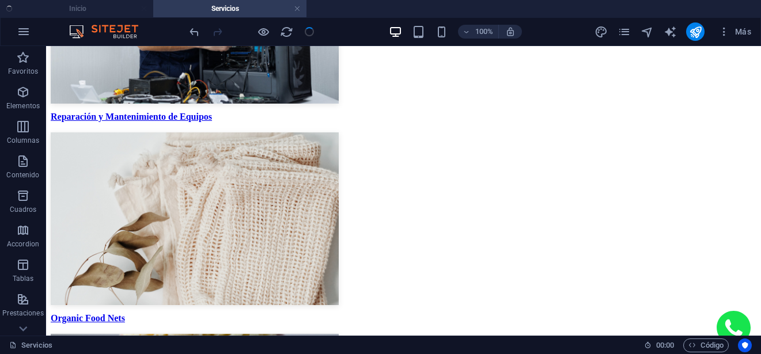
click at [86, 10] on ul "Inicio Servicios" at bounding box center [380, 8] width 761 height 17
drag, startPoint x: 206, startPoint y: 9, endPoint x: 194, endPoint y: 9, distance: 12.1
click at [104, 9] on ul "Inicio Servicios" at bounding box center [380, 8] width 761 height 17
click at [313, 32] on div at bounding box center [251, 31] width 129 height 18
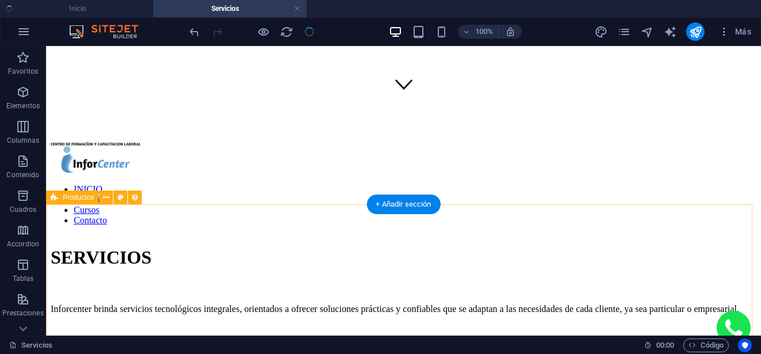
scroll to position [0, 0]
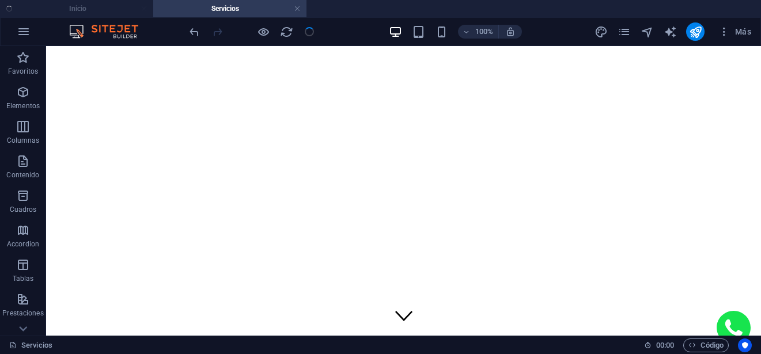
click at [96, 6] on ul "Inicio Servicios" at bounding box center [380, 8] width 761 height 17
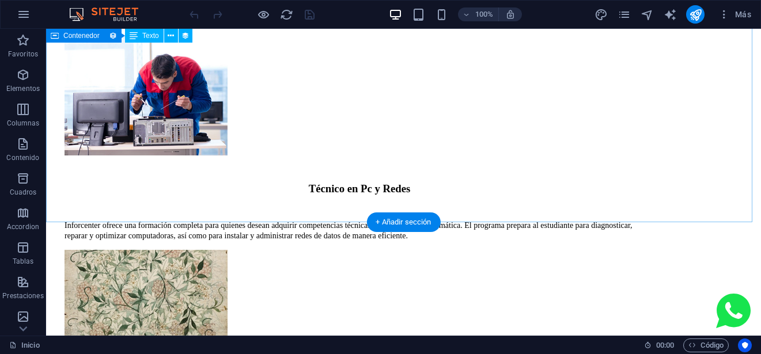
scroll to position [1215, 0]
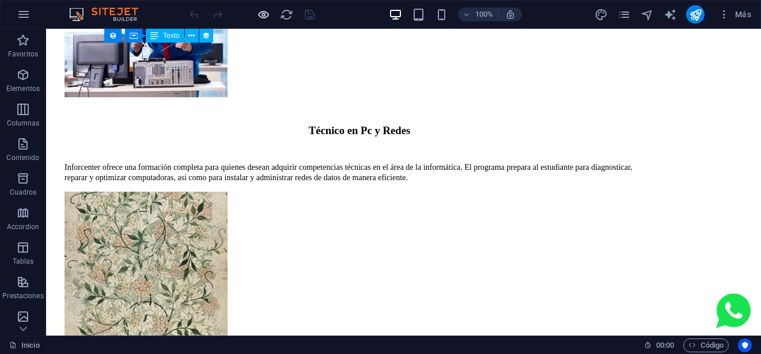
click at [260, 13] on icon "button" at bounding box center [263, 14] width 13 height 13
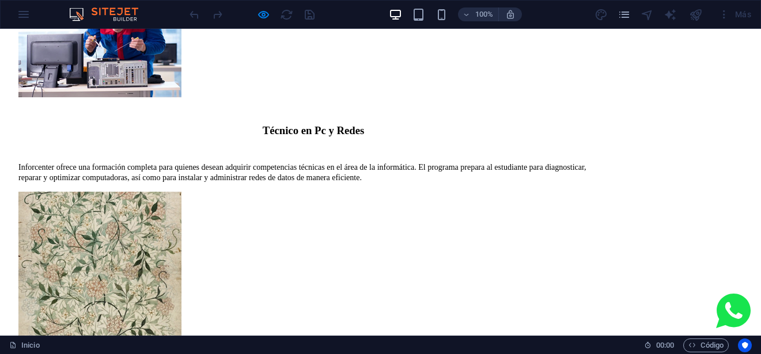
scroll to position [1042, 0]
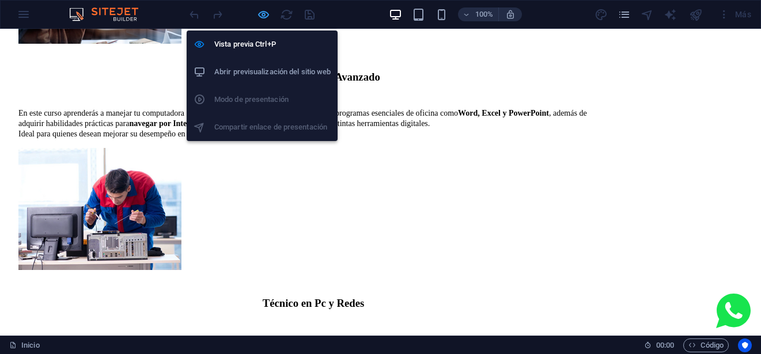
click at [268, 17] on icon "button" at bounding box center [263, 14] width 13 height 13
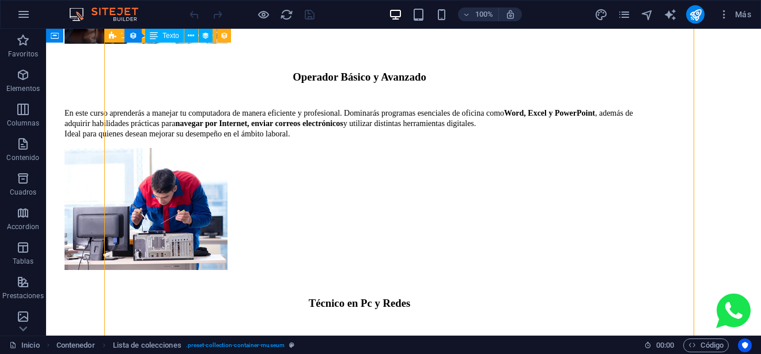
select select "67f6ac75f7c6fe564562808a"
select select
select select "columns.featured-exhibition"
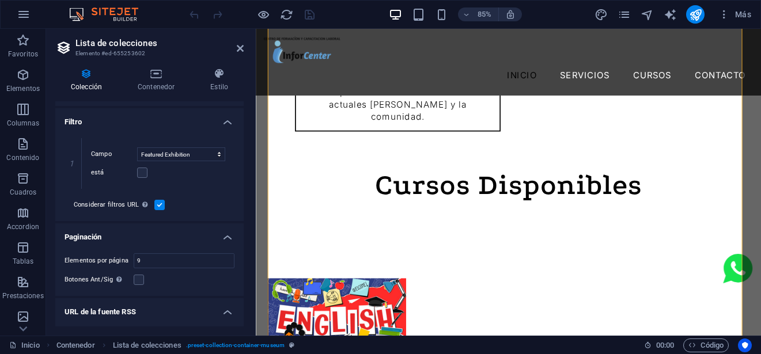
scroll to position [338, 0]
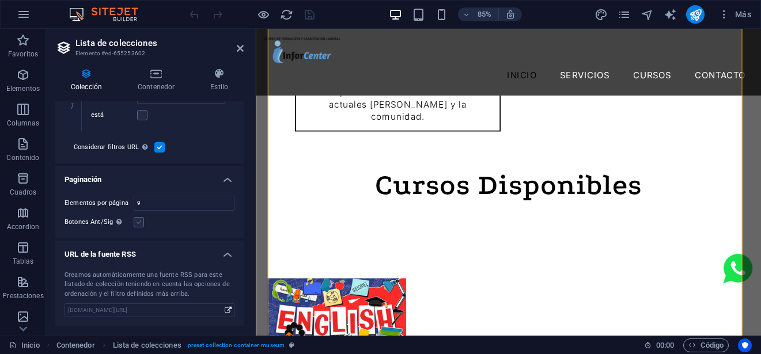
click at [139, 222] on label at bounding box center [139, 222] width 10 height 10
click at [0, 0] on input "Botones Ant/Sig Aunque se haya seleccionado, la paginación no se mostrará cuand…" at bounding box center [0, 0] width 0 height 0
select select "67f6ac75f7c6fe564562808a"
select select
select select "columns.featured-exhibition"
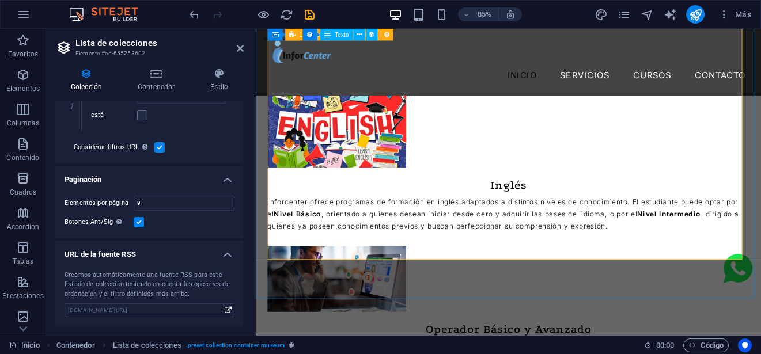
scroll to position [1190, 0]
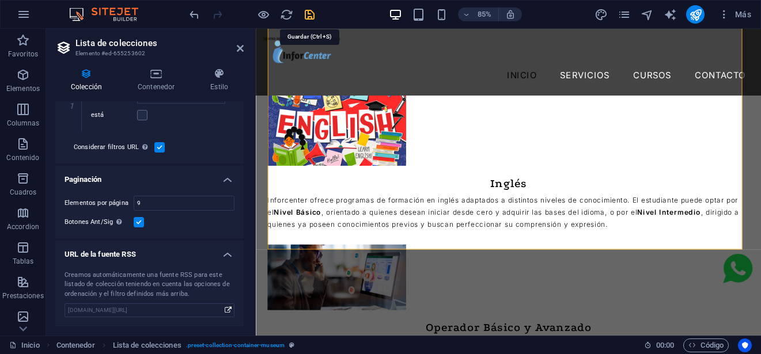
click at [310, 14] on icon "save" at bounding box center [309, 14] width 13 height 13
select select
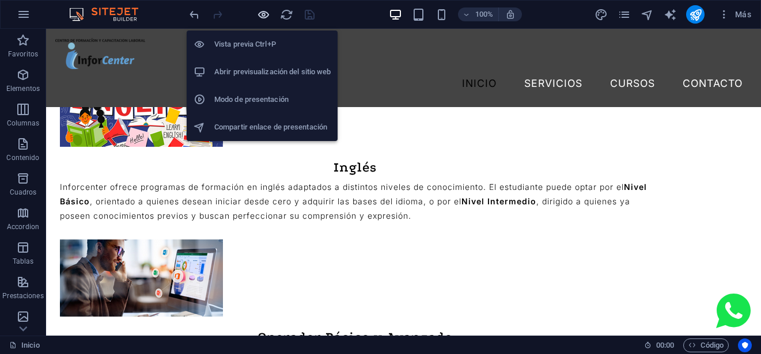
click at [262, 16] on icon "button" at bounding box center [263, 14] width 13 height 13
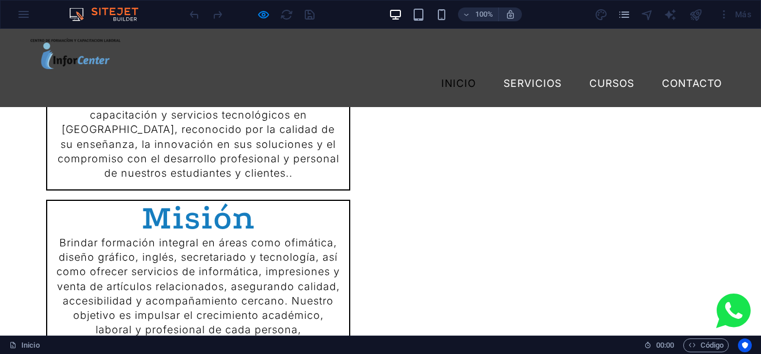
scroll to position [581, 0]
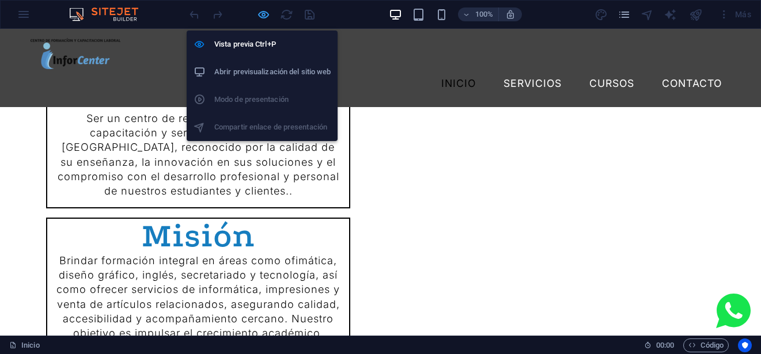
click at [260, 14] on icon "button" at bounding box center [263, 14] width 13 height 13
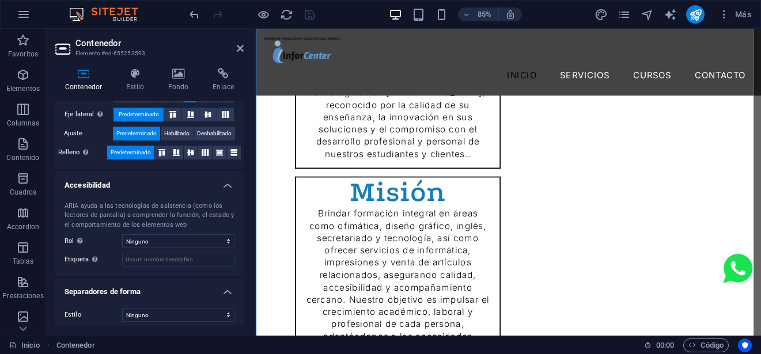
scroll to position [235, 0]
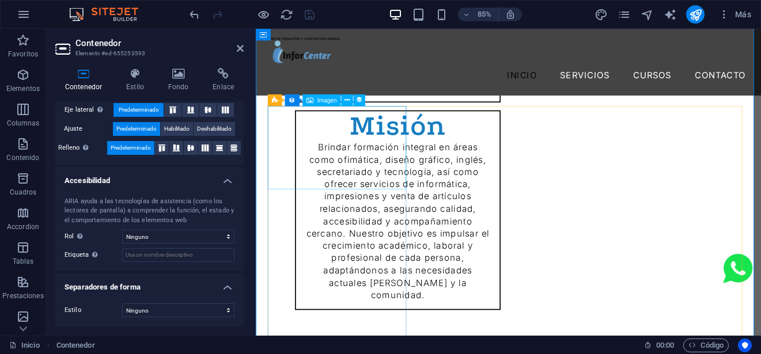
scroll to position [845, 0]
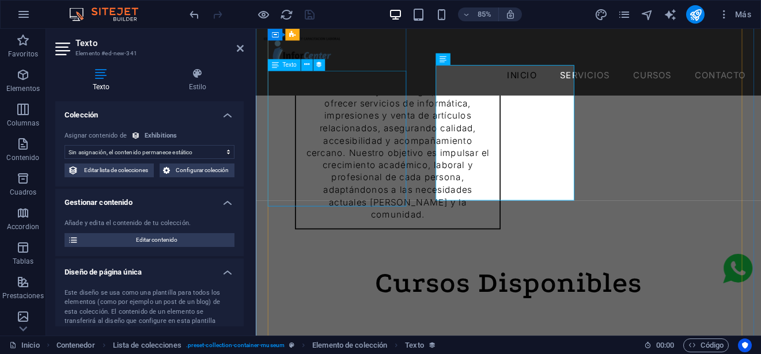
select select "exhibition-intro"
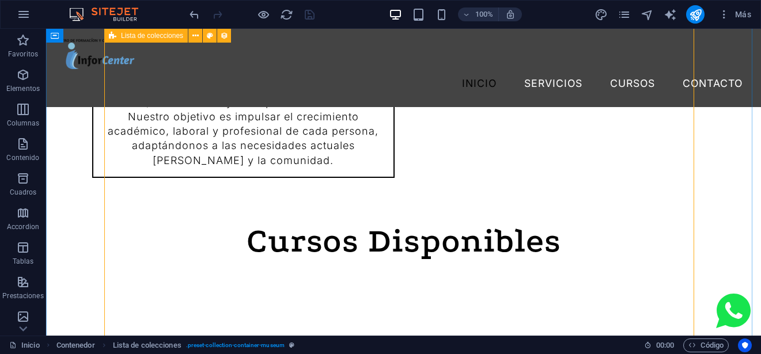
select select "67f6ac75f7c6fe564562808a"
select select
select select "columns.featured-exhibition"
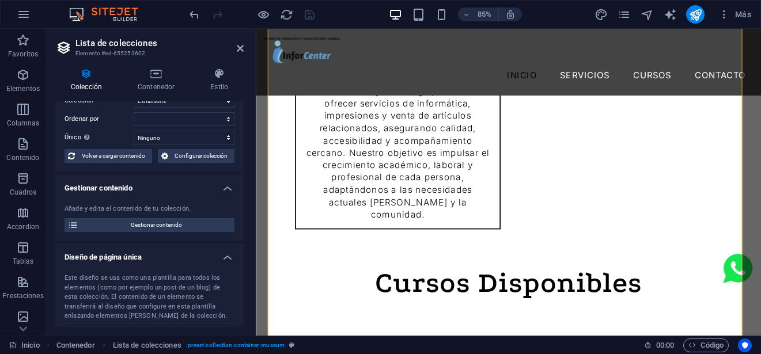
scroll to position [0, 0]
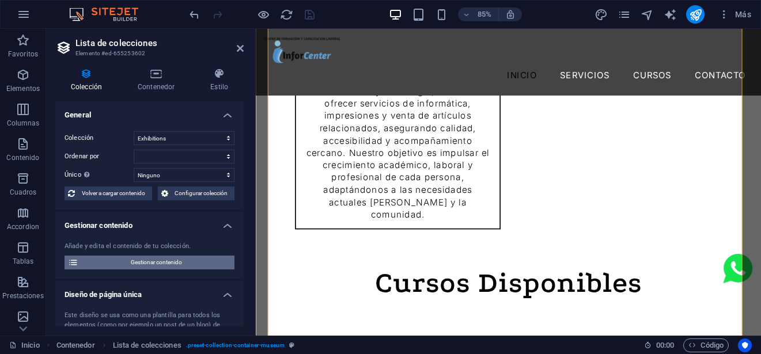
click at [155, 264] on span "Gestionar contenido" at bounding box center [156, 263] width 149 height 14
select select "updatedAt_DESC"
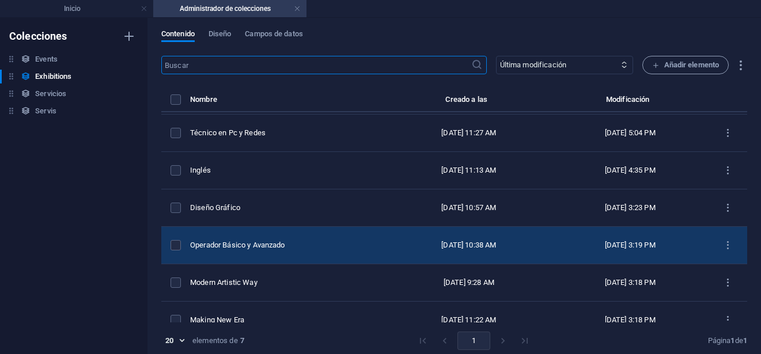
scroll to position [52, 0]
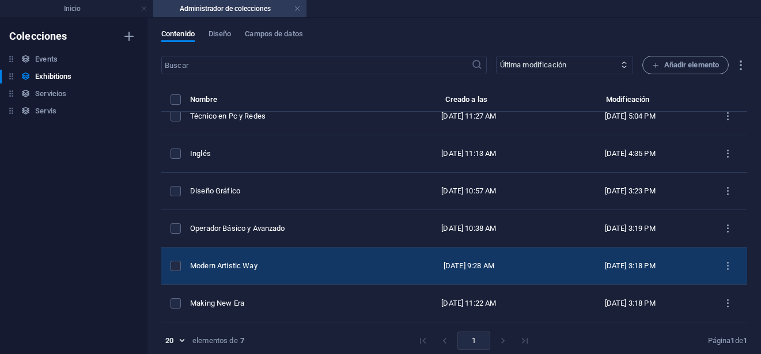
click at [293, 271] on div "Modern Artistic Way" at bounding box center [283, 266] width 187 height 10
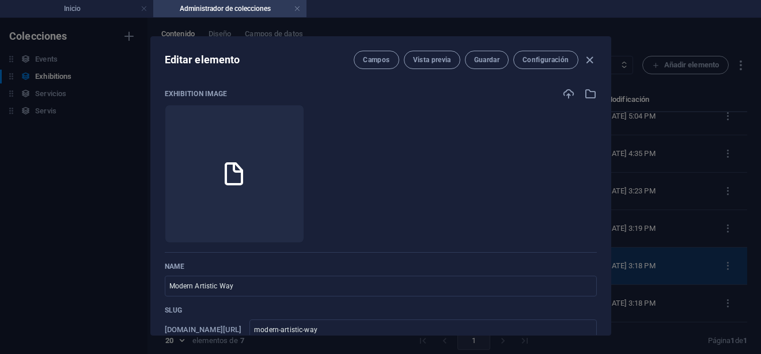
click at [293, 271] on p "Name" at bounding box center [381, 266] width 432 height 9
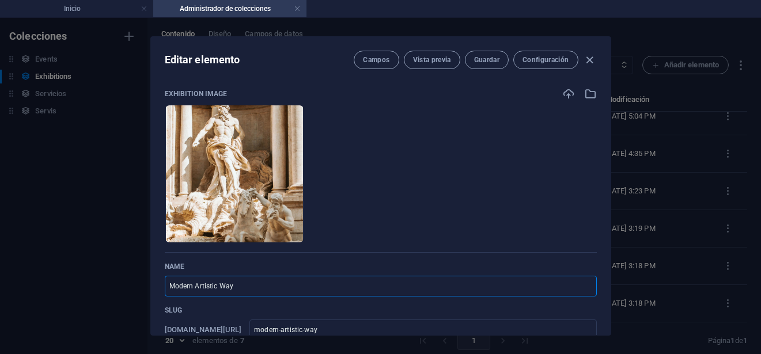
drag, startPoint x: 265, startPoint y: 284, endPoint x: 31, endPoint y: 287, distance: 235.0
click at [31, 287] on div "Editar elemento Campos Vista previa Guardar Configuración Exhibition Image Arra…" at bounding box center [380, 186] width 761 height 336
type input "T"
type input "t"
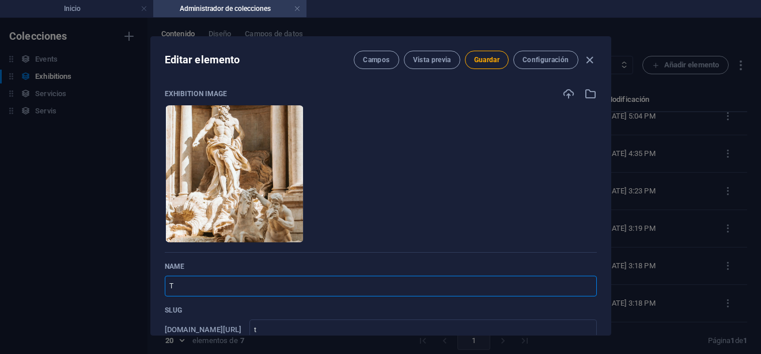
type input "Te"
type input "te"
type input "Tec"
type input "tec"
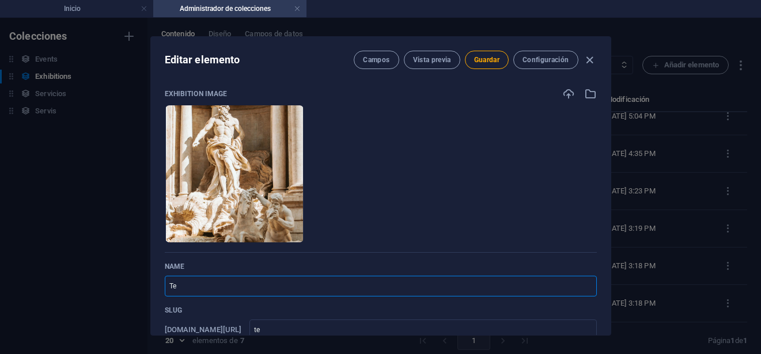
type input "tec"
type input "Tecn"
type input "tecn"
type input "Tecni"
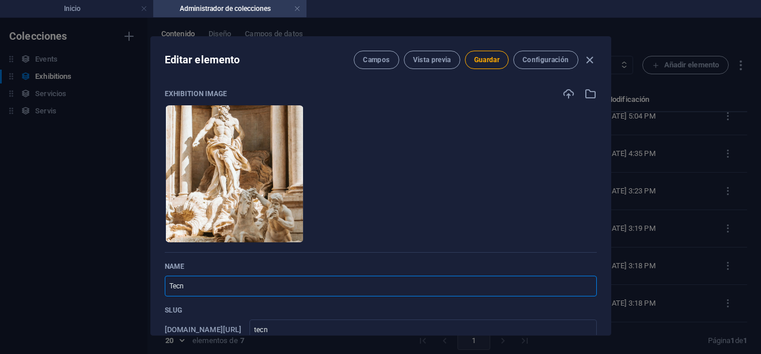
type input "tecni"
type input "Tecnic"
type input "tecnic"
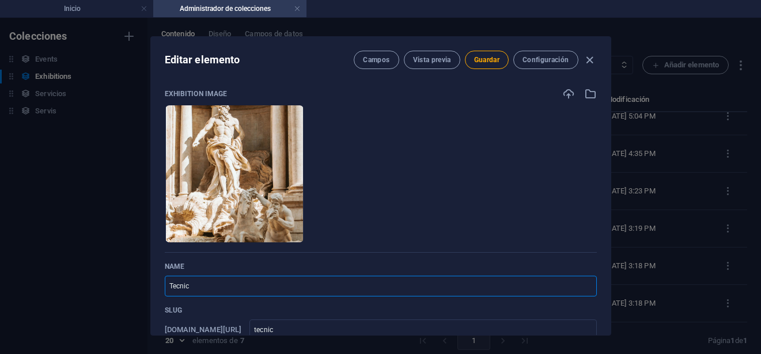
type input "Tecnico"
type input "tecnico"
type input "Tecnic"
type input "tecnic"
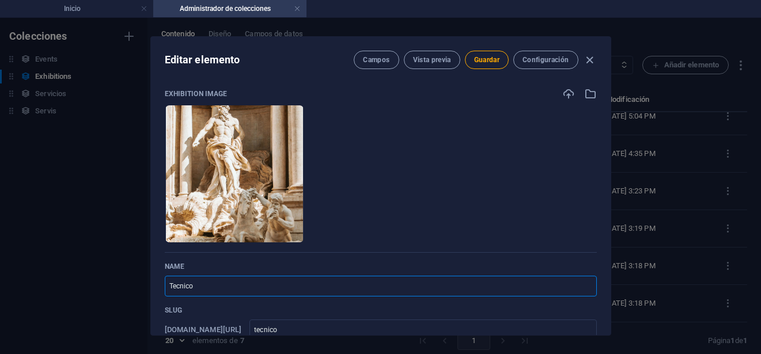
type input "tecnic"
type input "T"
type input "I"
type input "i"
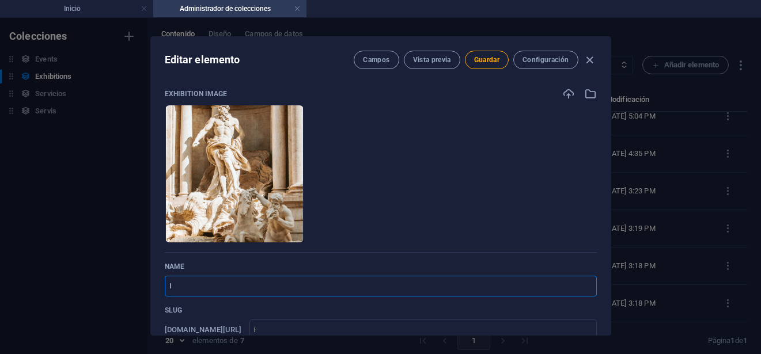
type input "In"
type input "in"
type input "Ins"
type input "ins"
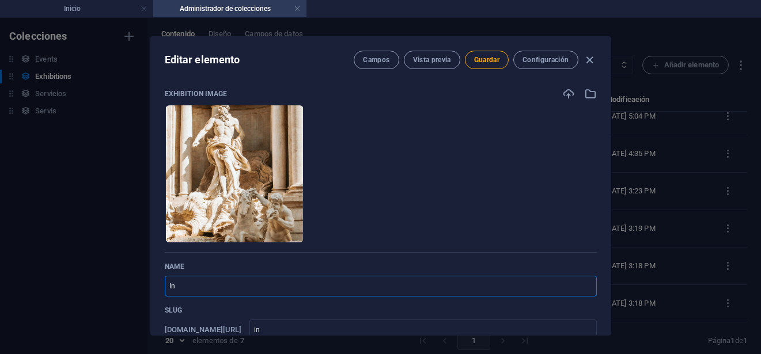
type input "ins"
type input "Inst"
type input "inst"
type input "Insta"
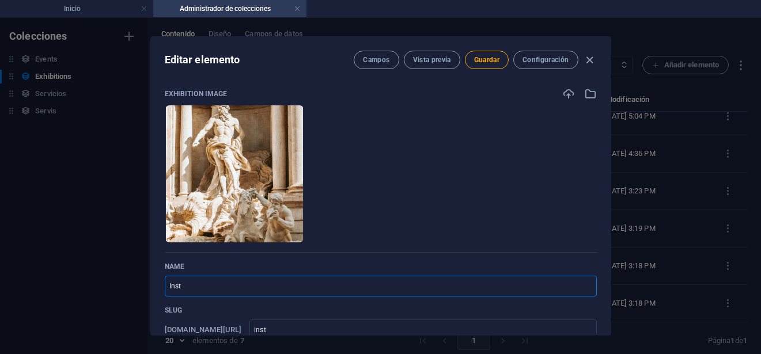
type input "insta"
type input "Instal"
type input "instal"
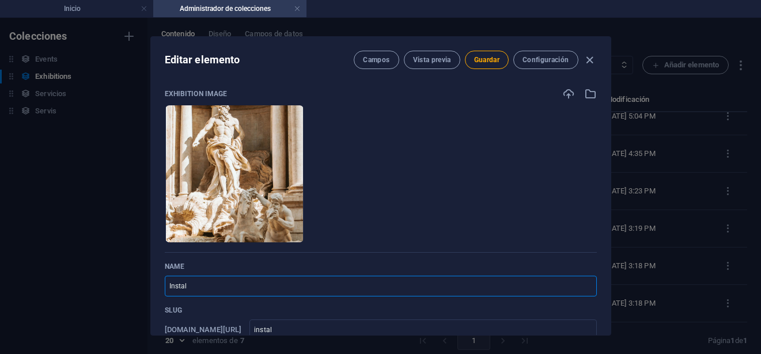
type input "Instala"
type input "instala"
type input "Instalac"
type input "instalac"
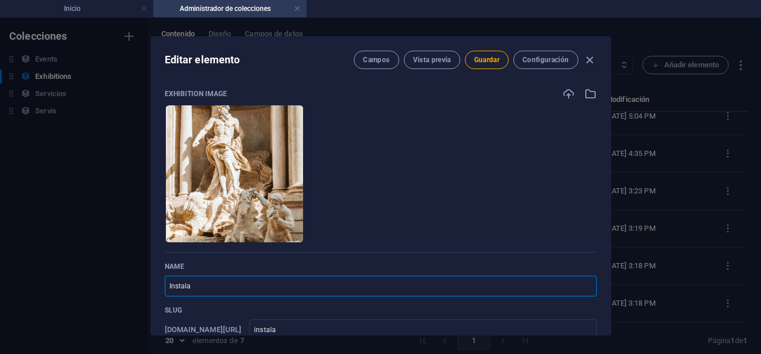
type input "instalac"
type input "Instalacio"
type input "instalacio"
type input "Instalacion"
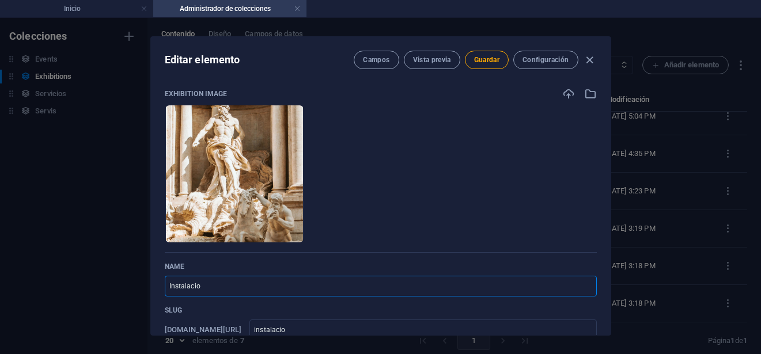
type input "instalacion"
type input "Instalacion d"
type input "instalacion-d"
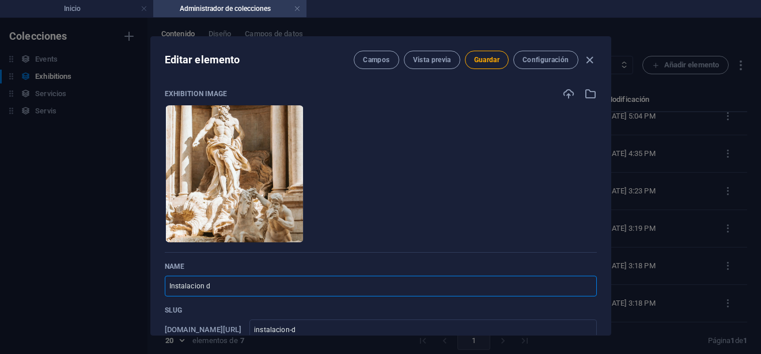
type input "Instalacion de"
type input "instalacion-de"
type input "Instalacion de C"
type input "instalacion-de-c"
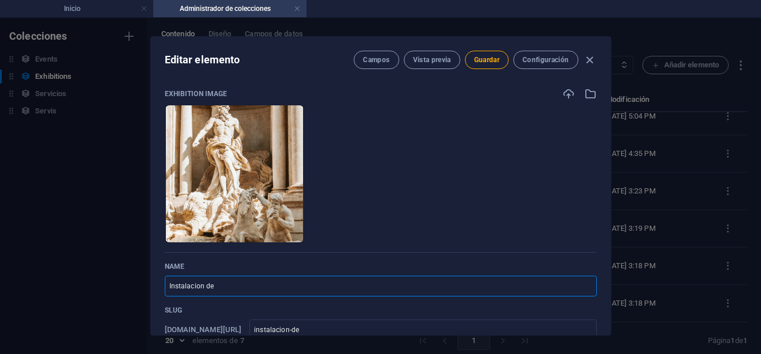
type input "instalacion-de-c"
type input "Instalacion de Cá"
type input "instalacion-de-ca"
type input "Instalacion de Cám"
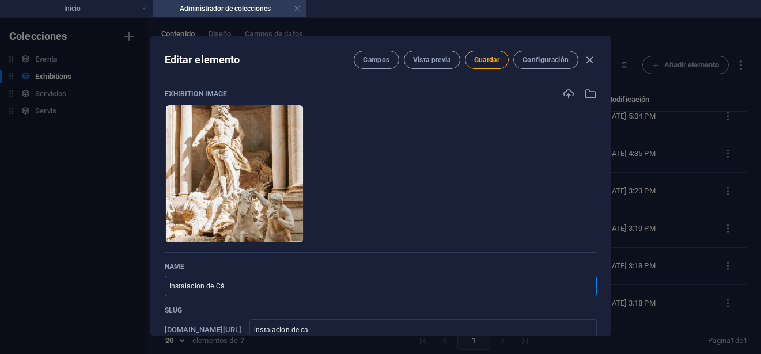
type input "instalacion-de-cam"
type input "Instalacion de Cáma"
type input "instalacion-de-cama"
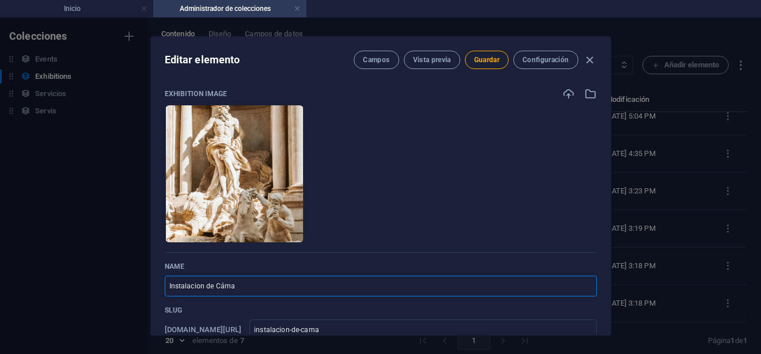
type input "Instalacion de Cámar"
type input "instalacion-de-camar"
type input "Instalacion [PERSON_NAME]"
type input "instalacion-de-camara"
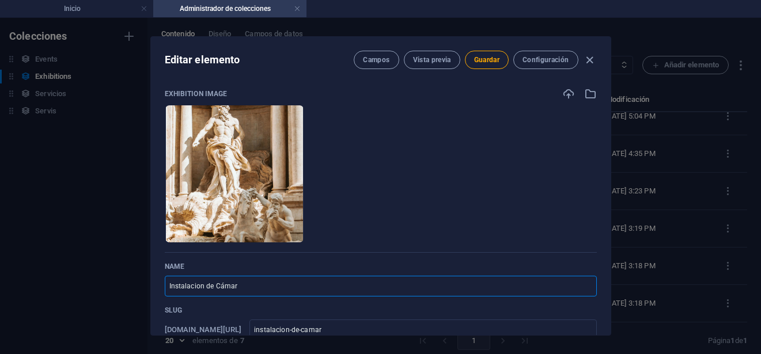
type input "instalacion-de-camara"
type input "Instalacion de Cámaras"
type input "instalacion-de-camaras"
type input "Instalacion de Cámaras d"
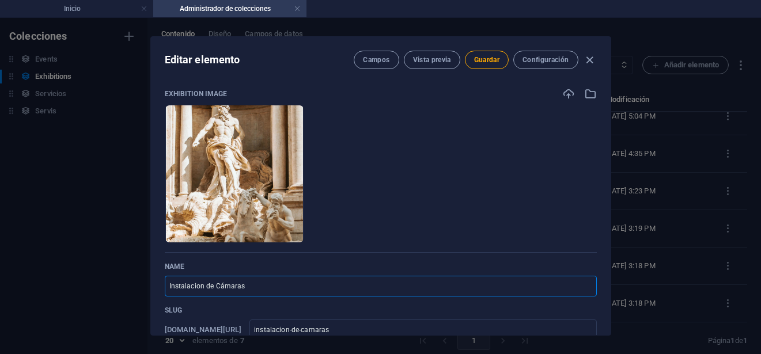
type input "instalacion-de-camaras-d"
type input "Instalacion de Cámaras de"
type input "instalacion-de-camaras-de"
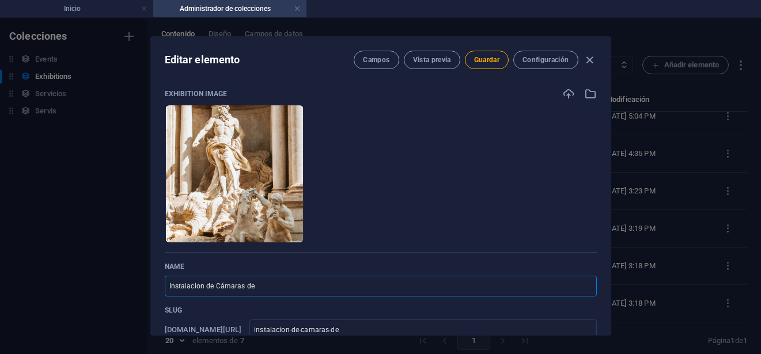
type input "Instalacion de Cámaras deS"
type input "instalacion-de-camaras-des"
type input "Instalacion de Cámaras de"
type input "instalacion-de-camaras-de"
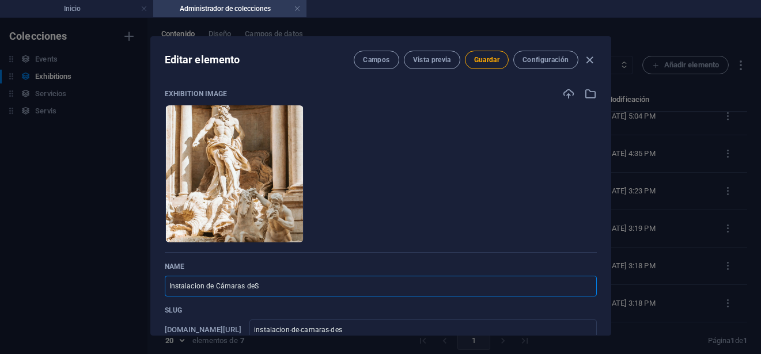
type input "instalacion-de-camaras-de"
type input "Instalacion de Cámaras de S"
type input "instalacion-de-camaras-de-s"
type input "Instalacion de Cámaras de Se"
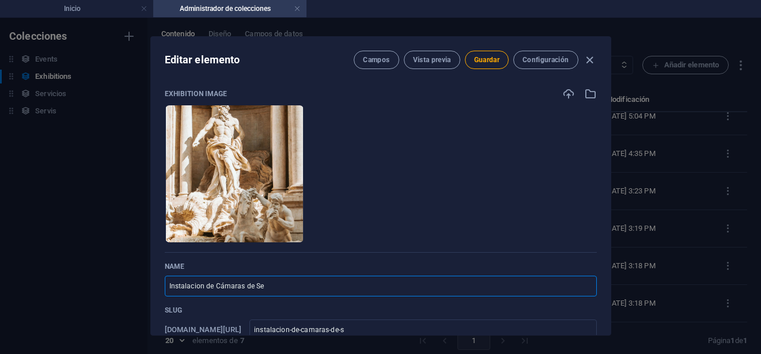
type input "instalacion-de-camaras-de-se"
type input "Instalacion de Cámaras de Seg"
type input "instalacion-de-camaras-de-seg"
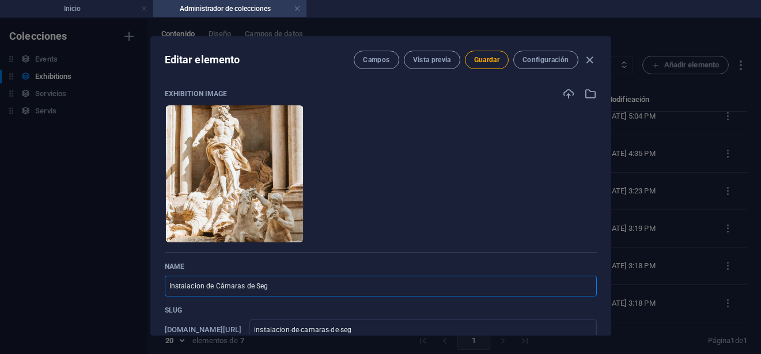
type input "Instalacion de Cámaras [PERSON_NAME]"
type input "instalacion-de-[GEOGRAPHIC_DATA]"
type input "Instalacion de Cámaras [PERSON_NAME]"
type input "instalacion-de-[GEOGRAPHIC_DATA]"
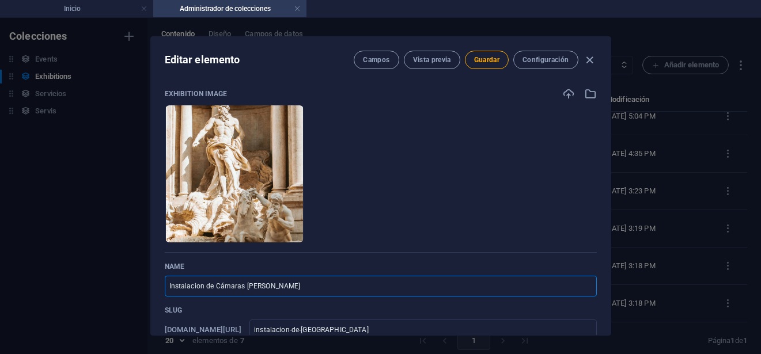
type input "instalacion-de-[GEOGRAPHIC_DATA]"
type input "Instalacion de Cámaras de Segur9i"
type input "instalacion-de-camaras-de-segur9i"
type input "Instalacion de Cámaras de Segur9"
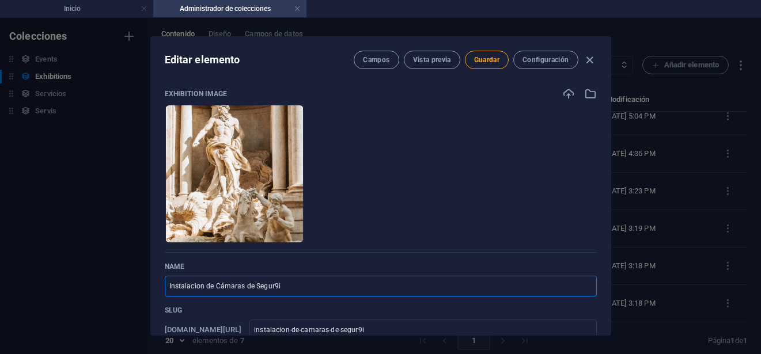
type input "instalacion-de-camaras-de-segur9"
type input "Instalacion de Cámaras [PERSON_NAME]"
type input "instalacion-de-[GEOGRAPHIC_DATA]"
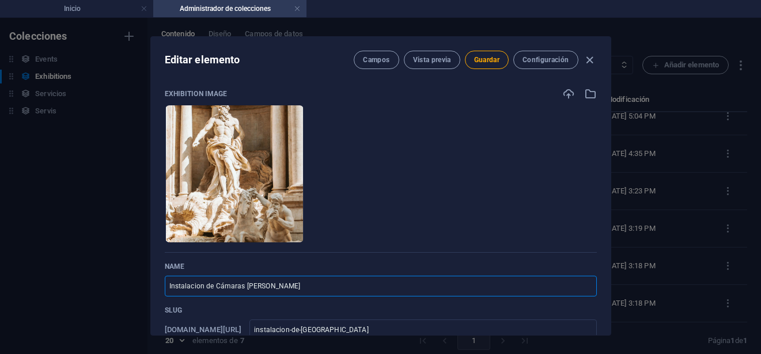
type input "Instalacion de Cámaras de Seguri"
type input "instalacion-de-[GEOGRAPHIC_DATA]"
type input "Instalacion de Cámaras de Segurid"
type input "instalacion-de-[GEOGRAPHIC_DATA]"
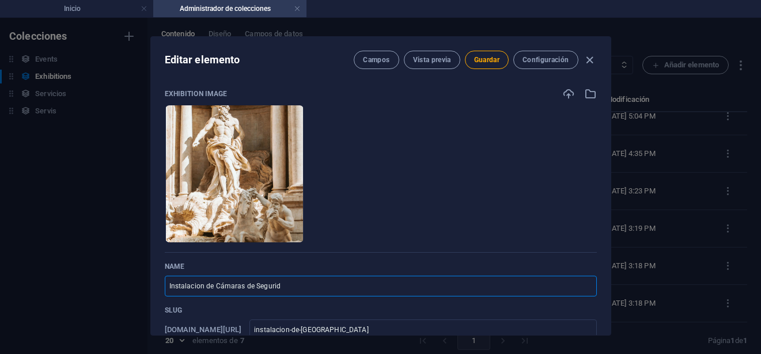
type input "instalacion-de-[GEOGRAPHIC_DATA]"
type input "Instalacion de Cámaras de Segurida"
type input "instalacion-de-[GEOGRAPHIC_DATA]"
type input "Instalacion de Cámaras de Seguridad"
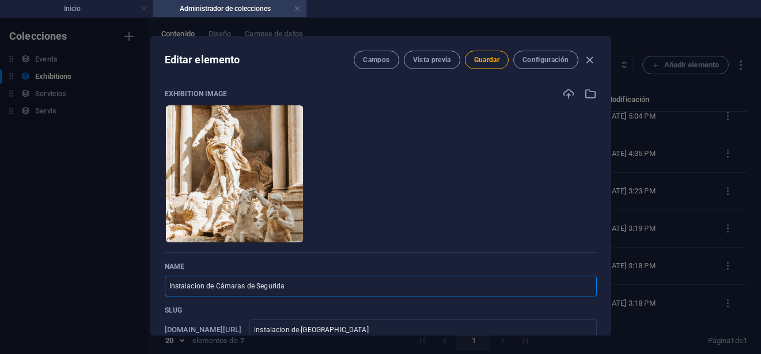
type input "instalacion-de-camaras-de-seguridad"
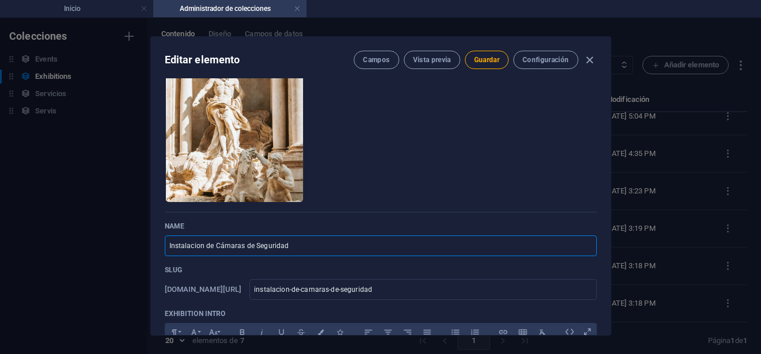
scroll to position [58, 0]
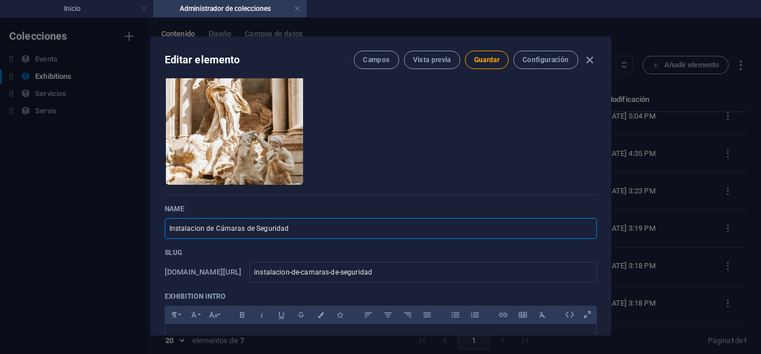
type input "Instalacion de Cámaras de Seguridad"
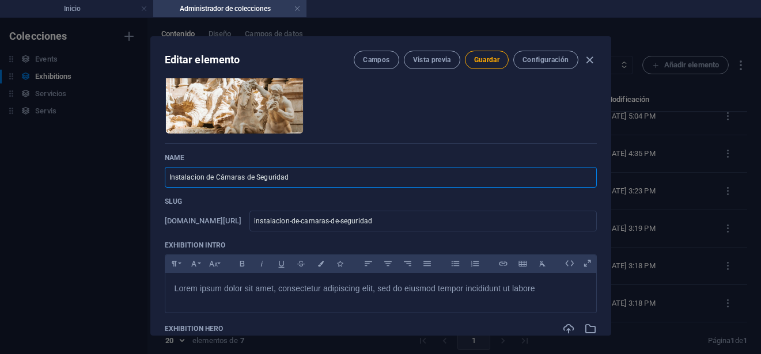
scroll to position [173, 0]
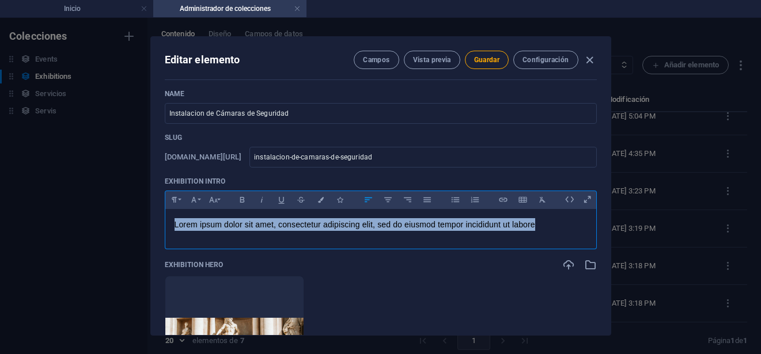
drag, startPoint x: 540, startPoint y: 226, endPoint x: 14, endPoint y: 225, distance: 525.2
click at [14, 225] on div "Editar elemento Campos Vista previa Guardar Configuración Exhibition Image Arra…" at bounding box center [380, 186] width 761 height 336
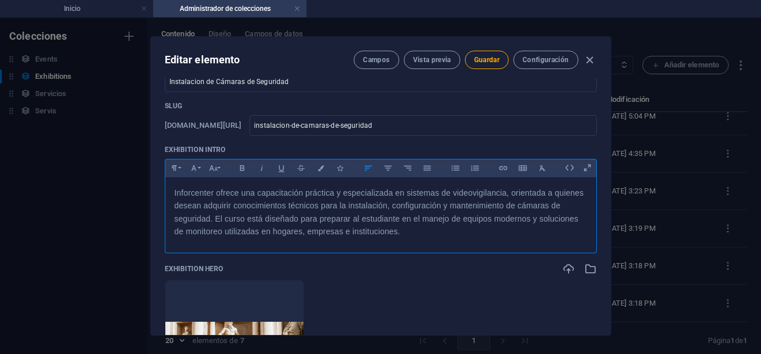
scroll to position [230, 0]
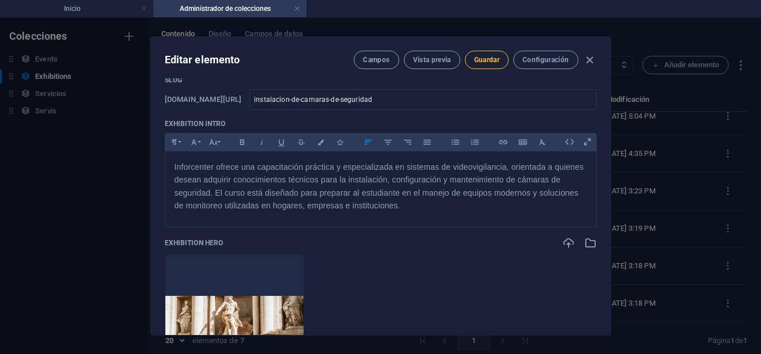
click at [489, 60] on span "Guardar" at bounding box center [486, 59] width 25 height 9
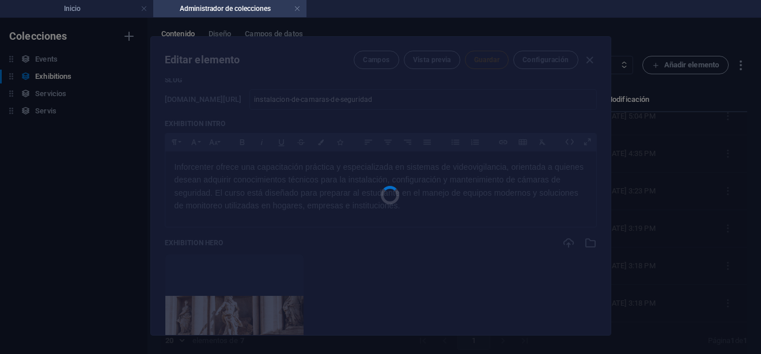
type input "instalacion-de-camaras-de-seguridad"
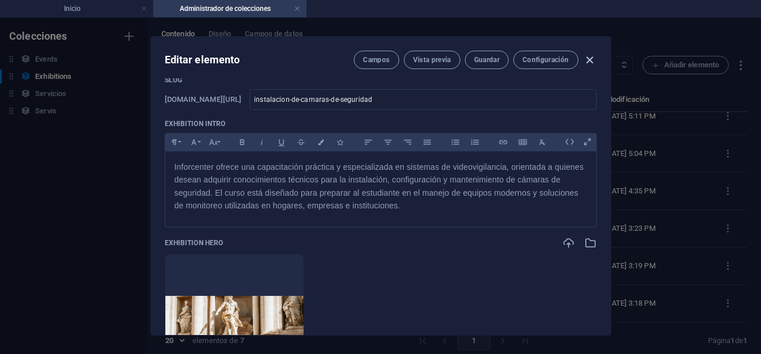
click at [586, 63] on icon "button" at bounding box center [589, 60] width 13 height 13
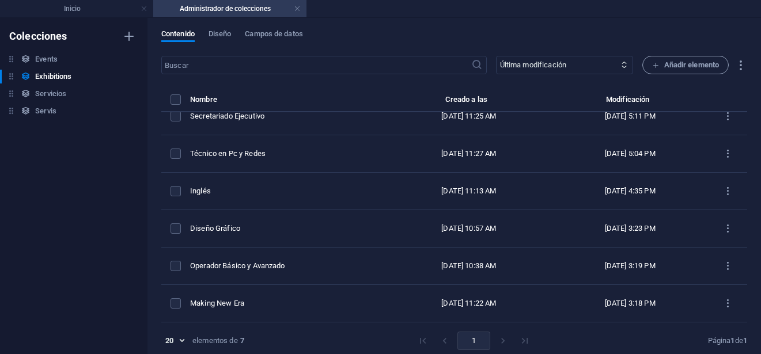
checkbox input "false"
type input "instalacion-de-camaras-de-seguridad"
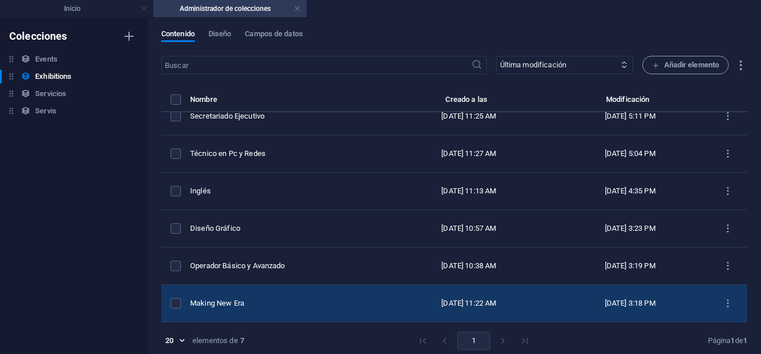
click at [335, 293] on td "Making New Era" at bounding box center [288, 303] width 196 height 37
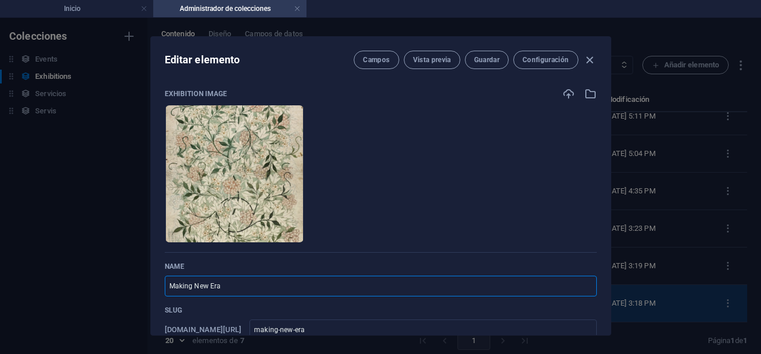
click at [335, 293] on input "Making New Era" at bounding box center [381, 286] width 432 height 21
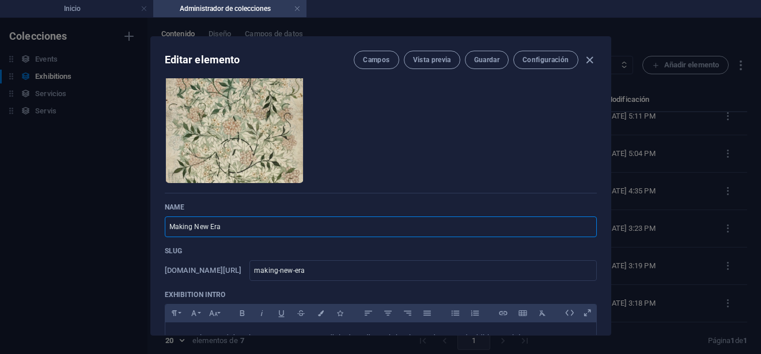
scroll to position [115, 0]
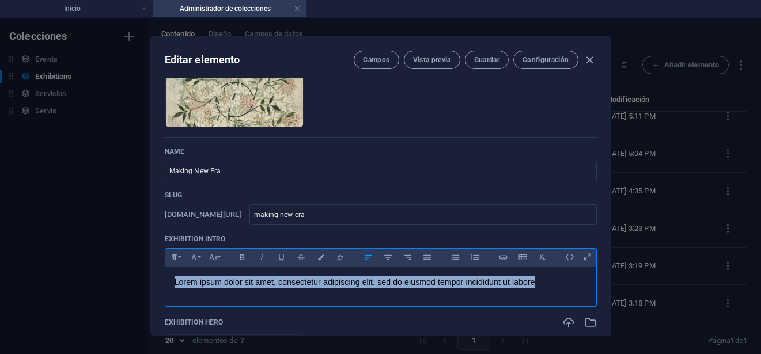
drag, startPoint x: 371, startPoint y: 290, endPoint x: 112, endPoint y: 297, distance: 259.2
click at [112, 297] on div "Editar elemento Campos Vista previa Guardar Configuración Exhibition Image Arra…" at bounding box center [380, 186] width 761 height 336
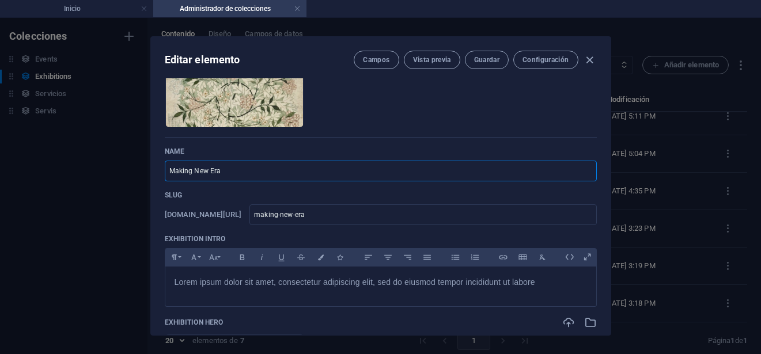
drag, startPoint x: 250, startPoint y: 174, endPoint x: 72, endPoint y: 181, distance: 178.1
click at [72, 181] on div "Editar elemento Campos Vista previa Guardar Configuración Exhibition Image Arra…" at bounding box center [380, 186] width 761 height 336
paste input "Técnico en Reparación de Celulares"
type input "Técnico en Reparación de Celulares"
type input "tecnico-en-reparacion-de-celulares"
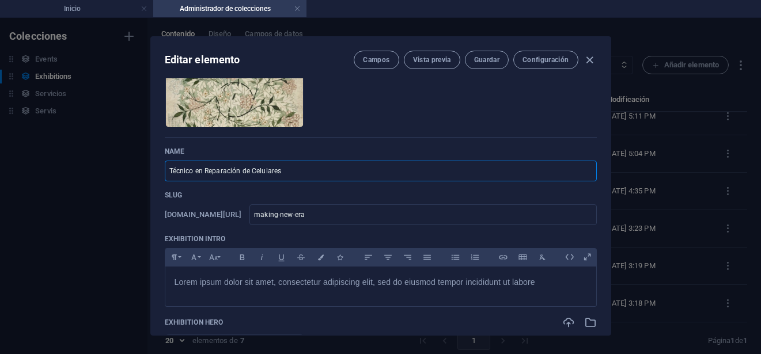
type input "tecnico-en-reparacion-de-celulares"
type input "Técnico en Reparación de Celulares"
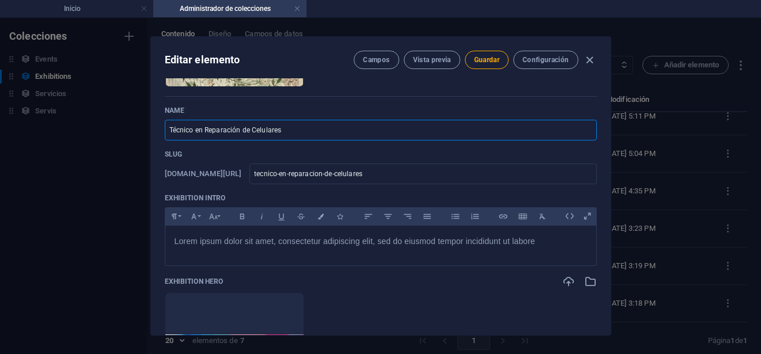
scroll to position [173, 0]
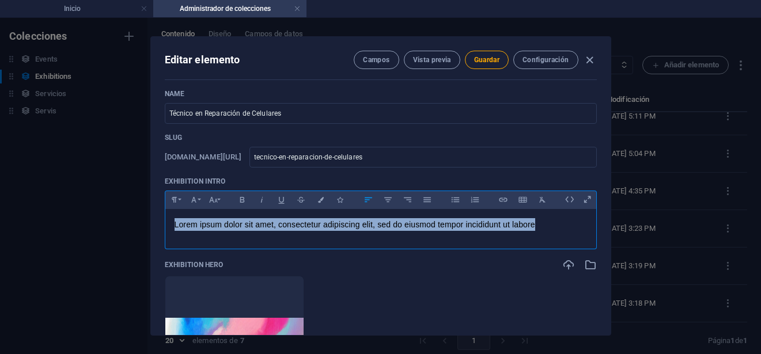
drag, startPoint x: 535, startPoint y: 226, endPoint x: 85, endPoint y: 223, distance: 449.8
click at [85, 223] on div "Editar elemento Campos Vista previa Guardar Configuración Exhibition Image Arra…" at bounding box center [380, 186] width 761 height 336
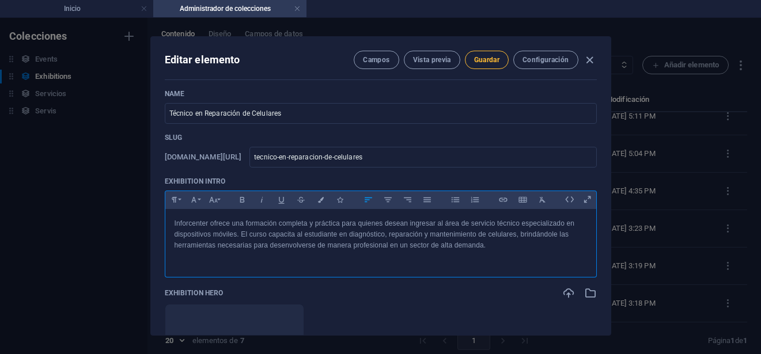
click at [487, 56] on span "Guardar" at bounding box center [486, 59] width 25 height 9
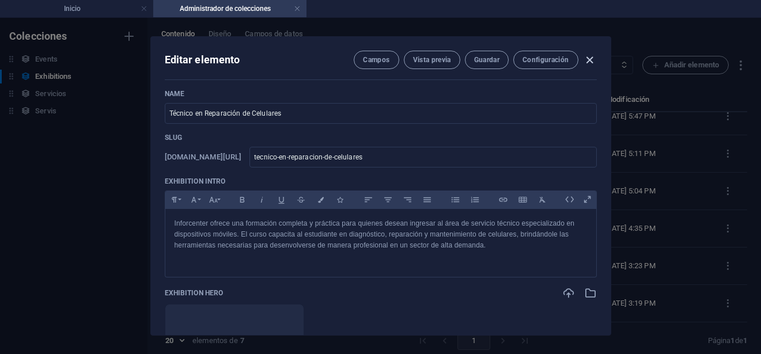
click at [589, 60] on icon "button" at bounding box center [589, 60] width 13 height 13
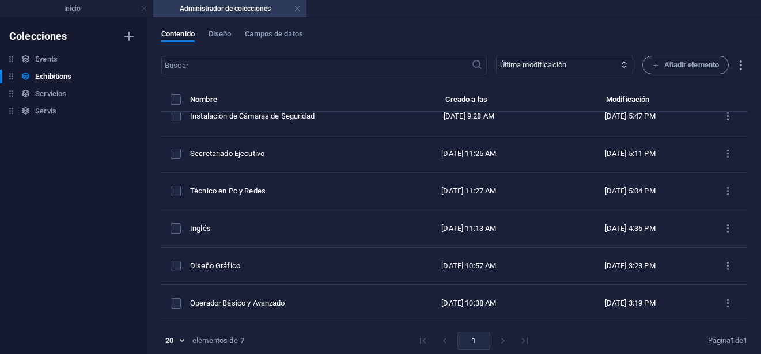
type input "tecnico-en-reparacion-de-celulares"
click at [86, 10] on h4 "Inicio" at bounding box center [76, 8] width 153 height 13
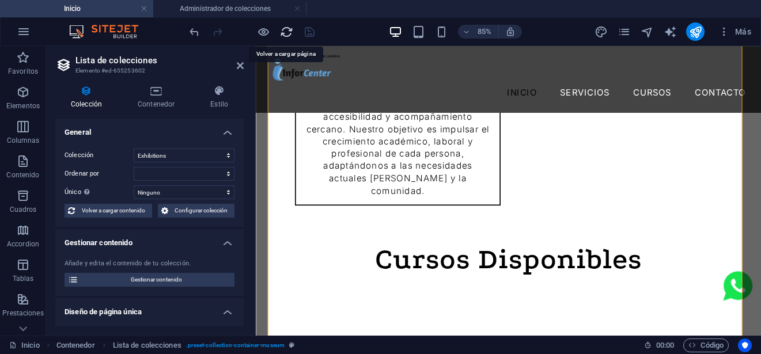
click at [289, 32] on icon "reload" at bounding box center [286, 31] width 13 height 13
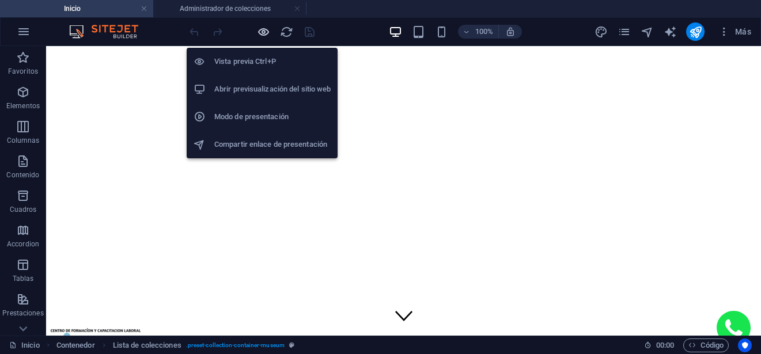
scroll to position [0, 0]
click at [268, 35] on icon "button" at bounding box center [263, 31] width 13 height 13
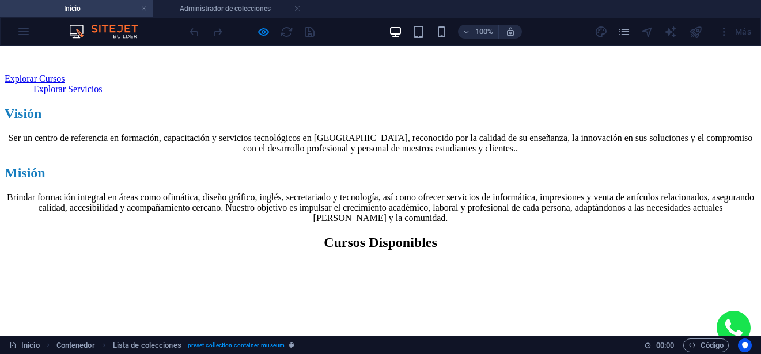
scroll to position [461, 0]
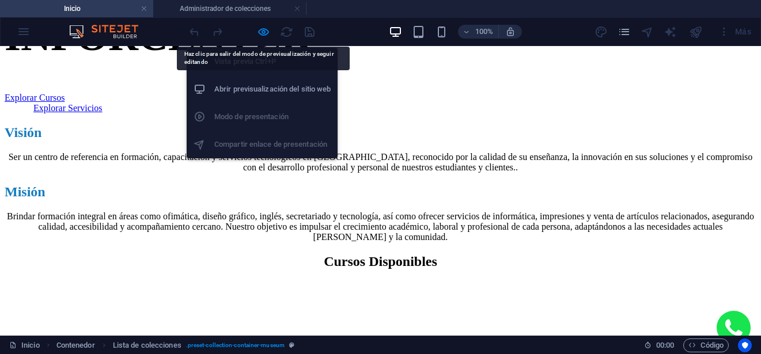
click at [262, 24] on div at bounding box center [251, 31] width 129 height 18
click at [264, 26] on icon "button" at bounding box center [263, 31] width 13 height 13
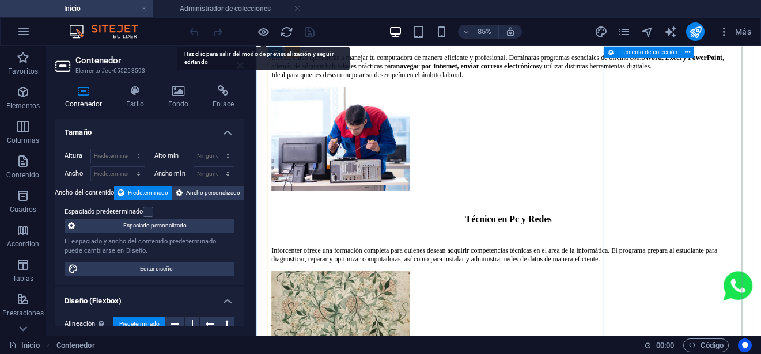
scroll to position [1296, 0]
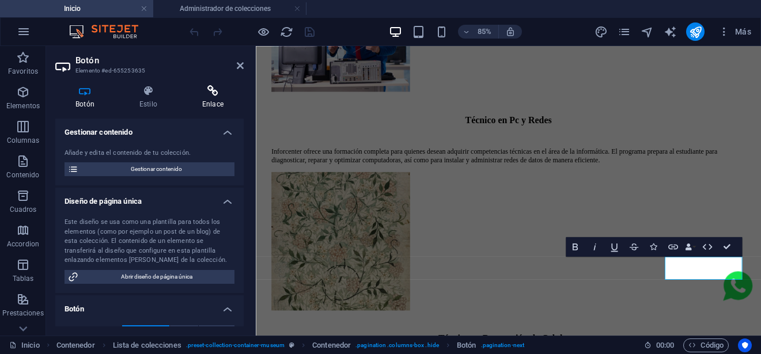
click at [217, 98] on h4 "Enlace" at bounding box center [213, 97] width 62 height 24
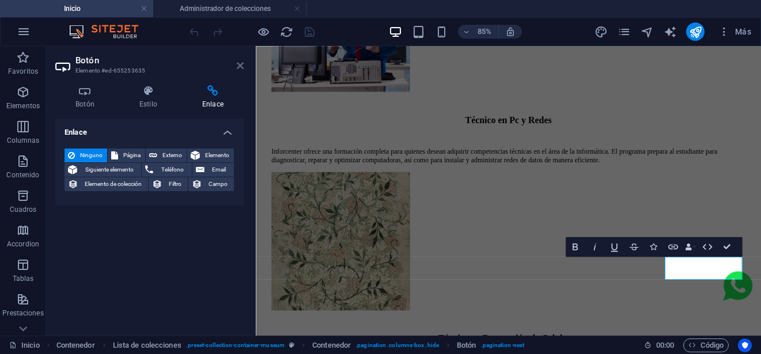
click at [238, 65] on icon at bounding box center [240, 65] width 7 height 9
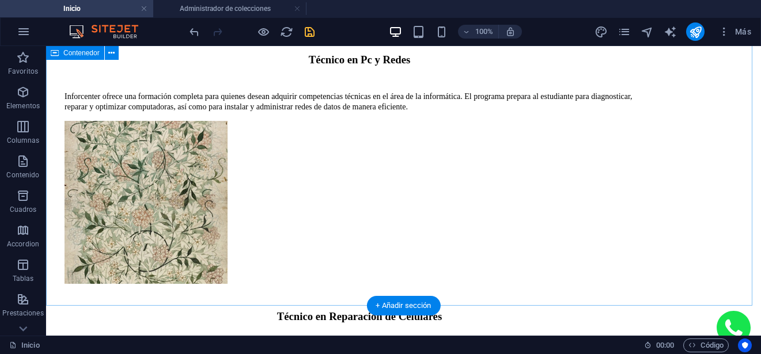
scroll to position [1312, 0]
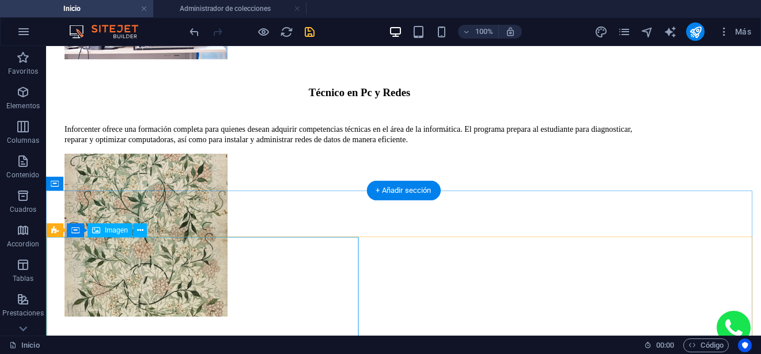
scroll to position [1254, 0]
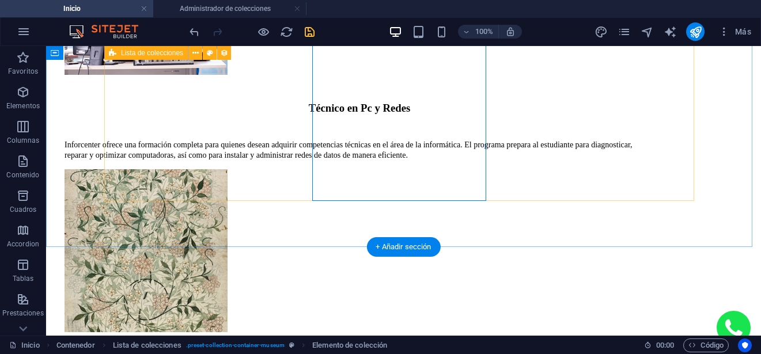
click at [291, 191] on div "Inglés Inforcenter ofrece programas de formación en inglés adaptados a distinto…" at bounding box center [360, 221] width 590 height 1284
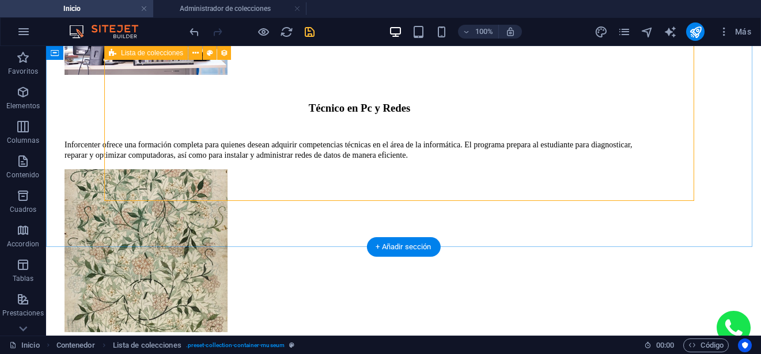
click at [282, 196] on div "Inglés Inforcenter ofrece programas de formación en inglés adaptados a distinto…" at bounding box center [360, 221] width 590 height 1284
select select "67f6ac75f7c6fe564562808a"
select select
select select "columns.featured-exhibition"
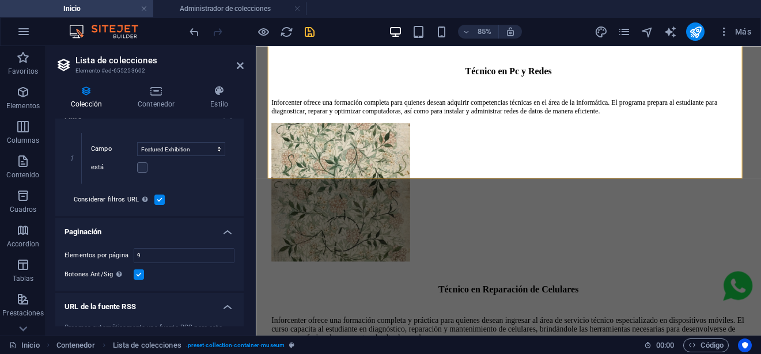
scroll to position [346, 0]
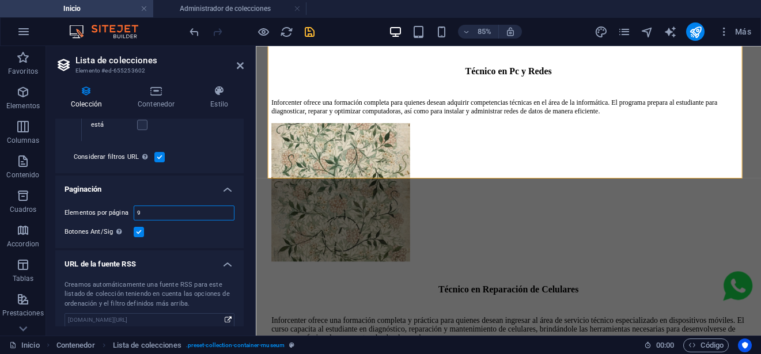
click at [145, 215] on input "9" at bounding box center [184, 213] width 100 height 14
type input "8"
select select "67f6ac75f7c6fe564562808a"
select select
select select "columns.featured-exhibition"
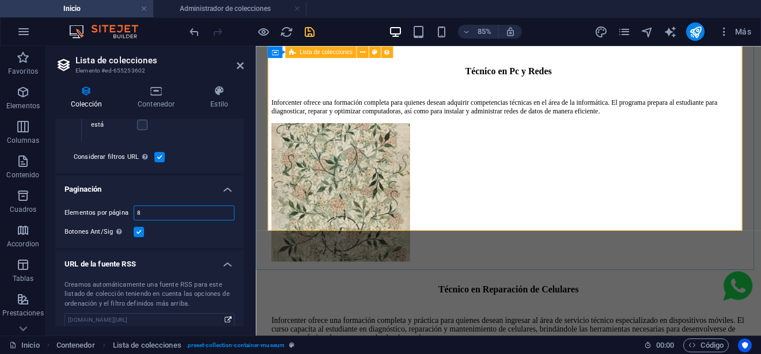
type input "8"
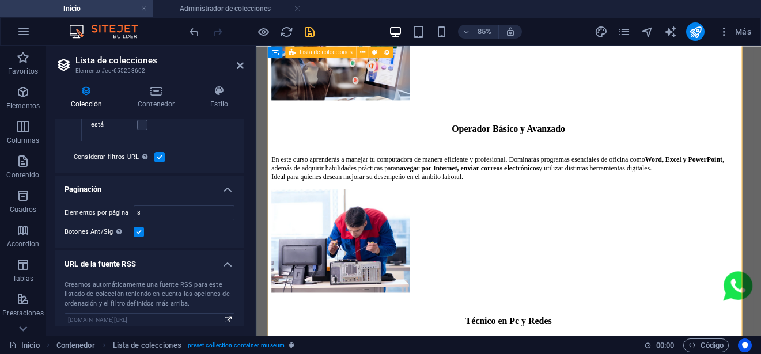
scroll to position [1039, 0]
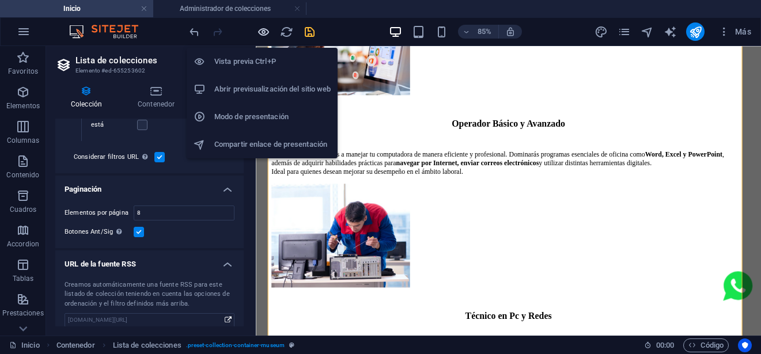
click at [265, 36] on icon "button" at bounding box center [263, 31] width 13 height 13
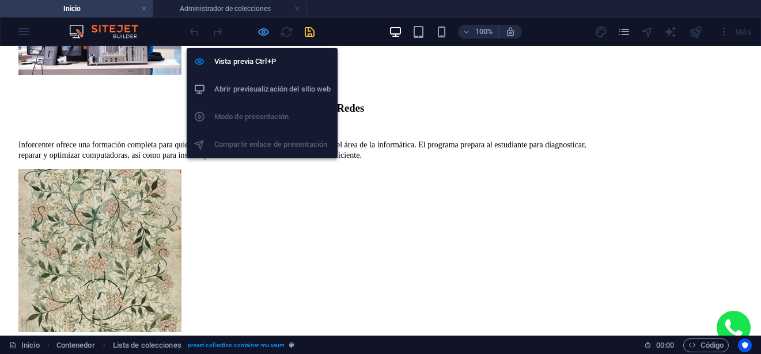
click at [264, 33] on icon "button" at bounding box center [263, 31] width 13 height 13
select select "67f6ac75f7c6fe564562808a"
select select
select select "columns.featured-exhibition"
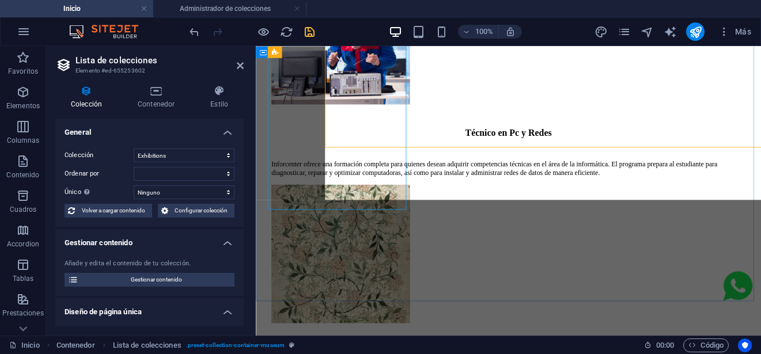
scroll to position [1290, 0]
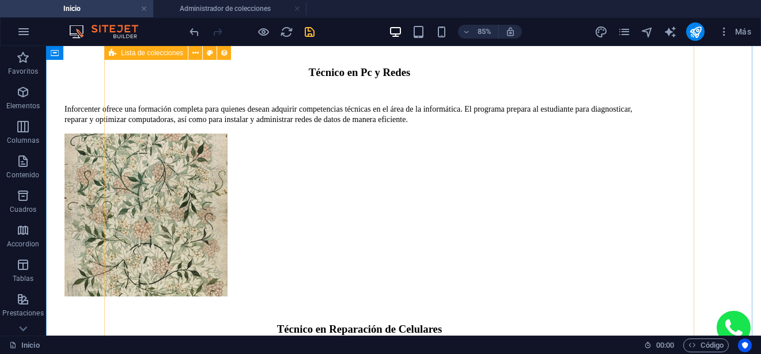
scroll to position [1217, 0]
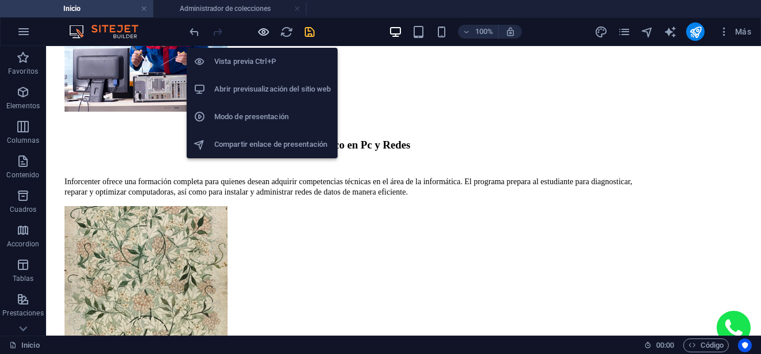
click at [262, 33] on icon "button" at bounding box center [263, 31] width 13 height 13
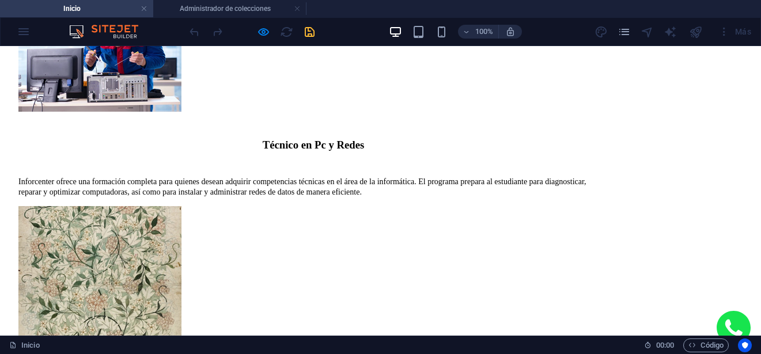
click at [241, 32] on div at bounding box center [240, 32] width 14 height 14
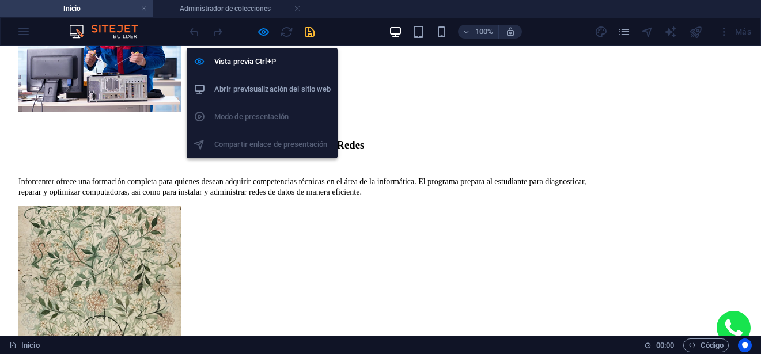
click at [271, 36] on div at bounding box center [251, 31] width 129 height 18
click at [265, 35] on icon "button" at bounding box center [263, 31] width 13 height 13
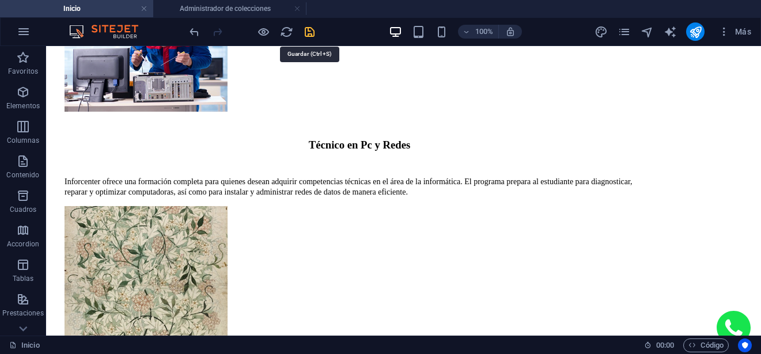
click at [305, 32] on icon "save" at bounding box center [309, 31] width 13 height 13
select select
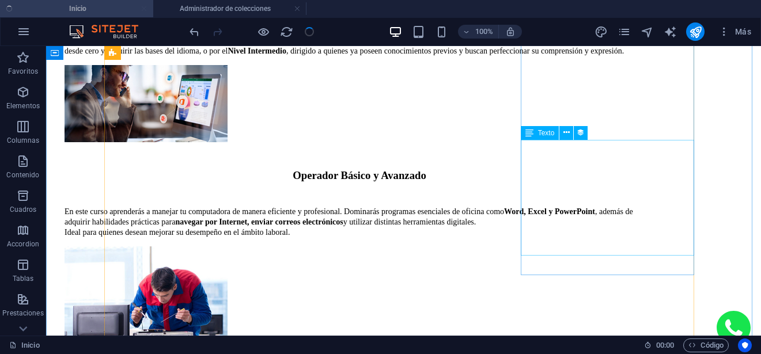
scroll to position [987, 0]
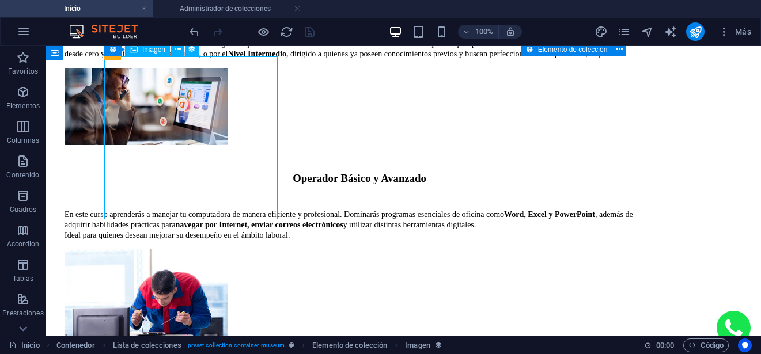
select select "exhibition-image"
select select "px"
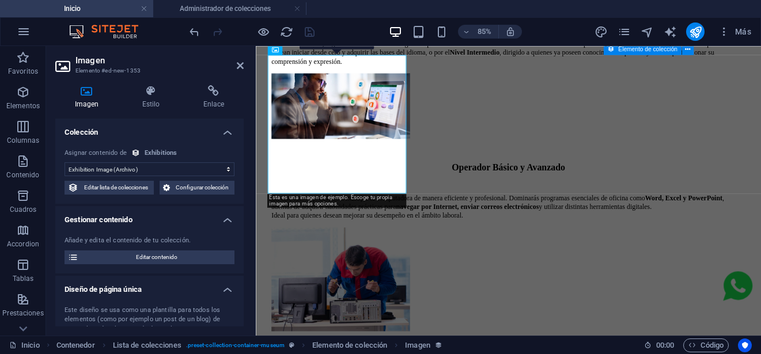
scroll to position [1060, 0]
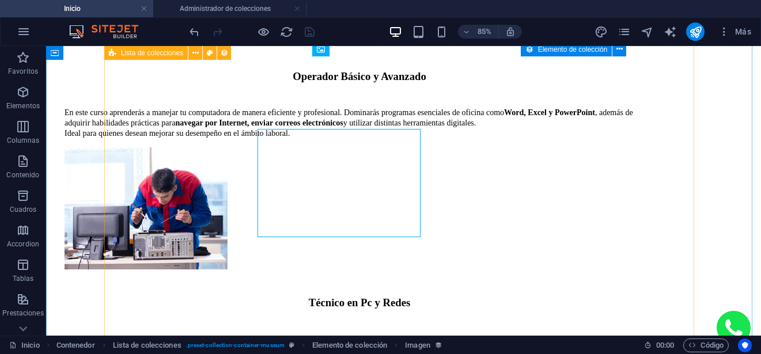
scroll to position [987, 0]
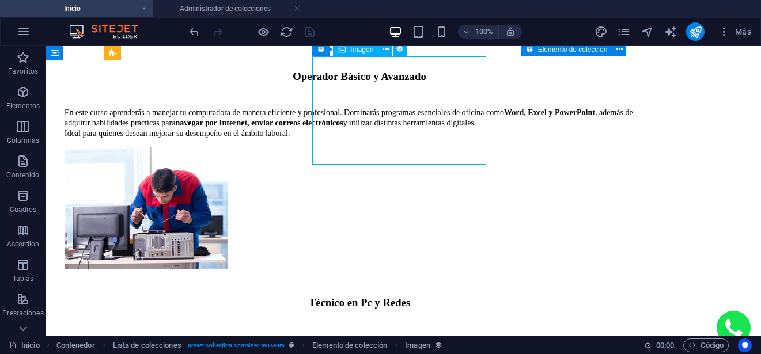
select select "exhibition-image"
select select "px"
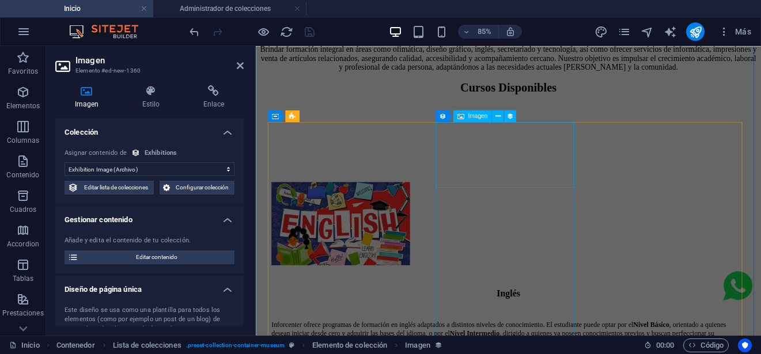
scroll to position [657, 0]
select select "exhibition-image"
select select "px"
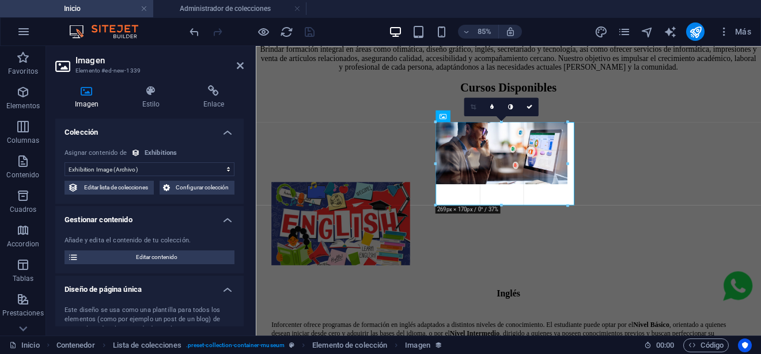
drag, startPoint x: 503, startPoint y: 187, endPoint x: 497, endPoint y: 208, distance: 21.5
type input "268"
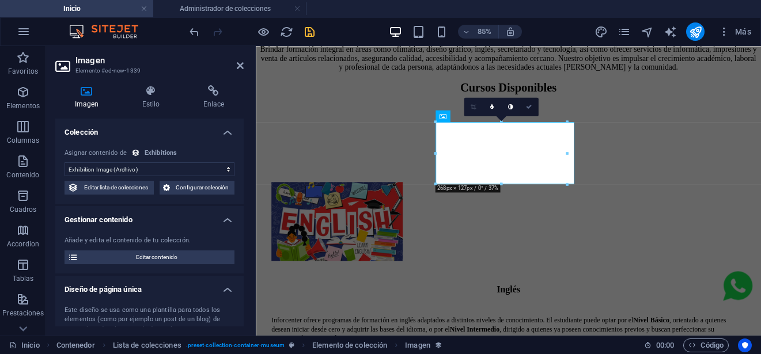
click at [531, 109] on icon at bounding box center [529, 107] width 6 height 6
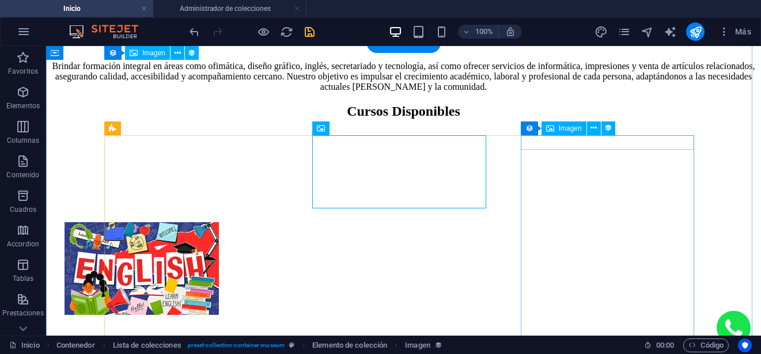
scroll to position [584, 0]
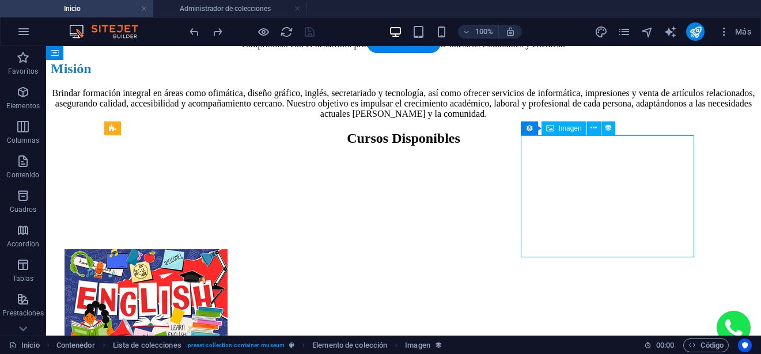
select select "exhibition-image"
select select "px"
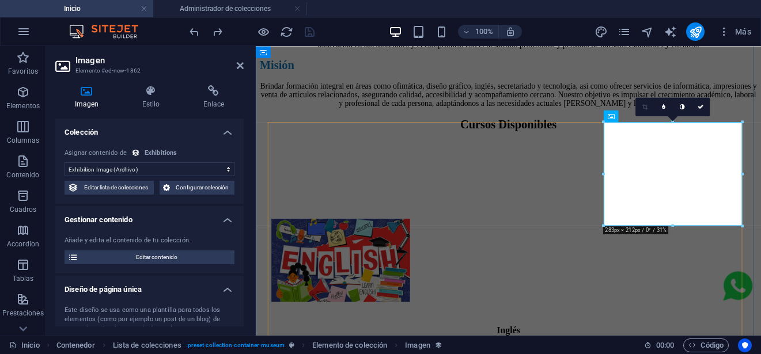
scroll to position [657, 0]
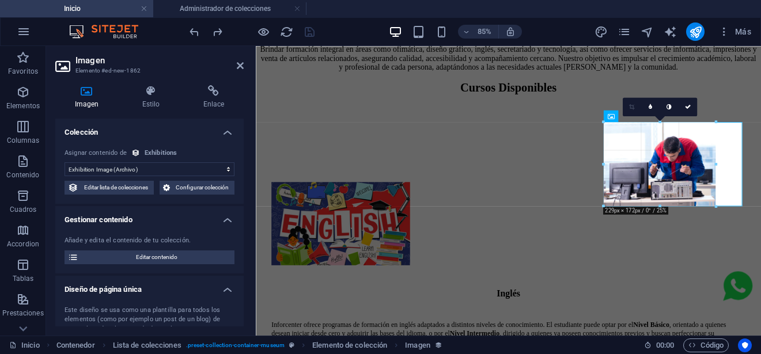
drag, startPoint x: 670, startPoint y: 226, endPoint x: 659, endPoint y: 202, distance: 26.5
type input "228"
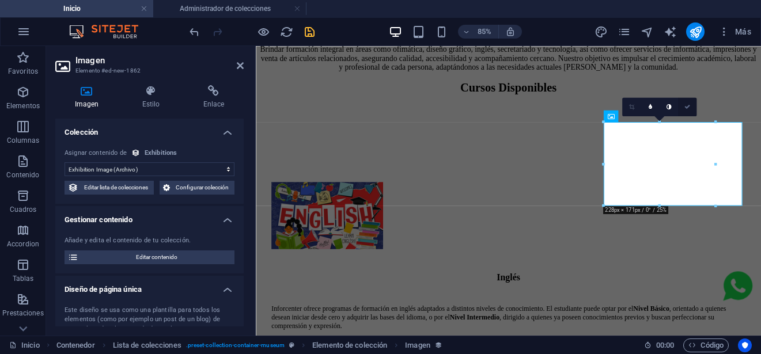
click at [686, 108] on icon at bounding box center [687, 107] width 6 height 6
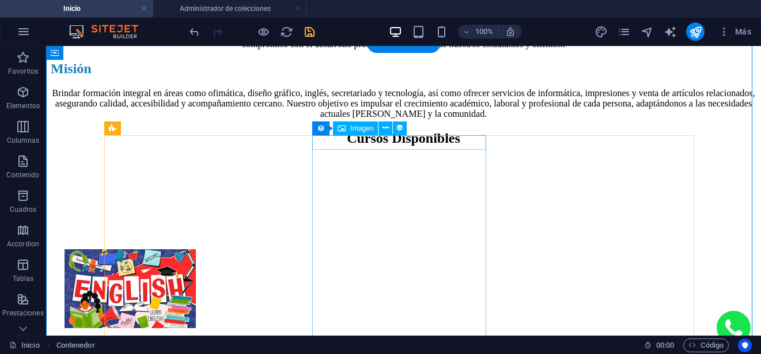
select select "exhibition-image"
select select "px"
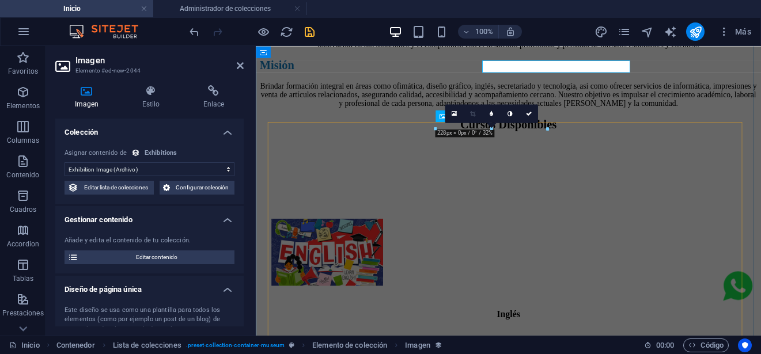
scroll to position [657, 0]
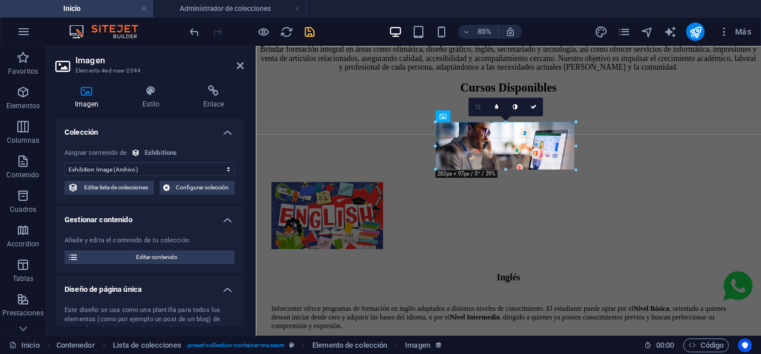
drag, startPoint x: 547, startPoint y: 131, endPoint x: 532, endPoint y: 187, distance: 57.8
type input "282"
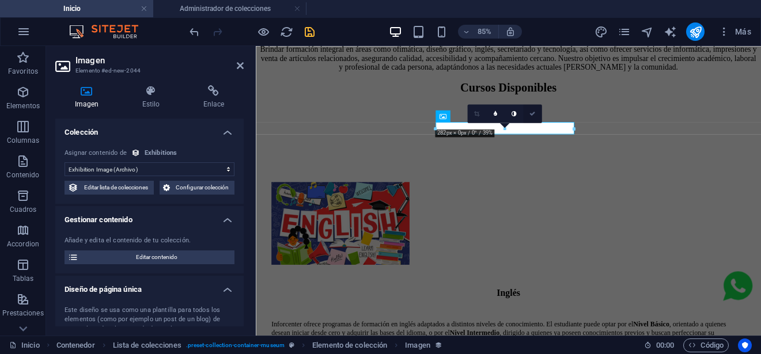
click at [532, 115] on icon at bounding box center [532, 114] width 6 height 6
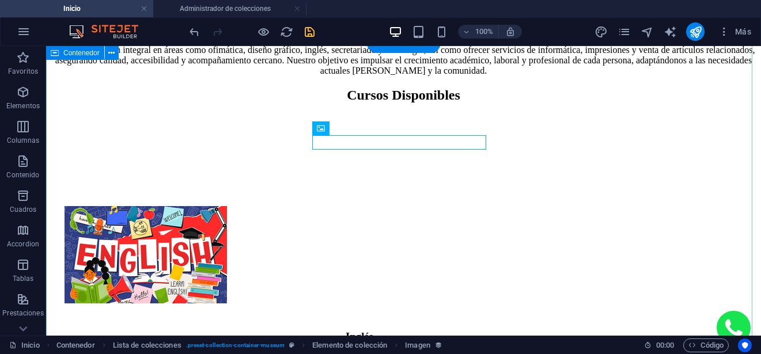
scroll to position [584, 0]
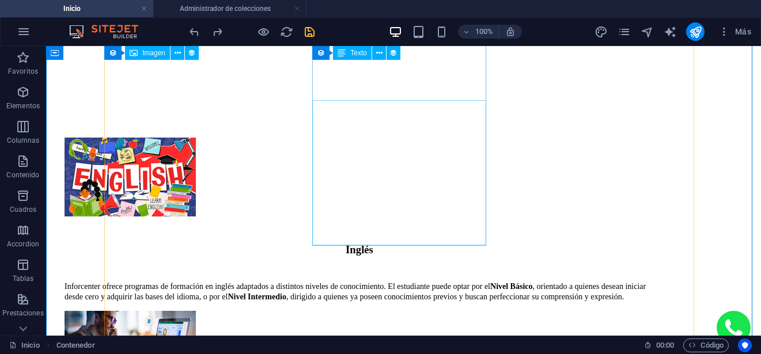
scroll to position [642, 0]
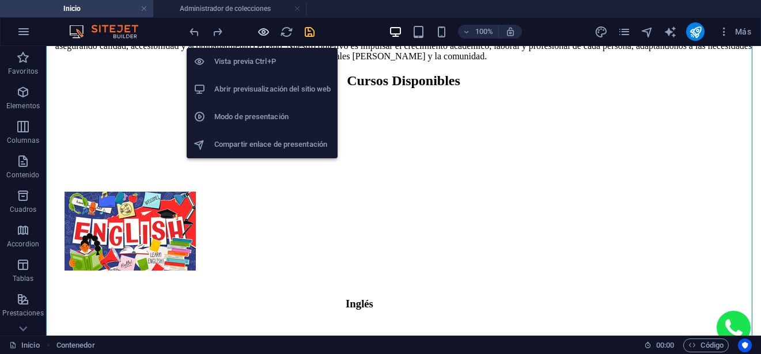
click at [261, 35] on icon "button" at bounding box center [263, 31] width 13 height 13
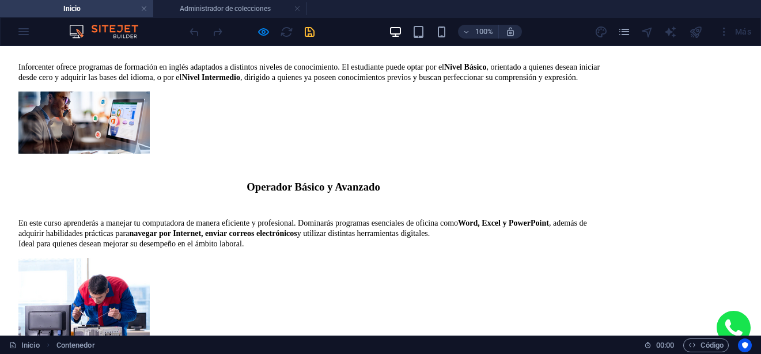
scroll to position [872, 0]
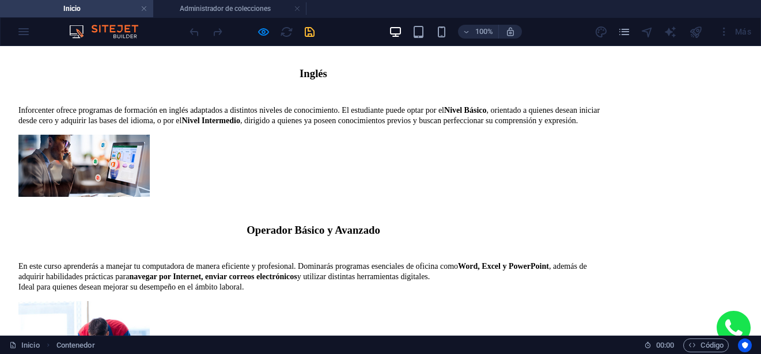
click at [266, 39] on div at bounding box center [251, 31] width 129 height 18
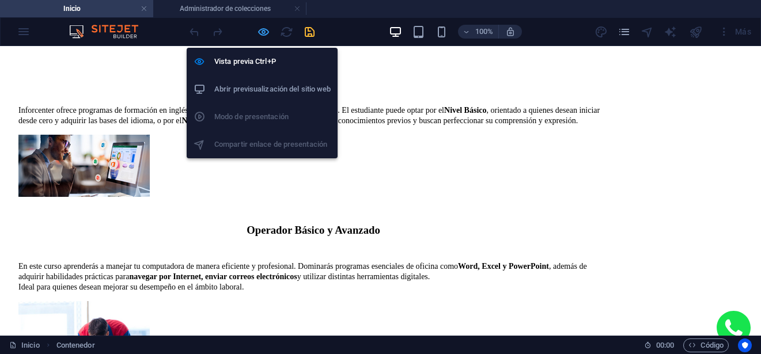
click at [265, 36] on icon "button" at bounding box center [263, 31] width 13 height 13
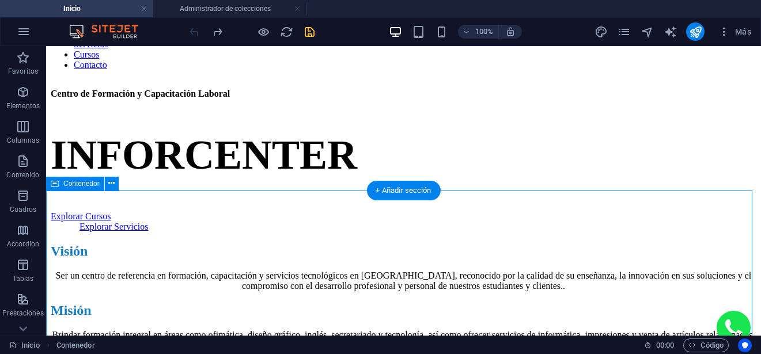
scroll to position [584, 0]
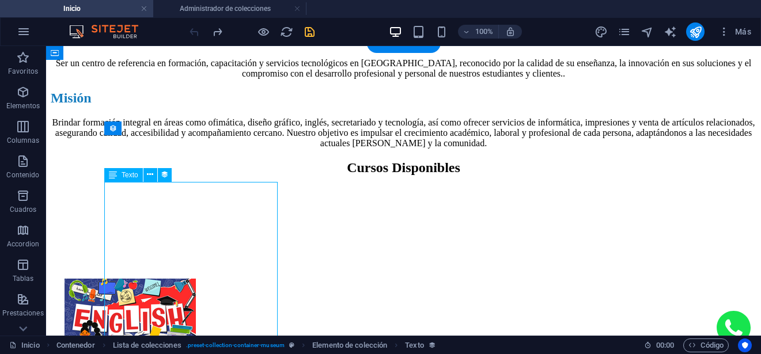
scroll to position [657, 0]
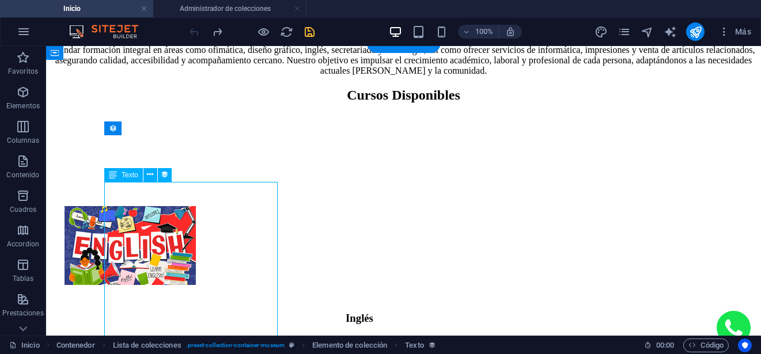
select select "exhibition-intro"
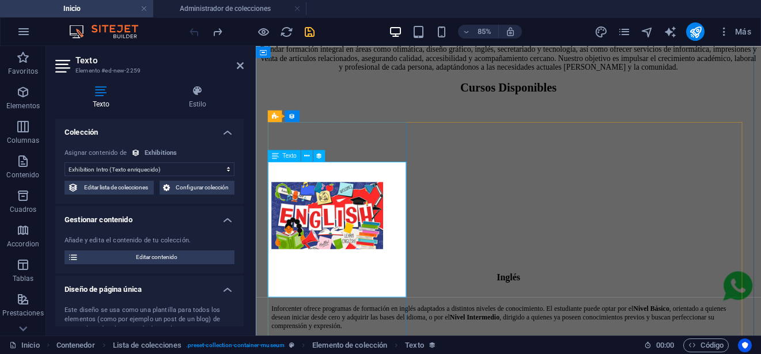
click at [242, 66] on icon at bounding box center [240, 65] width 7 height 9
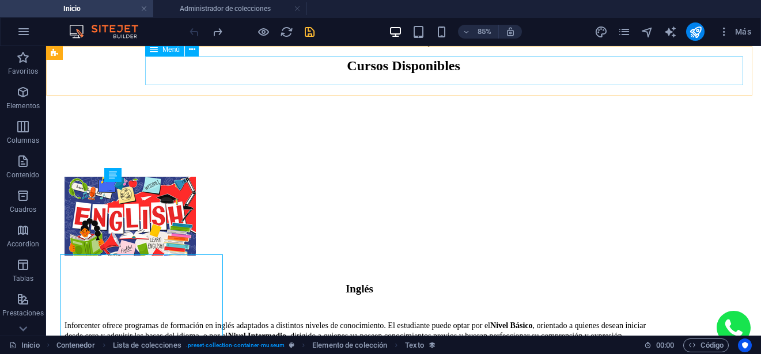
scroll to position [584, 0]
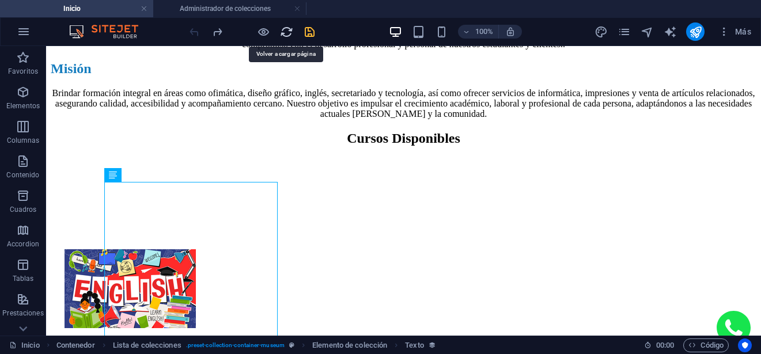
click at [290, 31] on icon "reload" at bounding box center [286, 31] width 13 height 13
click at [283, 29] on icon "reload" at bounding box center [286, 31] width 13 height 13
click at [288, 31] on icon "reload" at bounding box center [286, 31] width 13 height 13
click at [283, 29] on icon "reload" at bounding box center [286, 31] width 13 height 13
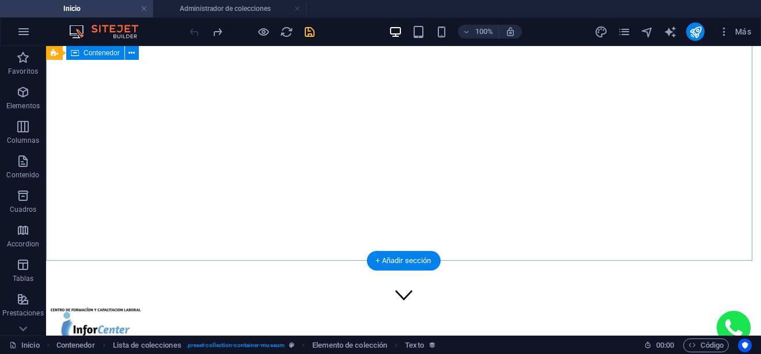
scroll to position [0, 0]
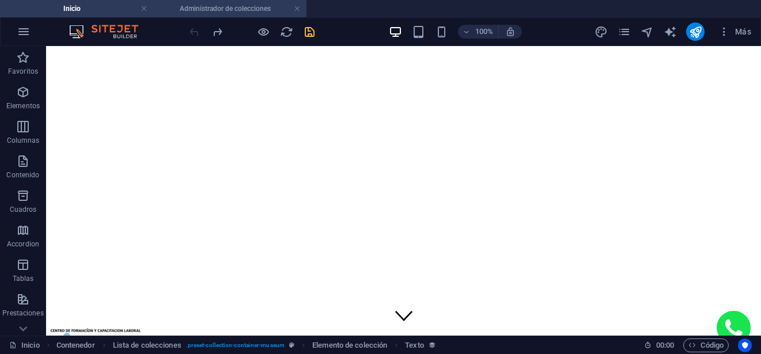
click at [196, 14] on h4 "Administrador de colecciones" at bounding box center [229, 8] width 153 height 13
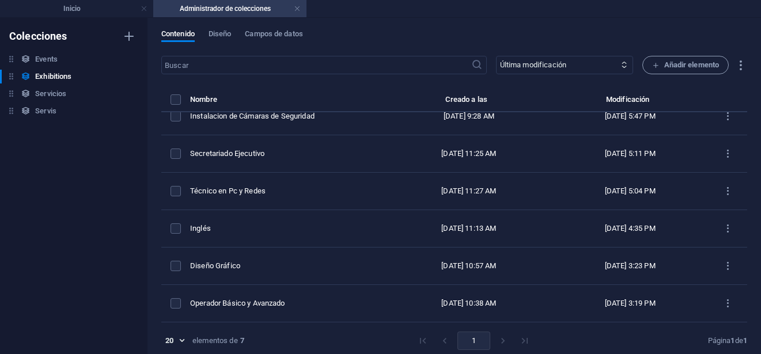
click at [88, 11] on h4 "Inicio" at bounding box center [76, 8] width 153 height 13
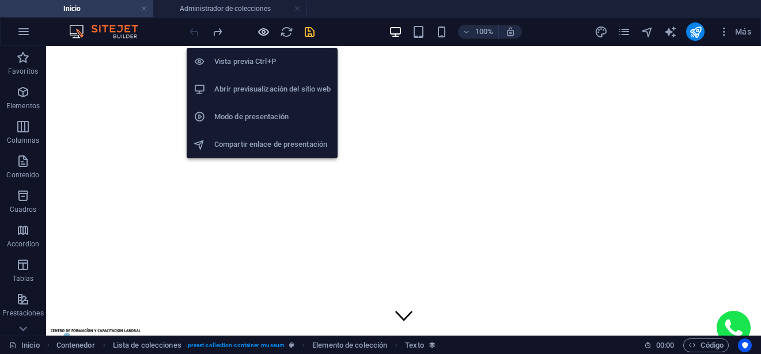
click at [260, 33] on icon "button" at bounding box center [263, 31] width 13 height 13
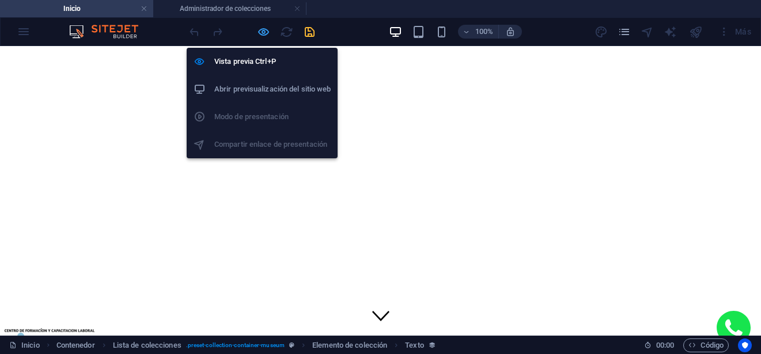
scroll to position [655, 0]
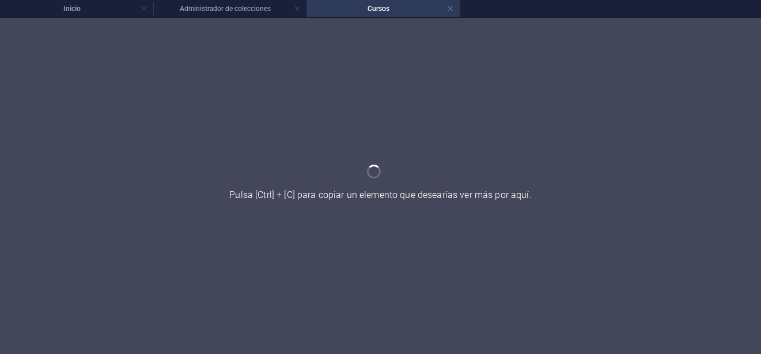
scroll to position [0, 0]
